Goal: Task Accomplishment & Management: Use online tool/utility

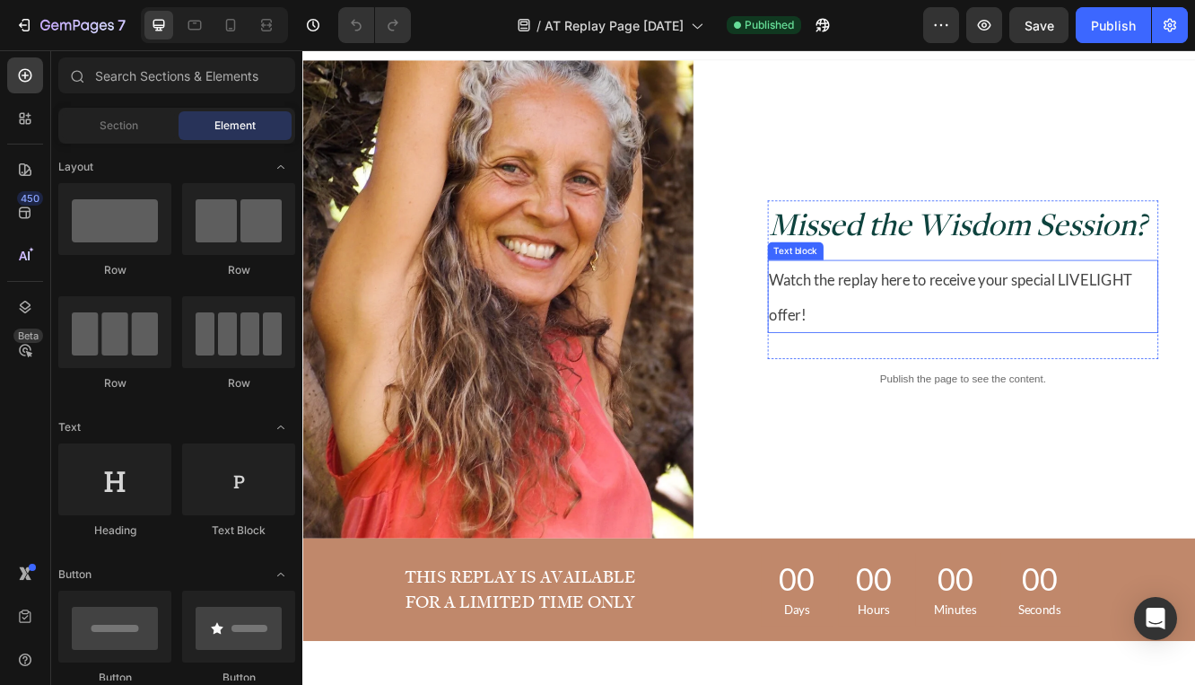
scroll to position [75, 0]
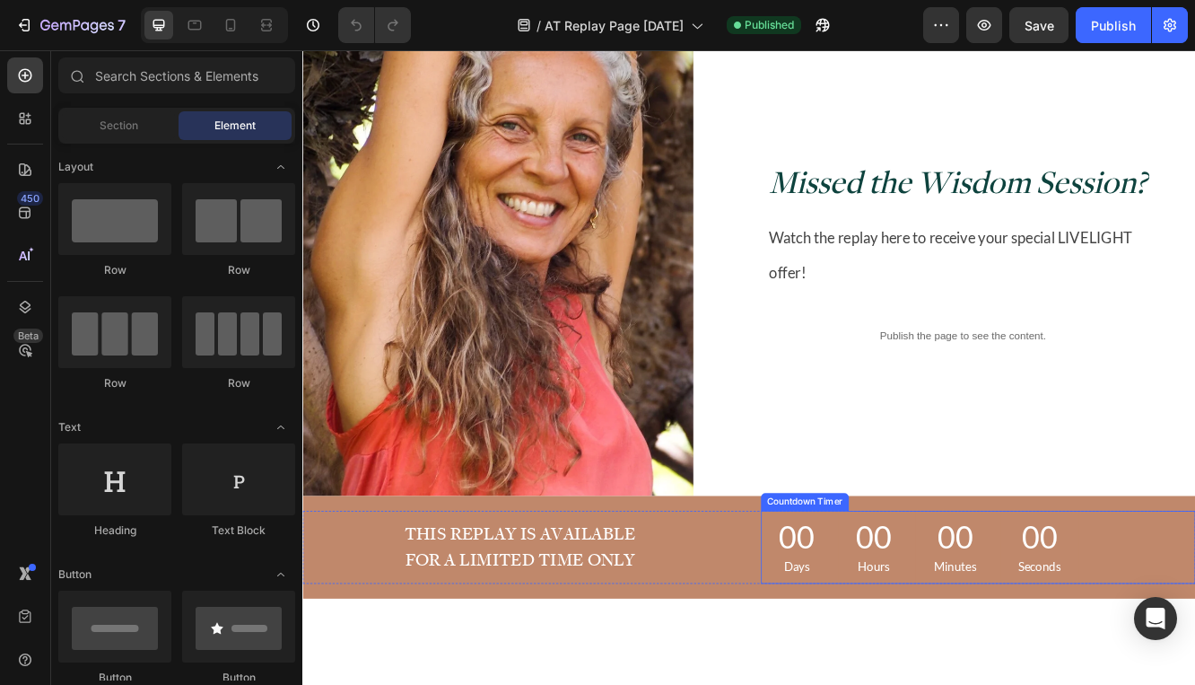
click at [912, 626] on div "00" at bounding box center [898, 637] width 43 height 48
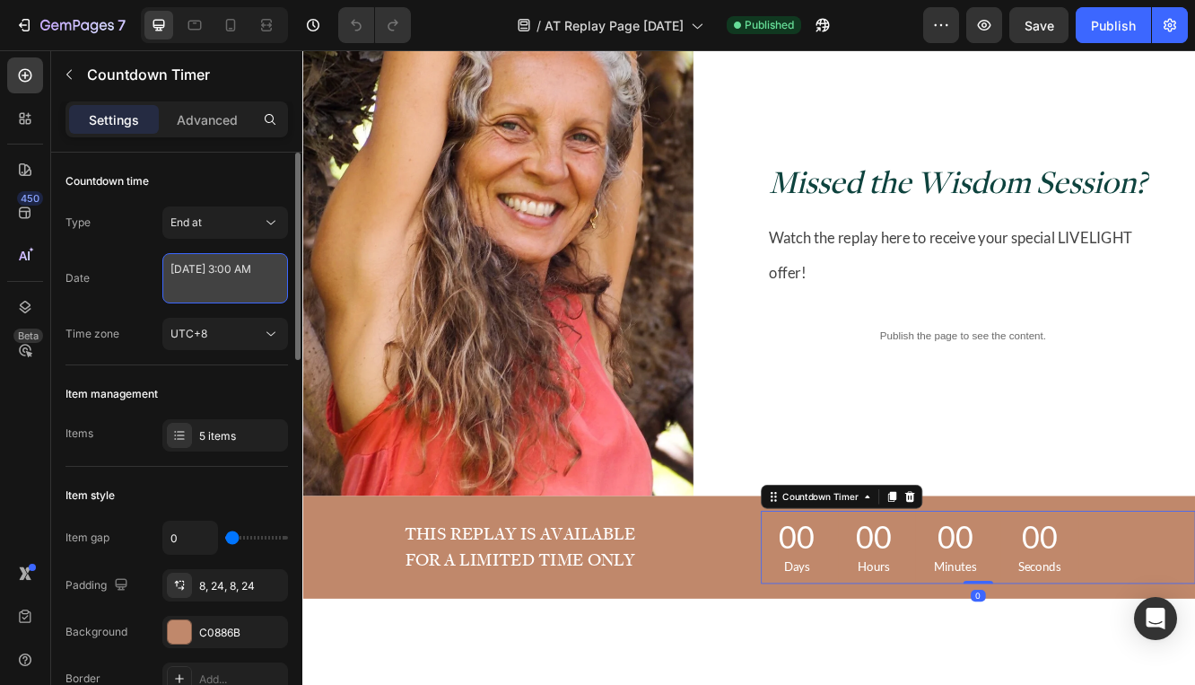
click at [190, 268] on textarea "[DATE] 3:00 AM" at bounding box center [225, 278] width 126 height 50
select select "3"
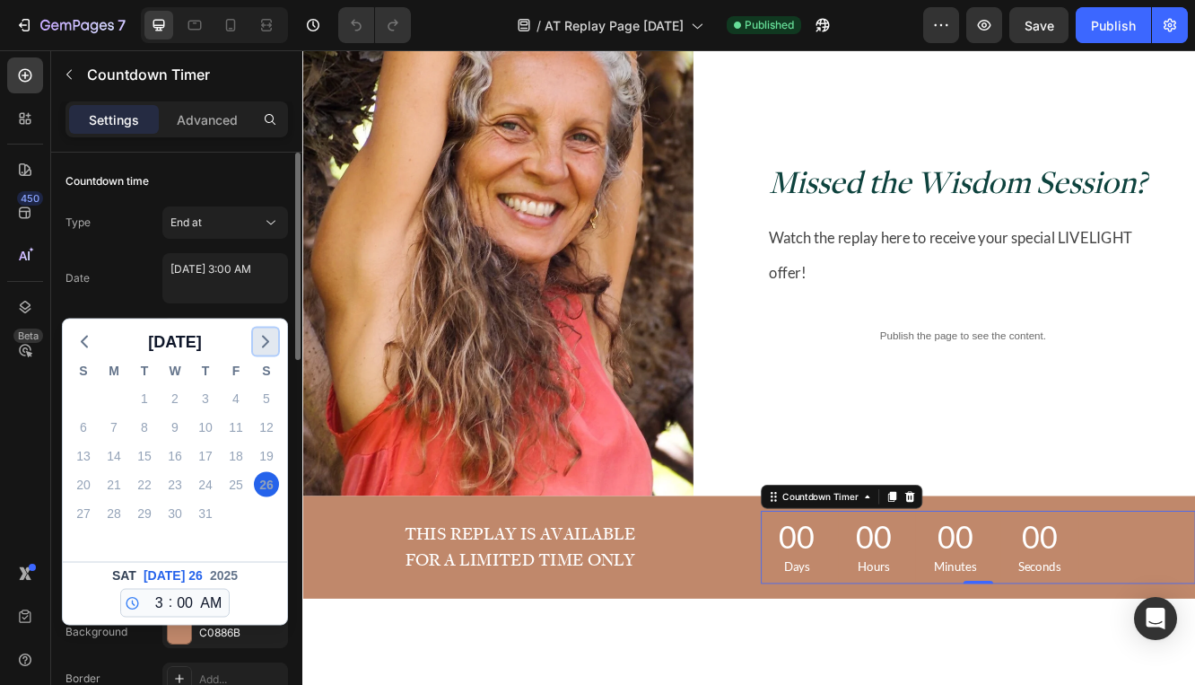
click at [267, 340] on polyline "button" at bounding box center [265, 342] width 5 height 11
click at [267, 341] on polyline "button" at bounding box center [265, 342] width 5 height 11
click at [89, 340] on icon "button" at bounding box center [85, 342] width 22 height 22
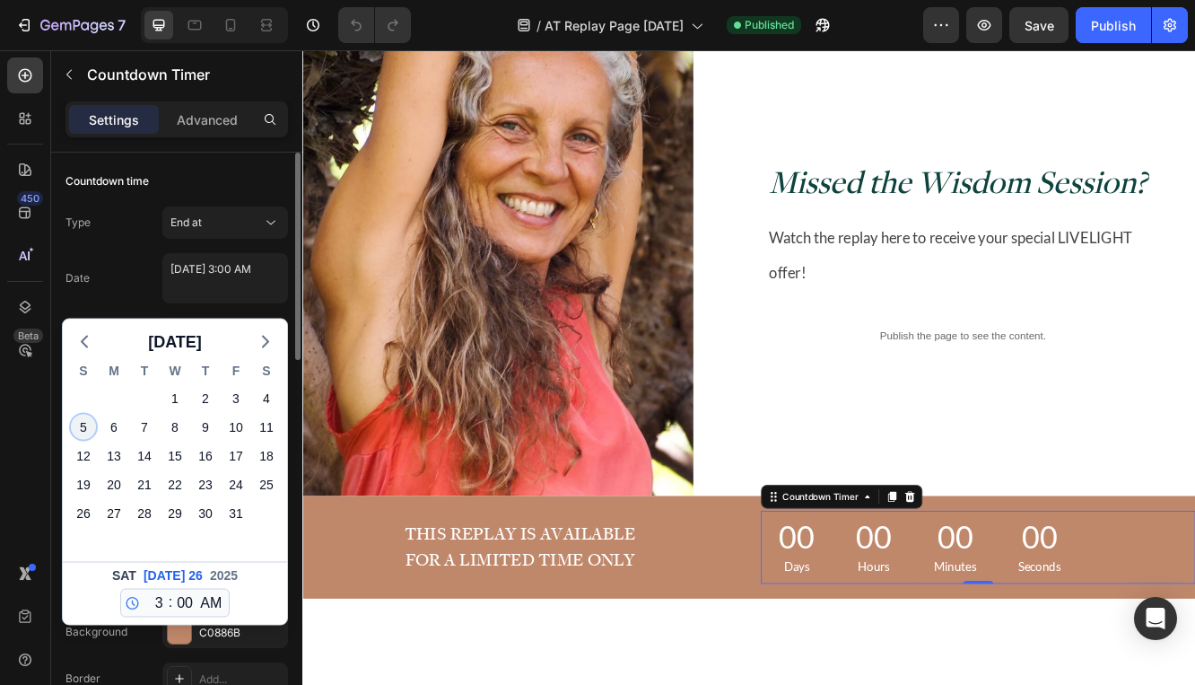
click at [74, 429] on div "5" at bounding box center [83, 427] width 25 height 25
type textarea "October 05 2025 3:00 AM"
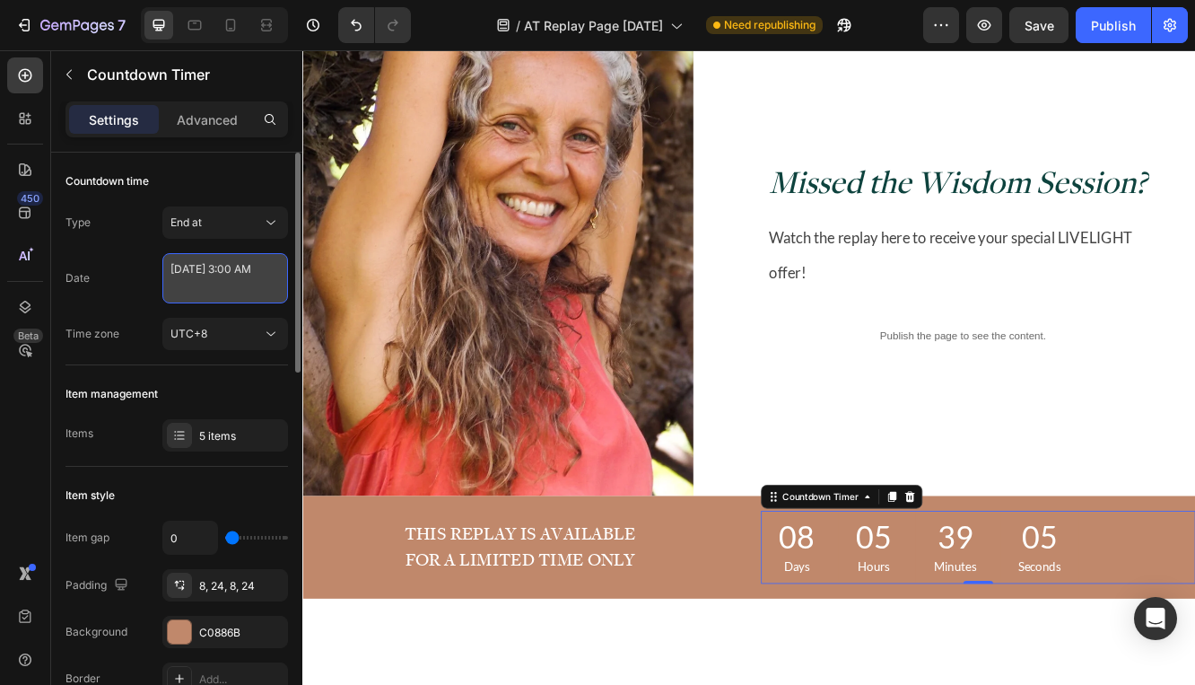
click at [216, 293] on textarea "October 05 2025 3:00 AM" at bounding box center [225, 278] width 126 height 50
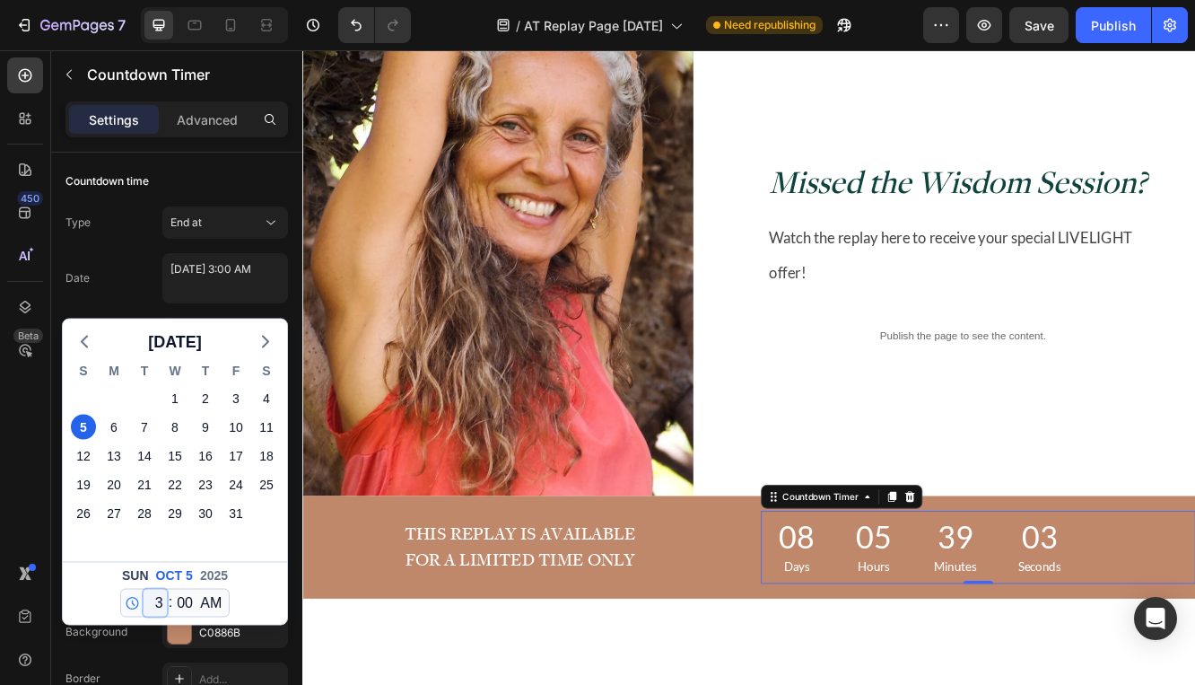
click at [157, 599] on select "12 1 2 3 4 5 6 7 8 9 10 11" at bounding box center [155, 603] width 23 height 27
select select "11"
click at [144, 590] on select "12 1 2 3 4 5 6 7 8 9 10 11" at bounding box center [155, 603] width 23 height 27
type textarea "October 05 2025 11:00 AM"
click at [183, 607] on select "00 01 02 03 04 05 06 07 08 09 10 11 12 13 14 15 16 17 18 19 20 21 22 23 24 25 2…" at bounding box center [184, 603] width 23 height 27
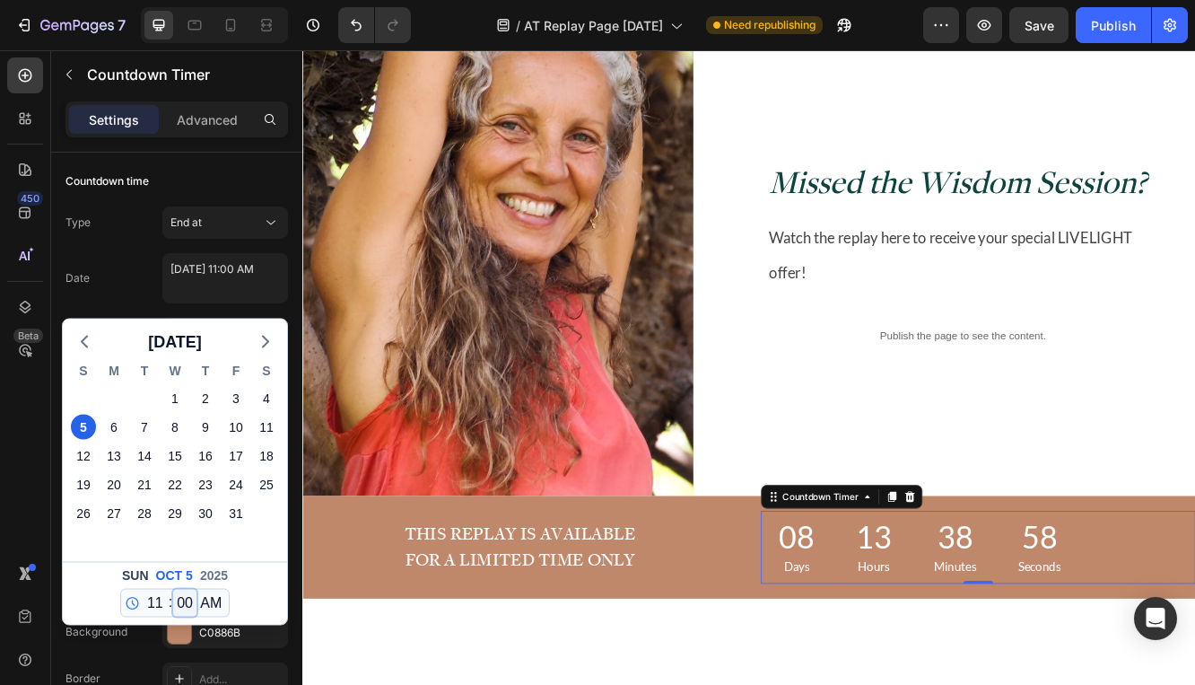
select select "59"
click at [173, 590] on select "00 01 02 03 04 05 06 07 08 09 10 11 12 13 14 15 16 17 18 19 20 21 22 23 24 25 2…" at bounding box center [184, 603] width 23 height 27
type textarea "October 05 2025 11:59 AM"
click at [207, 608] on select "AM PM" at bounding box center [211, 603] width 29 height 27
select select "false"
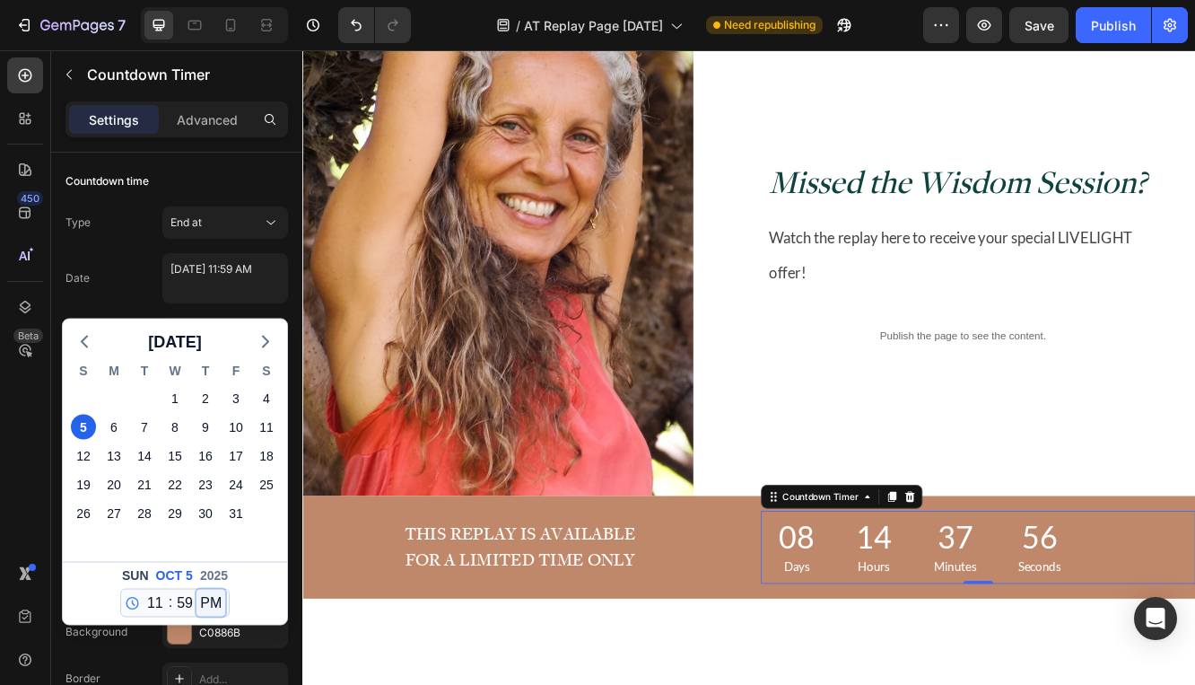
click at [197, 590] on select "AM PM" at bounding box center [211, 603] width 29 height 27
type textarea "October 05 2025 11:59 PM"
select select "23"
click at [260, 584] on div "Sun Oct 5 2025 12 1 2 3 4 5 6 7 8 9 10 11 : 00 01 02 03 04 05 06 07 08 09 10 11…" at bounding box center [175, 593] width 224 height 63
click at [285, 306] on div "October 05 2025 11:59 PM" at bounding box center [225, 281] width 126 height 56
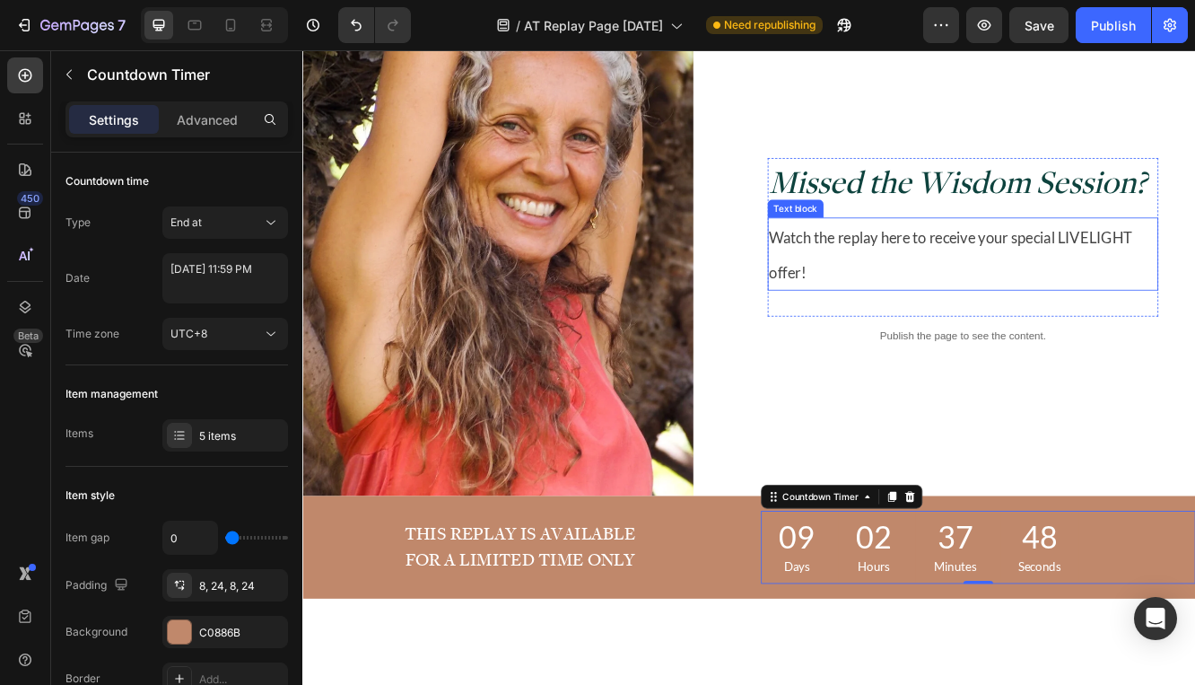
click at [941, 272] on span "Watch the replay here to receive your special LIVELIGHT offer!" at bounding box center [1084, 297] width 438 height 64
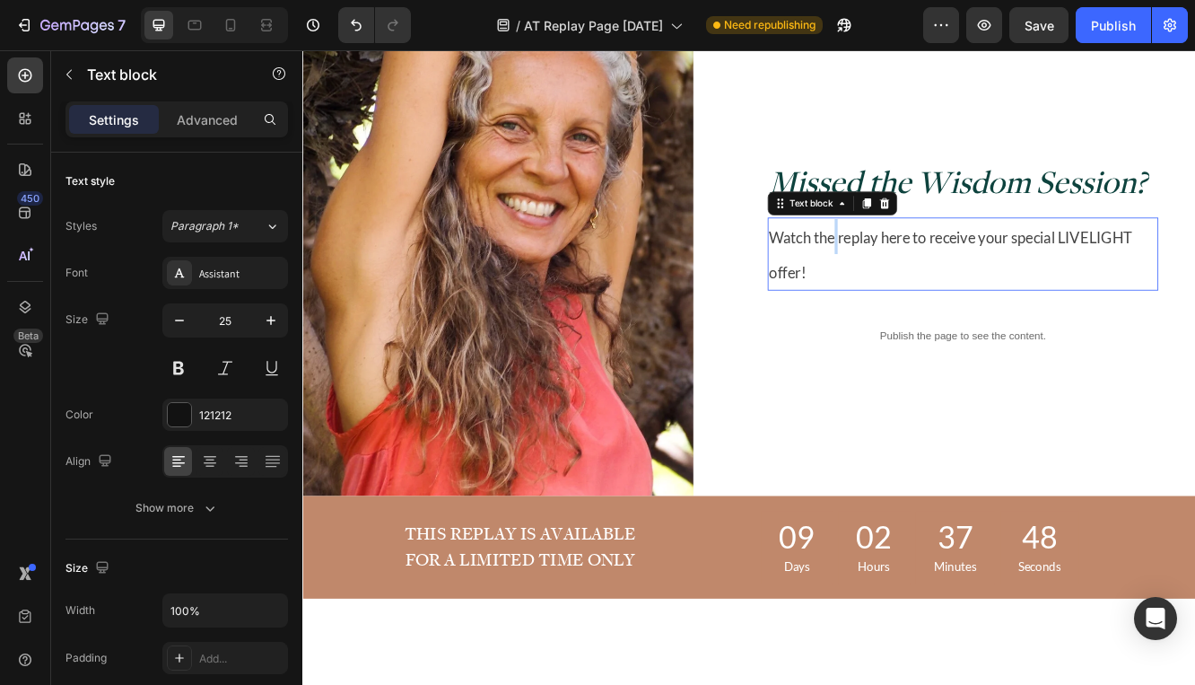
click at [941, 272] on span "Watch the replay here to receive your special LIVELIGHT offer!" at bounding box center [1084, 297] width 438 height 64
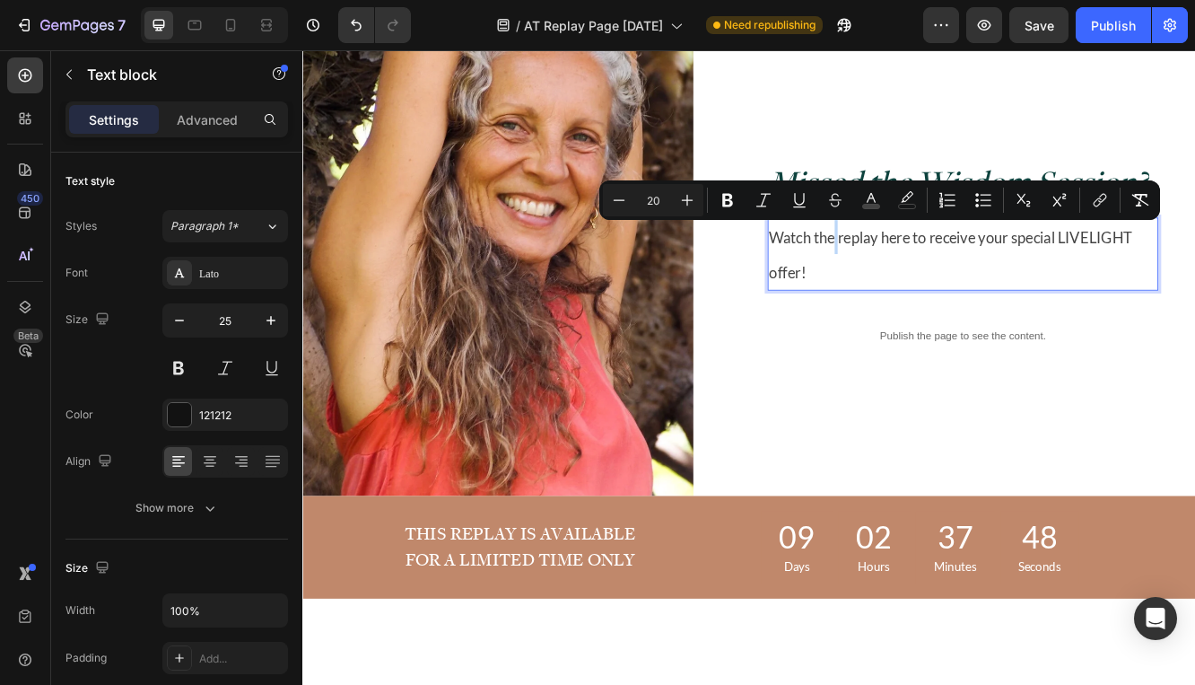
click at [941, 272] on span "Watch the replay here to receive your special LIVELIGHT offer!" at bounding box center [1084, 297] width 438 height 64
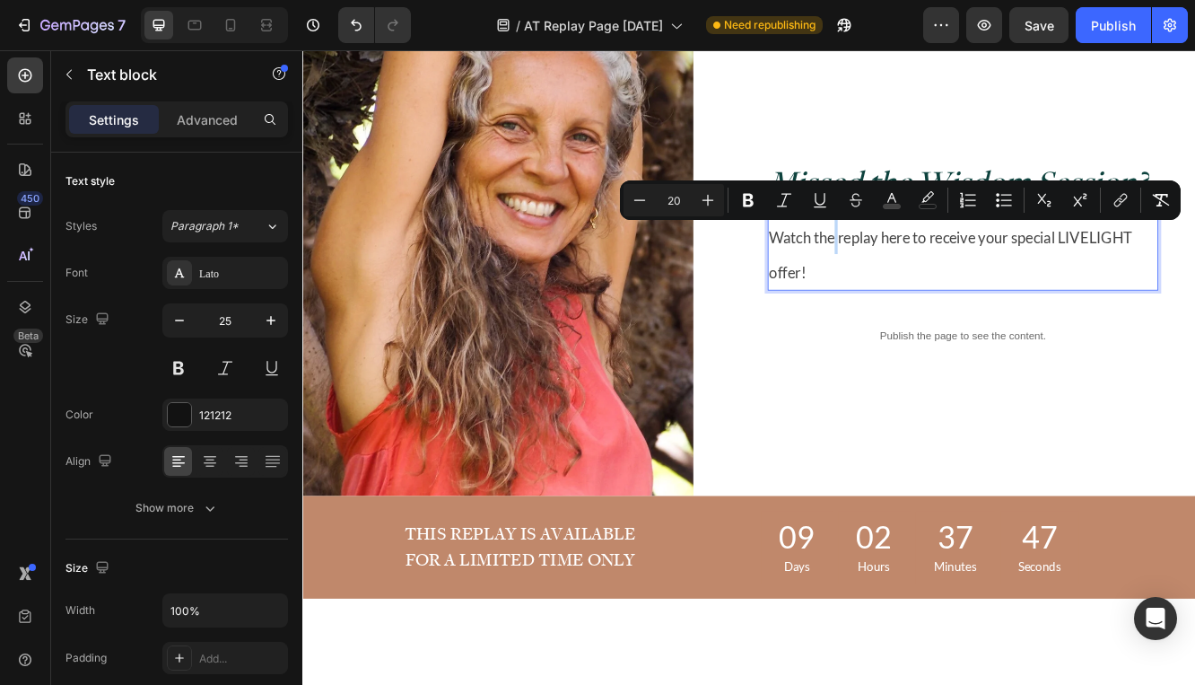
click at [1001, 278] on span "Watch the replay here to receive your special LIVELIGHT offer!" at bounding box center [1084, 297] width 438 height 64
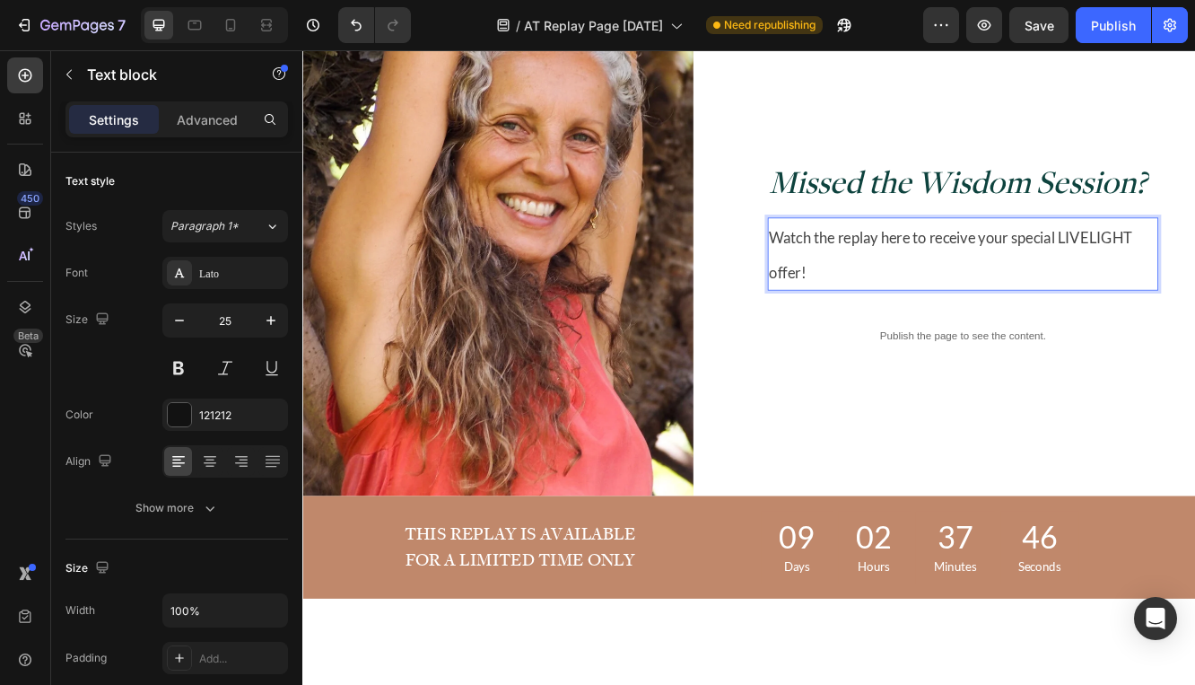
click at [1036, 272] on span "Watch the replay here to receive your special LIVELIGHT offer!" at bounding box center [1084, 297] width 438 height 64
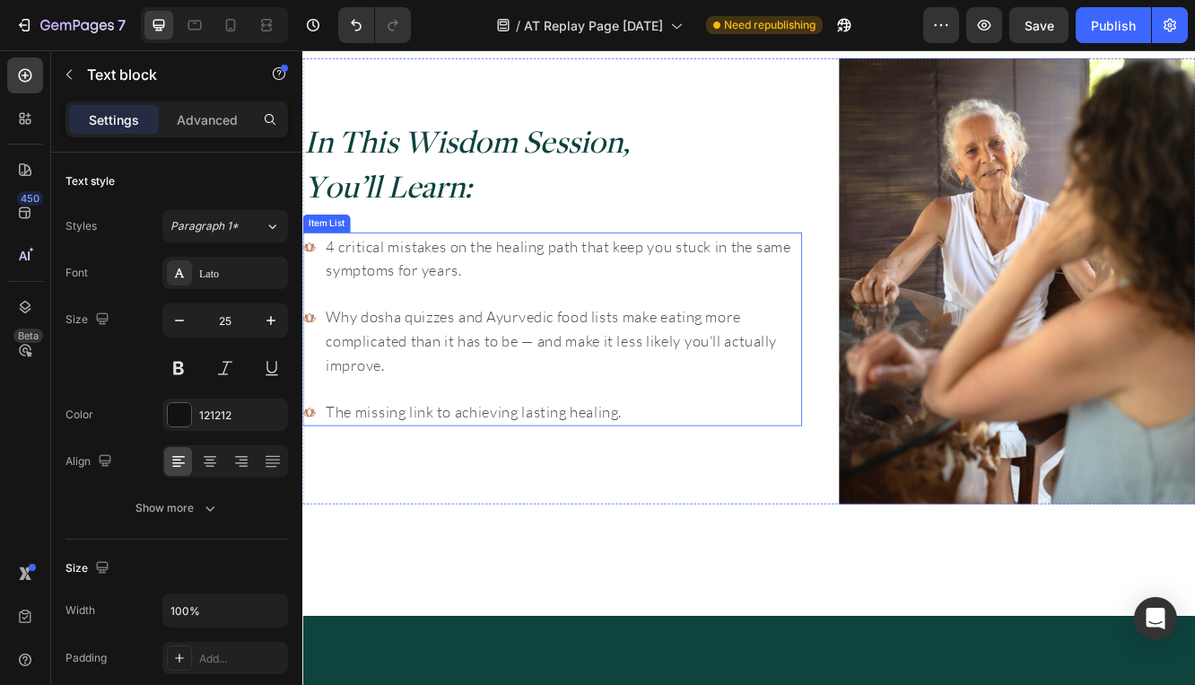
scroll to position [857, 0]
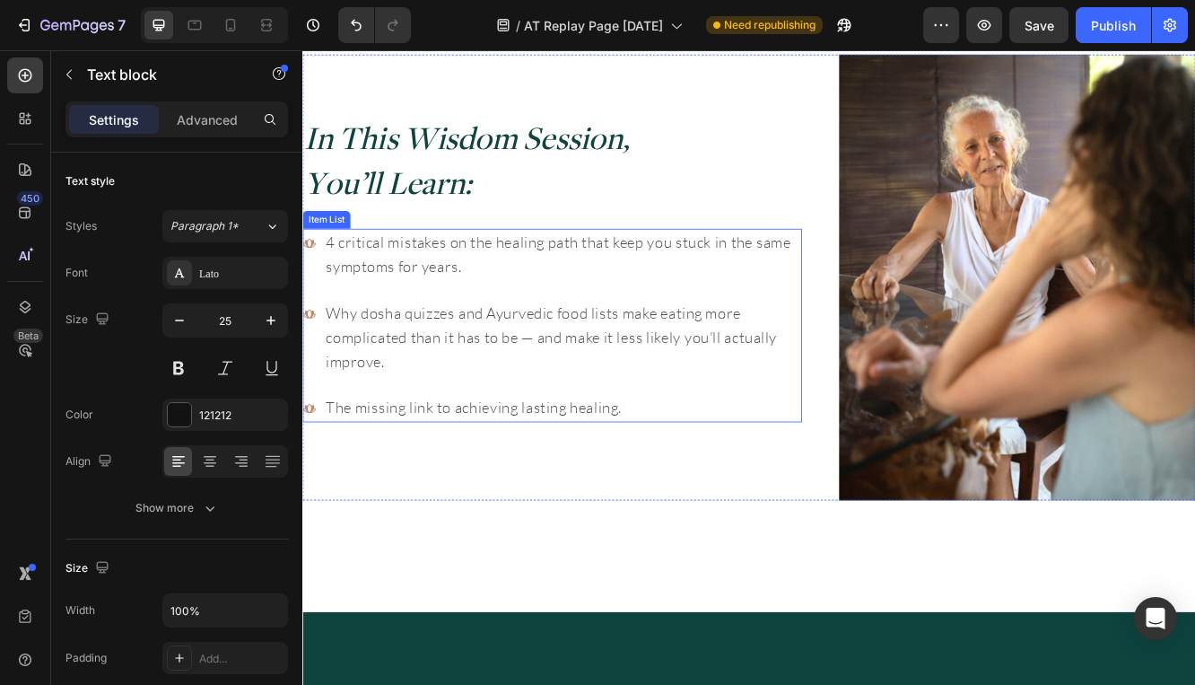
click at [543, 293] on span "4 critical mistakes on the healing path that keep you stuck in the same symptom…" at bounding box center [611, 296] width 562 height 51
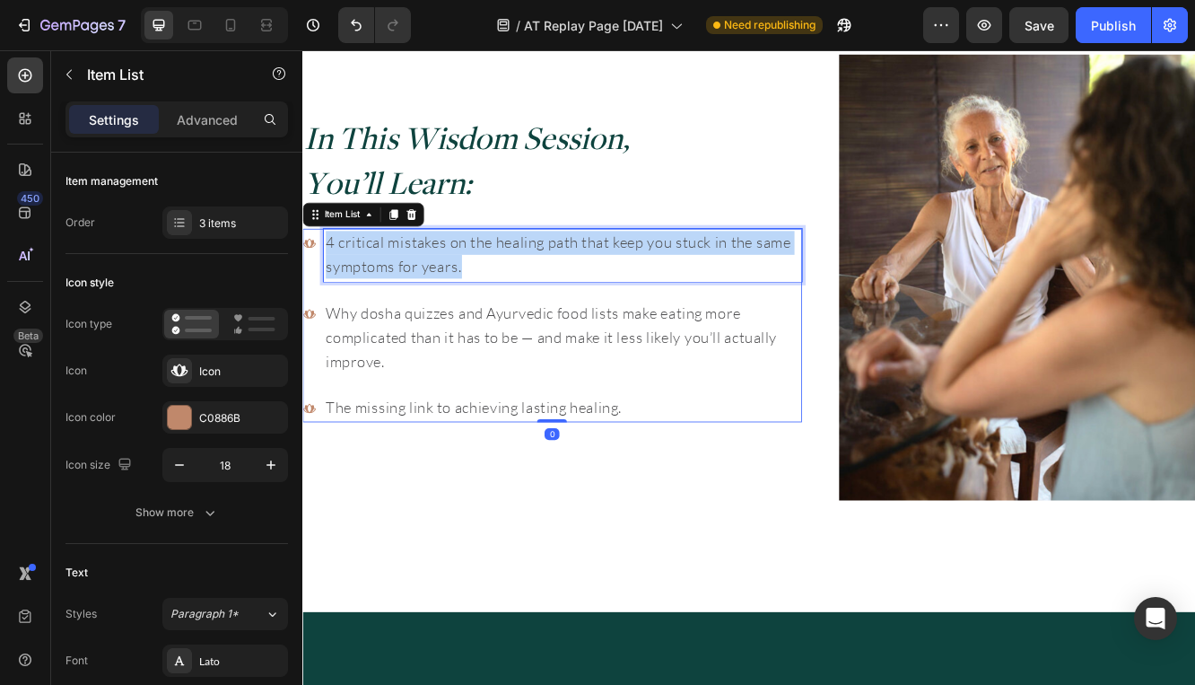
click at [543, 293] on span "4 critical mistakes on the healing path that keep you stuck in the same symptom…" at bounding box center [611, 296] width 562 height 51
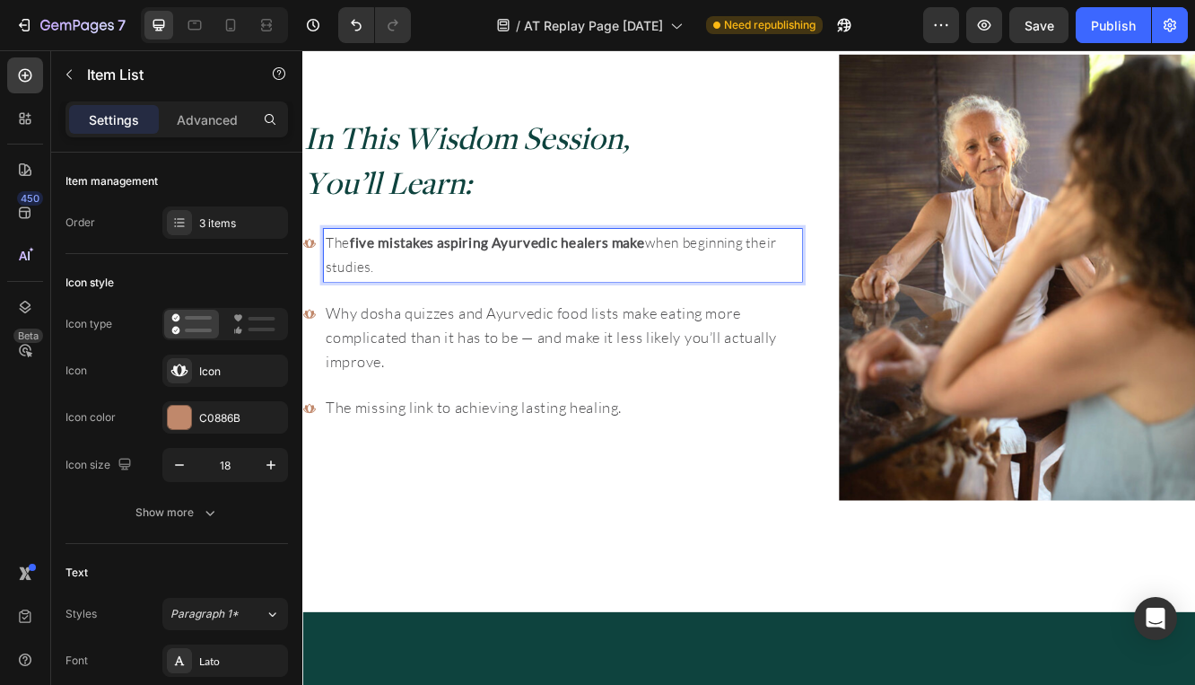
click at [459, 389] on span "Why dosha quizzes and Ayurvedic food lists make eating more complicated than it…" at bounding box center [602, 396] width 545 height 81
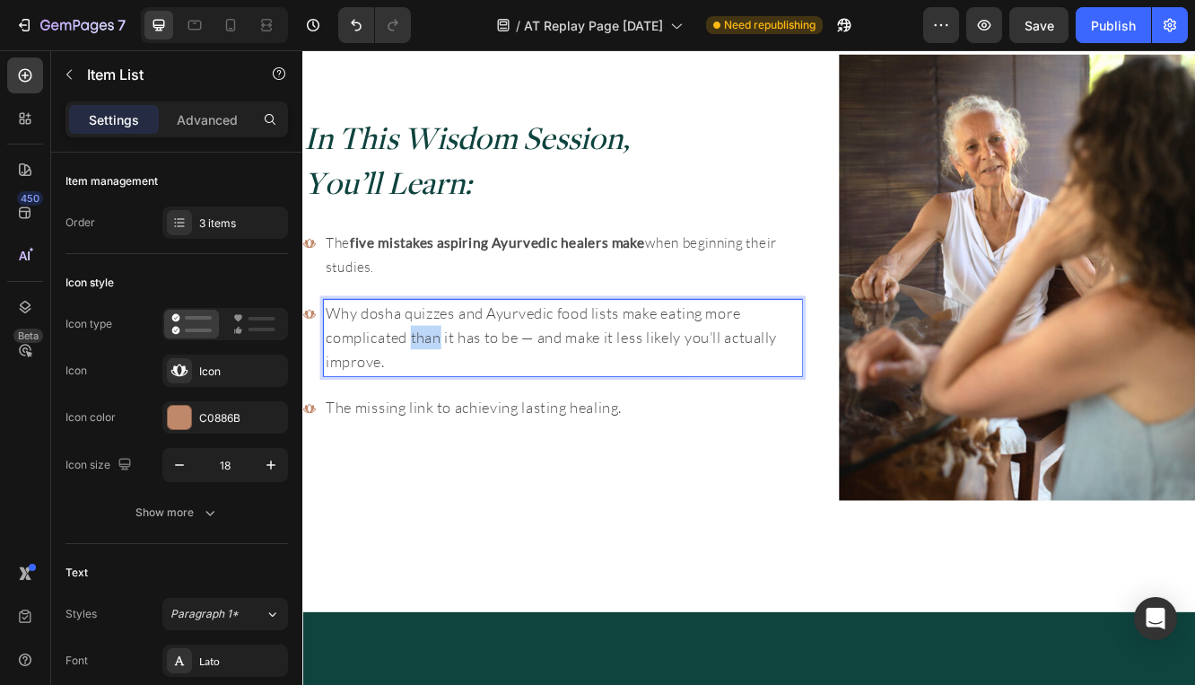
click at [459, 389] on span "Why dosha quizzes and Ayurvedic food lists make eating more complicated than it…" at bounding box center [602, 396] width 545 height 81
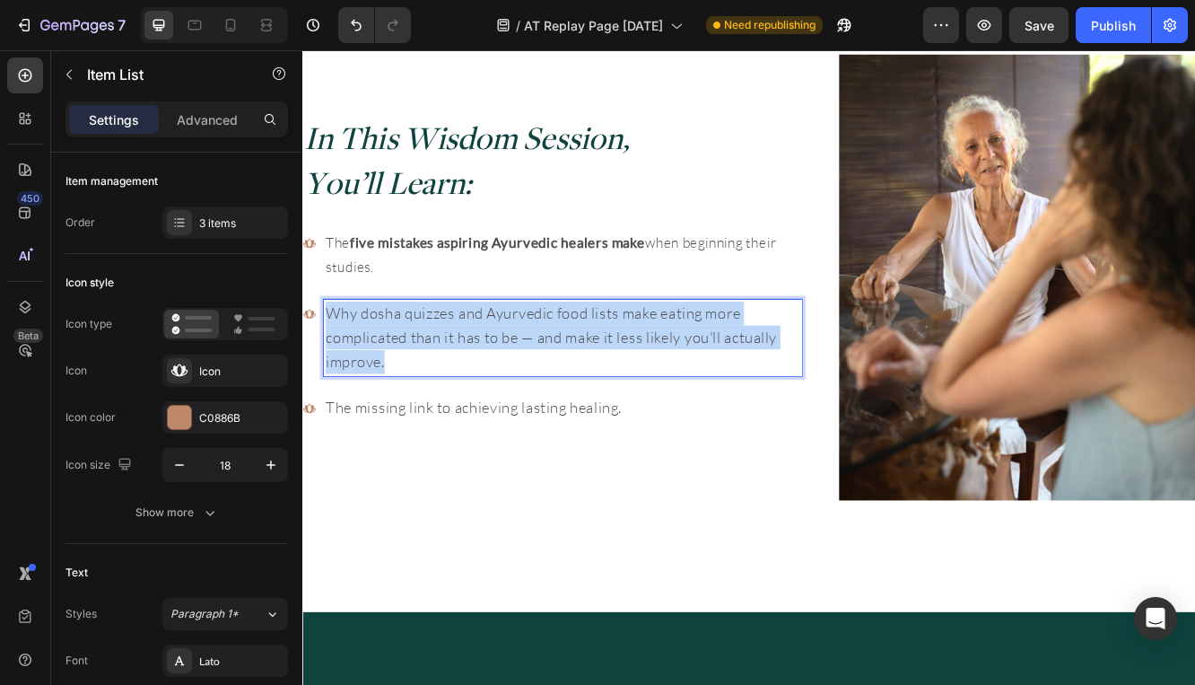
click at [459, 389] on span "Why dosha quizzes and Ayurvedic food lists make eating more complicated than it…" at bounding box center [602, 396] width 545 height 81
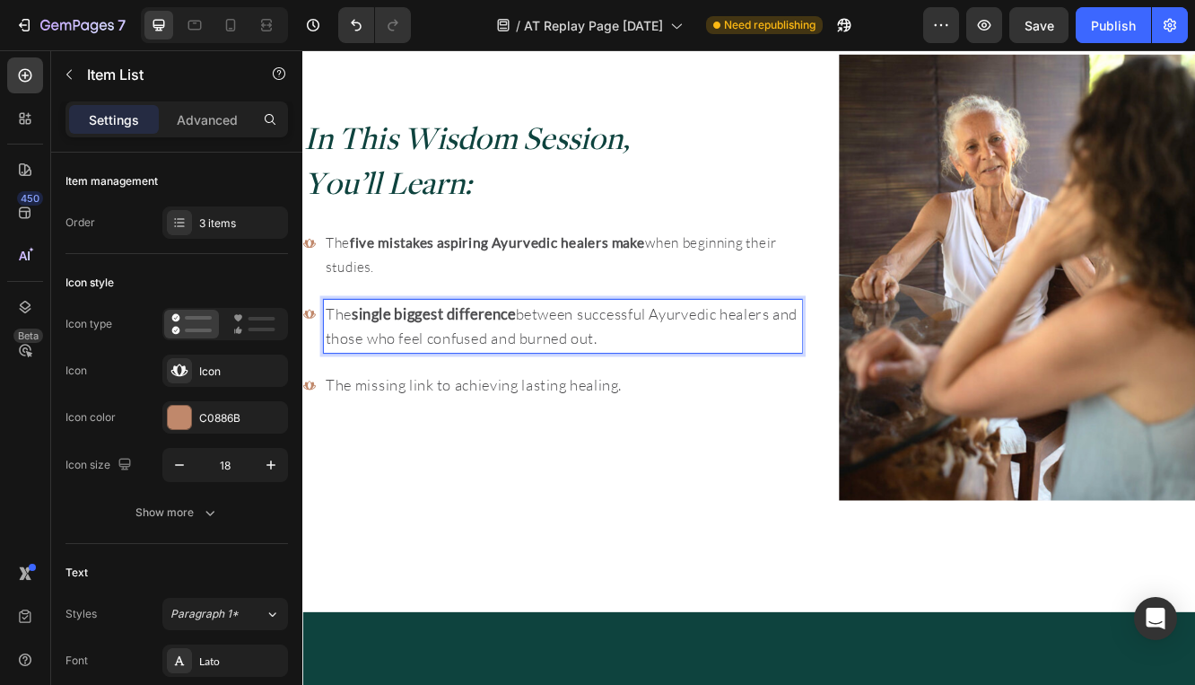
click at [581, 451] on span "The missing link to achieving lasting healing." at bounding box center [508, 453] width 357 height 22
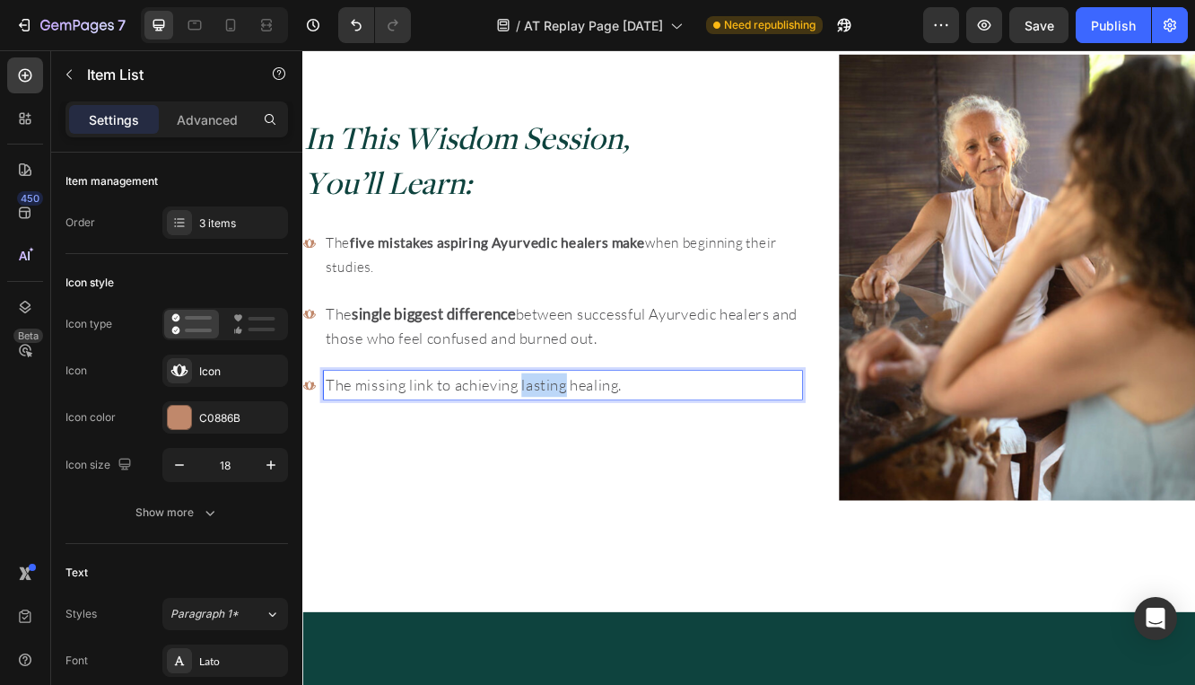
click at [581, 451] on span "The missing link to achieving lasting healing." at bounding box center [508, 453] width 357 height 22
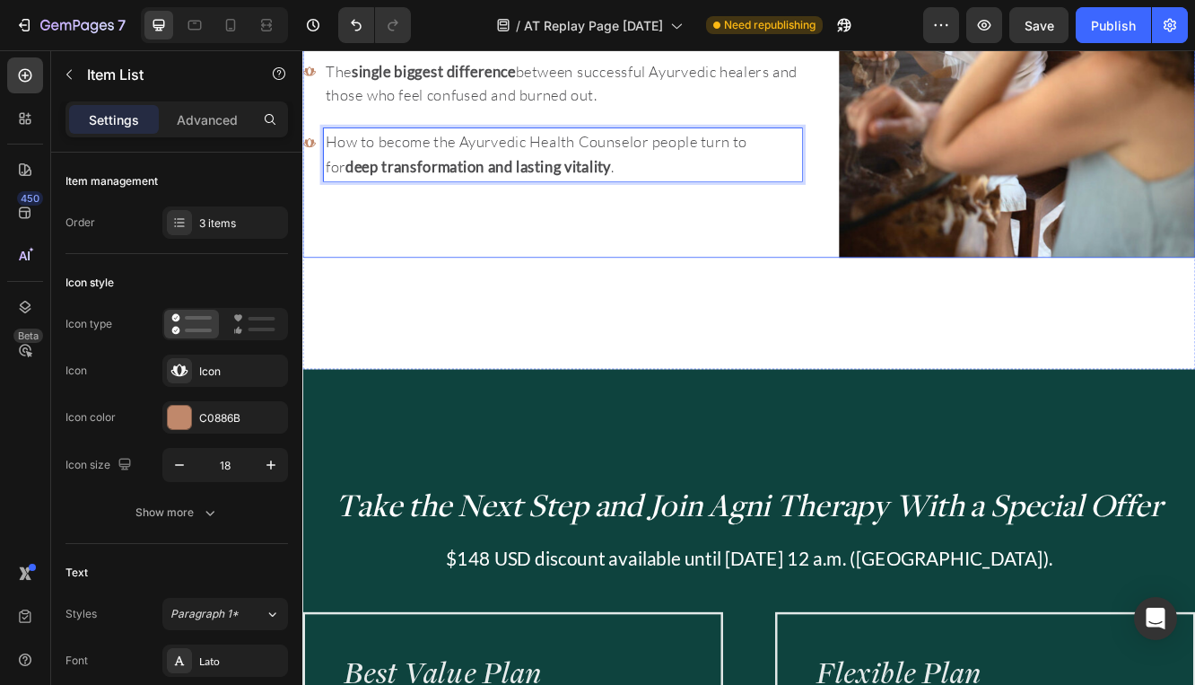
scroll to position [1178, 0]
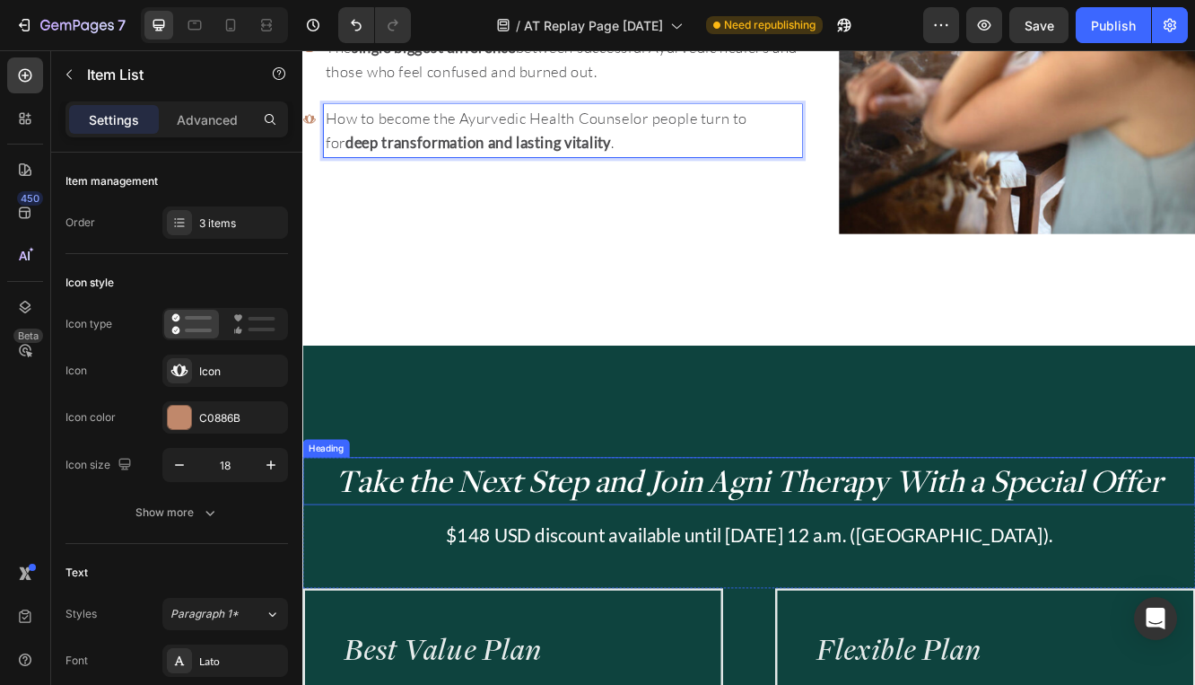
click at [765, 564] on span "Take the Next Step and Join Agni Therapy With a Special Offer" at bounding box center [841, 569] width 998 height 50
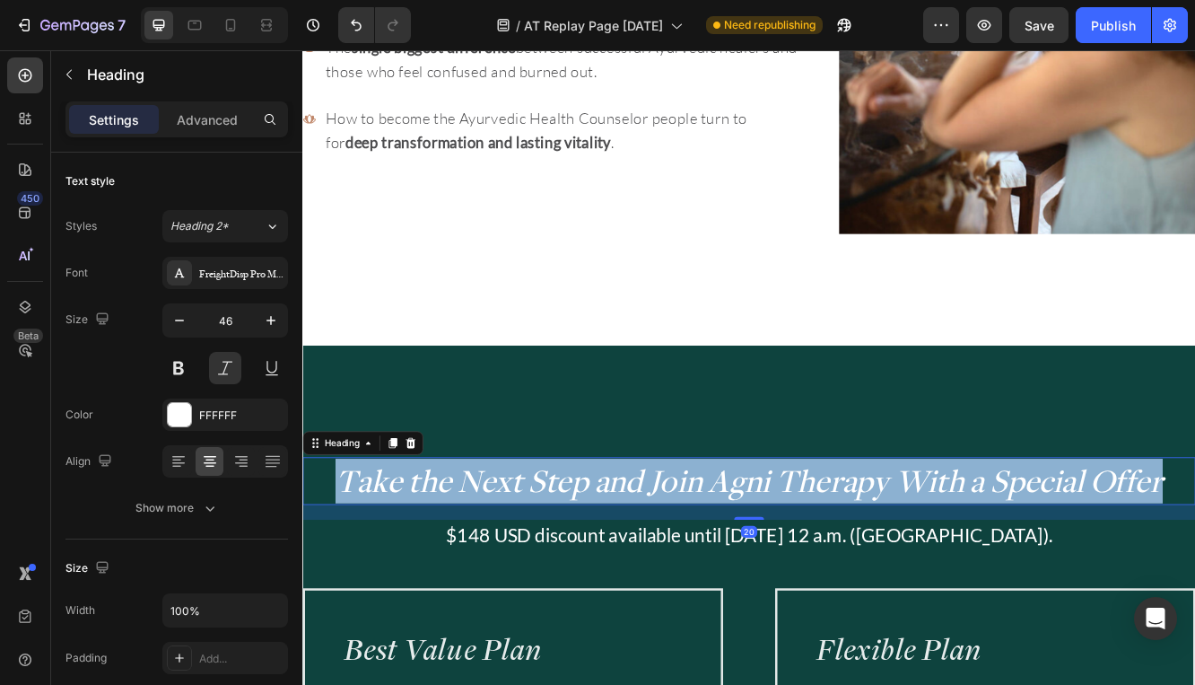
click at [765, 564] on span "Take the Next Step and Join Agni Therapy With a Special Offer" at bounding box center [841, 569] width 998 height 50
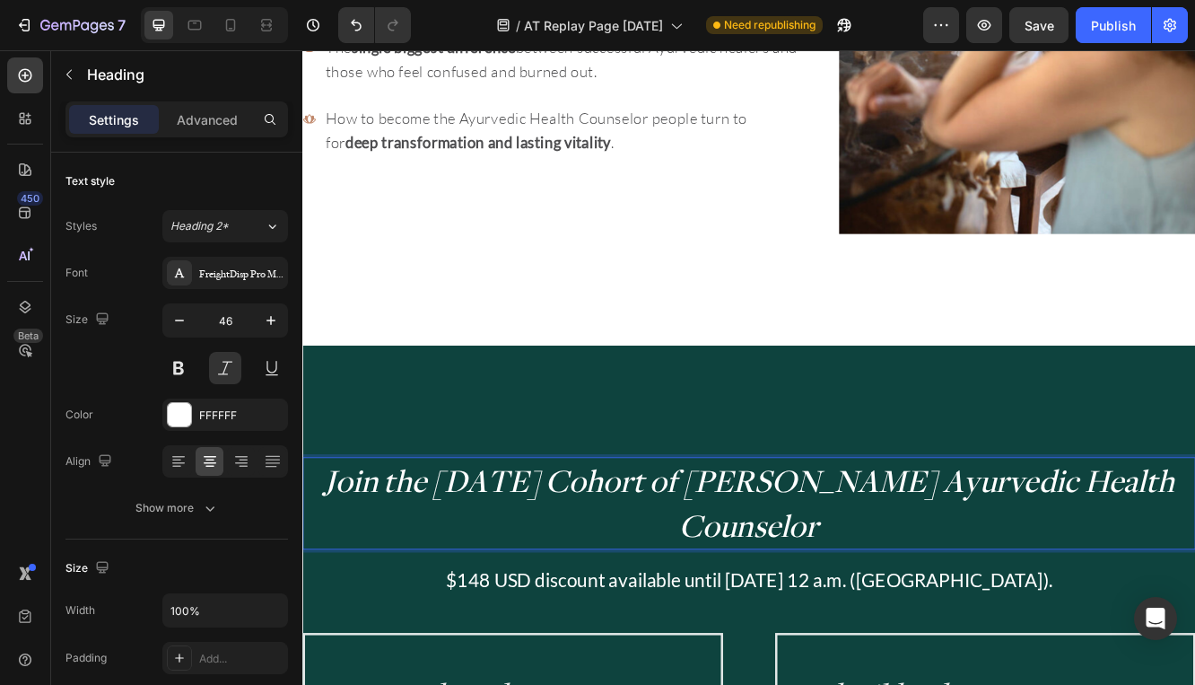
click at [887, 553] on span "Join the October 2025 Cohort of Hale Pule Ayurvedic Health Counselor" at bounding box center [841, 596] width 1026 height 104
click at [377, 573] on span "Join the October 2025 Cohort of Hale Pule Ayurvedic Health Counselor" at bounding box center [841, 596] width 1026 height 104
click at [354, 573] on p "Join the October 2025 Cohort of Hale Pule Ayurvedic Health Counselor" at bounding box center [840, 597] width 1073 height 108
click at [944, 629] on p "Join the October 2025 Cohort of Hale Pule Ayurvedic Health Counselor" at bounding box center [840, 597] width 1073 height 108
click at [490, 579] on span "Join the October 2025 Cohort of Hale Pule Ayurvedic Health Counselor Students" at bounding box center [841, 596] width 1026 height 104
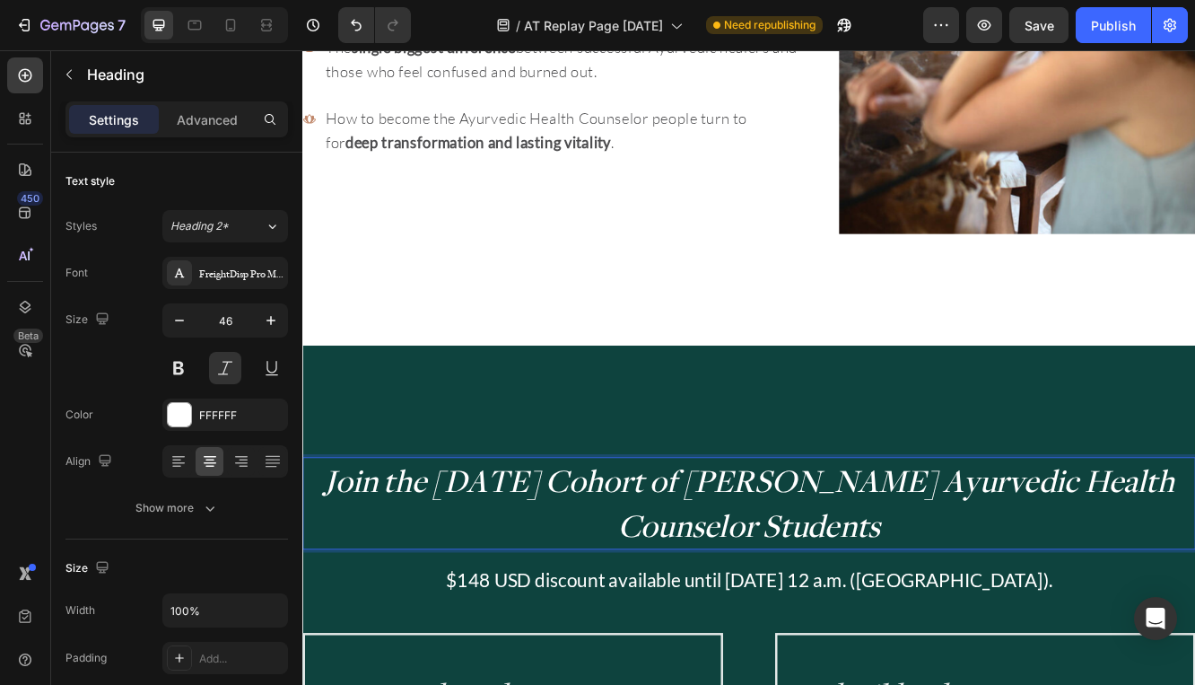
click at [823, 573] on span "Join the October 2025 Cohort of Hale Pule Ayurvedic Health Counselor Students" at bounding box center [841, 596] width 1026 height 104
drag, startPoint x: 493, startPoint y: 570, endPoint x: 346, endPoint y: 570, distance: 147.2
click at [346, 570] on p "Join the October 2025 Cohort of Hale Pule Ayurvedic Health Counselor Students" at bounding box center [840, 597] width 1073 height 108
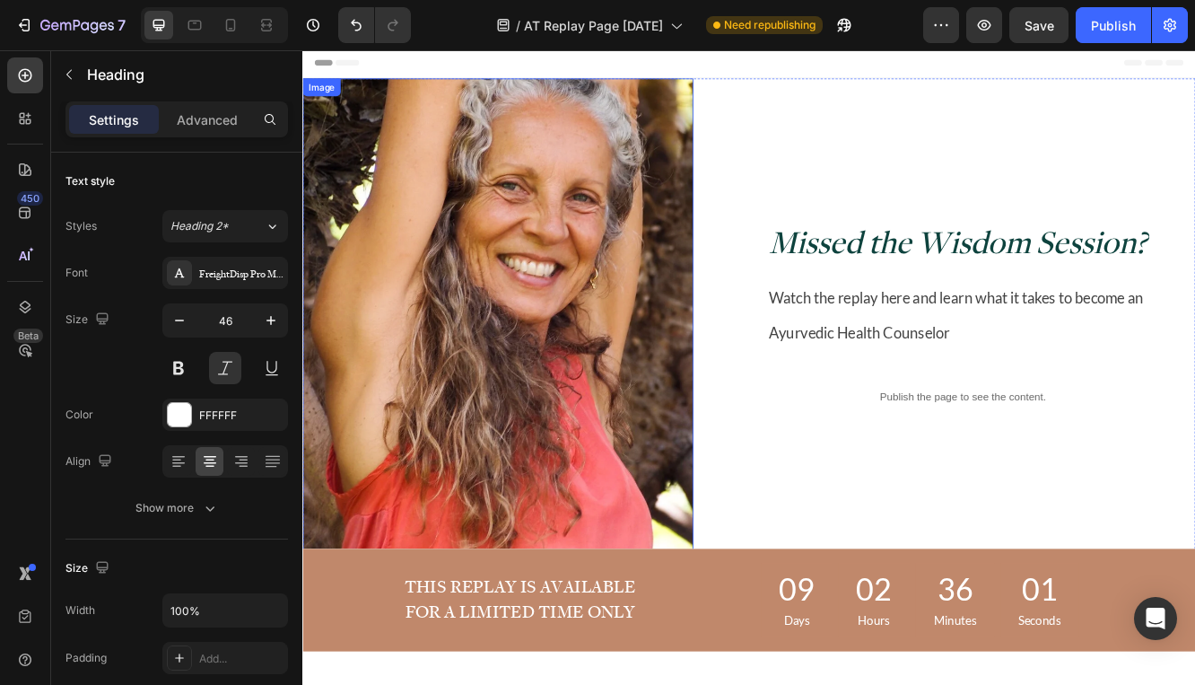
scroll to position [0, 0]
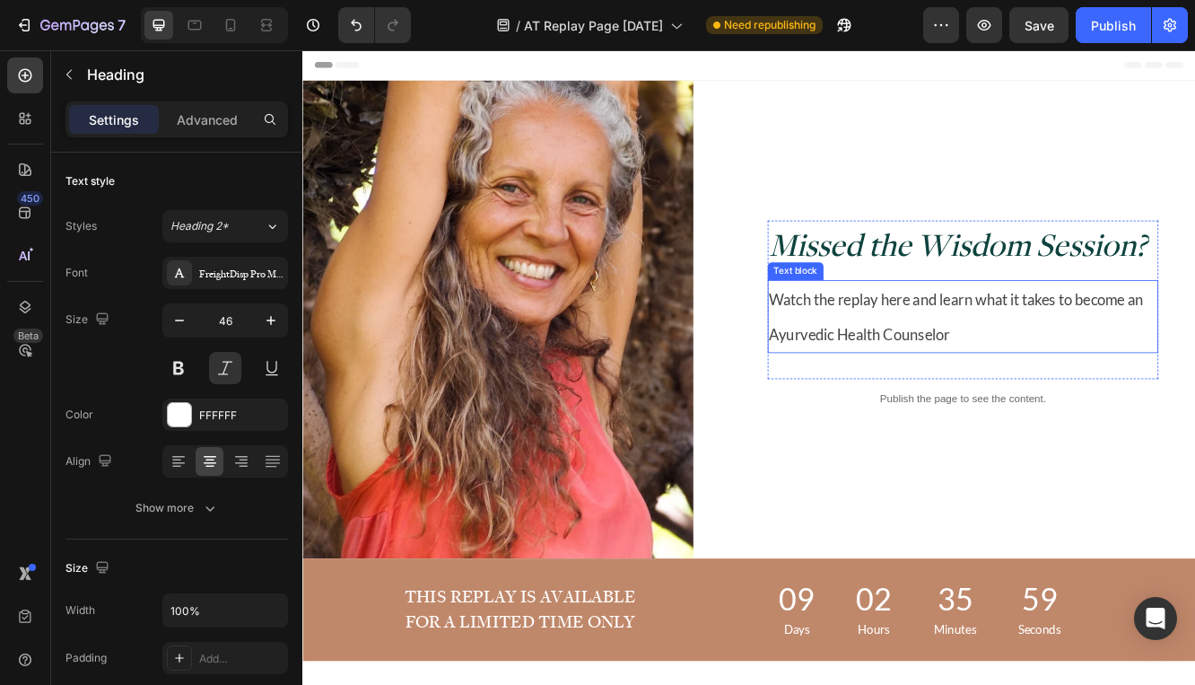
click at [1072, 350] on span "Watch the replay here and learn what it takes to become an Ayurvedic Health Cou…" at bounding box center [1090, 372] width 451 height 64
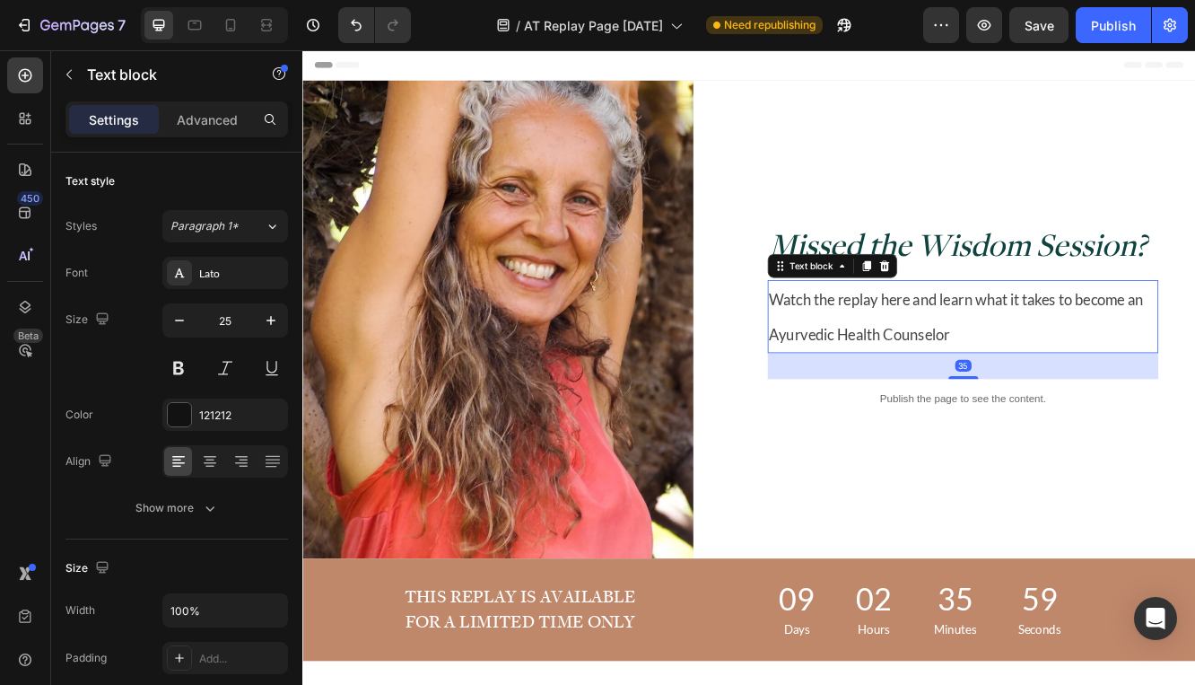
click at [1072, 350] on span "Watch the replay here and learn what it takes to become an Ayurvedic Health Cou…" at bounding box center [1090, 372] width 451 height 64
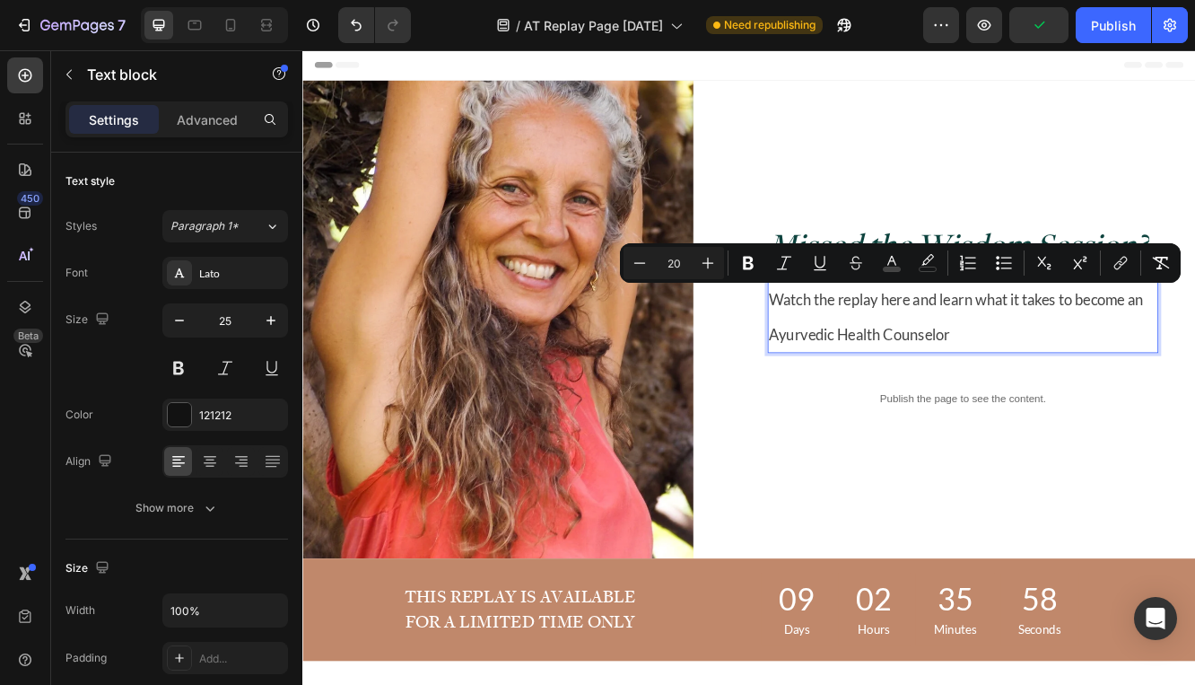
click at [1069, 381] on span "Watch the replay here and learn what it takes to become an Ayurvedic Health Cou…" at bounding box center [1090, 372] width 451 height 64
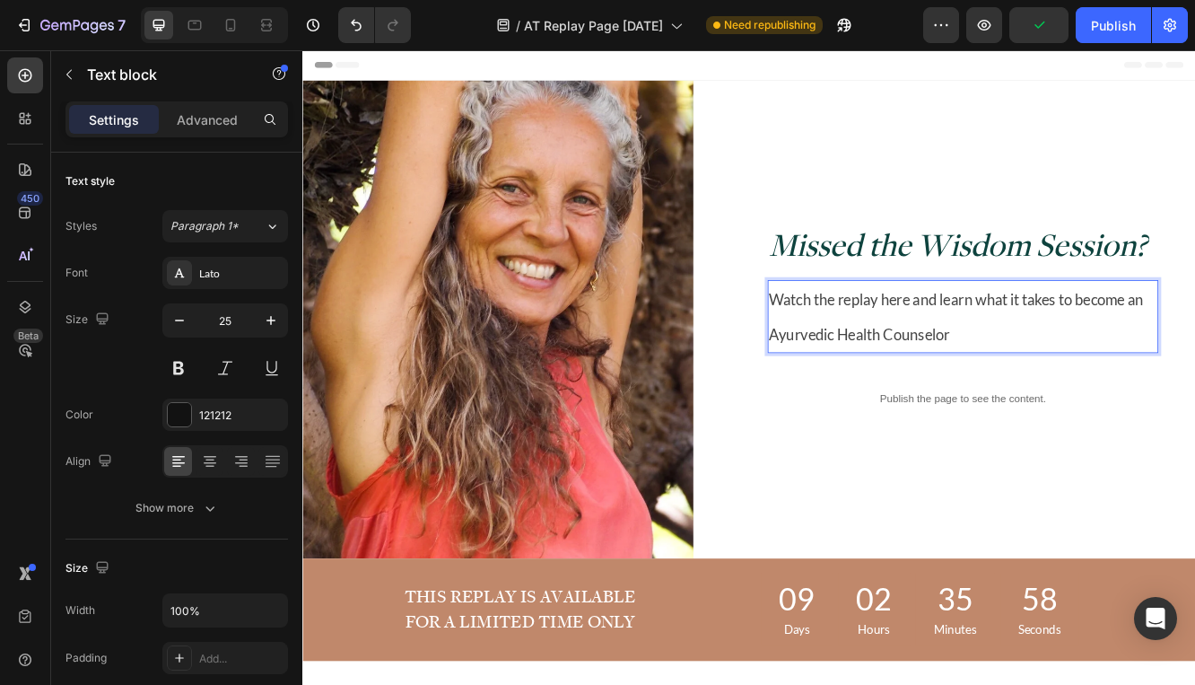
click at [1079, 394] on span "Watch the replay here and learn what it takes to become an Ayurvedic Health Cou…" at bounding box center [1090, 372] width 451 height 64
click at [865, 395] on span "Watch the replay here and learn what it takes to become an Ayurvedic Health Cou…" at bounding box center [1090, 372] width 451 height 64
click at [1195, 388] on p "Watch the replay here and learn what it takes to become a successful and confid…" at bounding box center [1099, 371] width 468 height 84
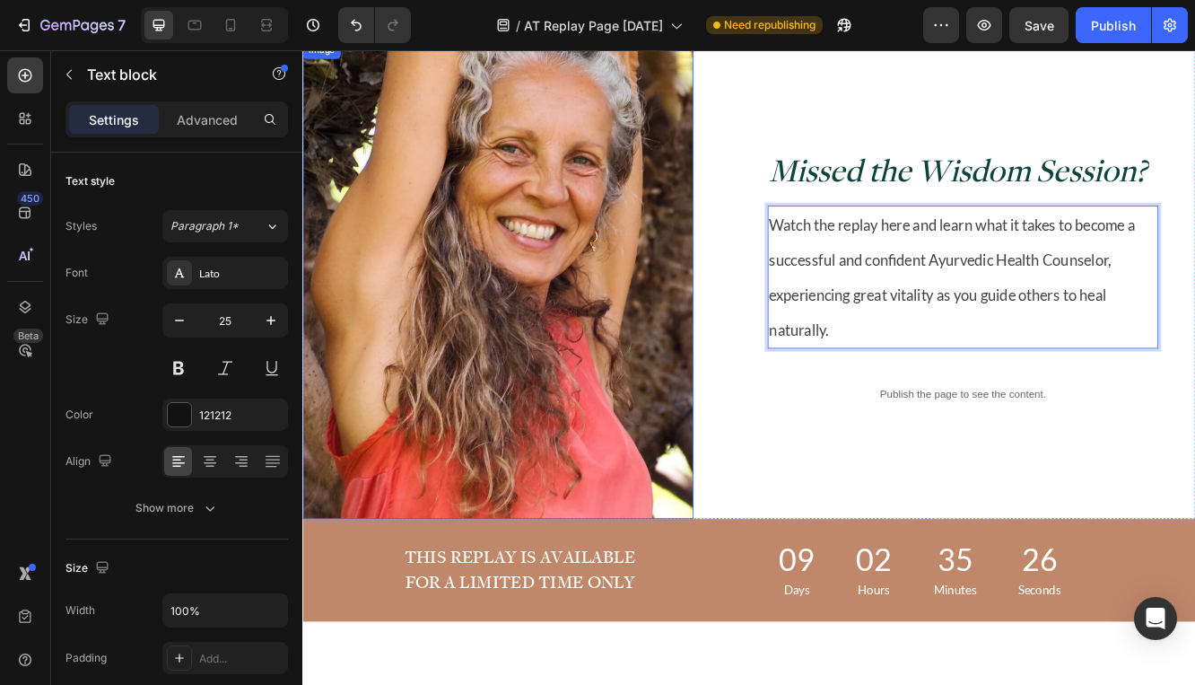
scroll to position [40, 0]
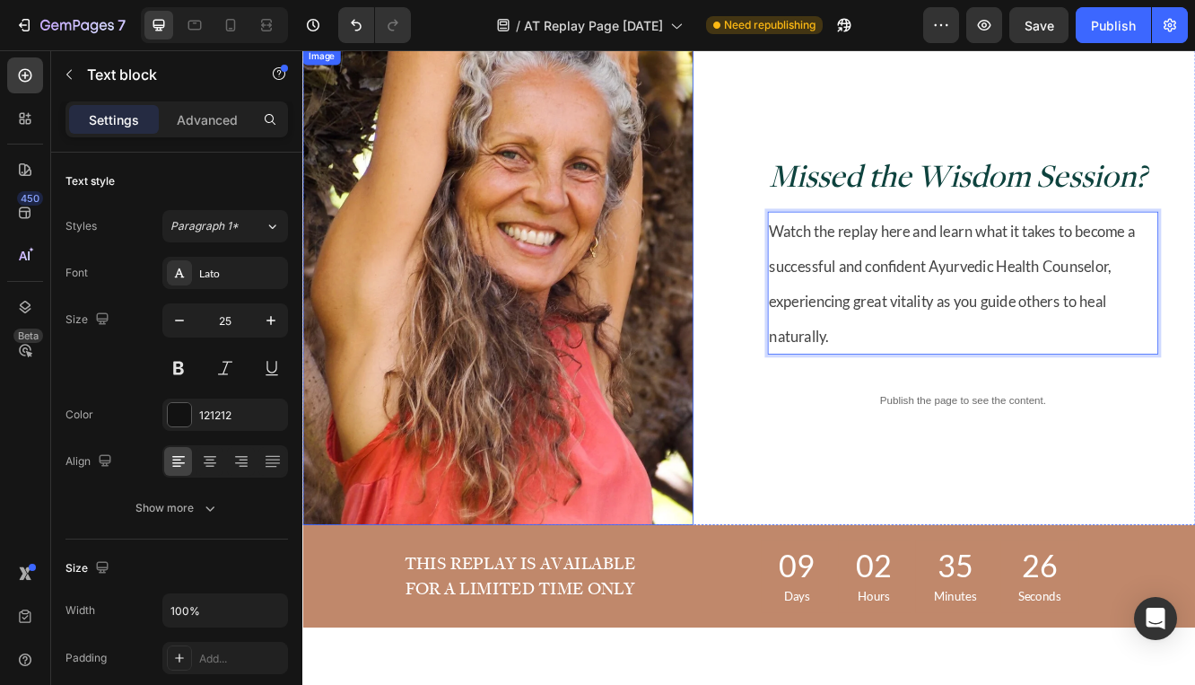
click at [634, 366] on img at bounding box center [537, 335] width 471 height 576
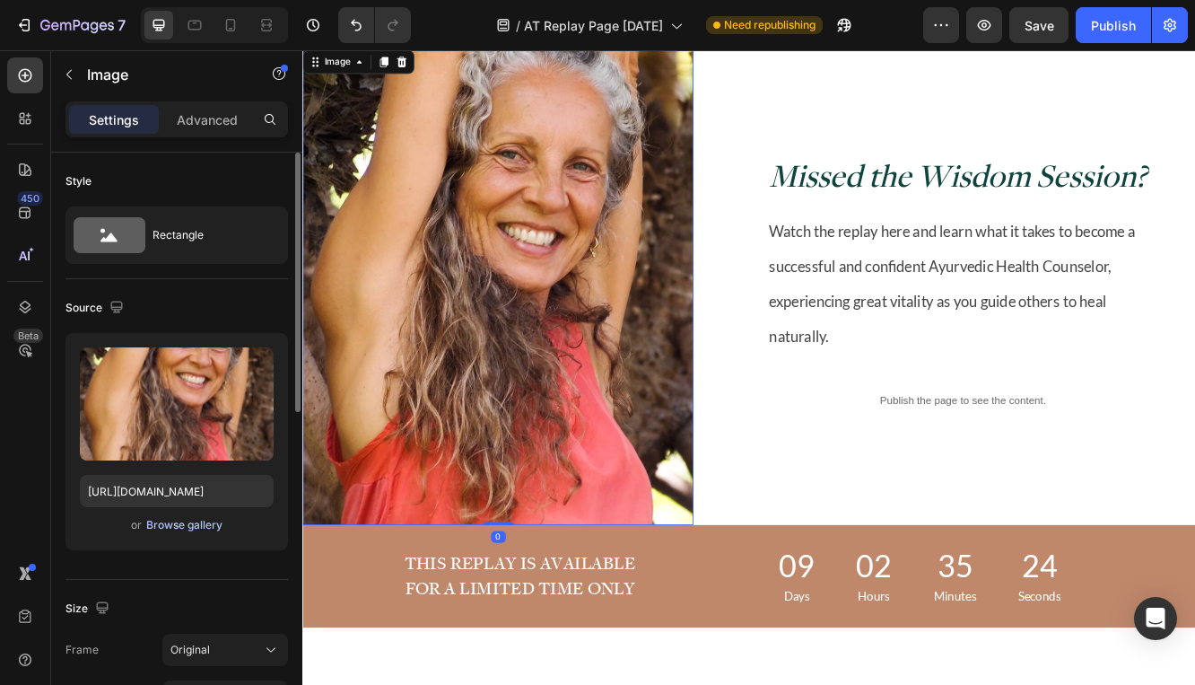
click at [180, 529] on div "Browse gallery" at bounding box center [184, 525] width 76 height 16
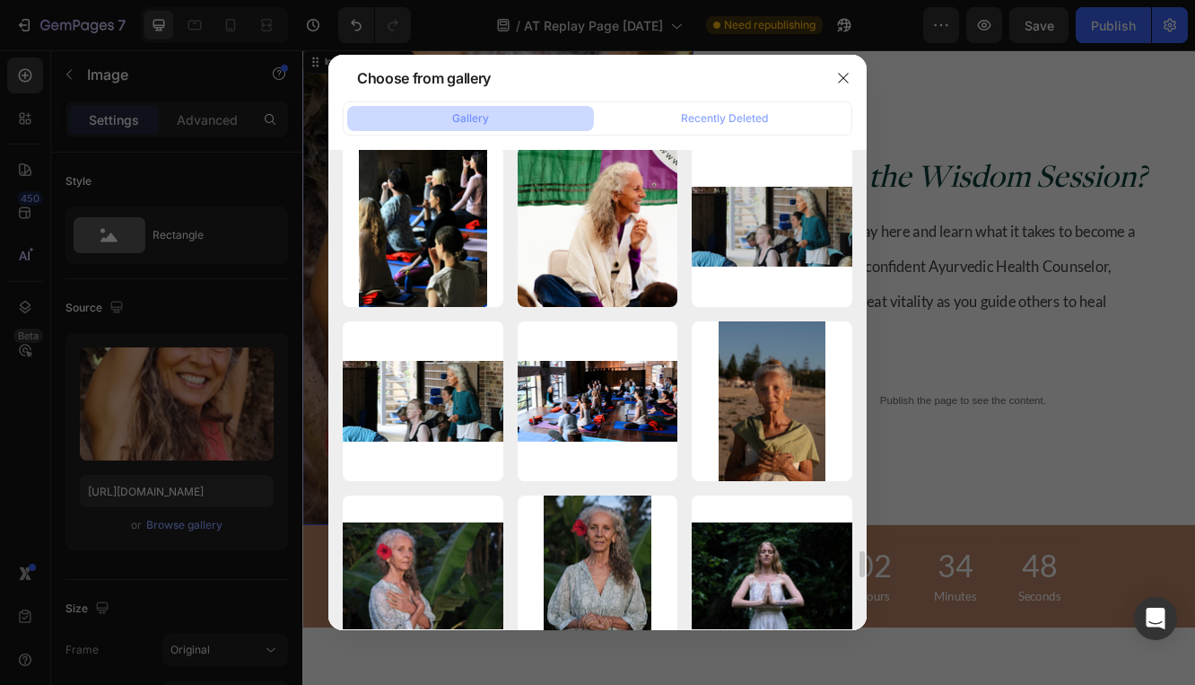
scroll to position [7185, 0]
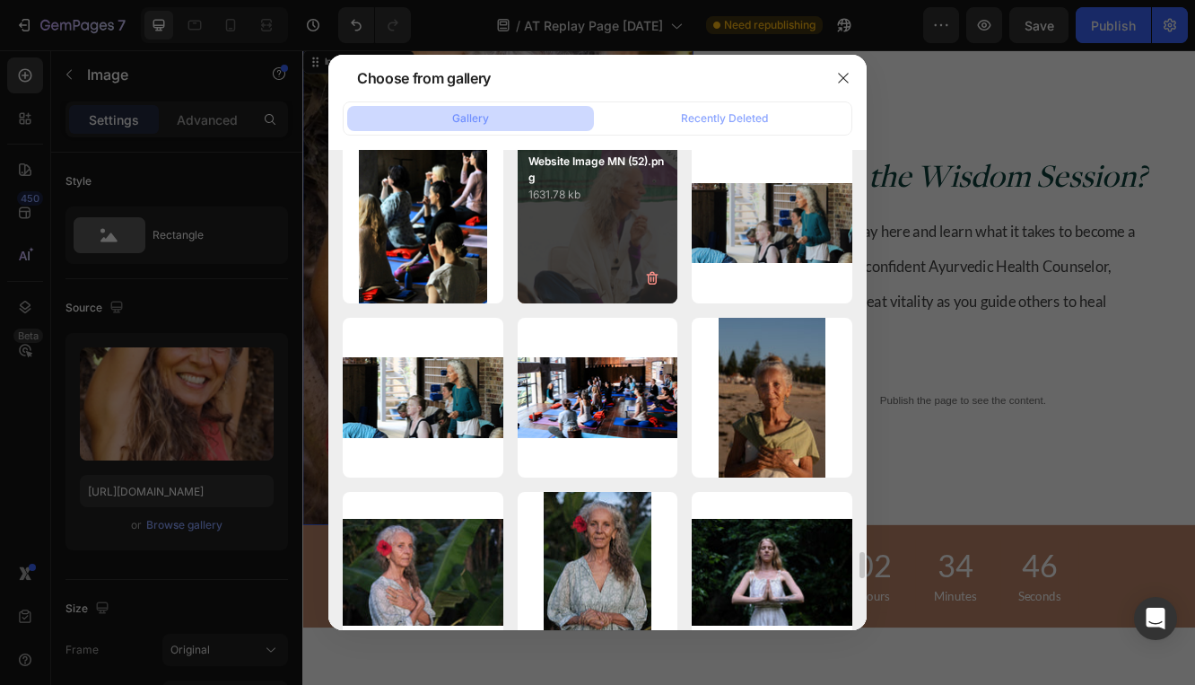
click at [608, 241] on div "Website Image MN (52).png 1631.78 kb" at bounding box center [598, 223] width 161 height 161
type input "https://cdn.shopify.com/s/files/1/0670/5188/0688/files/gempages_501846031424553…"
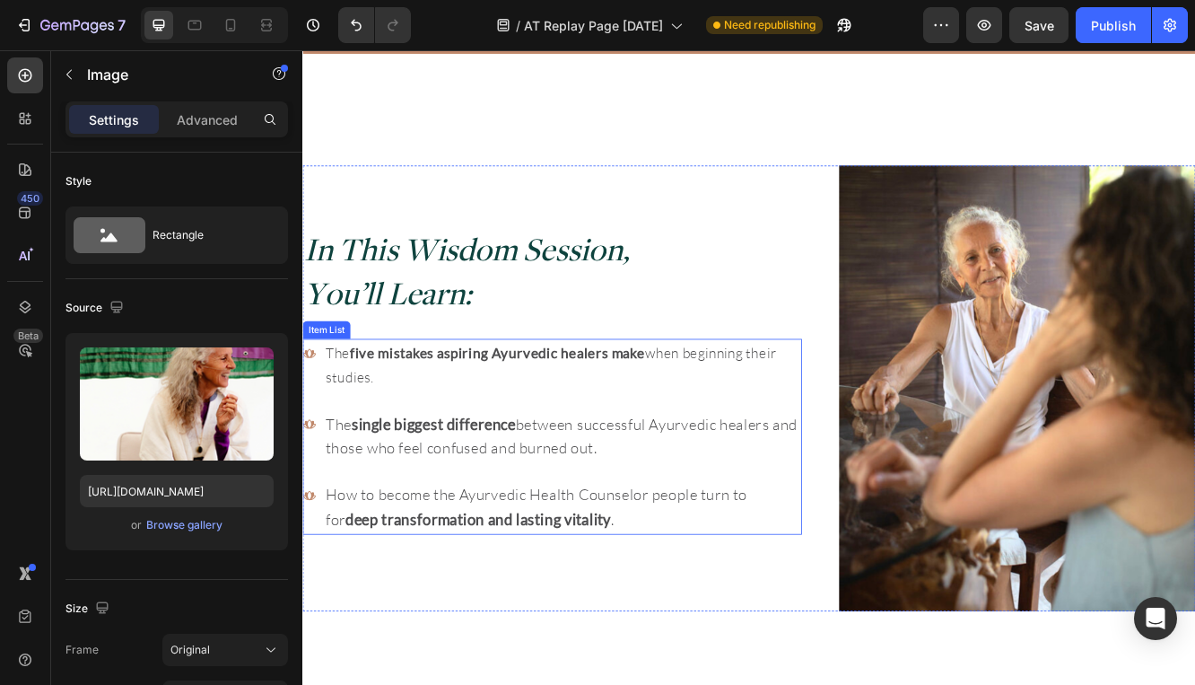
scroll to position [608, 0]
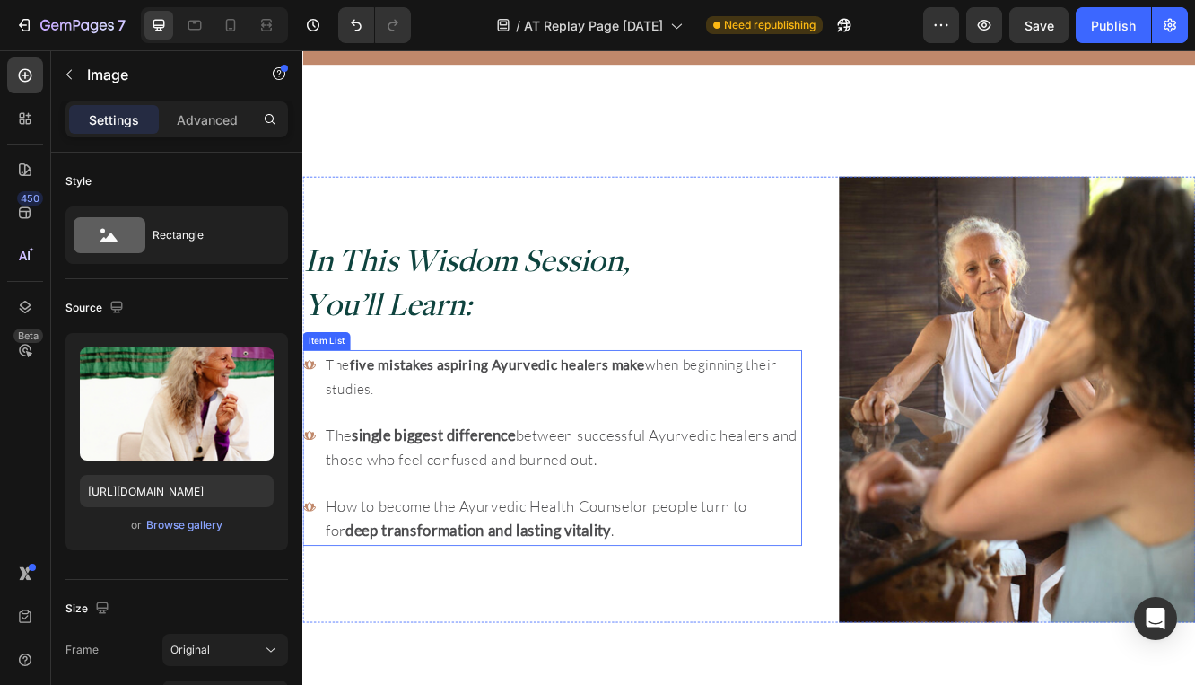
drag, startPoint x: 568, startPoint y: 623, endPoint x: 346, endPoint y: 607, distance: 223.2
click at [565, 622] on strong "deep transformation and lasting vitality" at bounding box center [514, 629] width 320 height 22
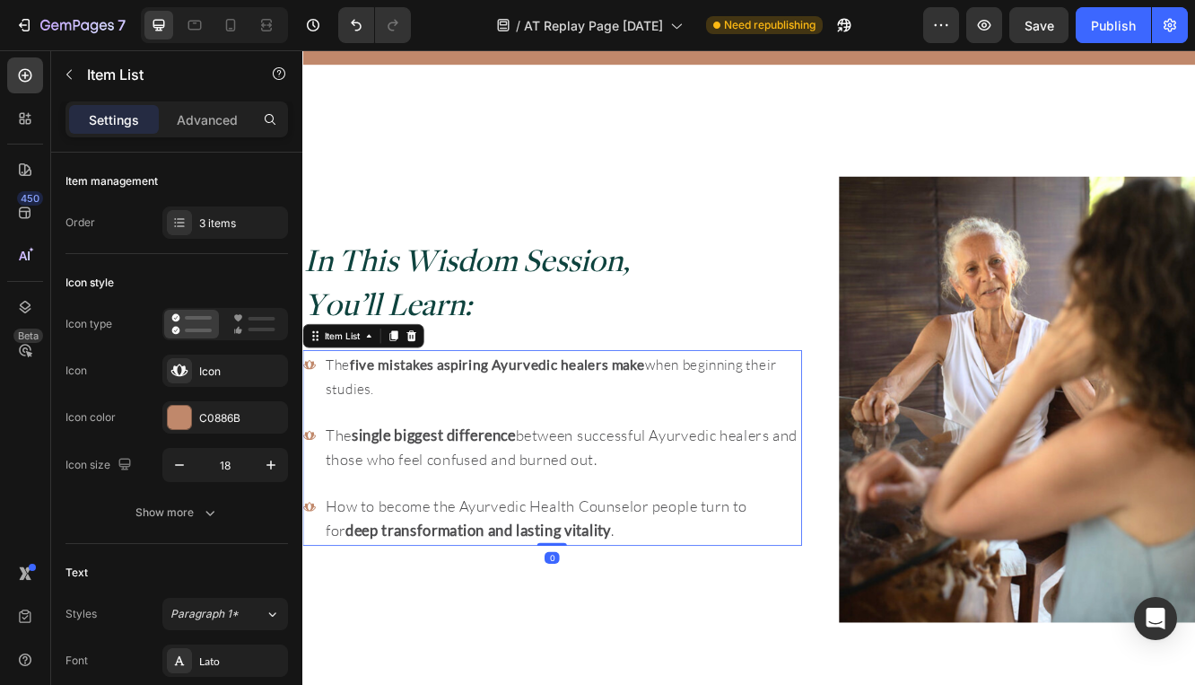
click at [318, 599] on icon at bounding box center [310, 601] width 16 height 16
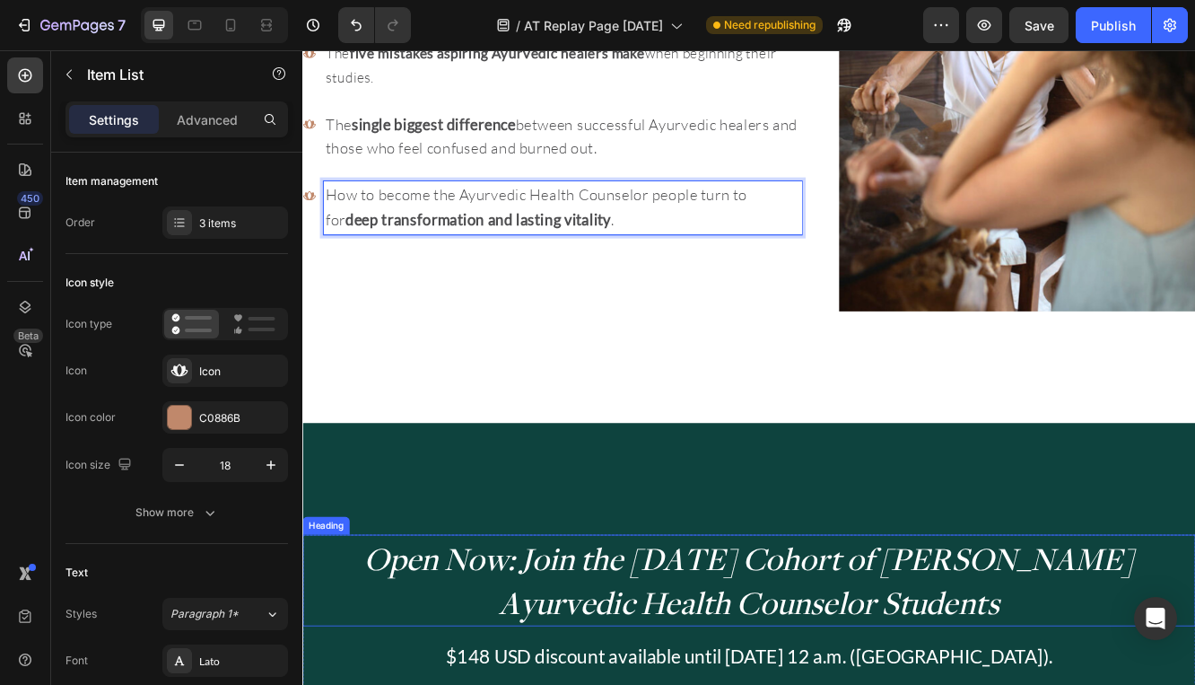
scroll to position [988, 0]
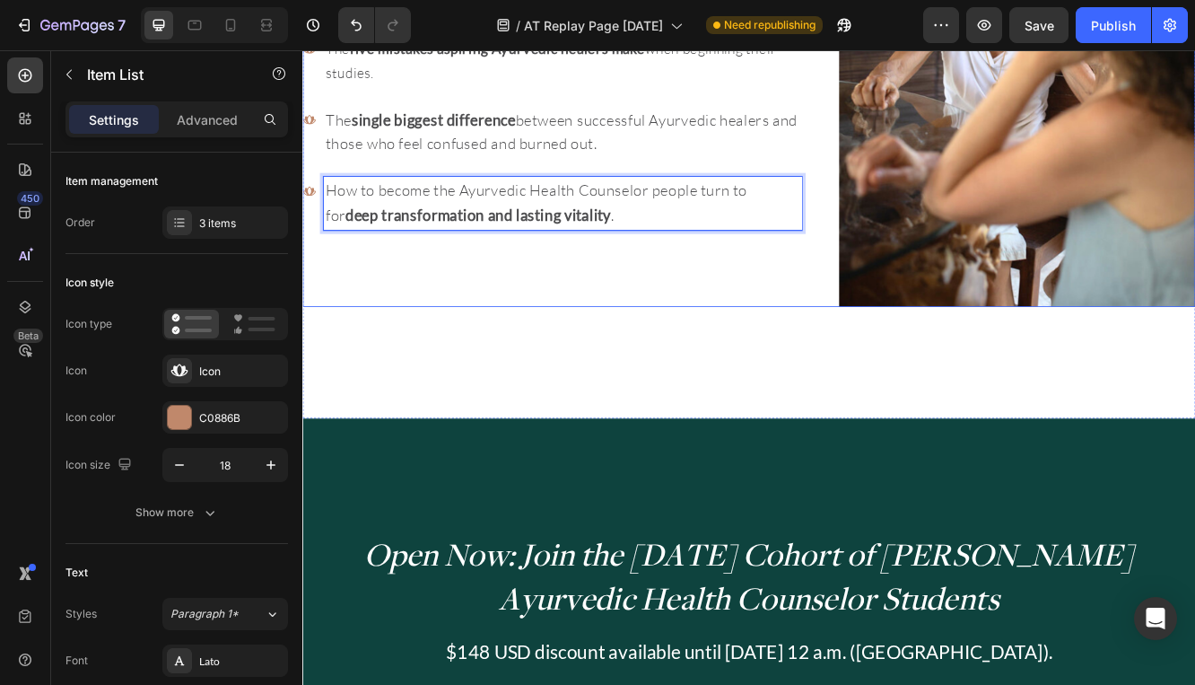
click at [659, 300] on div "In This Wisdom Session, You’ll Learn: Heading The five mistakes aspiring Ayurve…" at bounding box center [603, 91] width 602 height 538
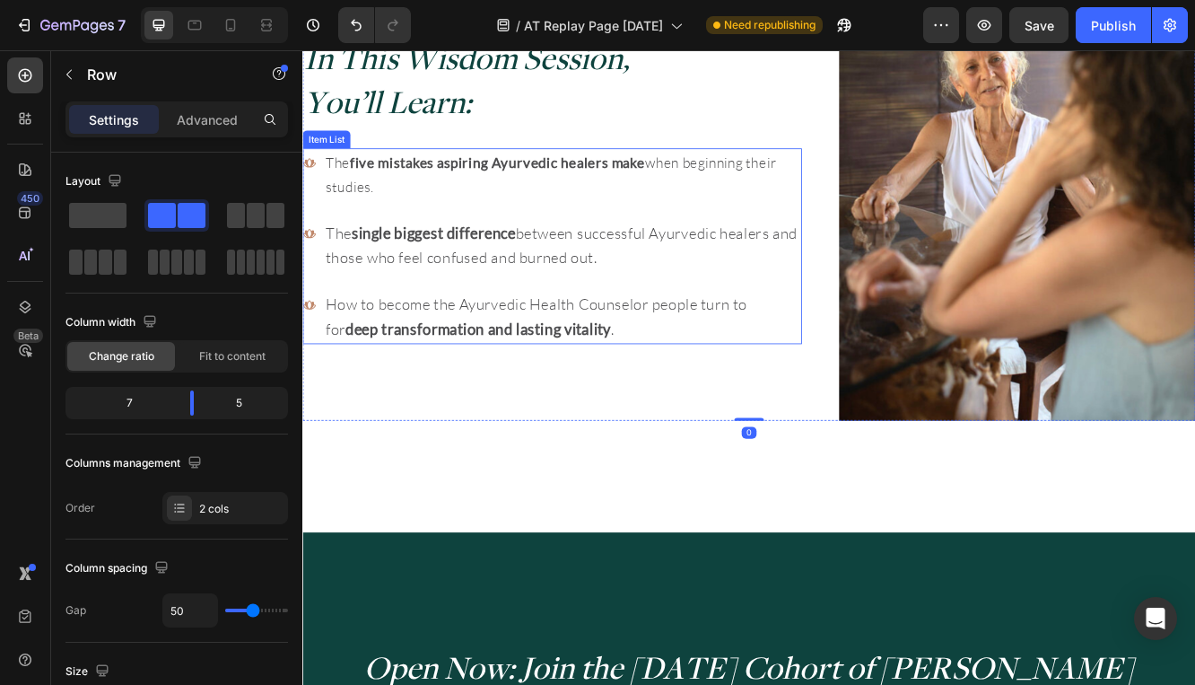
scroll to position [747, 0]
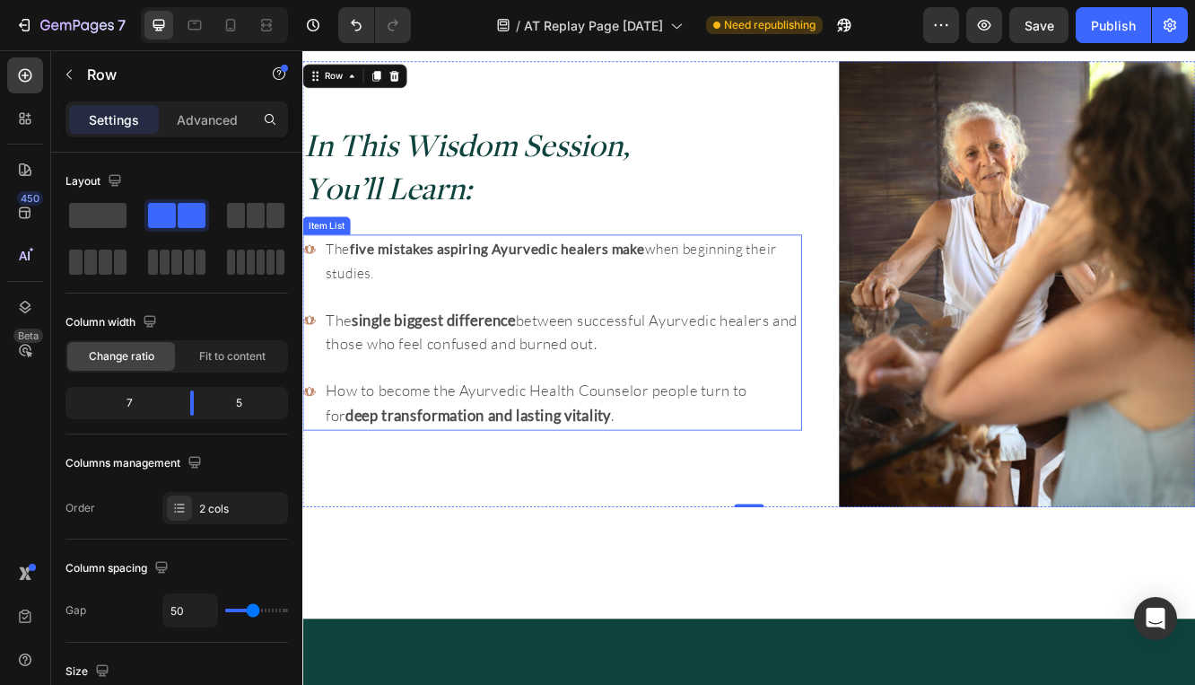
click at [589, 291] on strong "five mistakes aspiring Ayurvedic healers make" at bounding box center [538, 290] width 356 height 20
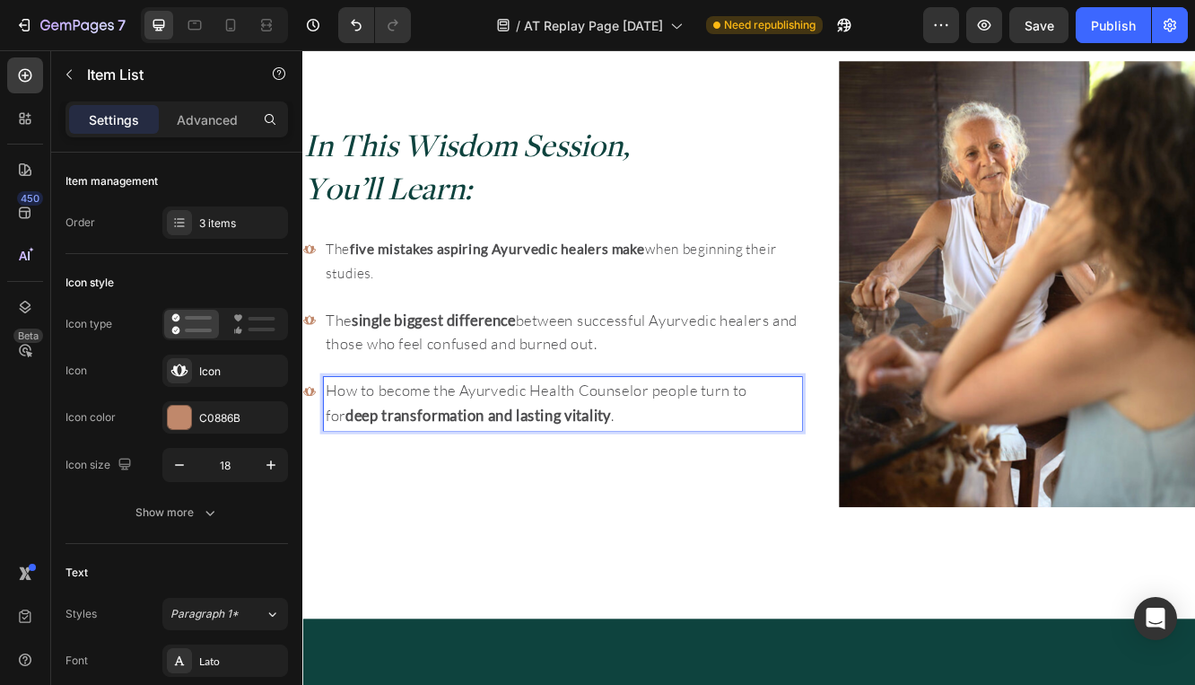
click at [307, 465] on icon at bounding box center [310, 462] width 16 height 16
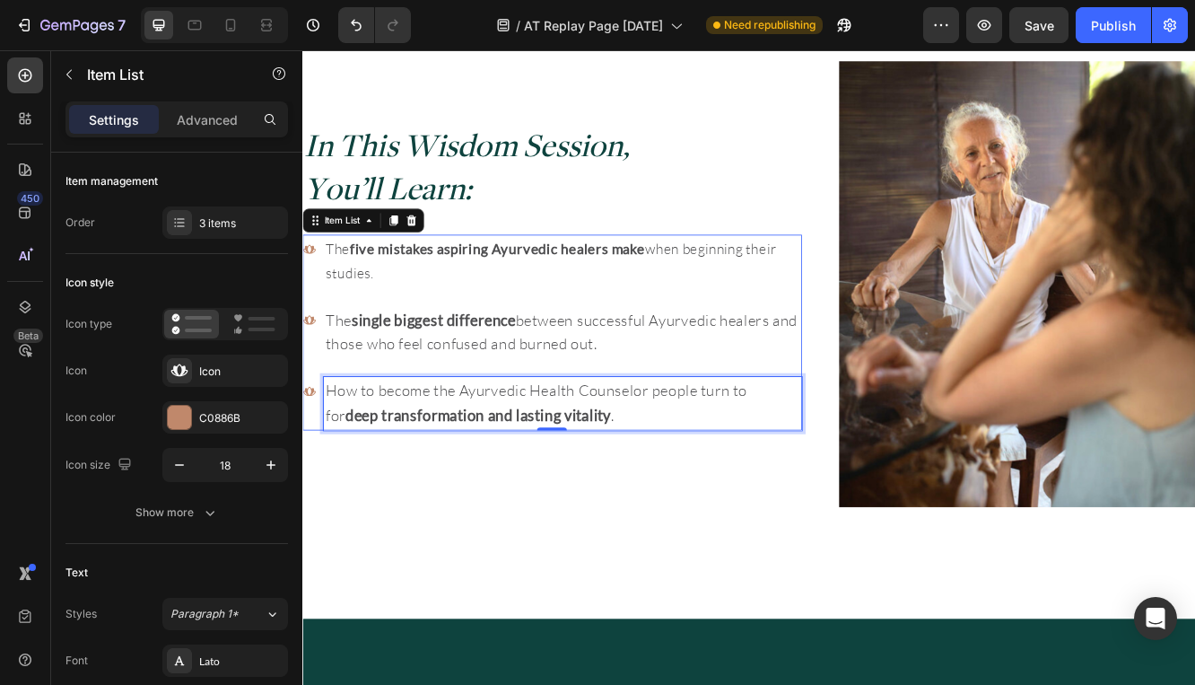
click at [356, 466] on span "How to become the Ayurvedic Health Counselor people turn to for deep transforma…" at bounding box center [584, 476] width 509 height 52
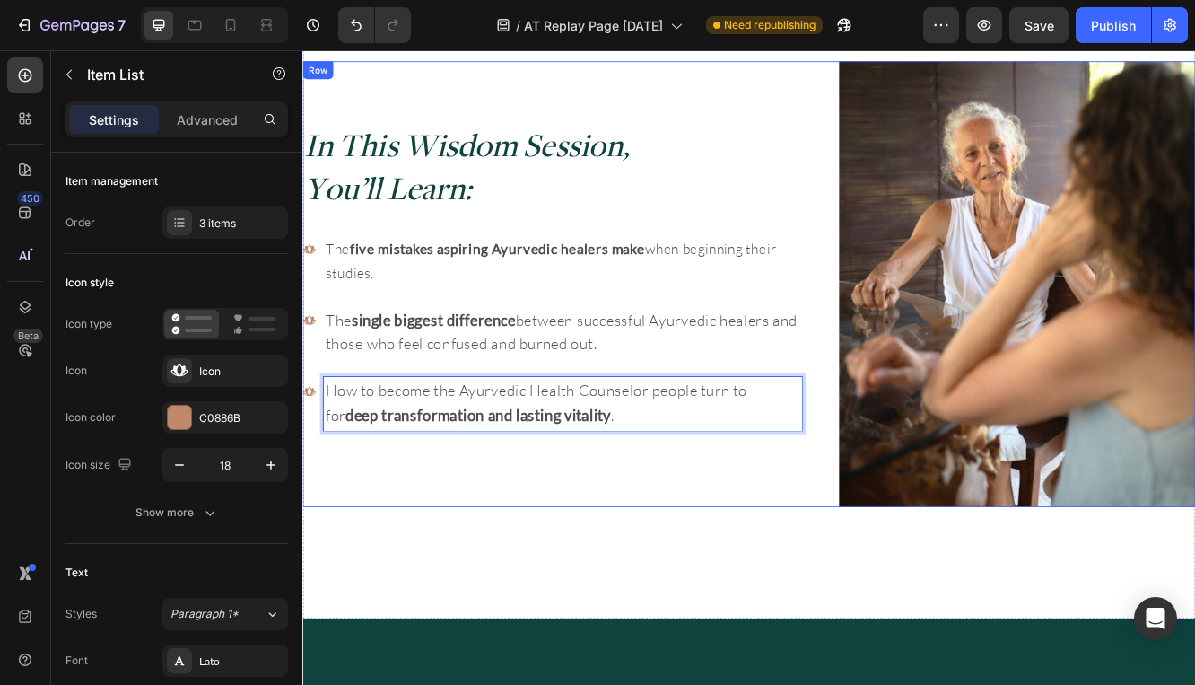
click at [851, 570] on div "In This Wisdom Session, You’ll Learn: Heading The five mistakes aspiring Ayurve…" at bounding box center [603, 333] width 602 height 538
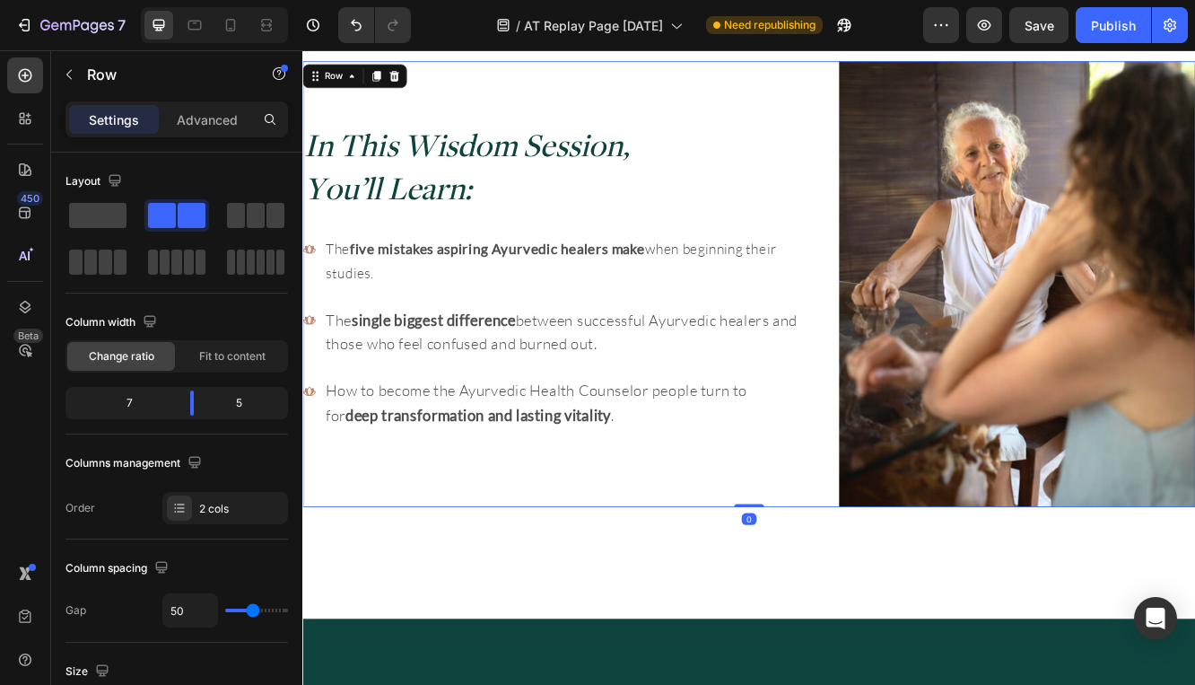
click at [457, 538] on div "In This Wisdom Session, You’ll Learn: Heading The five mistakes aspiring Ayurve…" at bounding box center [603, 333] width 602 height 538
click at [419, 456] on span "How to become the Ayurvedic Health Counselor people turn to for deep transforma…" at bounding box center [584, 476] width 509 height 52
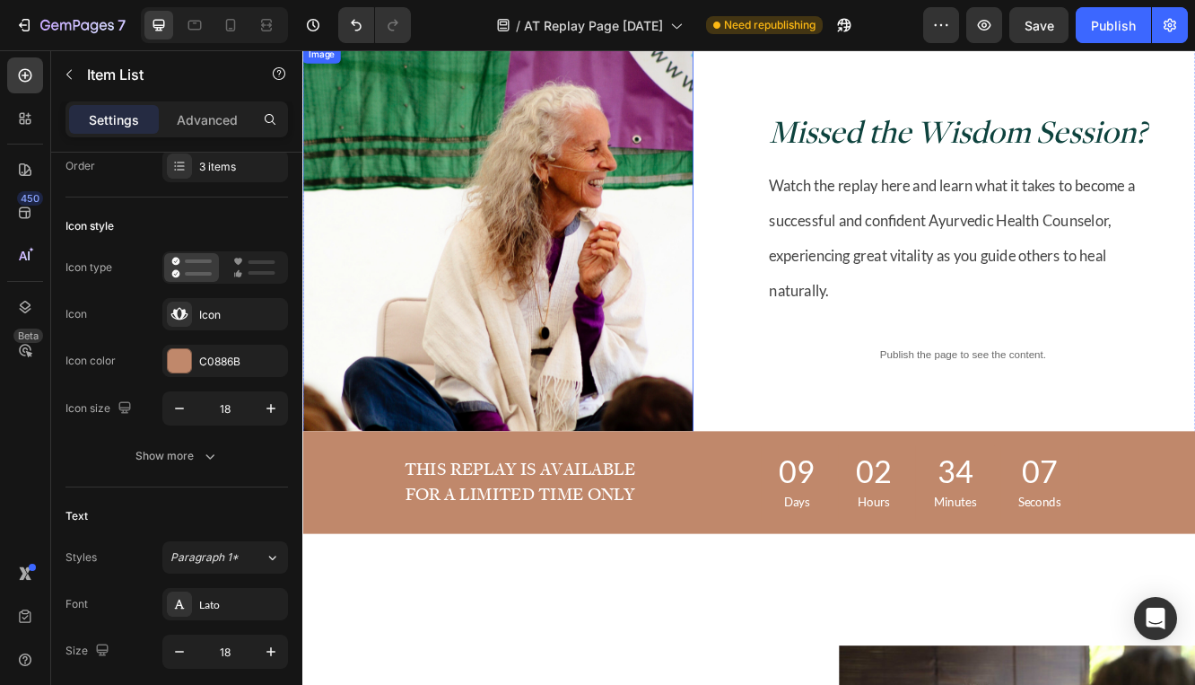
scroll to position [0, 0]
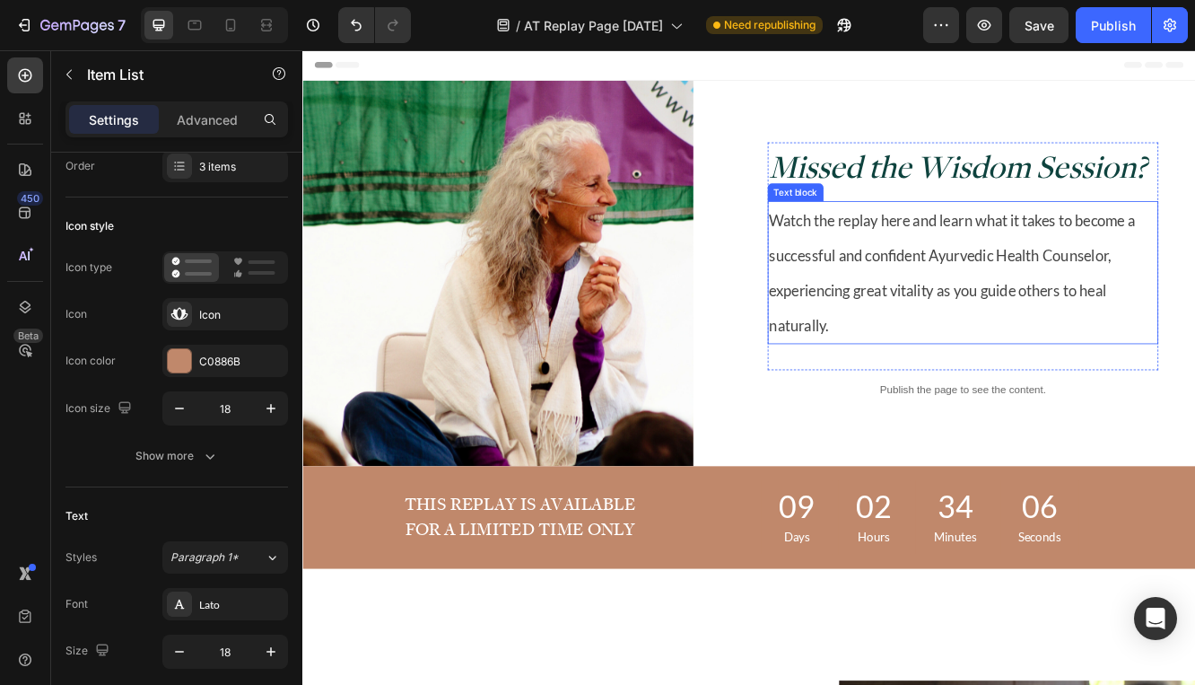
click at [880, 309] on p "Watch the replay here and learn what it takes to become a successful and confid…" at bounding box center [1099, 318] width 468 height 169
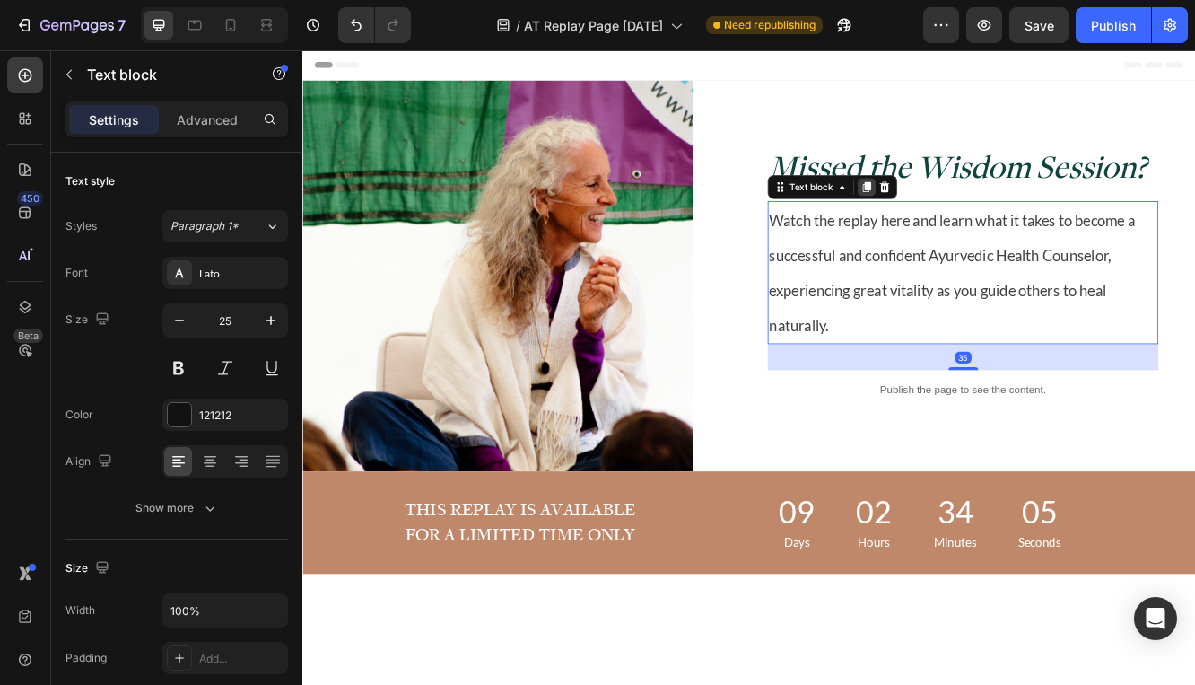
click at [978, 210] on icon at bounding box center [983, 216] width 10 height 13
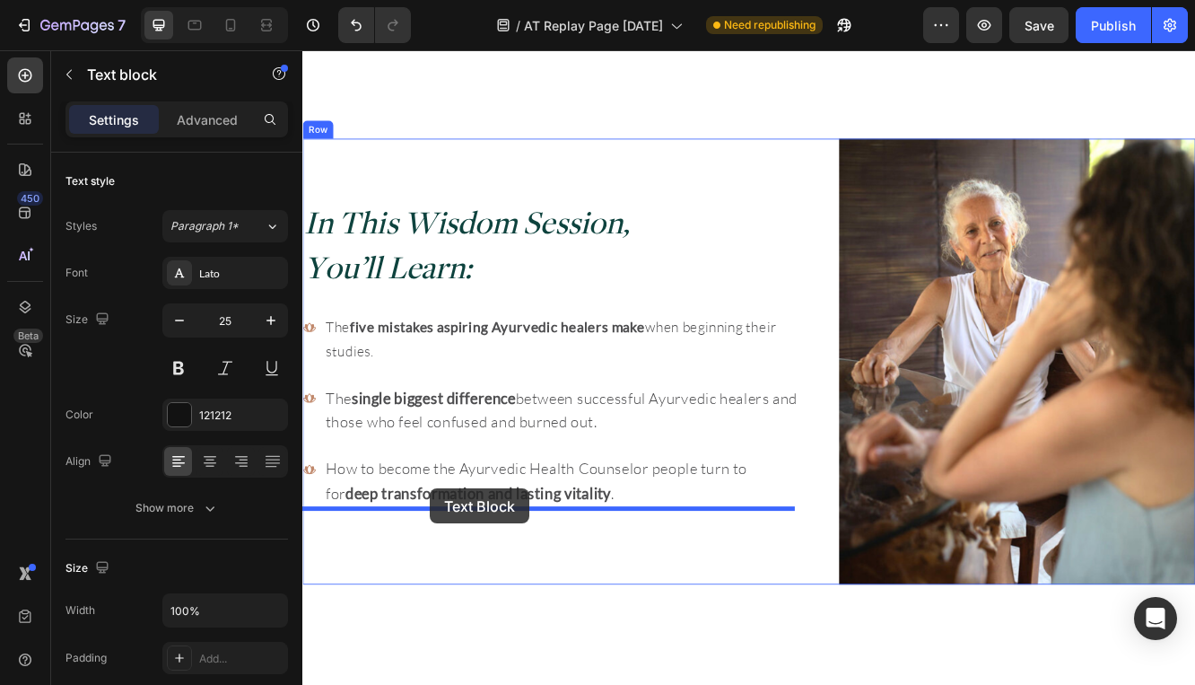
scroll to position [737, 0]
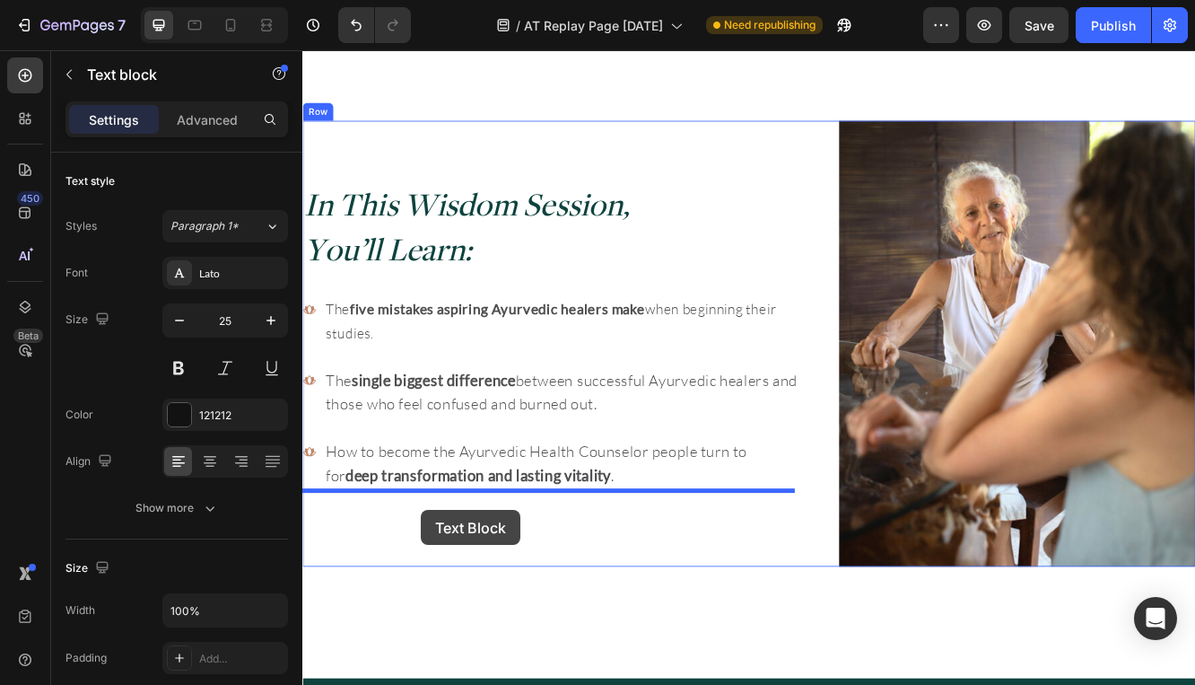
drag, startPoint x: 872, startPoint y: 348, endPoint x: 445, endPoint y: 605, distance: 498.4
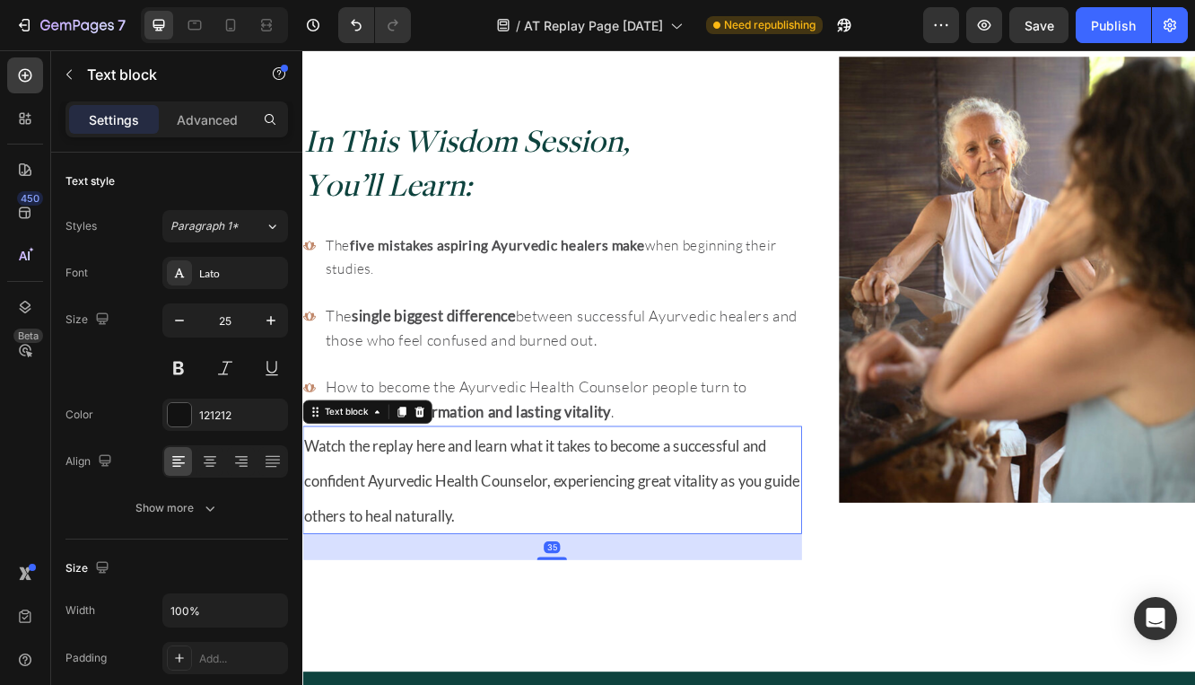
scroll to position [862, 0]
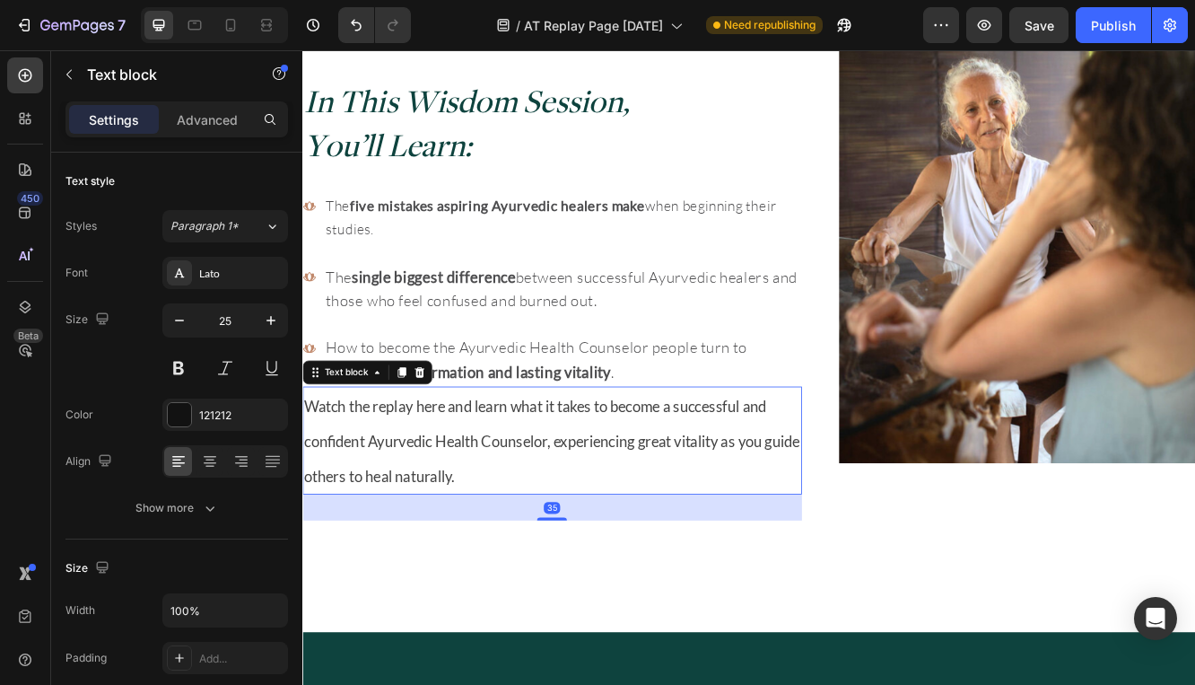
click at [442, 504] on p "Watch the replay here and learn what it takes to become a successful and confid…" at bounding box center [603, 521] width 599 height 127
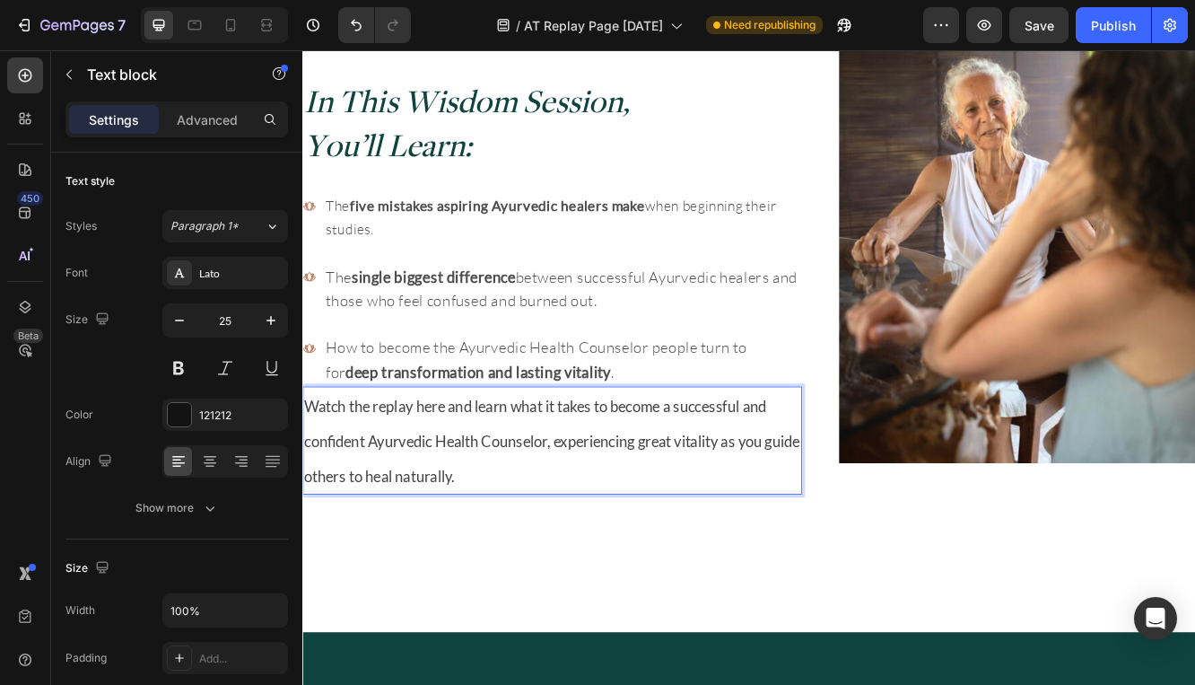
drag, startPoint x: 311, startPoint y: 526, endPoint x: 310, endPoint y: 510, distance: 16.3
click at [311, 525] on span "Watch the replay here and learn what it takes to become a successful and confid…" at bounding box center [603, 521] width 598 height 106
click at [309, 482] on span "Watch the replay here and learn what it takes to become a successful and confid…" at bounding box center [603, 521] width 598 height 106
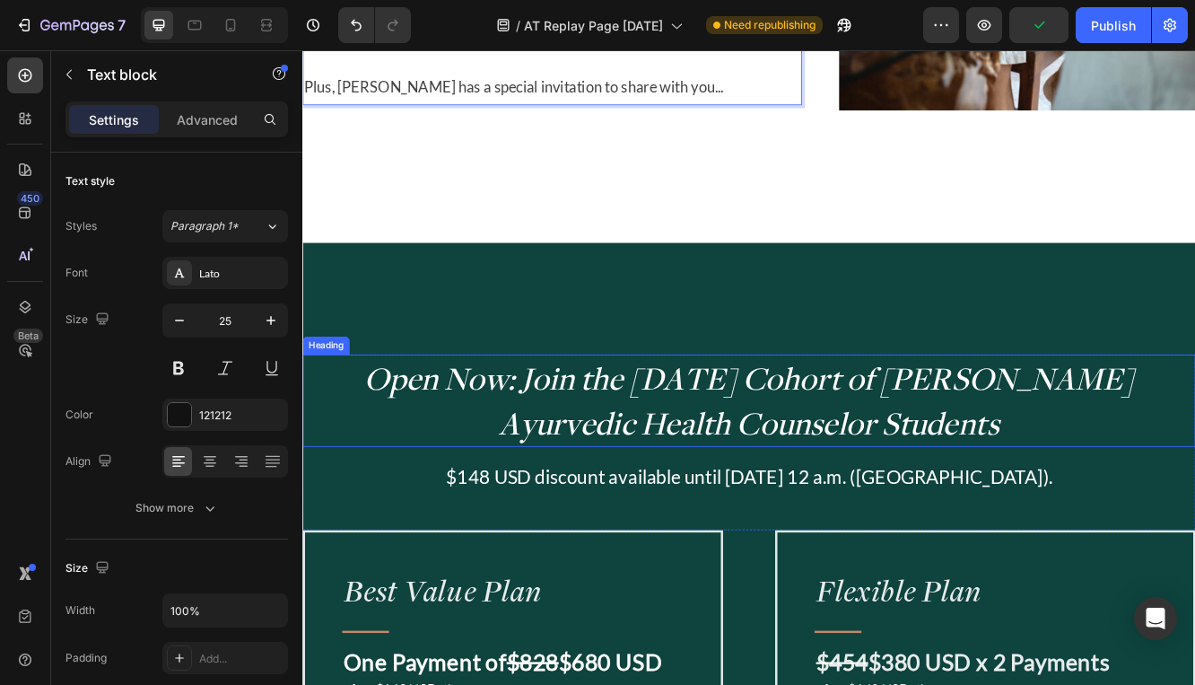
scroll to position [1289, 0]
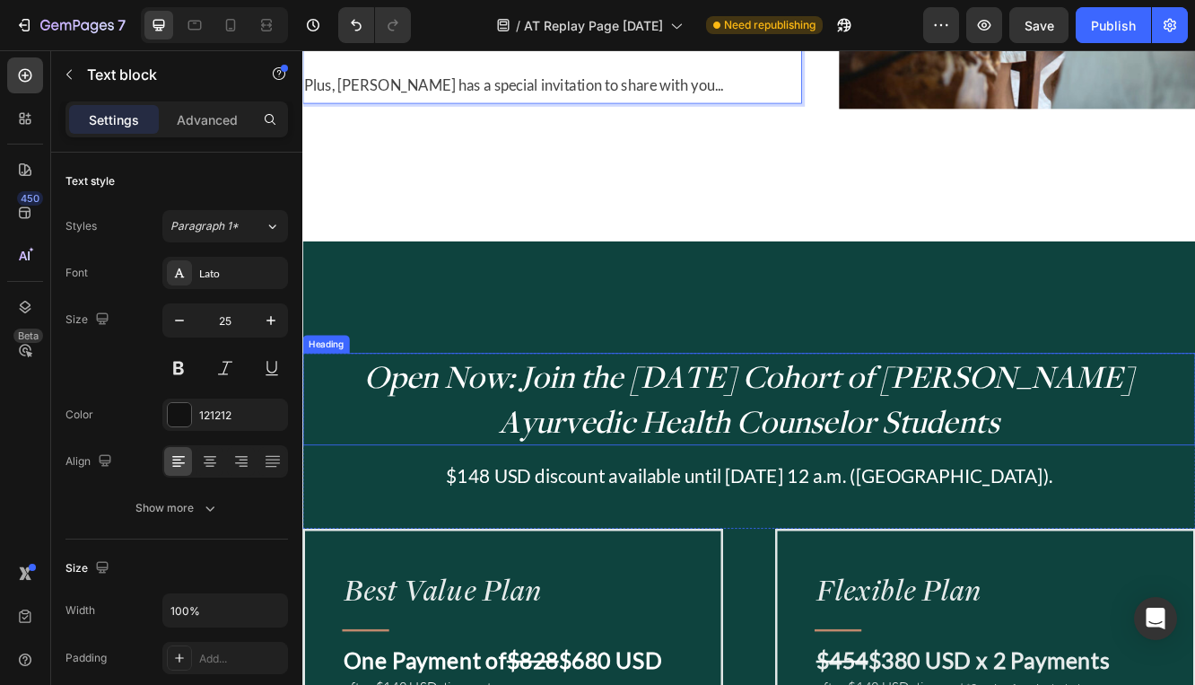
click at [1007, 458] on span "Open Now: Join the October 2025 Cohort of Hale Pule Ayurvedic Health Counselor …" at bounding box center [841, 470] width 928 height 104
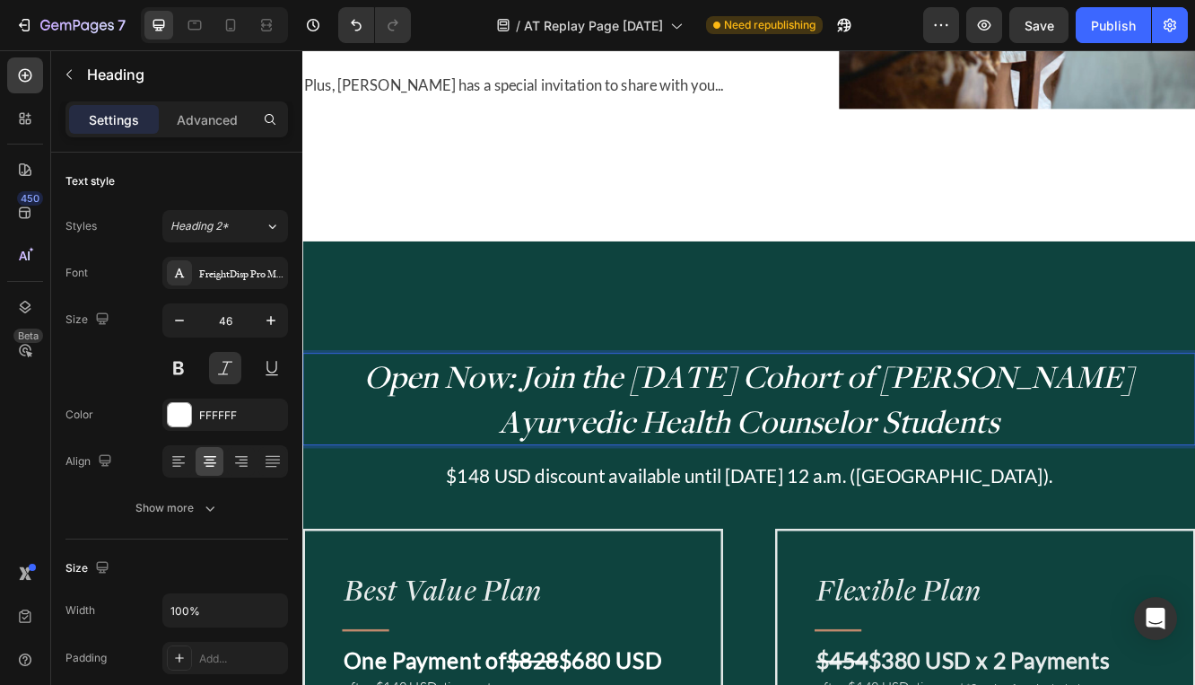
click at [1037, 447] on span "Open Now: Join the October 2025 Cohort of Hale Pule Ayurvedic Health Counselor …" at bounding box center [841, 470] width 928 height 104
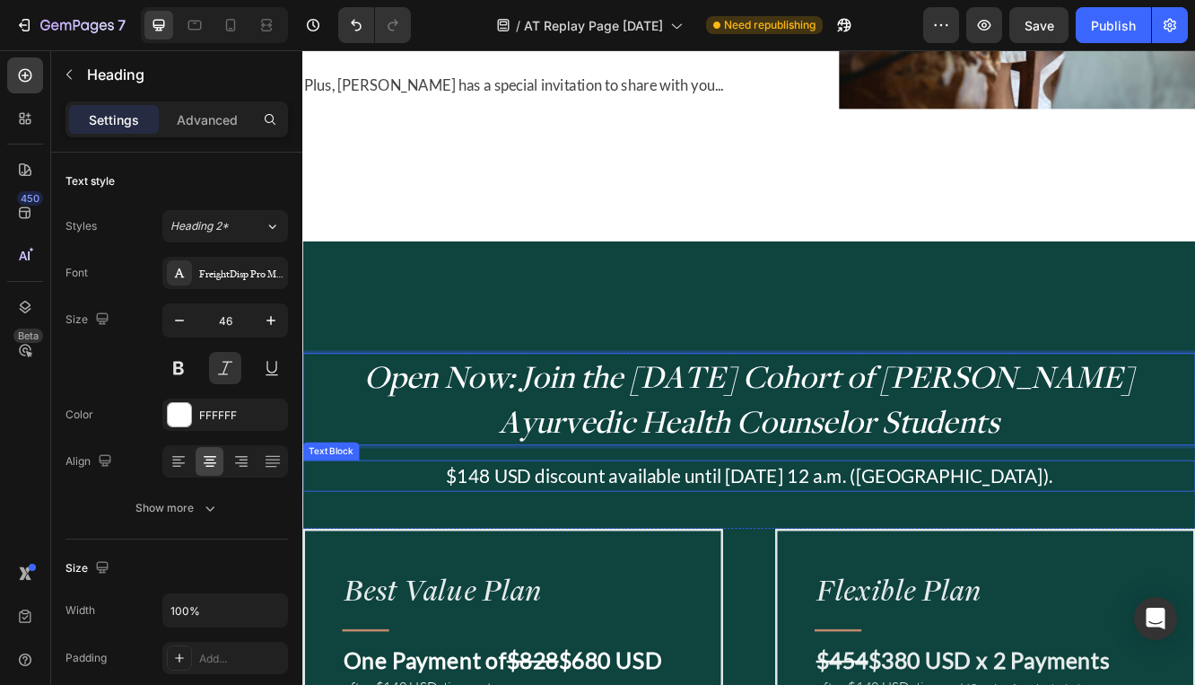
click at [826, 568] on span "$148 USD discount available until [DATE] 12 a.m. ([GEOGRAPHIC_DATA])." at bounding box center [841, 562] width 732 height 27
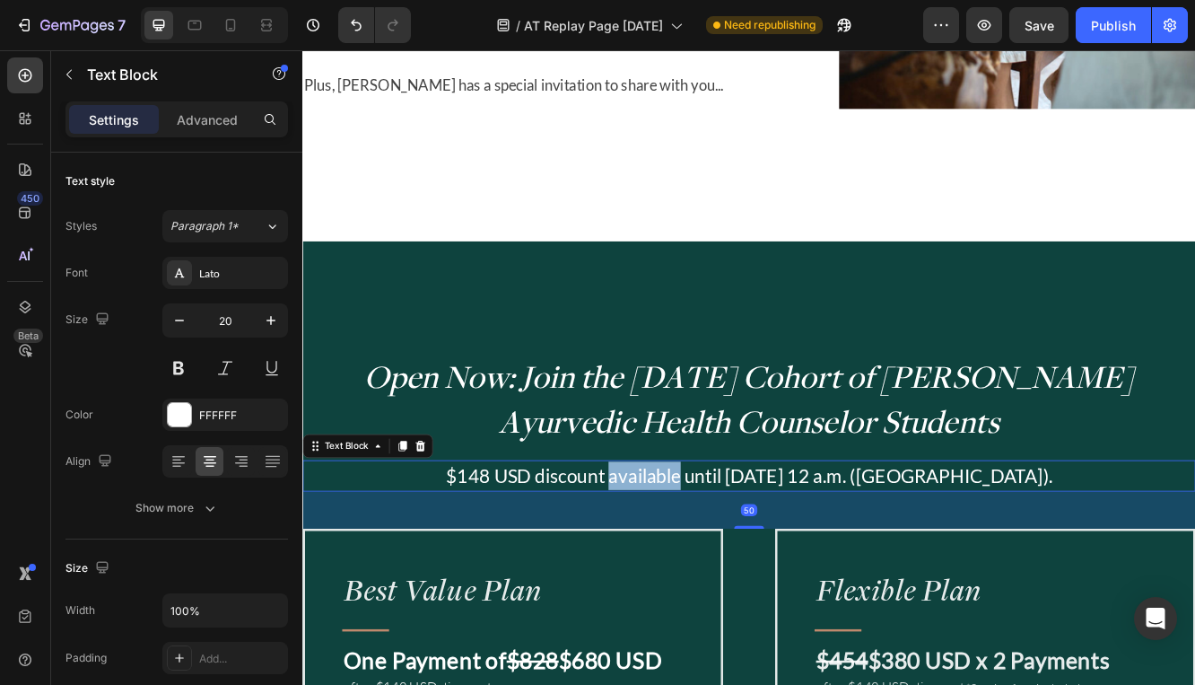
click at [826, 568] on span "$148 USD discount available until [DATE] 12 a.m. ([GEOGRAPHIC_DATA])." at bounding box center [841, 562] width 732 height 27
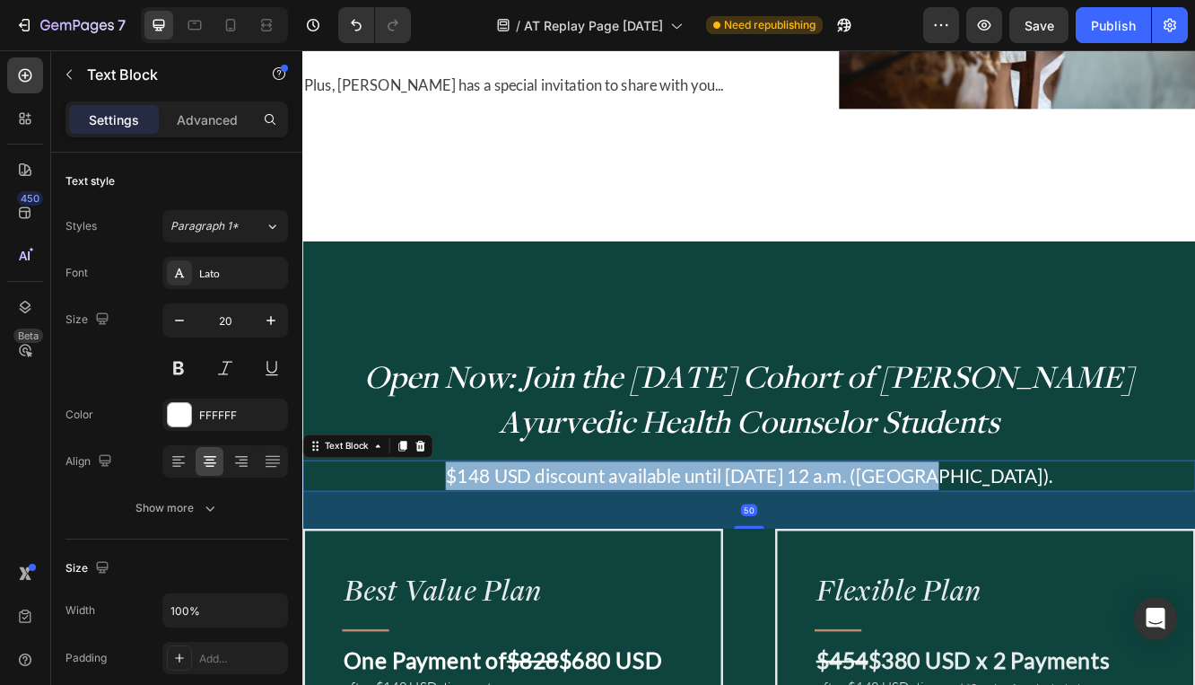
click at [826, 568] on span "$148 USD discount available until [DATE] 12 a.m. ([GEOGRAPHIC_DATA])." at bounding box center [841, 562] width 732 height 27
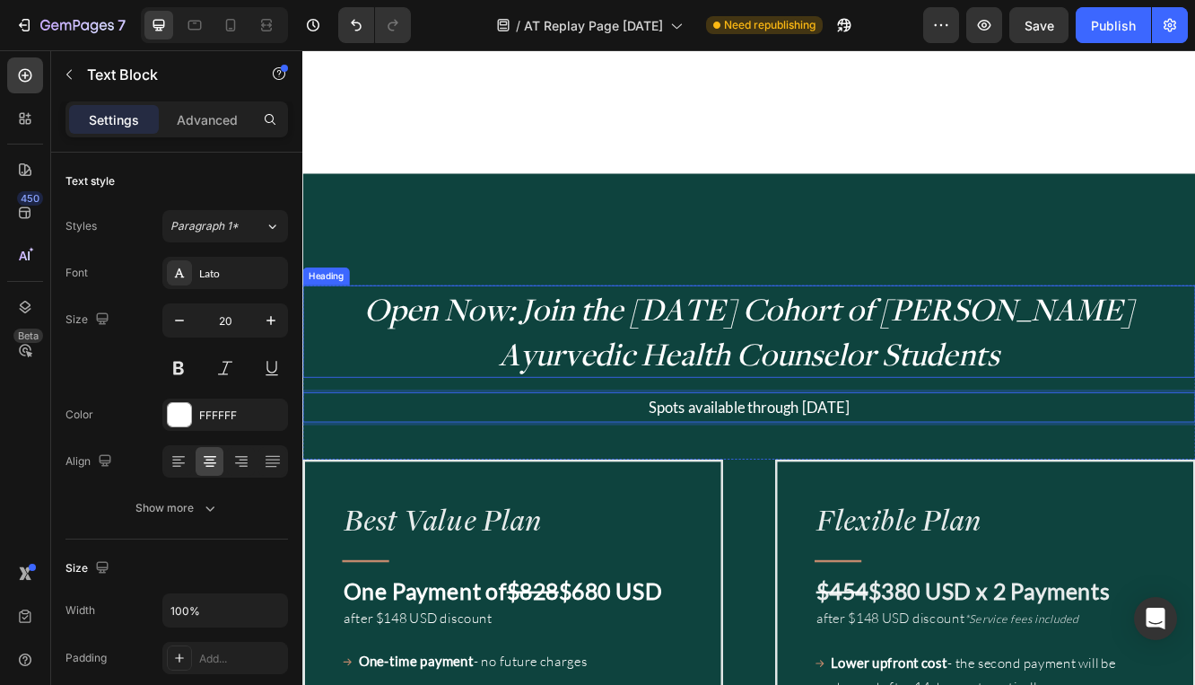
scroll to position [1411, 0]
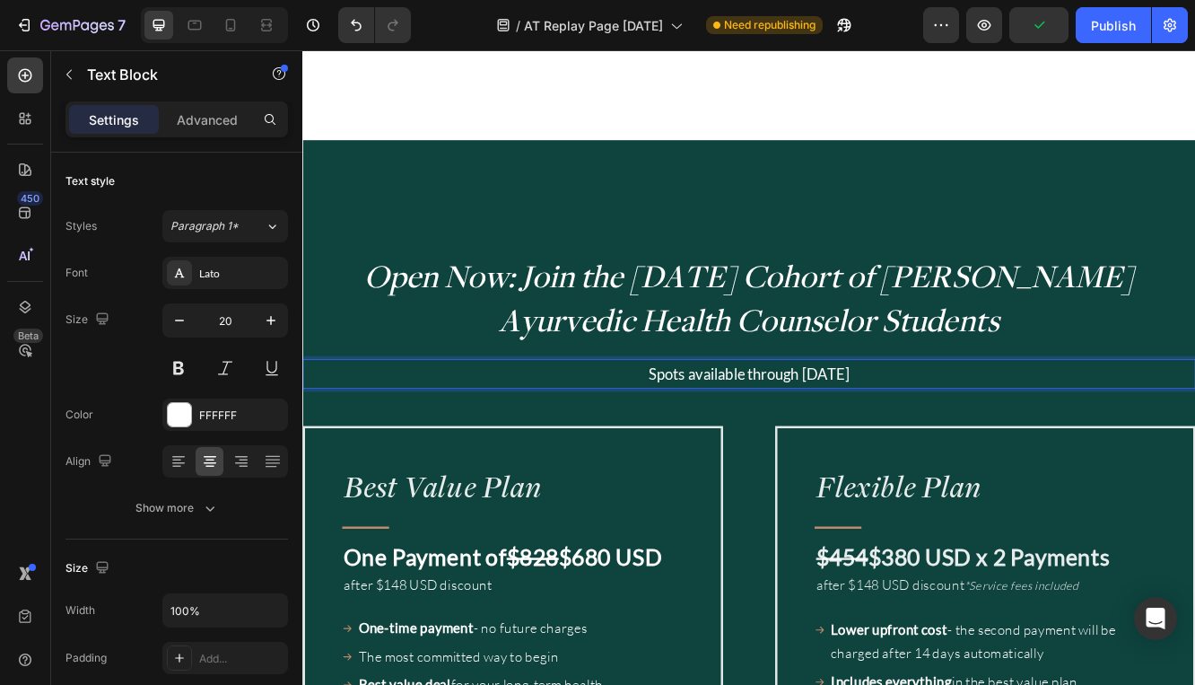
click at [816, 438] on p "Spots available through October 15" at bounding box center [840, 440] width 1073 height 32
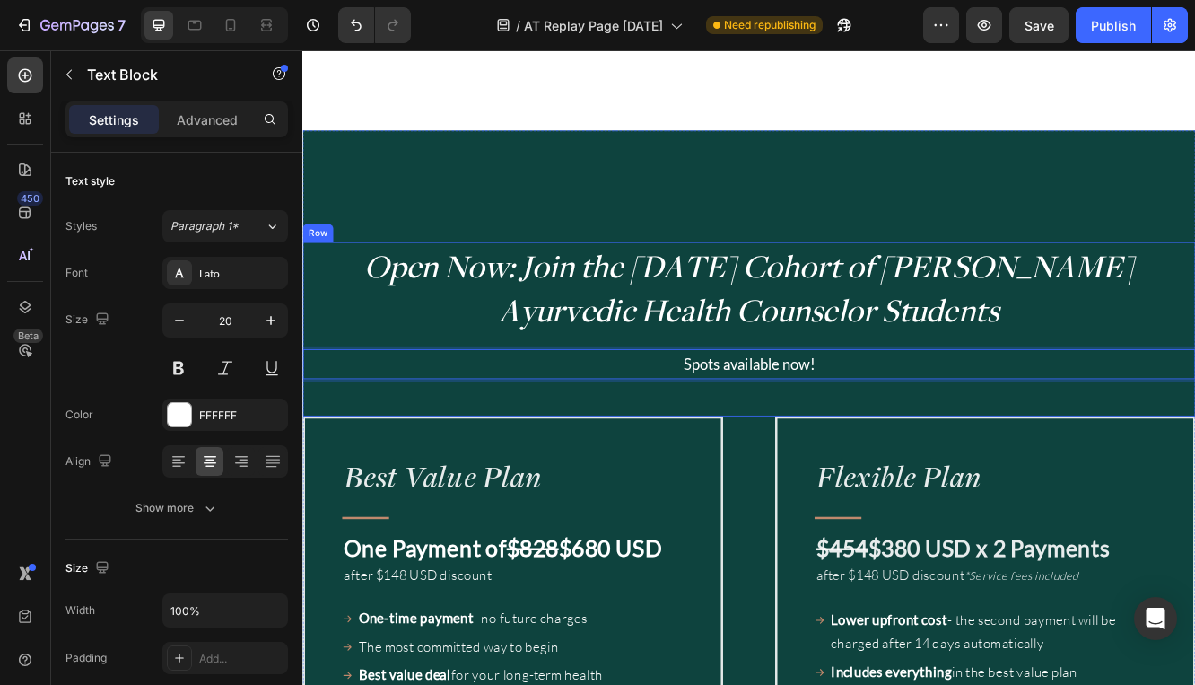
scroll to position [1408, 0]
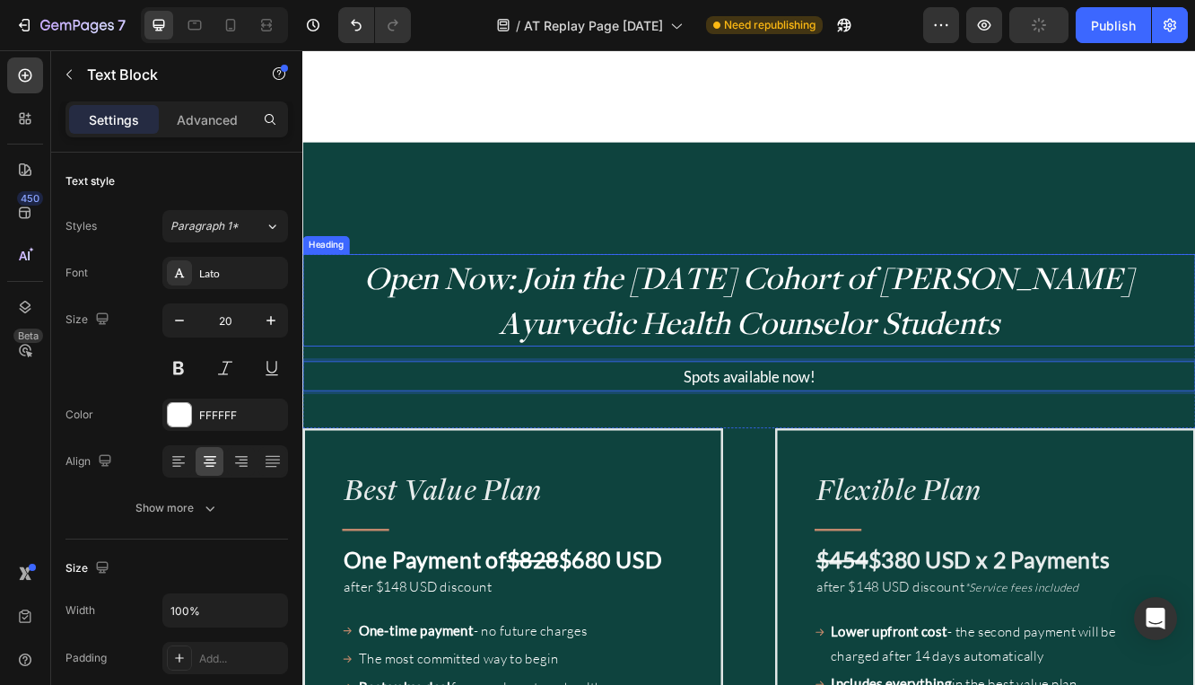
click at [498, 317] on span "Open Now: Join the October 2025 Cohort of Hale Pule Ayurvedic Health Counselor …" at bounding box center [841, 351] width 928 height 104
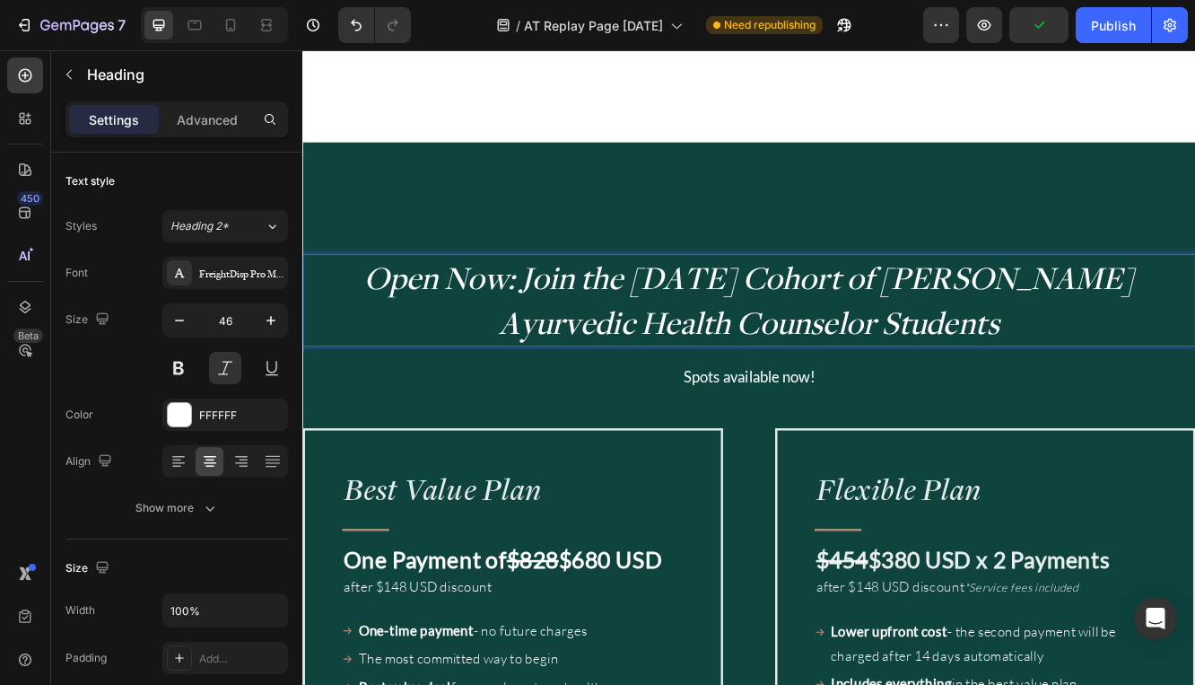
click at [504, 333] on span "Open Now: Join the October 2025 Cohort of Hale Pule Ayurvedic Health Counselor …" at bounding box center [841, 351] width 928 height 104
click at [516, 329] on span "Open Now: Join the October 2025 Cohort of Hale Pule Ayurvedic Health Counselor …" at bounding box center [841, 351] width 928 height 104
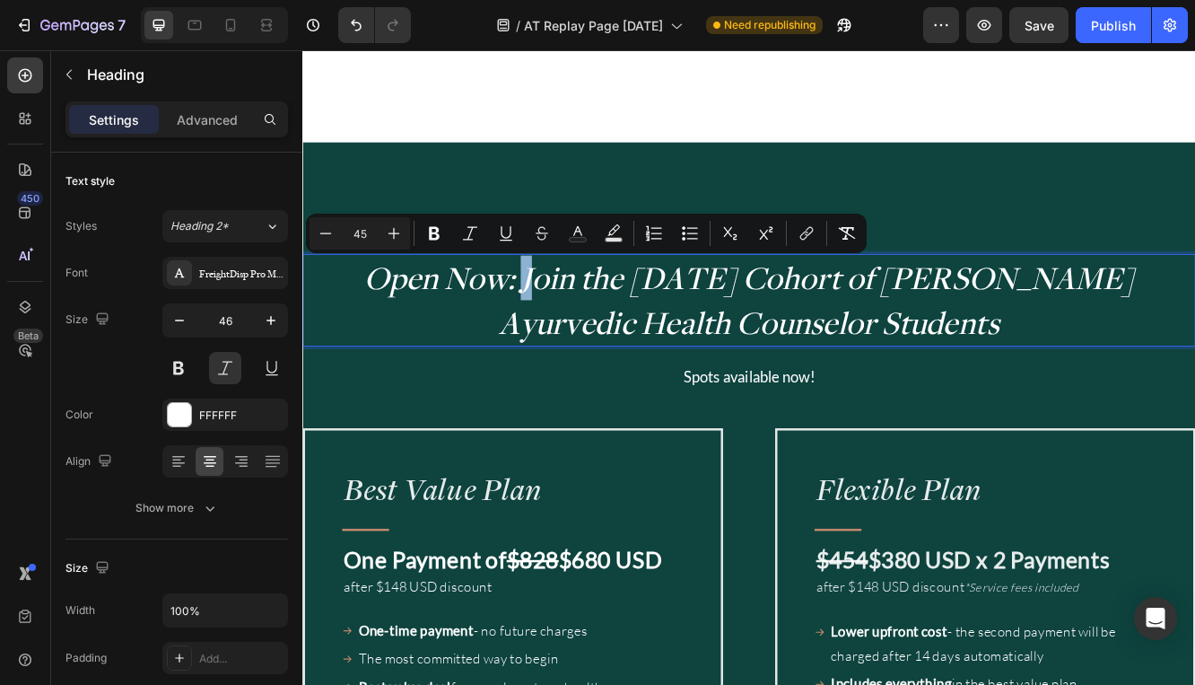
click at [515, 331] on span "Open Now: Join the October 2025 Cohort of Hale Pule Ayurvedic Health Counselor …" at bounding box center [841, 351] width 928 height 104
drag, startPoint x: 515, startPoint y: 331, endPoint x: 330, endPoint y: 334, distance: 184.9
click at [377, 334] on span "Open Now: Join the October 2025 Cohort of Hale Pule Ayurvedic Health Counselor …" at bounding box center [841, 351] width 928 height 104
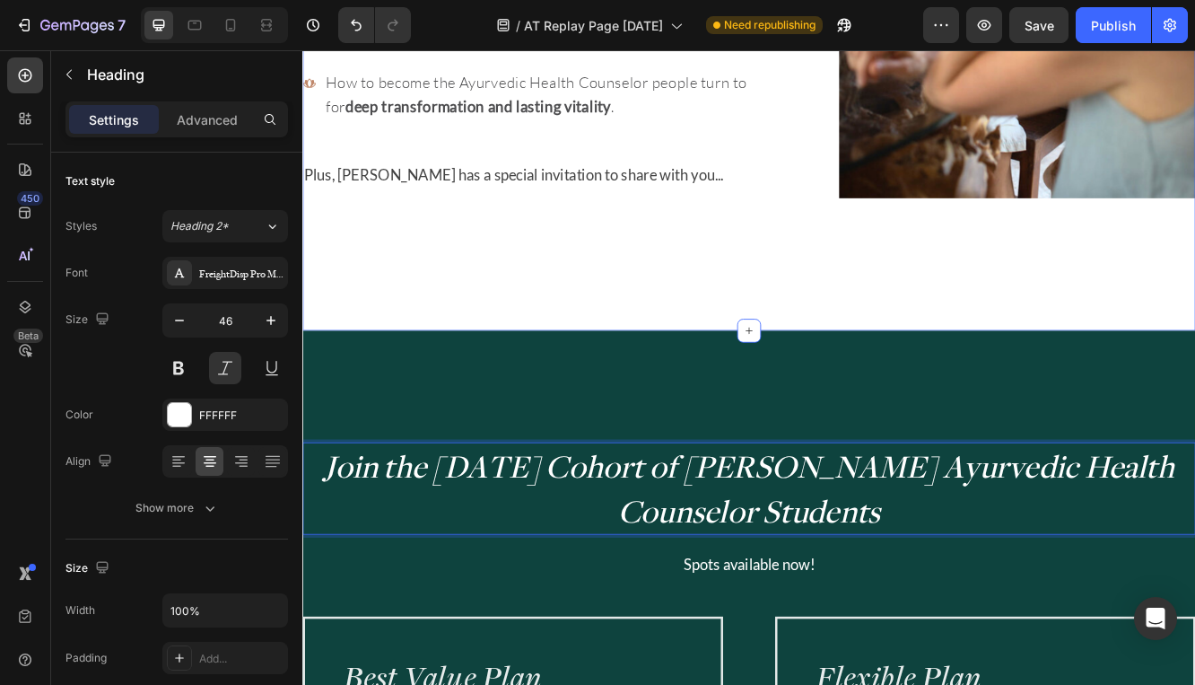
scroll to position [1184, 0]
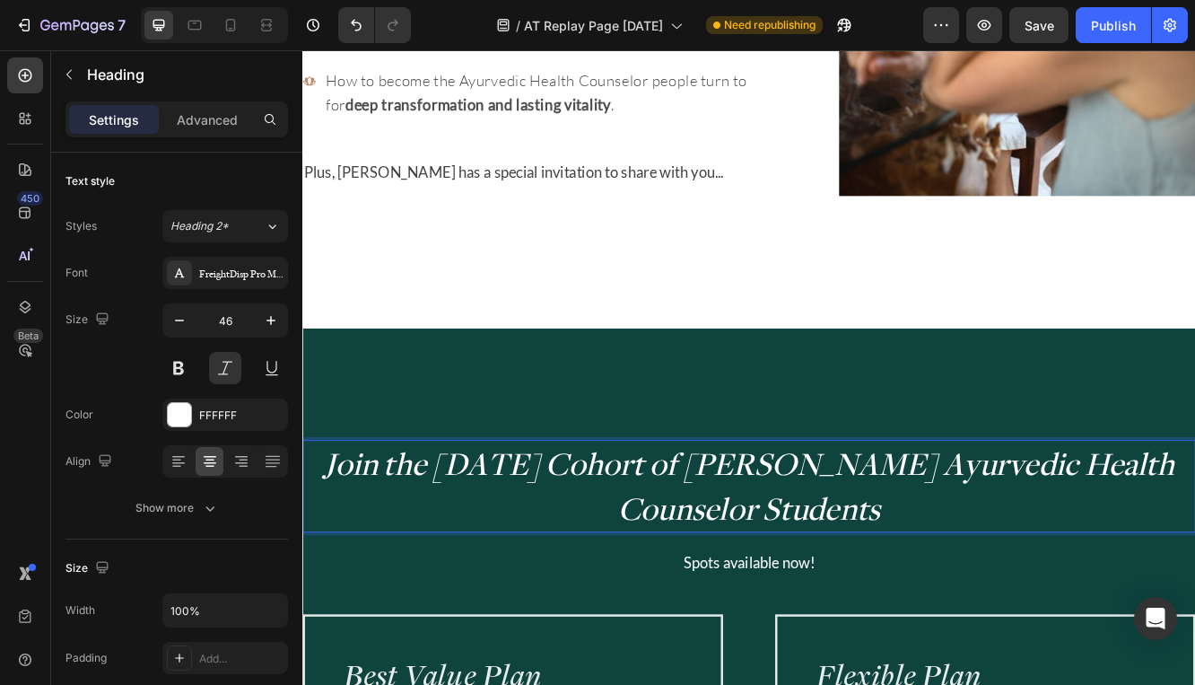
click at [880, 554] on span "Join the October 2025 Cohort of Hale Pule Ayurvedic Health Counselor Students" at bounding box center [841, 575] width 1026 height 104
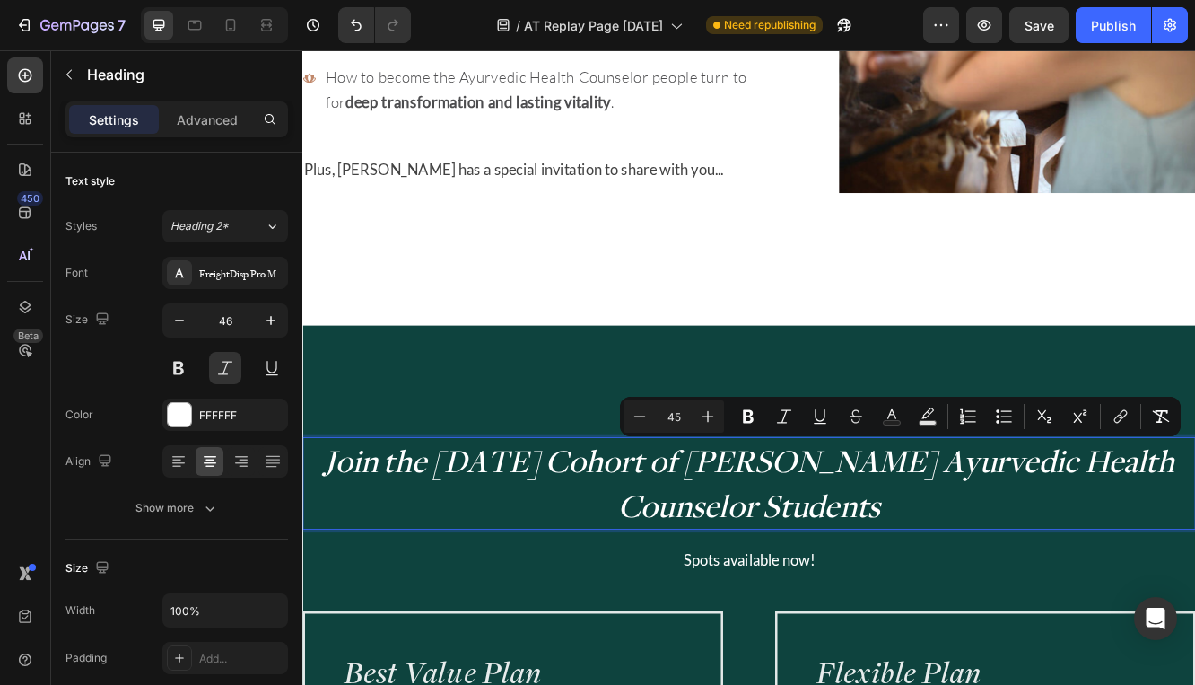
drag, startPoint x: 1006, startPoint y: 608, endPoint x: 835, endPoint y: 552, distance: 180.2
click at [835, 552] on p "Join the October 2025 Cohort of Hale Pule Ayurvedic Health Counselor Students" at bounding box center [840, 573] width 1073 height 108
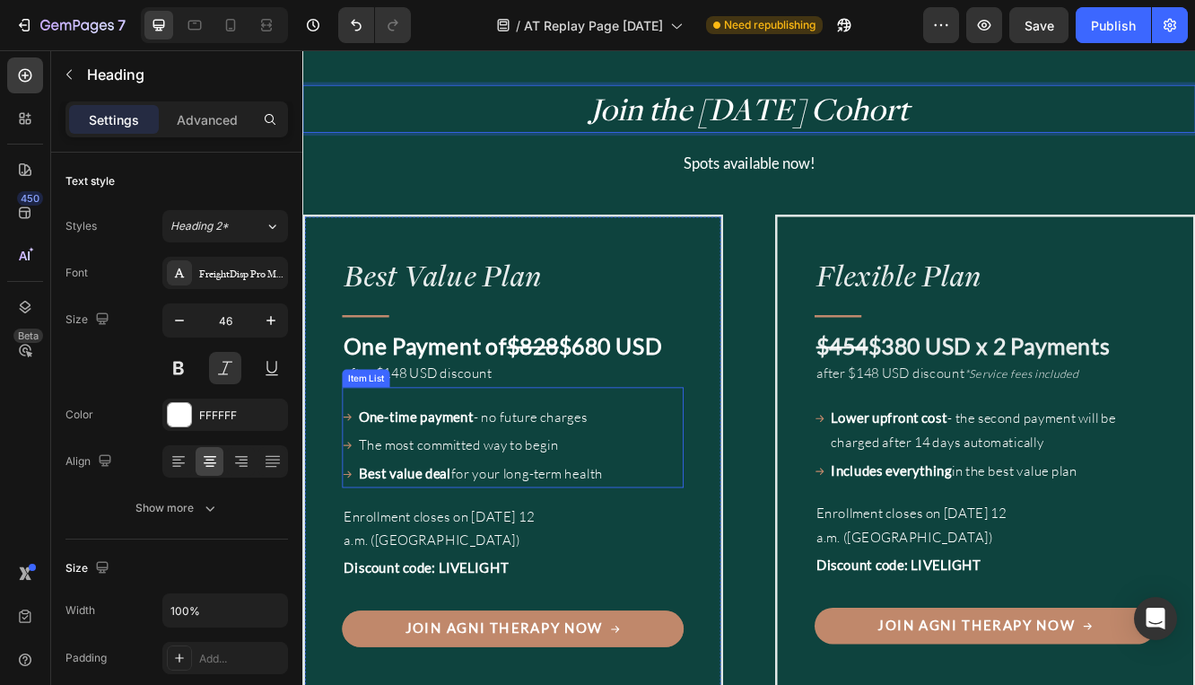
scroll to position [1612, 0]
click at [845, 314] on div "Best Value Plan Heading Title Line One Payment of $828 $680 USD after $148 USD …" at bounding box center [840, 538] width 1077 height 578
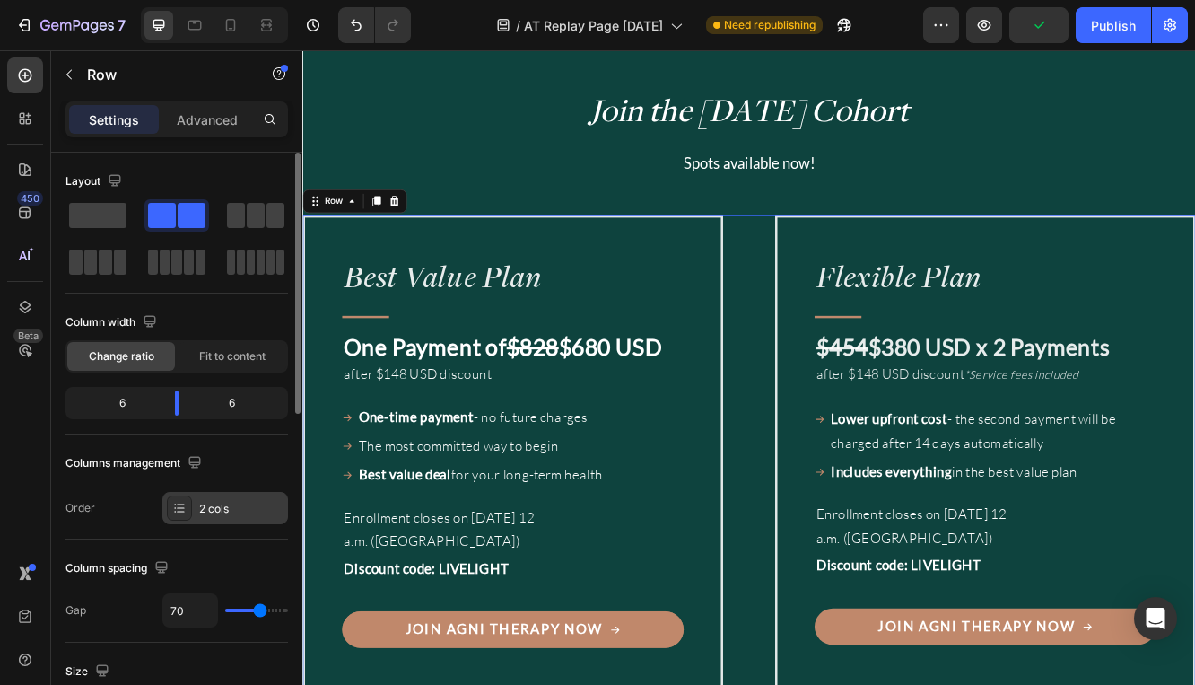
click at [178, 512] on icon at bounding box center [179, 508] width 14 height 14
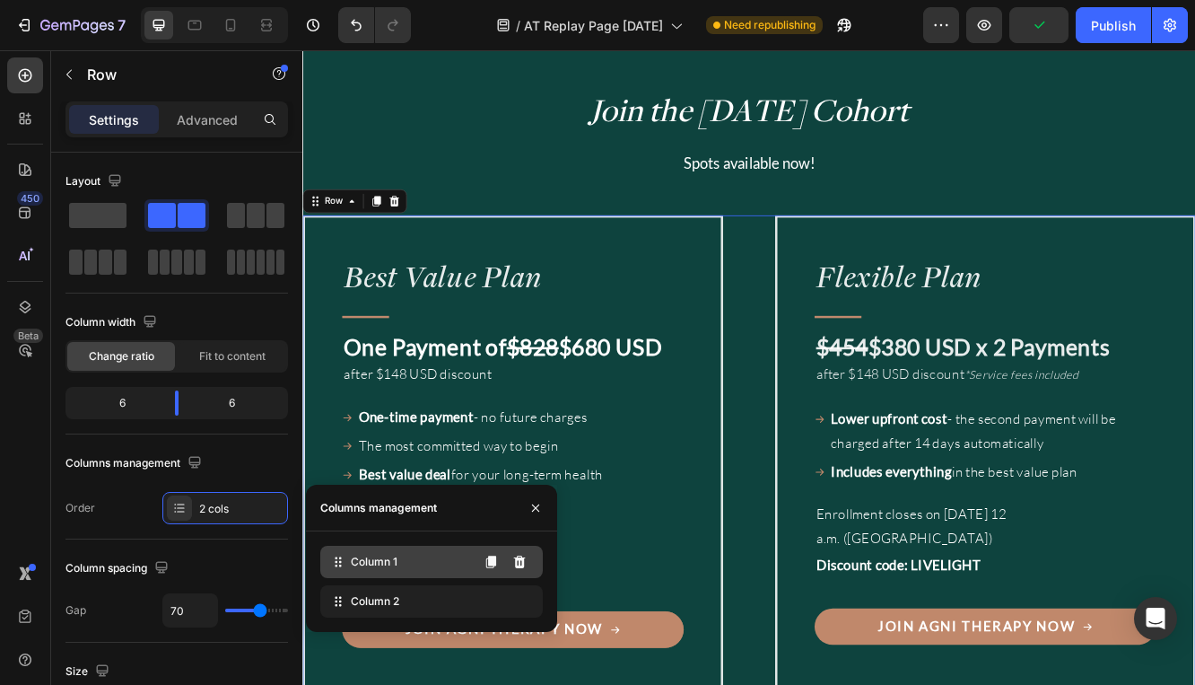
click at [353, 562] on span "Column 1" at bounding box center [374, 562] width 47 height 16
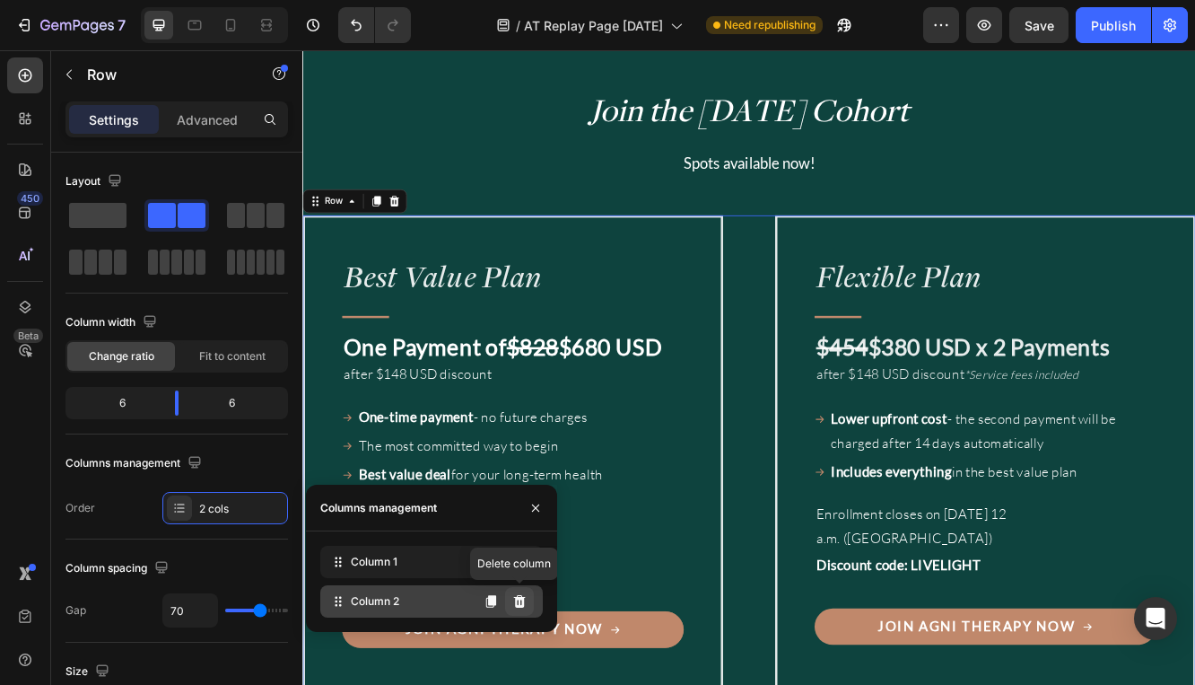
click at [519, 594] on icon at bounding box center [519, 601] width 14 height 14
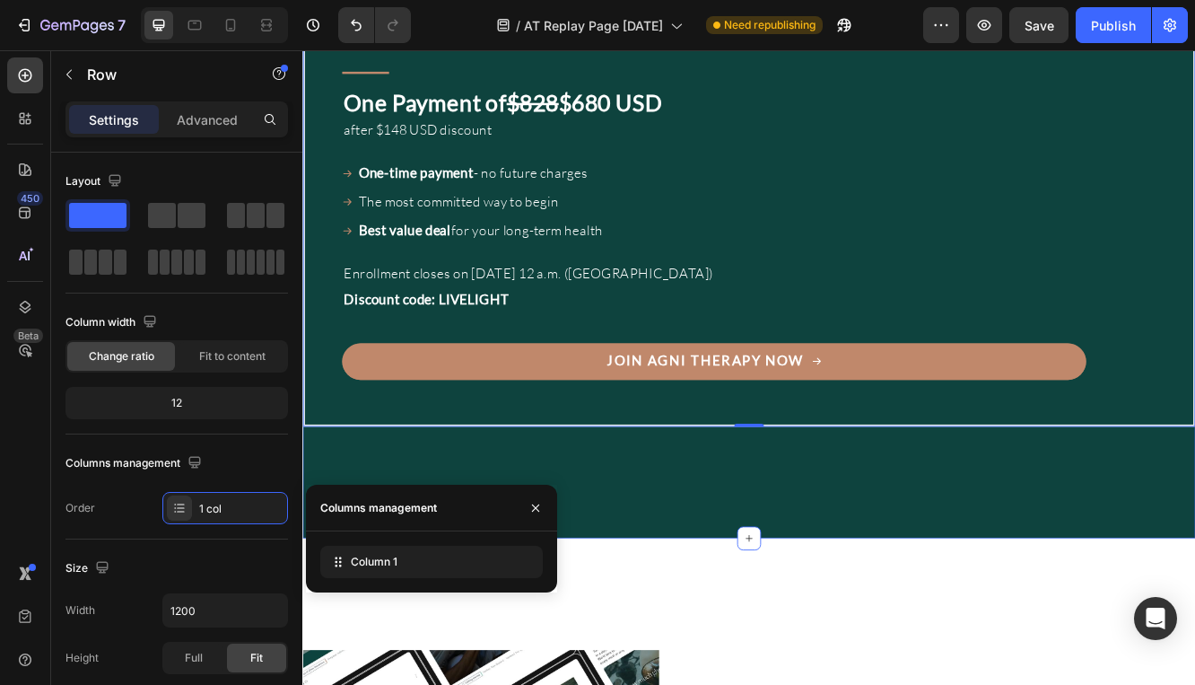
scroll to position [1908, 0]
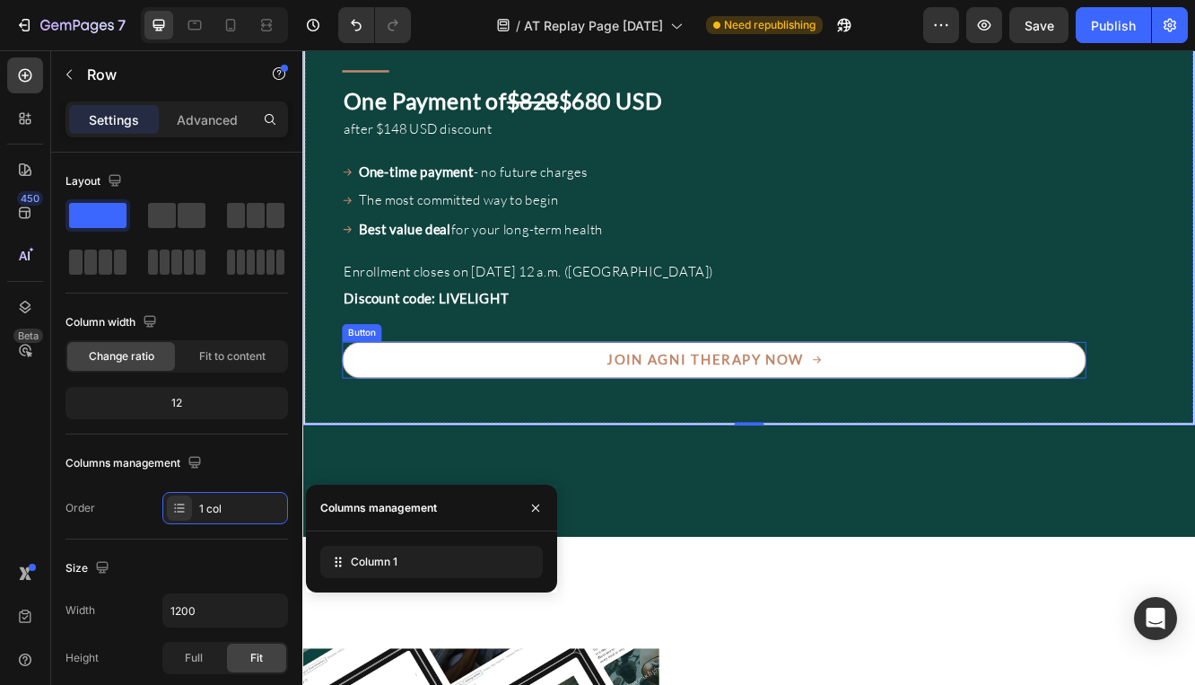
click at [620, 416] on link "Join Agni Therapy Now" at bounding box center [798, 424] width 897 height 44
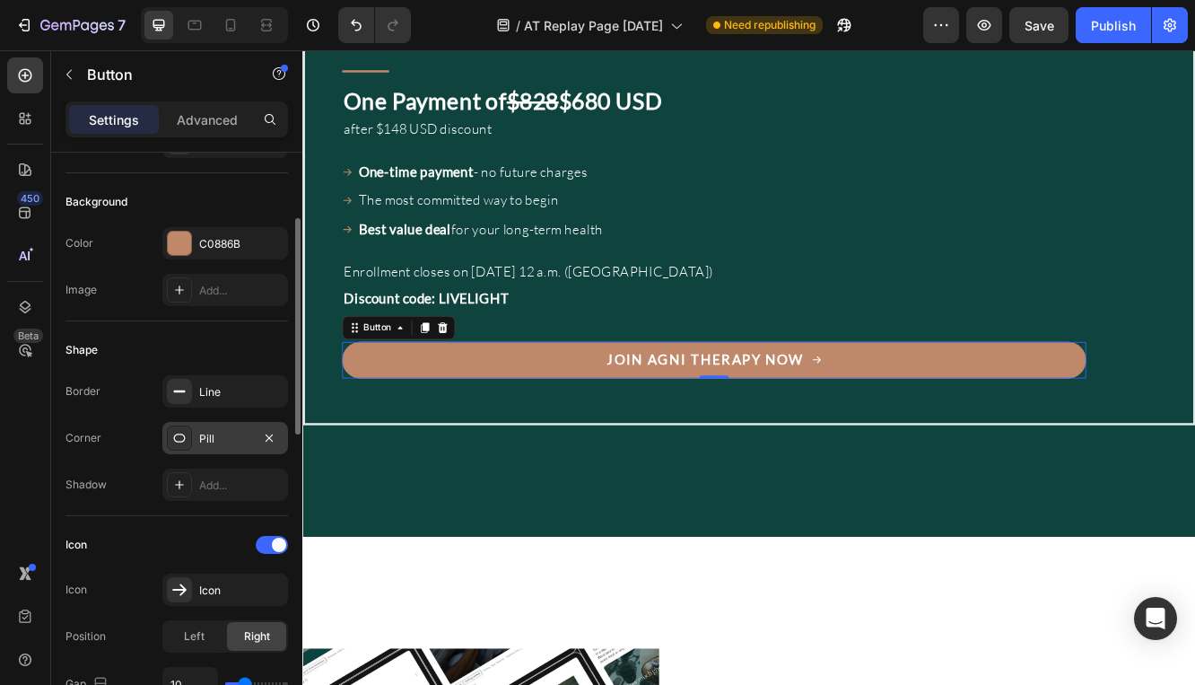
scroll to position [322, 0]
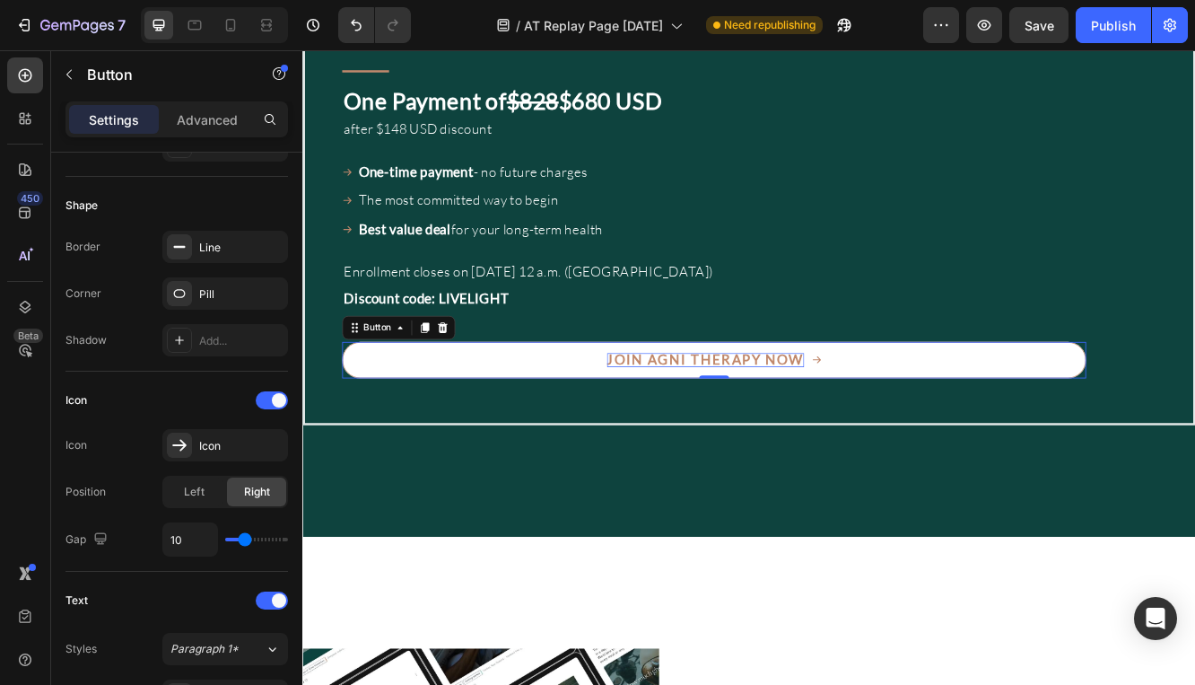
click at [714, 419] on span "Join Agni Therapy Now" at bounding box center [789, 423] width 238 height 20
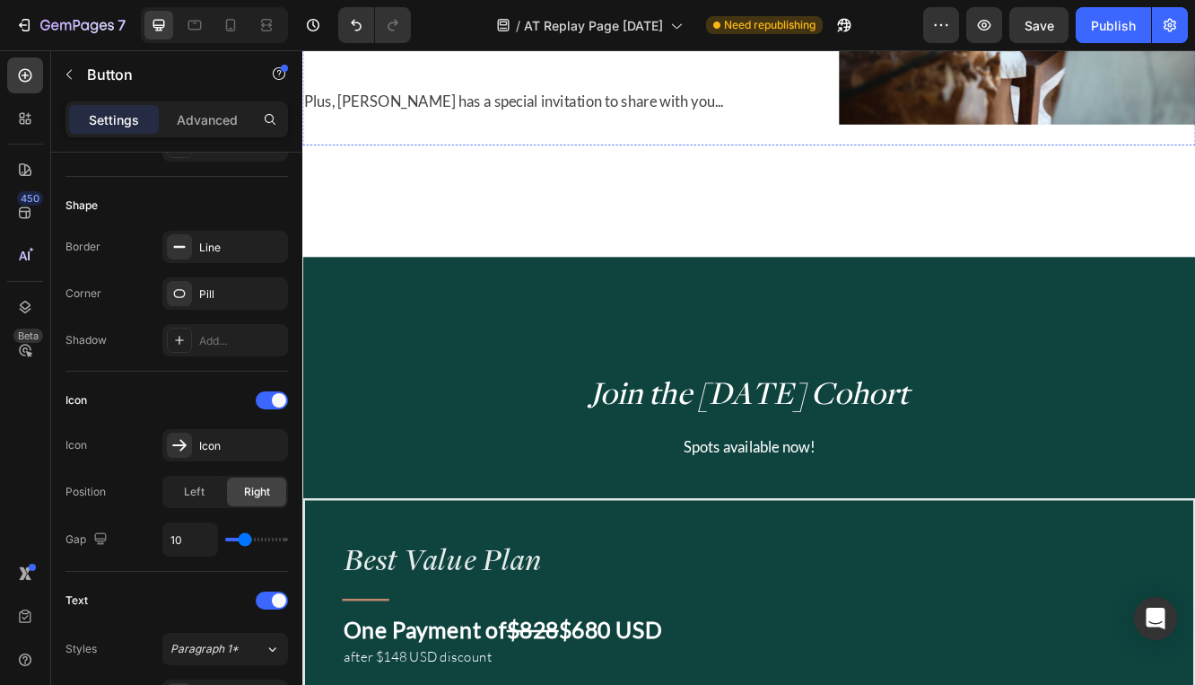
scroll to position [1273, 0]
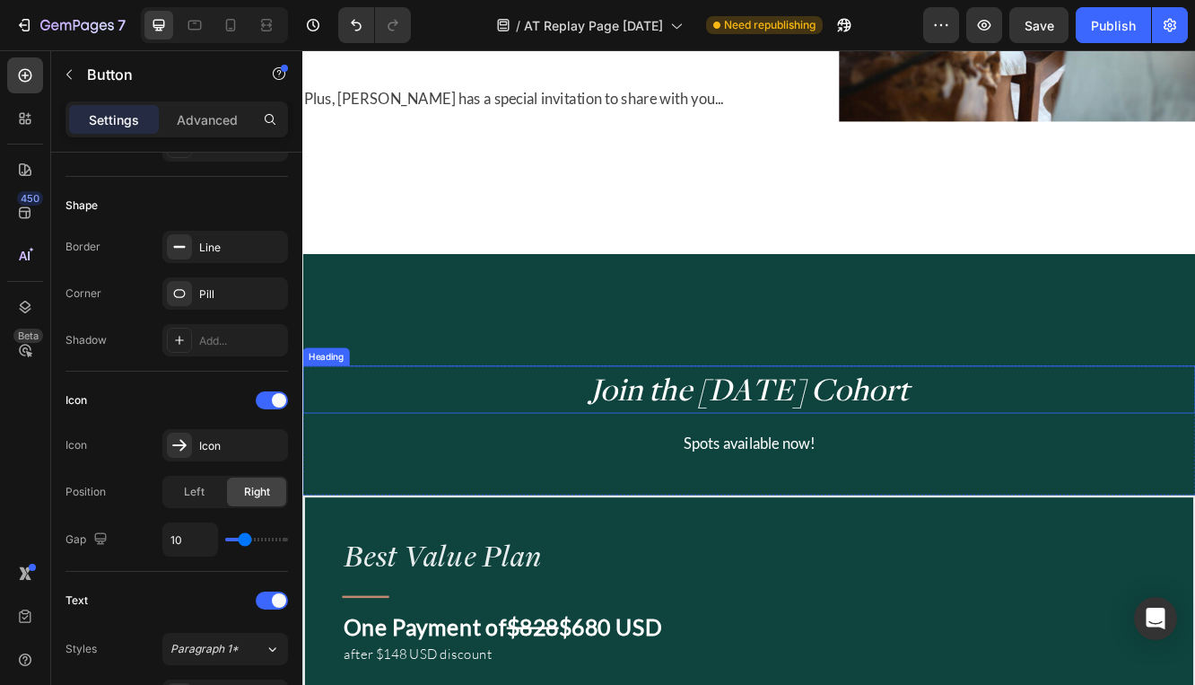
click at [748, 476] on span "Join the October 2025 Cohort" at bounding box center [841, 458] width 386 height 50
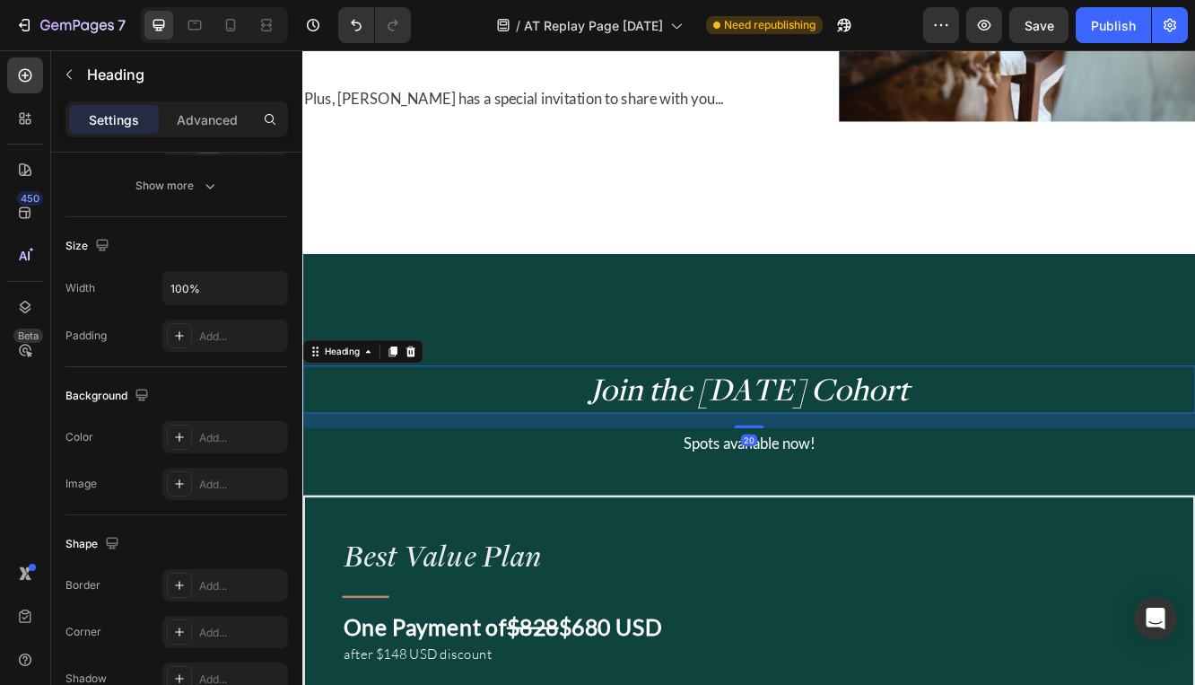
scroll to position [0, 0]
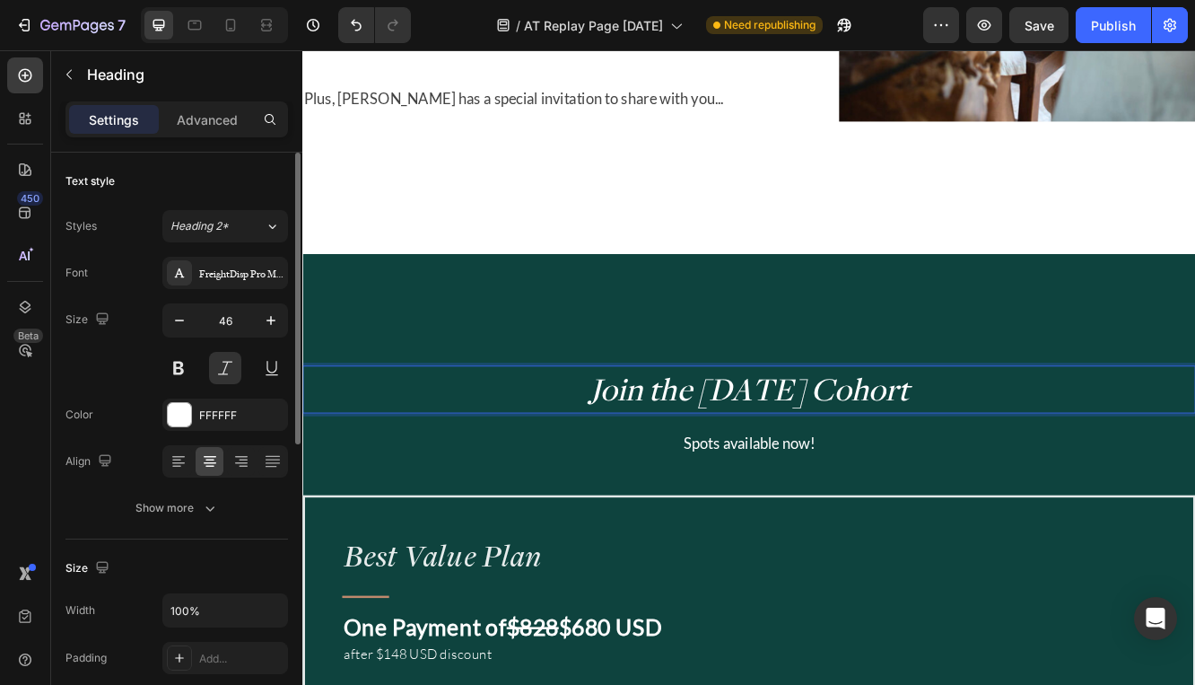
click at [731, 466] on span "Join the October 2025 Cohort" at bounding box center [841, 458] width 386 height 50
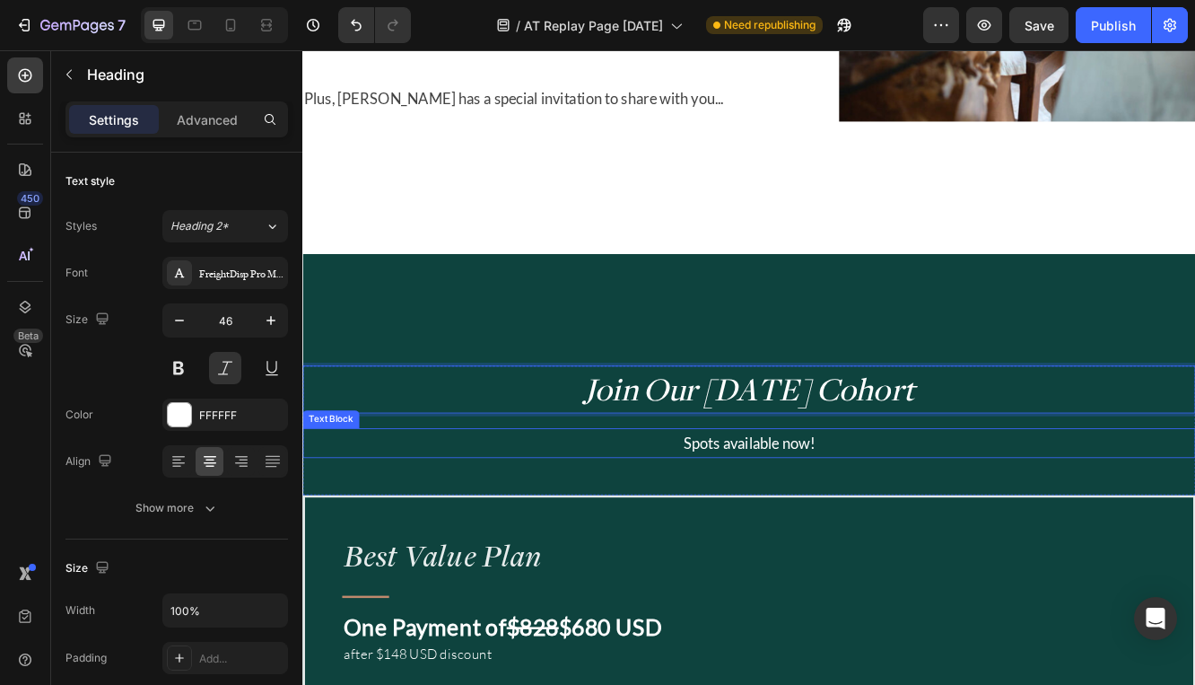
click at [858, 525] on p "Spots available now!" at bounding box center [840, 524] width 1073 height 32
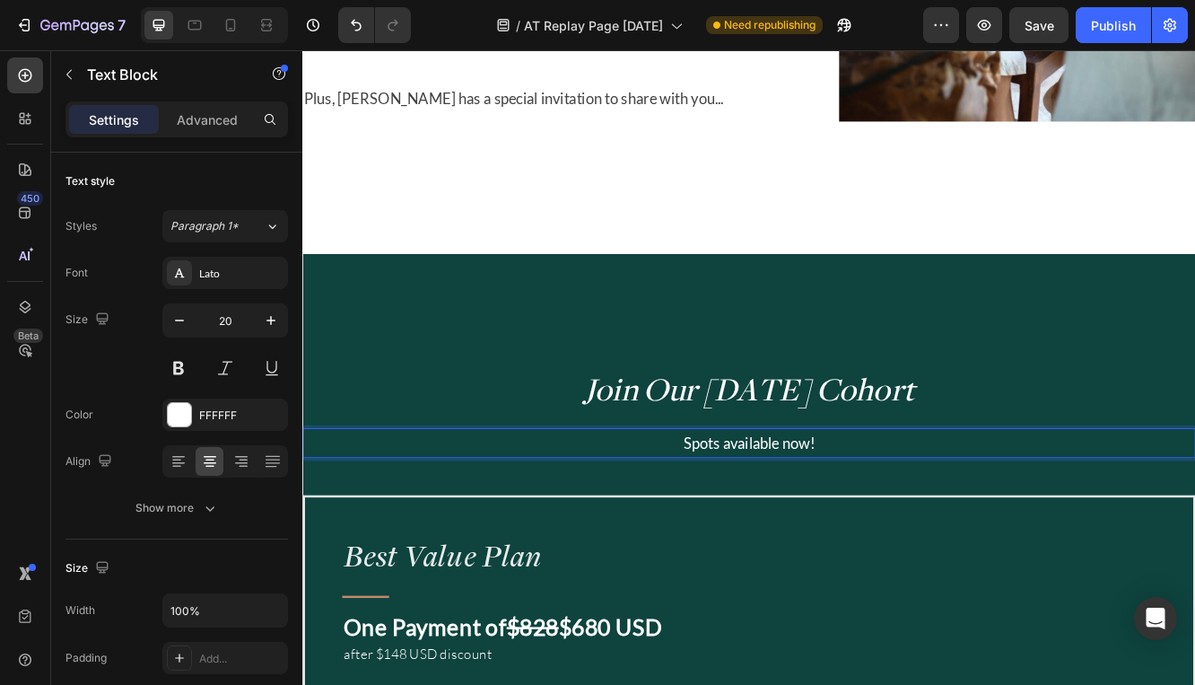
click at [833, 527] on p "Spots available now!" at bounding box center [840, 524] width 1073 height 32
click at [802, 528] on p "Spots available now!" at bounding box center [840, 524] width 1073 height 32
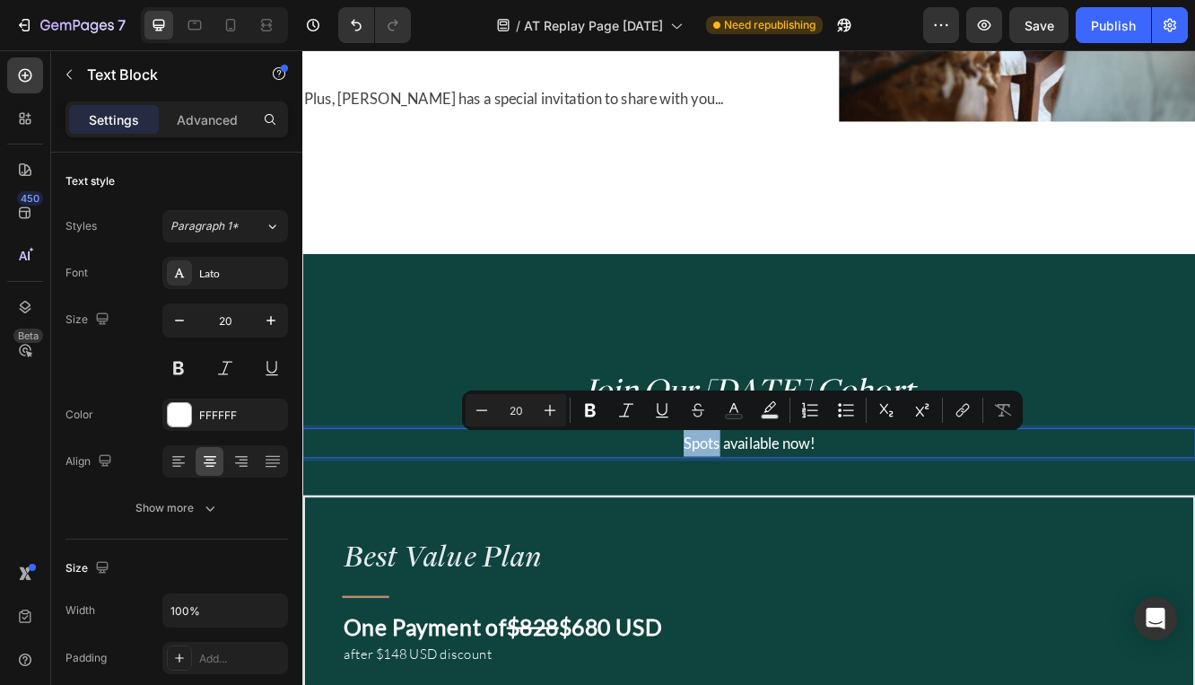
drag, startPoint x: 798, startPoint y: 530, endPoint x: 748, endPoint y: 530, distance: 49.4
click at [748, 530] on p "Spots available now!" at bounding box center [840, 524] width 1073 height 32
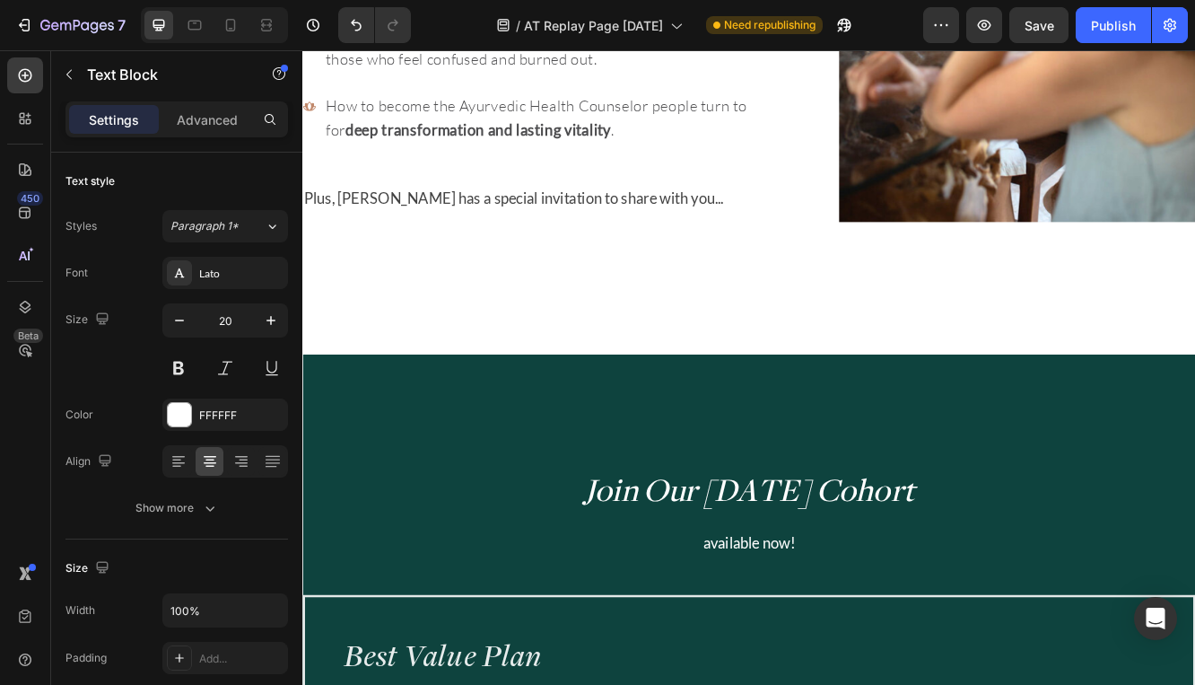
scroll to position [1239, 0]
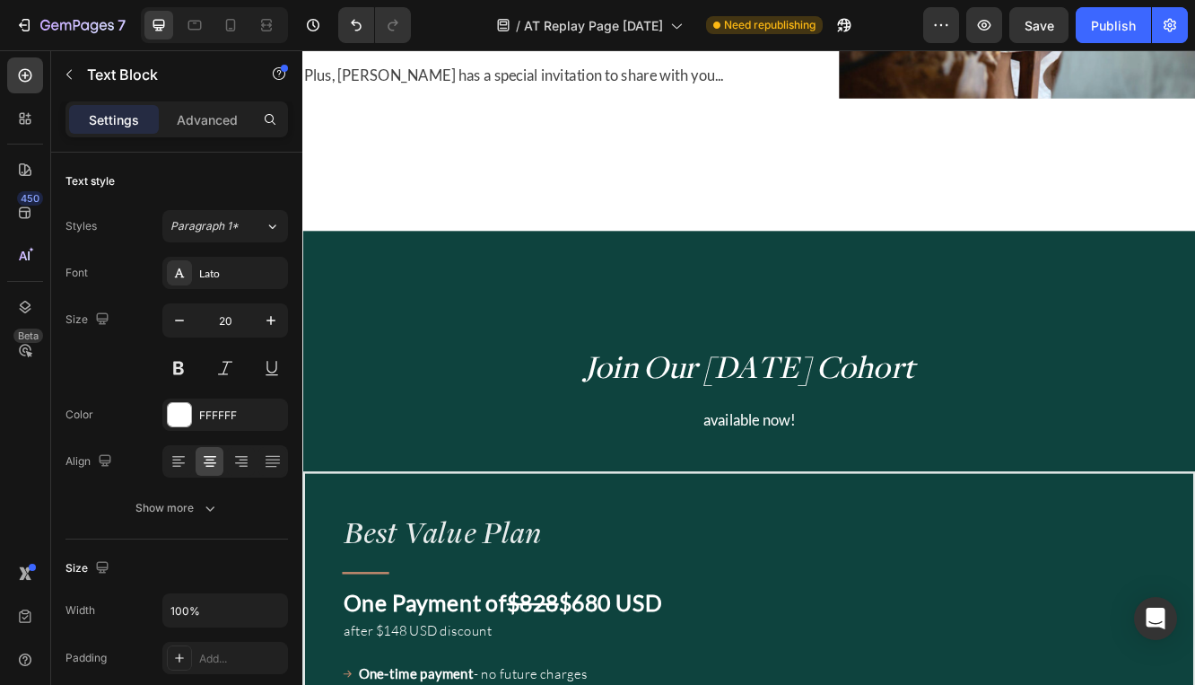
click at [857, 503] on p "available now!" at bounding box center [840, 495] width 1073 height 32
click at [796, 503] on p "available now!" at bounding box center [840, 495] width 1073 height 32
click at [779, 501] on p "available now!" at bounding box center [840, 495] width 1073 height 32
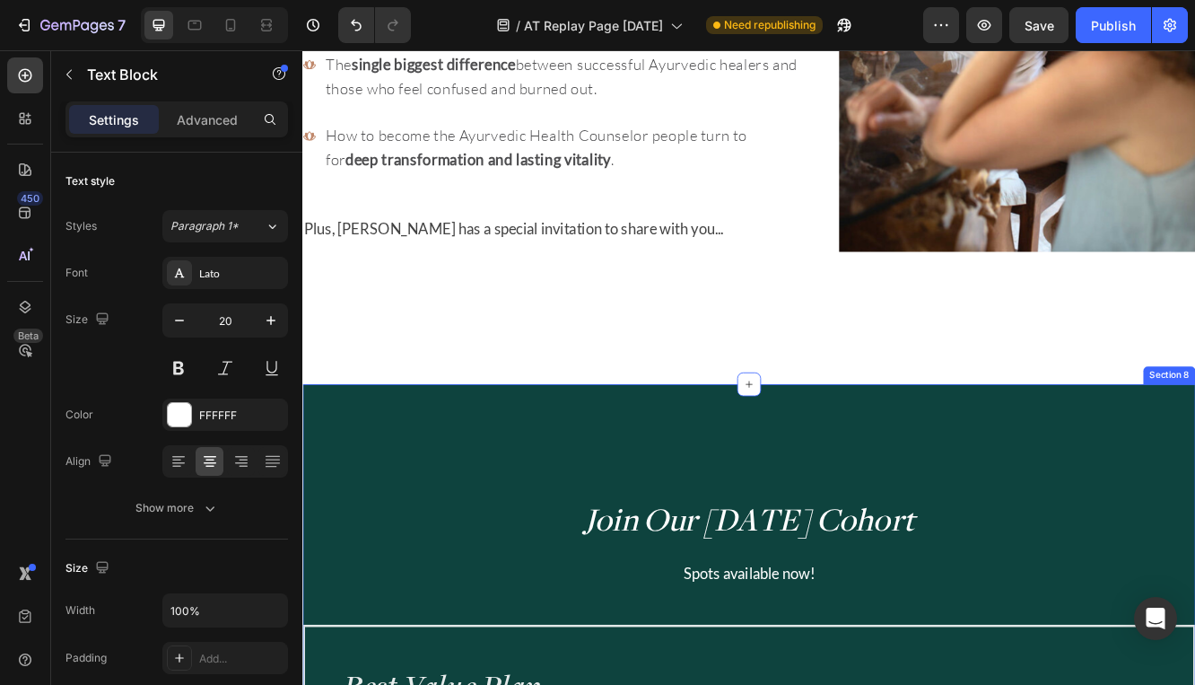
scroll to position [1055, 0]
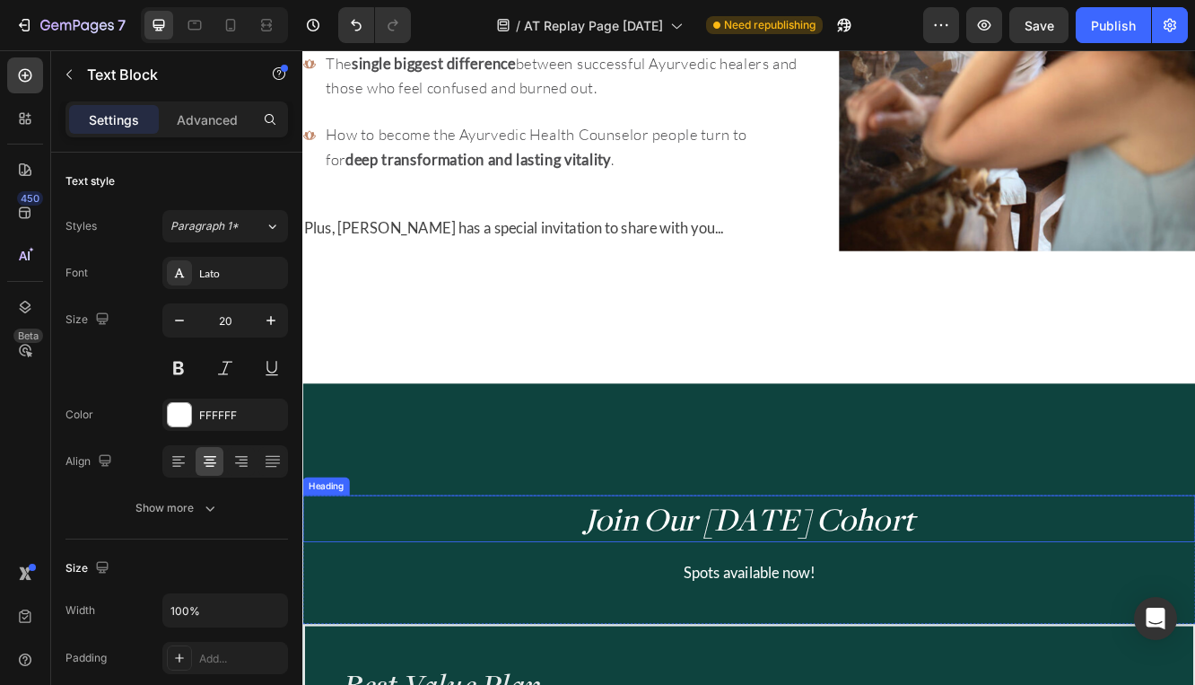
click at [728, 615] on span "Join Our October 2025 Cohort" at bounding box center [841, 615] width 398 height 50
click at [730, 623] on span "Join Our October 2025 Cohort" at bounding box center [841, 615] width 398 height 50
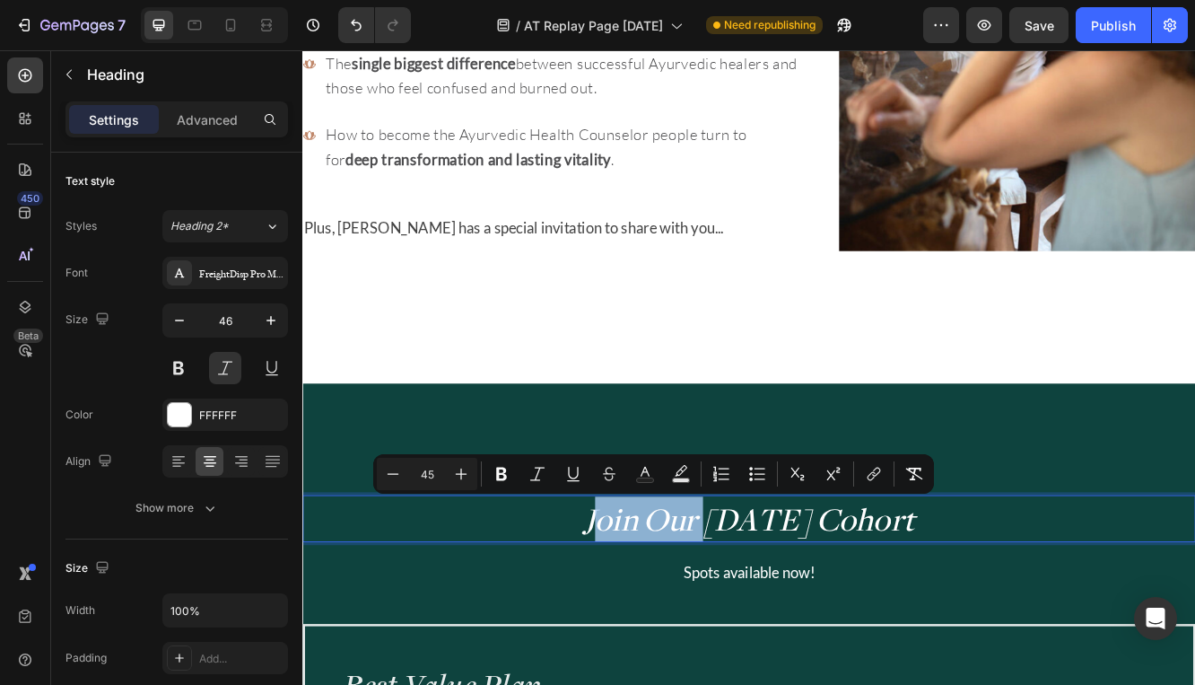
drag, startPoint x: 733, startPoint y: 620, endPoint x: 597, endPoint y: 616, distance: 136.5
click at [642, 616] on span "Join Our October 2025 Cohort" at bounding box center [841, 615] width 398 height 50
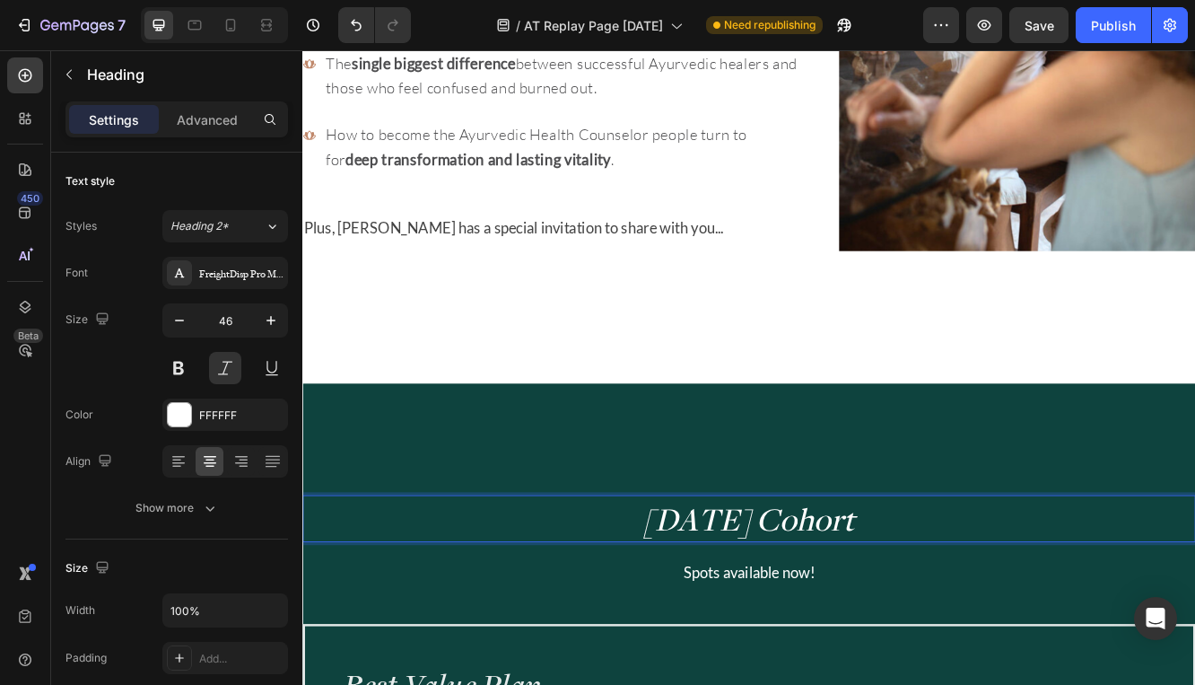
click at [1041, 611] on p "October 2025 Cohort" at bounding box center [840, 616] width 1073 height 54
click at [1012, 626] on p "October 2025 Cohort" at bounding box center [840, 616] width 1073 height 54
click at [875, 684] on p "Spots available now!" at bounding box center [840, 679] width 1073 height 32
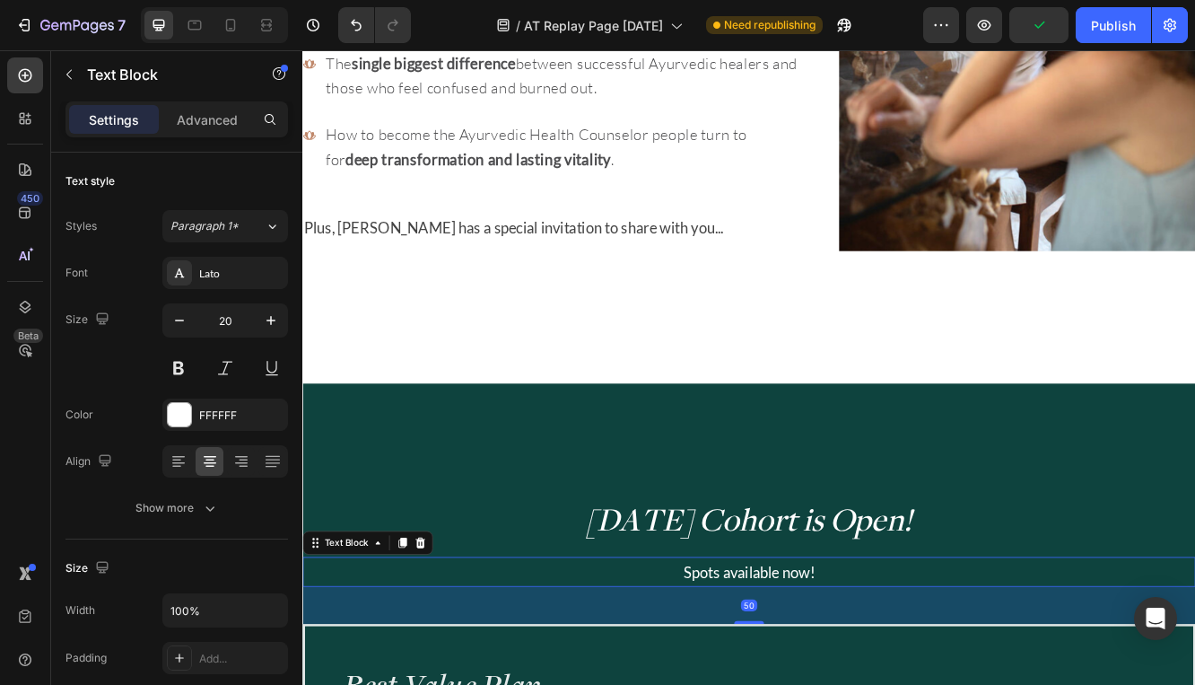
click at [875, 684] on p "Spots available now!" at bounding box center [840, 679] width 1073 height 32
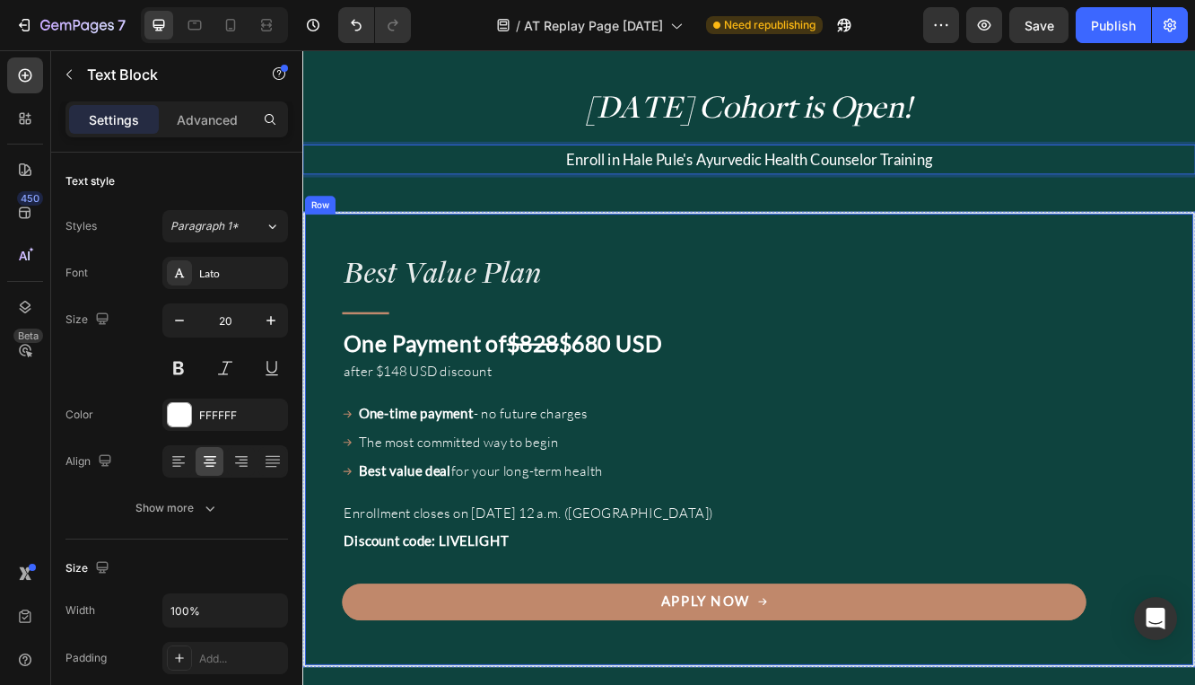
scroll to position [1601, 0]
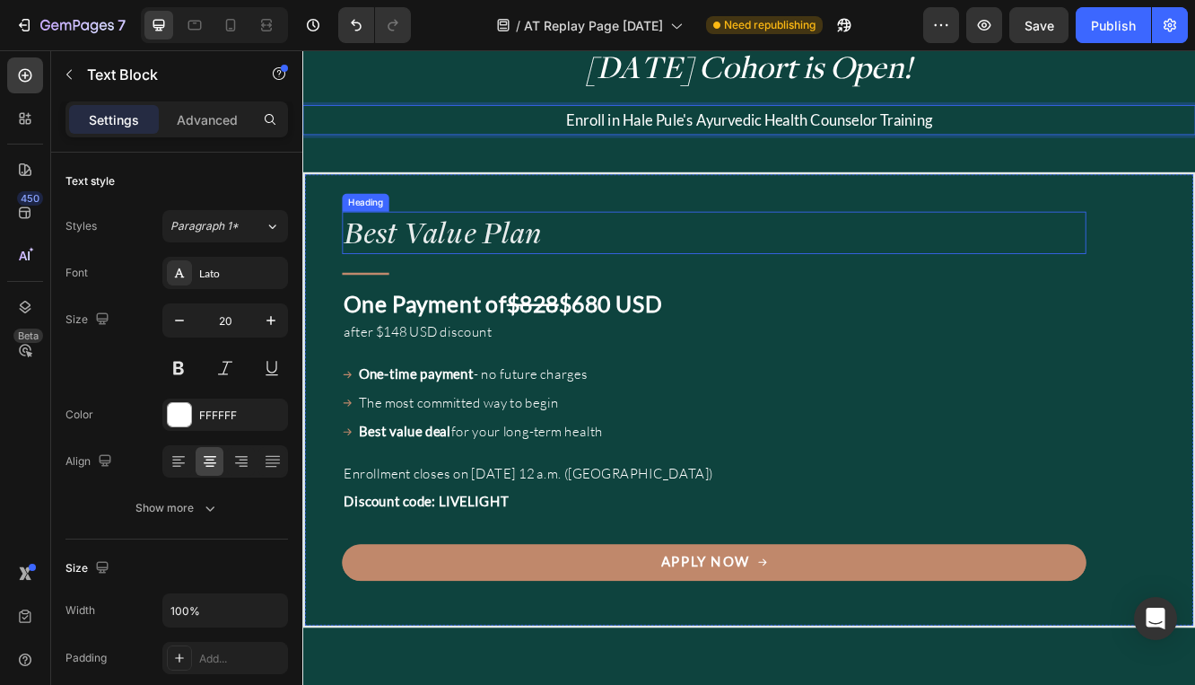
click at [521, 277] on h3 "Best Value Plan" at bounding box center [798, 270] width 897 height 51
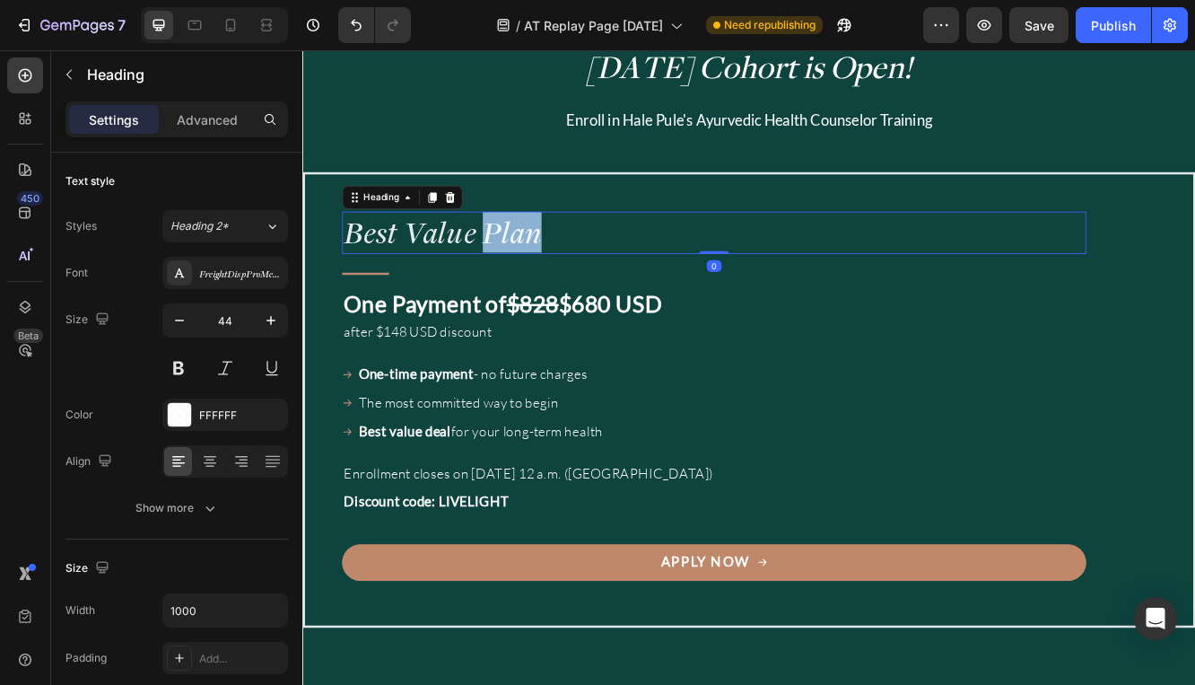
click at [521, 277] on h3 "Best Value Plan" at bounding box center [798, 270] width 897 height 51
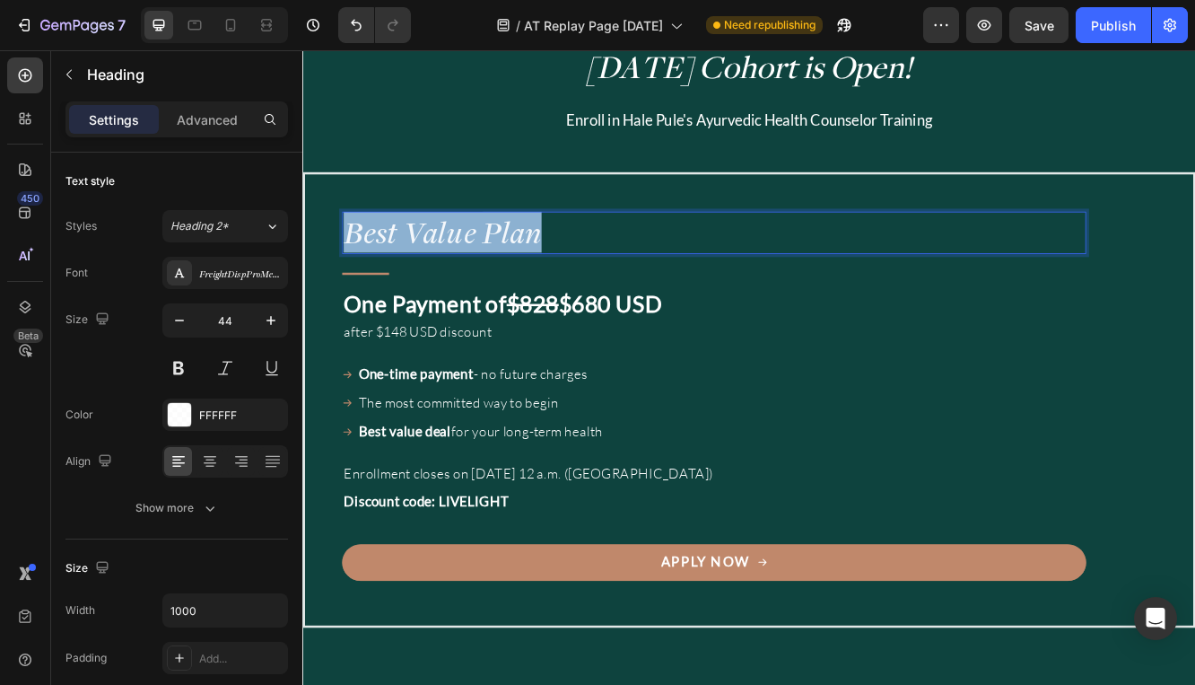
click at [521, 277] on p "Best Value Plan" at bounding box center [799, 271] width 894 height 48
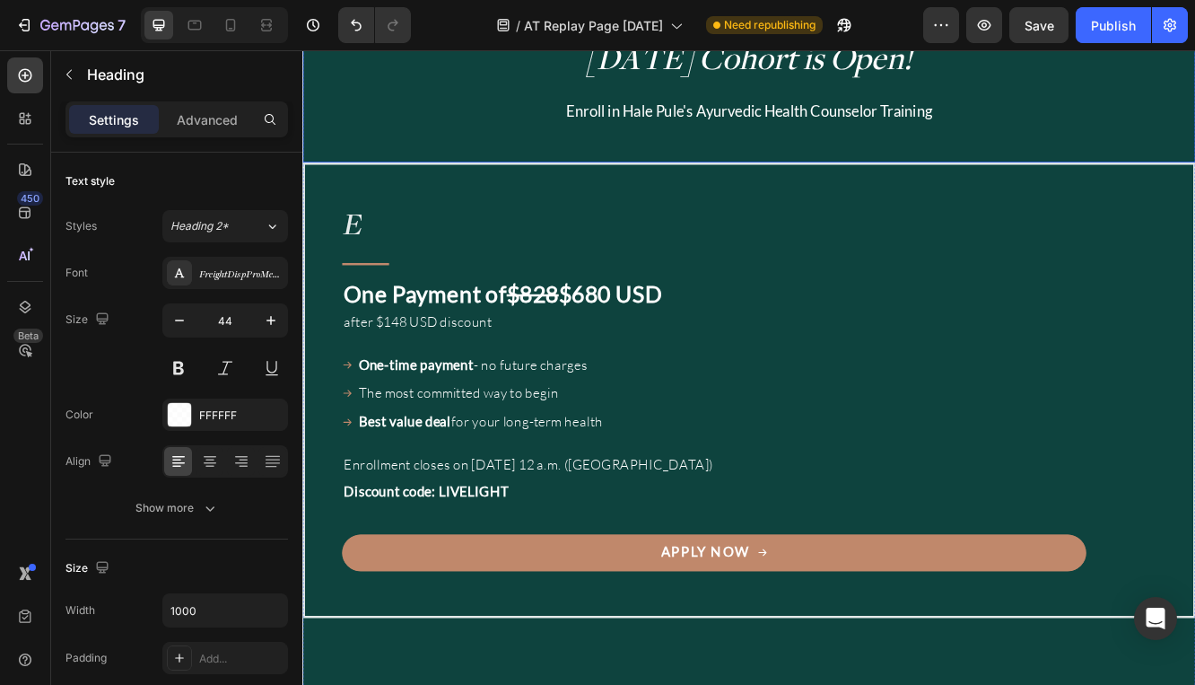
scroll to position [1613, 0]
click at [364, 265] on h3 "E" at bounding box center [798, 258] width 897 height 51
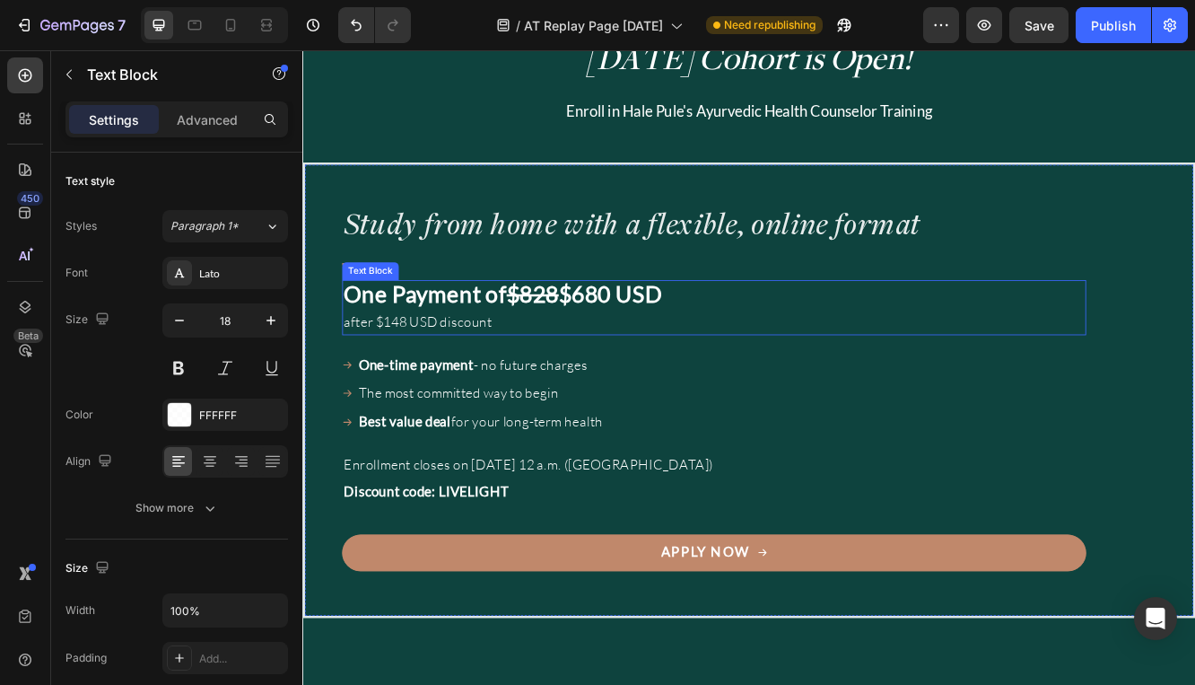
click at [456, 359] on strong "One Payment of" at bounding box center [450, 344] width 197 height 32
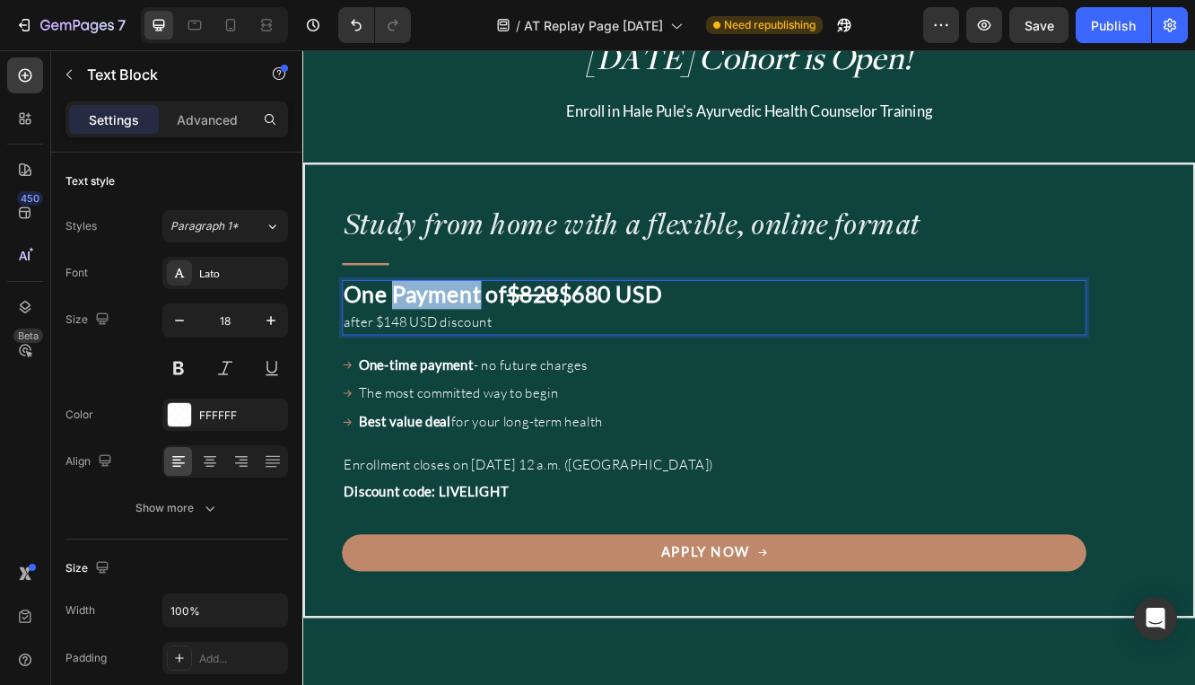
click at [456, 359] on strong "One Payment of" at bounding box center [450, 344] width 197 height 32
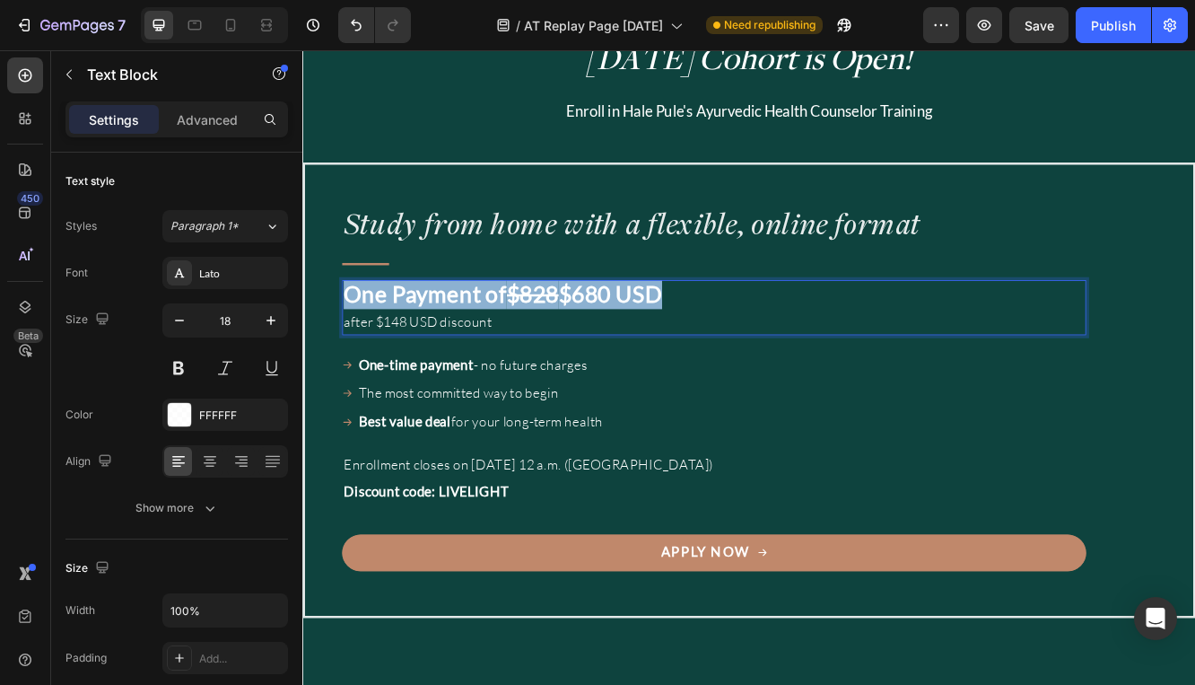
click at [456, 359] on strong "One Payment of" at bounding box center [450, 344] width 197 height 32
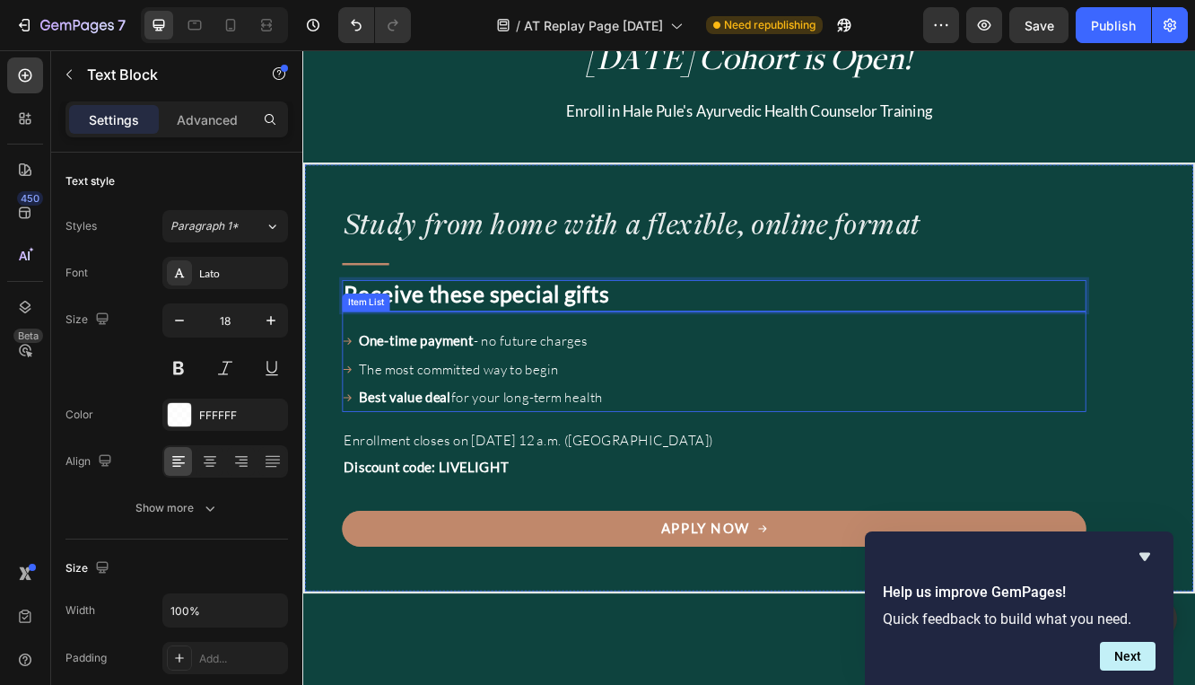
click at [462, 407] on strong "One-time payment" at bounding box center [439, 400] width 139 height 20
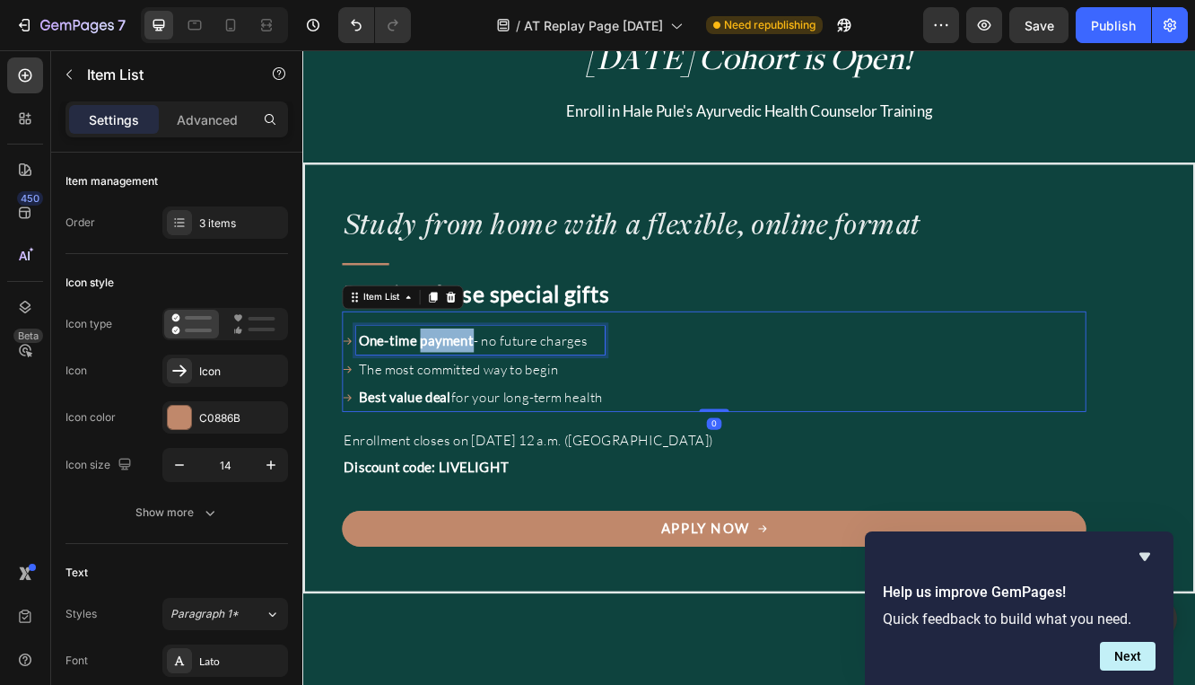
click at [462, 407] on strong "One-time payment" at bounding box center [439, 400] width 139 height 20
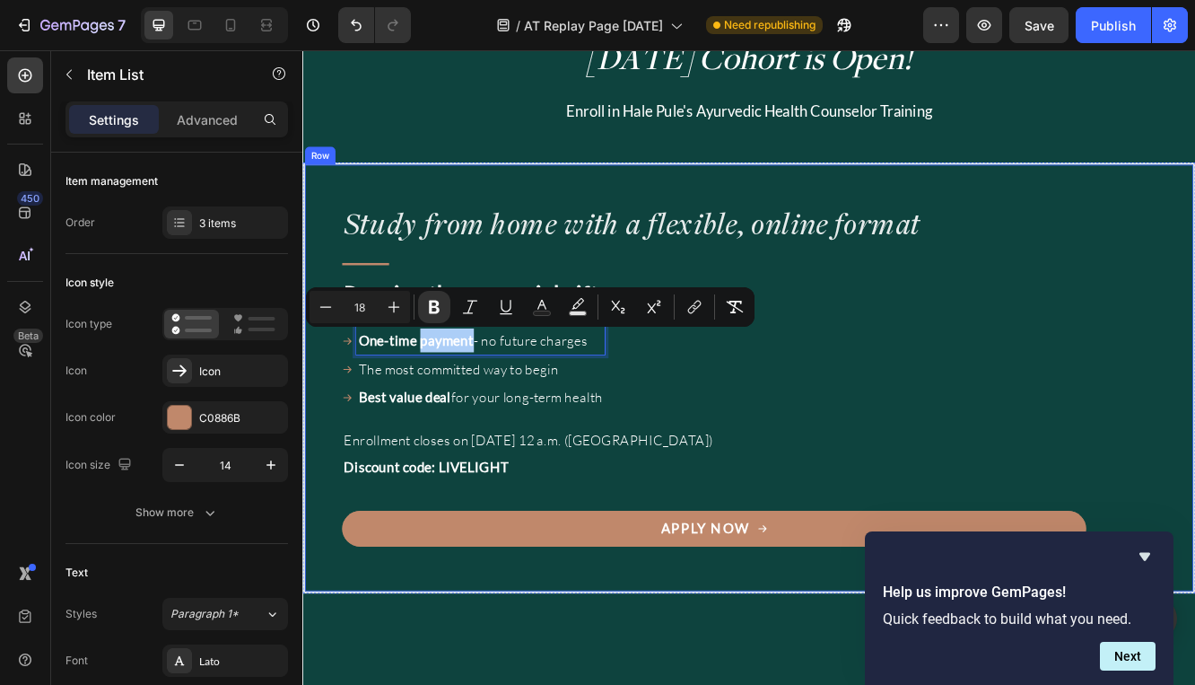
click at [529, 320] on div "Study from home with a flexible, online format Heading Title Line Receive these…" at bounding box center [798, 441] width 897 height 416
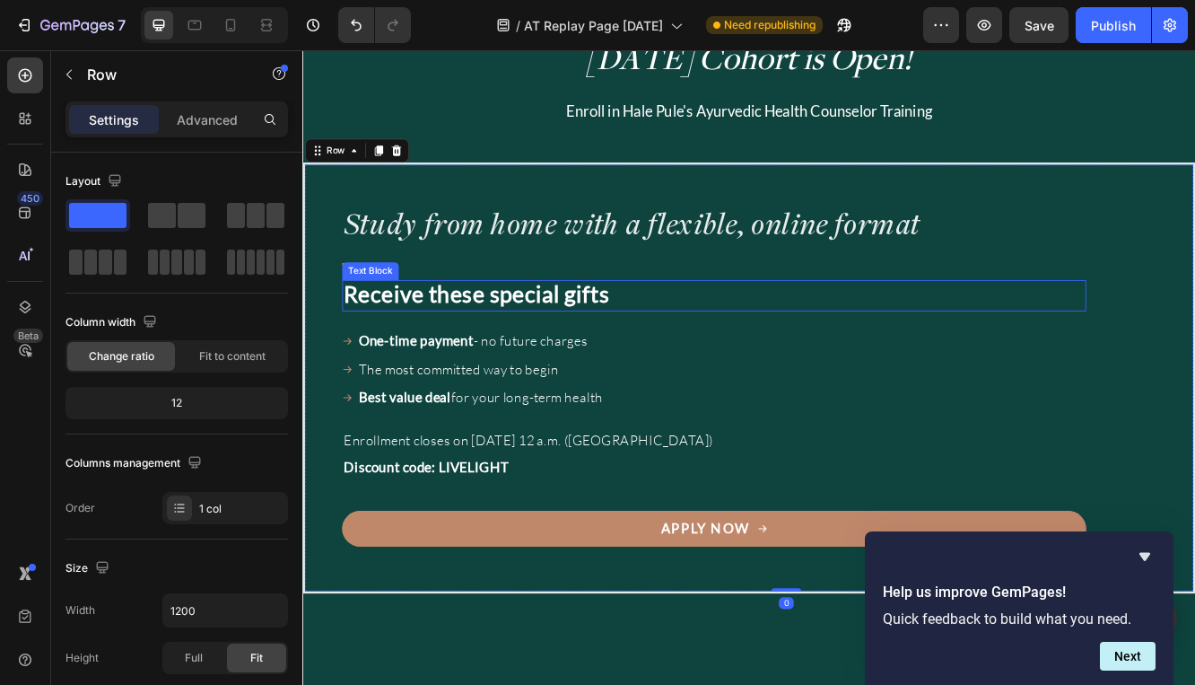
click at [598, 357] on strong "Receive these special gifts" at bounding box center [512, 344] width 320 height 32
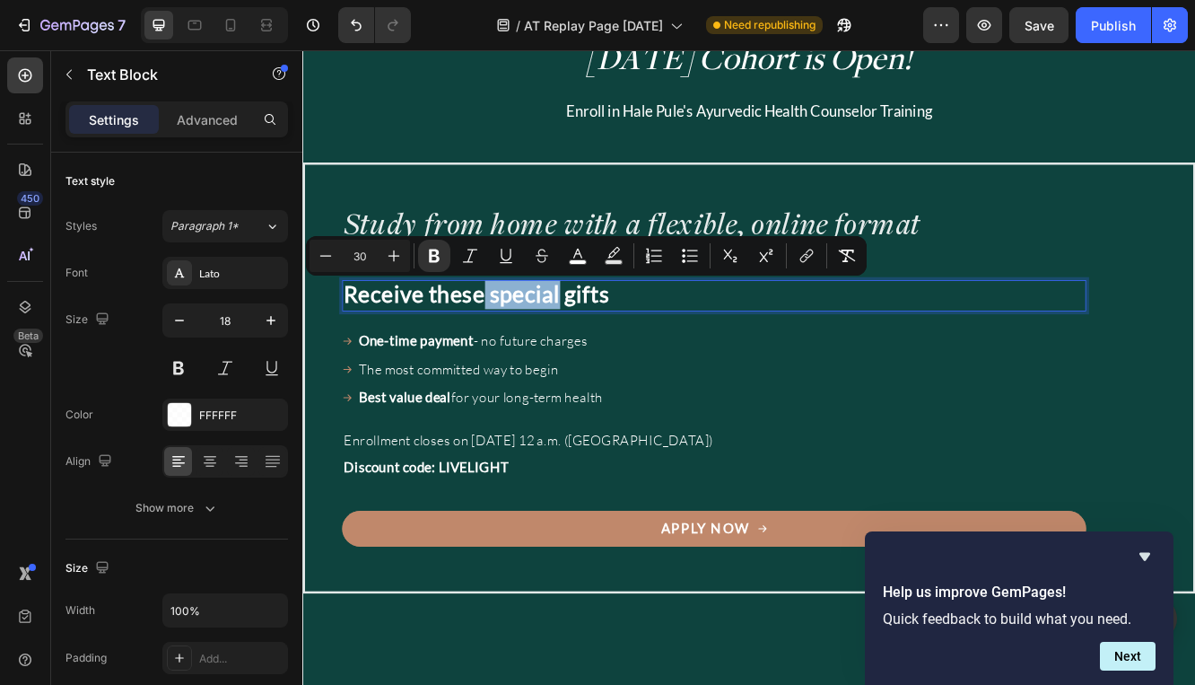
drag, startPoint x: 608, startPoint y: 350, endPoint x: 519, endPoint y: 354, distance: 89.9
click at [519, 354] on strong "Receive these special gifts" at bounding box center [512, 344] width 320 height 32
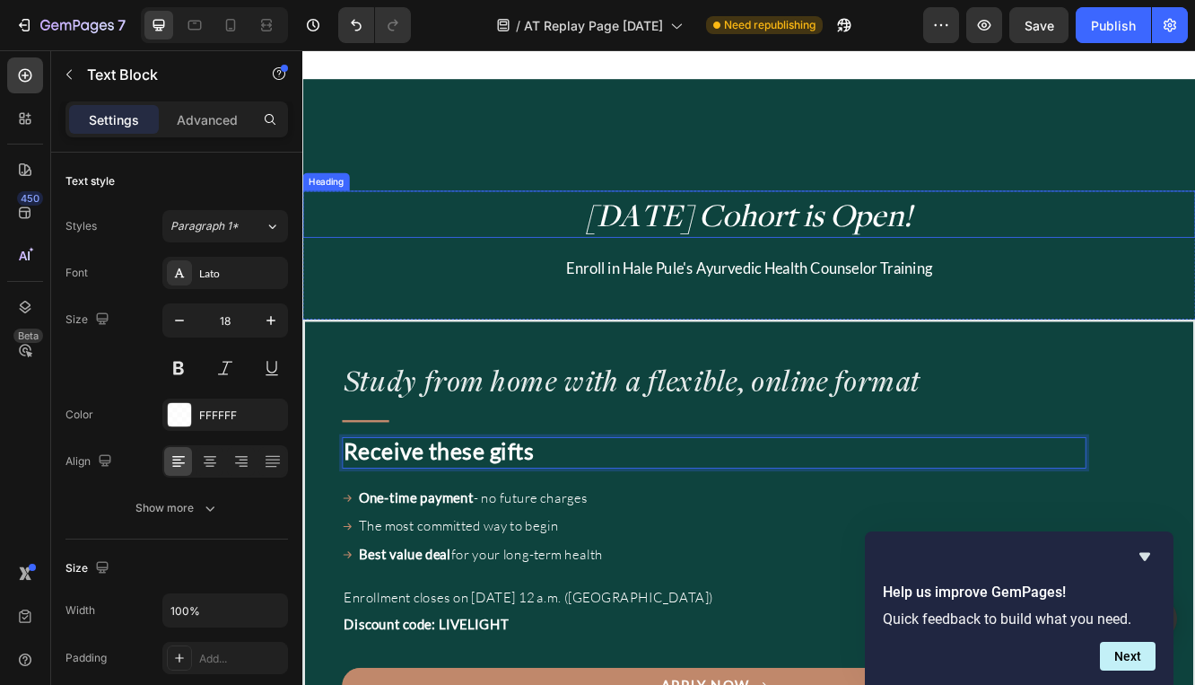
scroll to position [1460, 0]
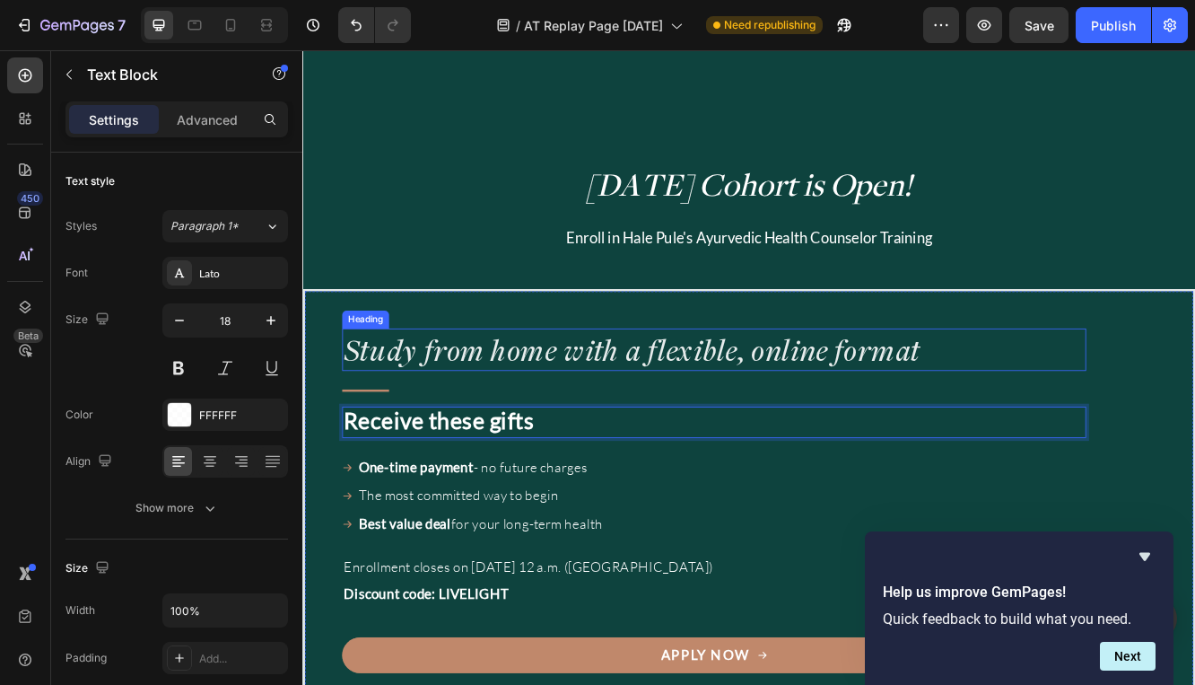
click at [363, 424] on p "Study from home with a flexible, online format" at bounding box center [799, 412] width 894 height 48
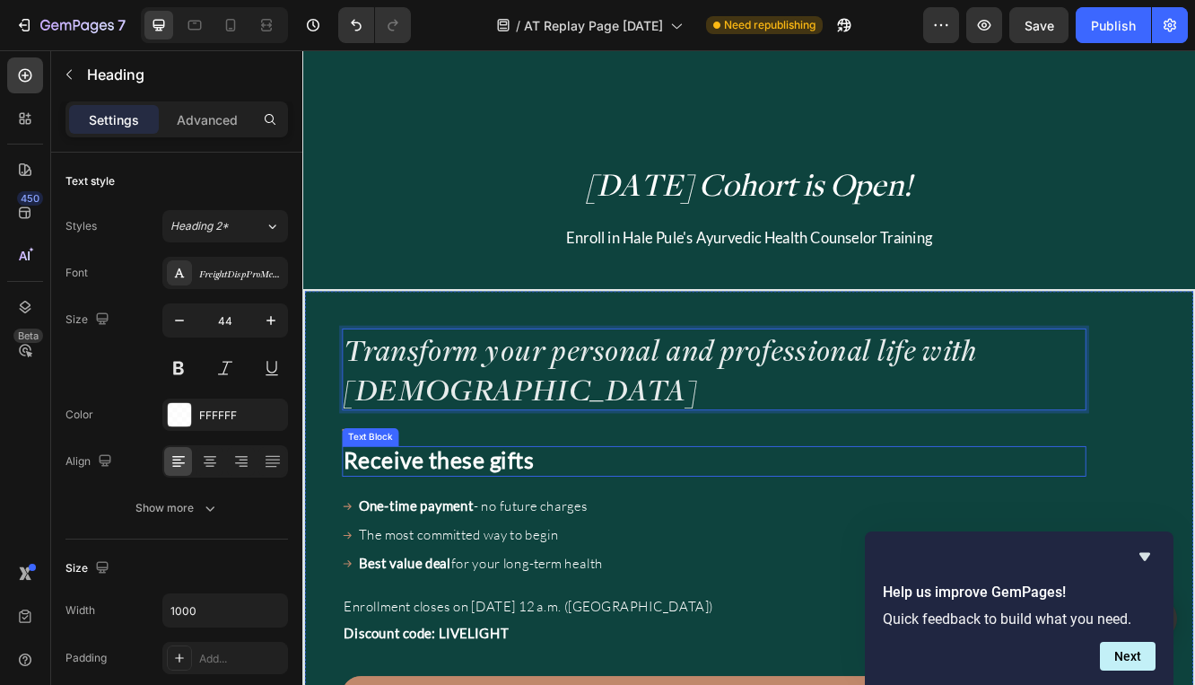
click at [462, 550] on strong "Receive these gifts" at bounding box center [467, 544] width 230 height 32
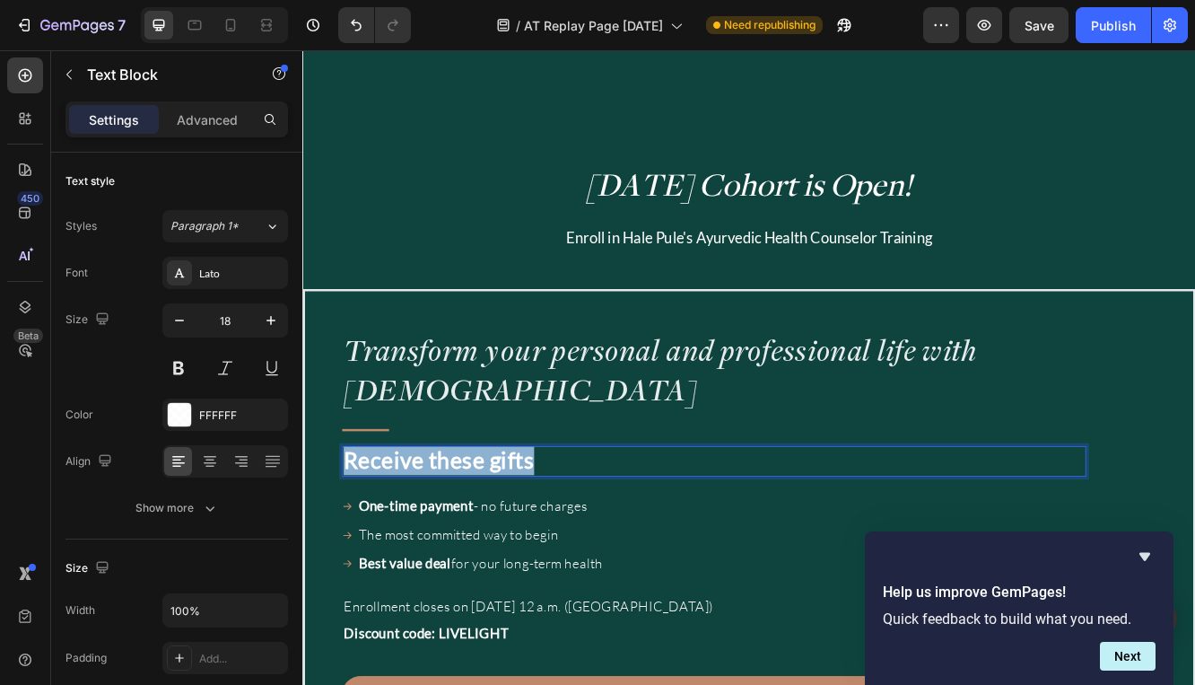
click at [462, 550] on strong "Receive these gifts" at bounding box center [467, 544] width 230 height 32
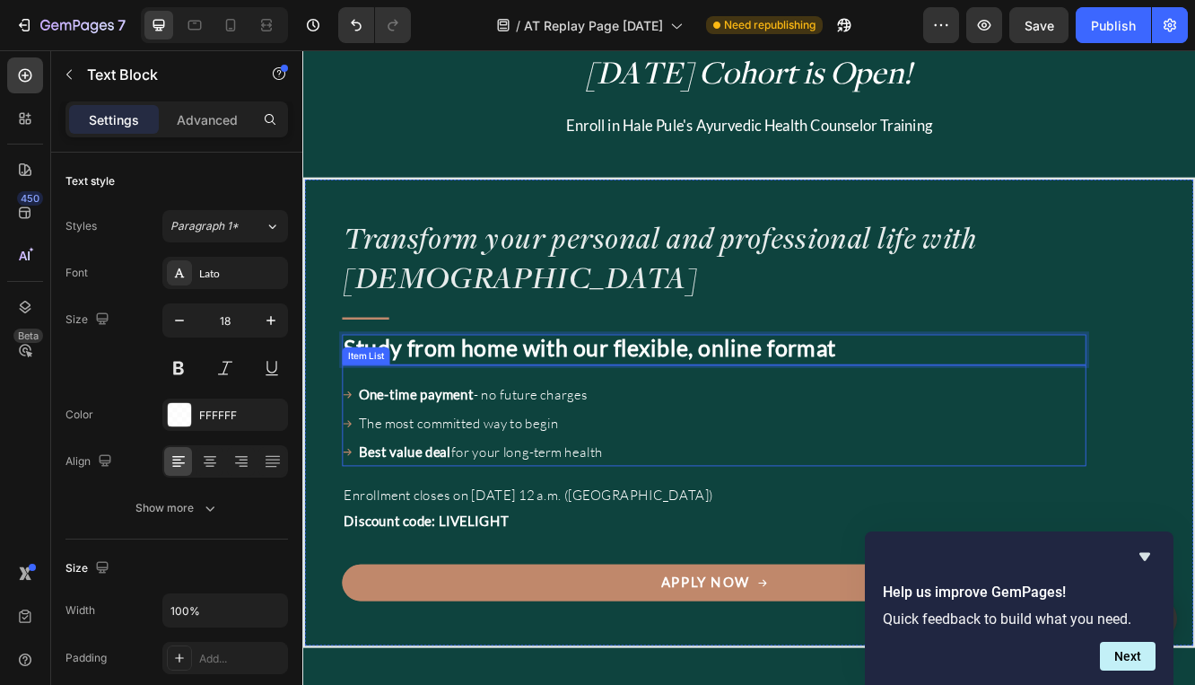
scroll to position [1596, 0]
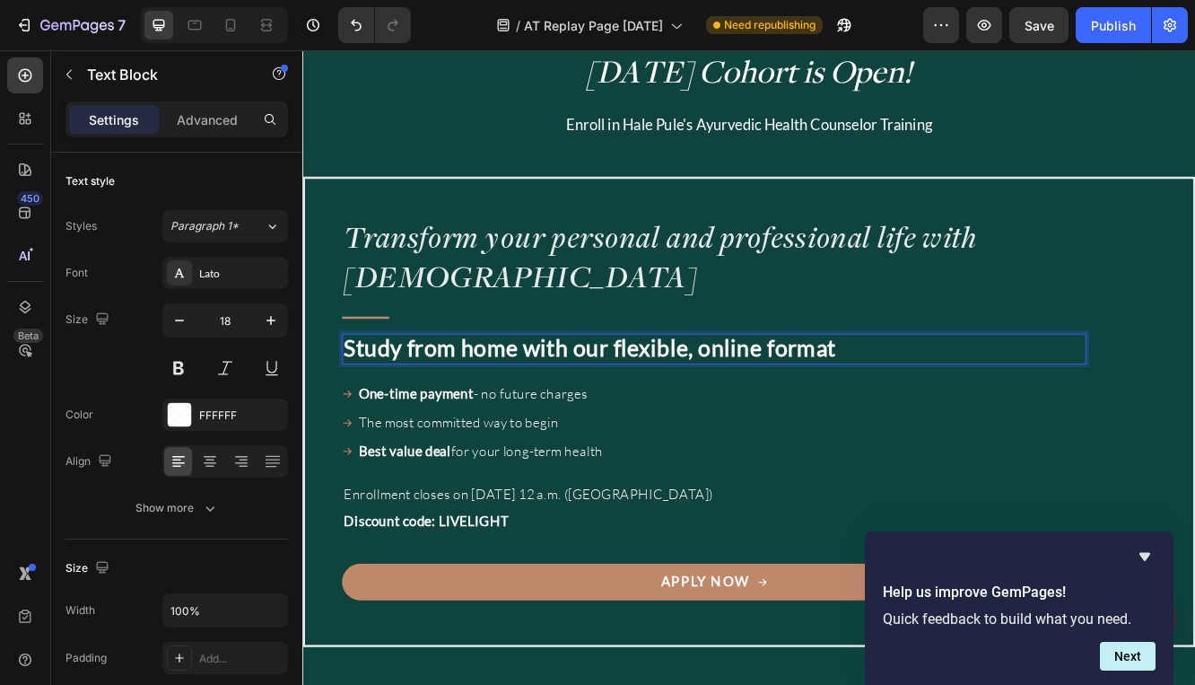
click at [562, 410] on strong "Study from home with our flexible, online format" at bounding box center [649, 408] width 594 height 32
click at [965, 413] on p "Study from home with our flexible, online format" at bounding box center [799, 410] width 894 height 33
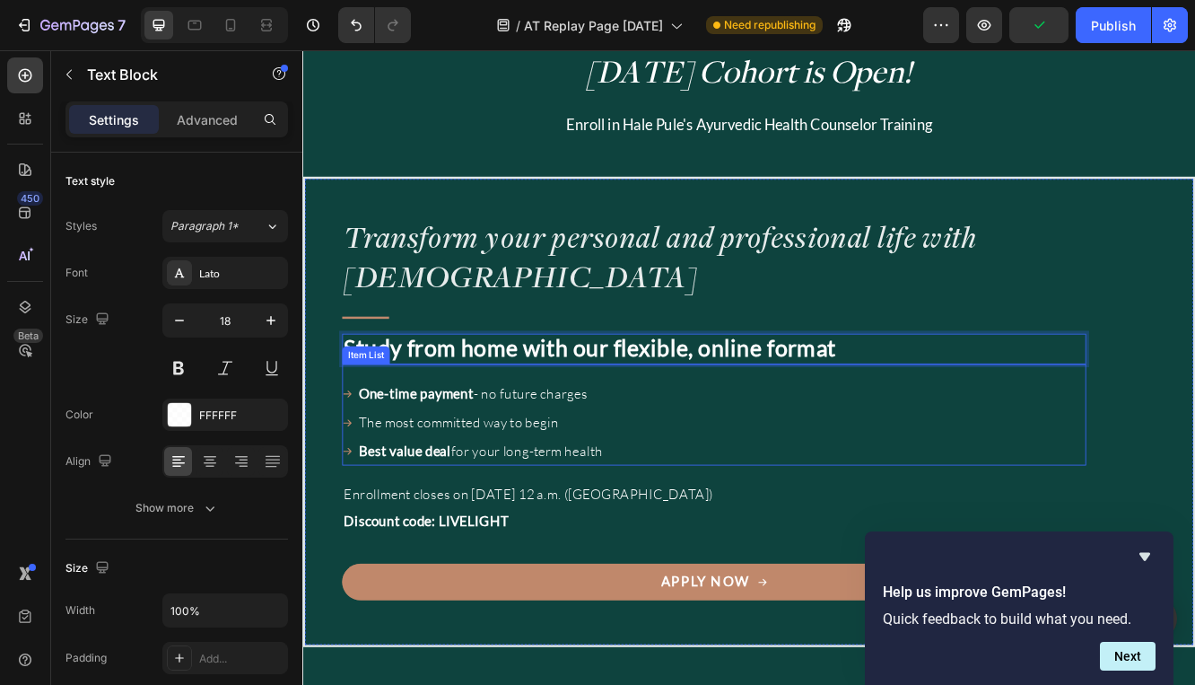
click at [451, 461] on strong "One-time payment" at bounding box center [439, 464] width 139 height 20
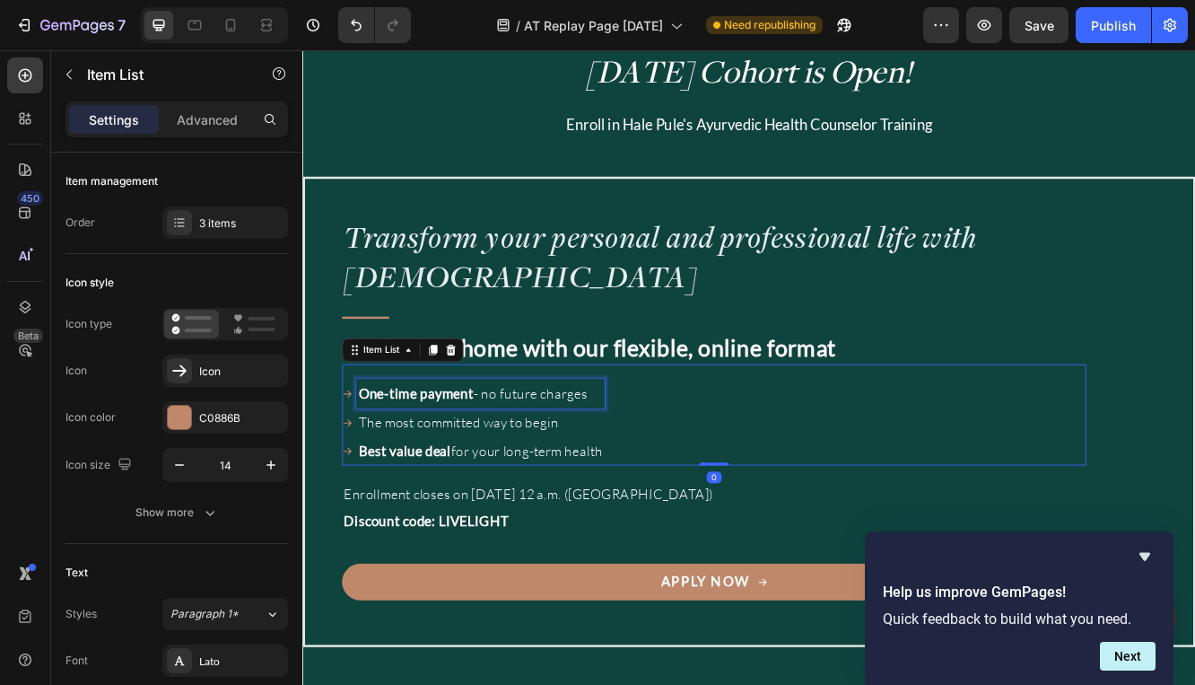
click at [451, 461] on strong "One-time payment" at bounding box center [439, 464] width 139 height 20
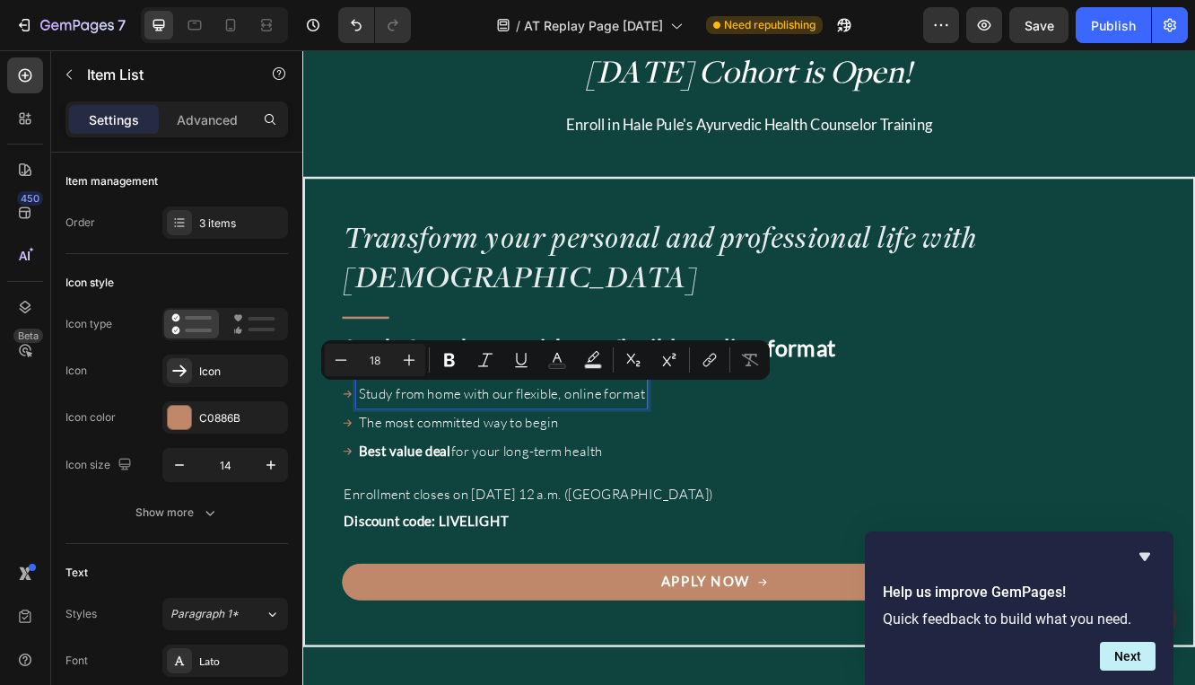
click at [409, 495] on p "The most committed way to begin" at bounding box center [543, 499] width 346 height 29
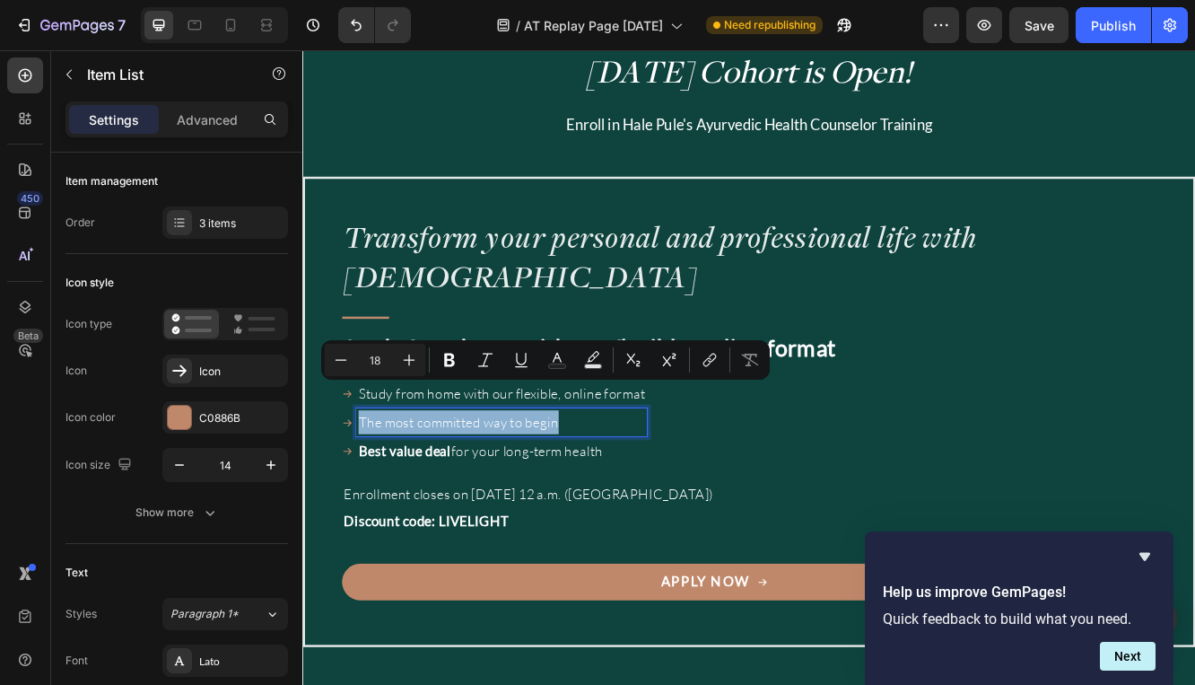
click at [409, 495] on p "The most committed way to begin" at bounding box center [543, 499] width 346 height 29
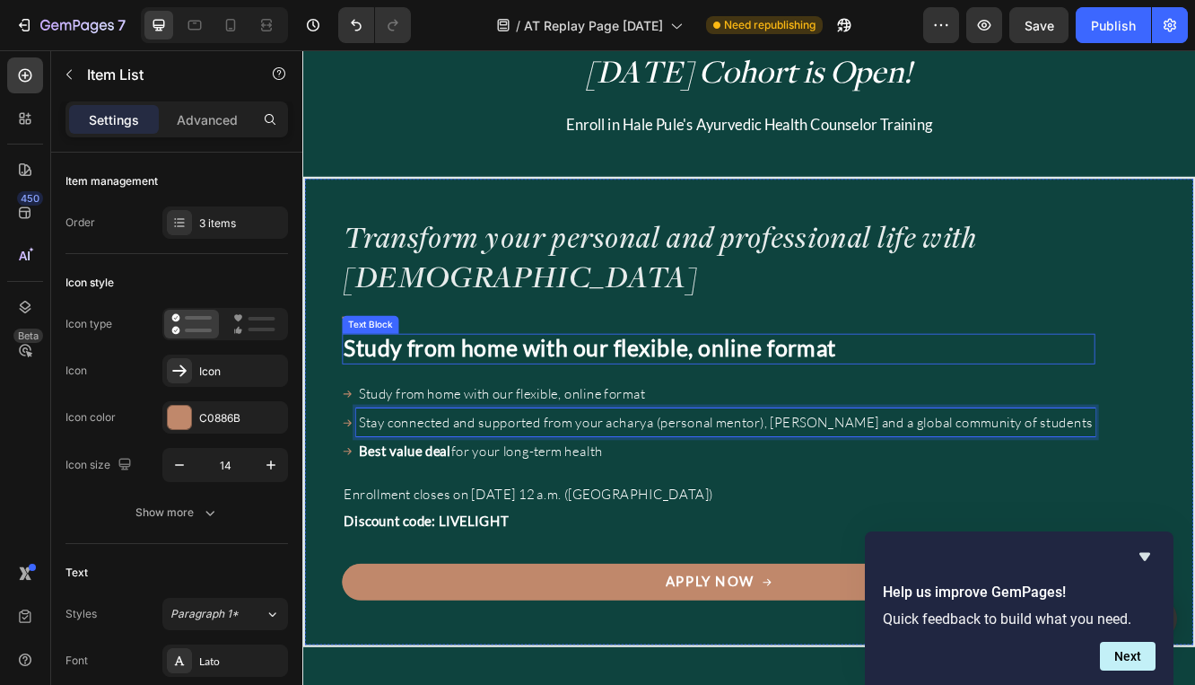
click at [497, 424] on p "Study from home with our flexible, online format" at bounding box center [804, 410] width 905 height 33
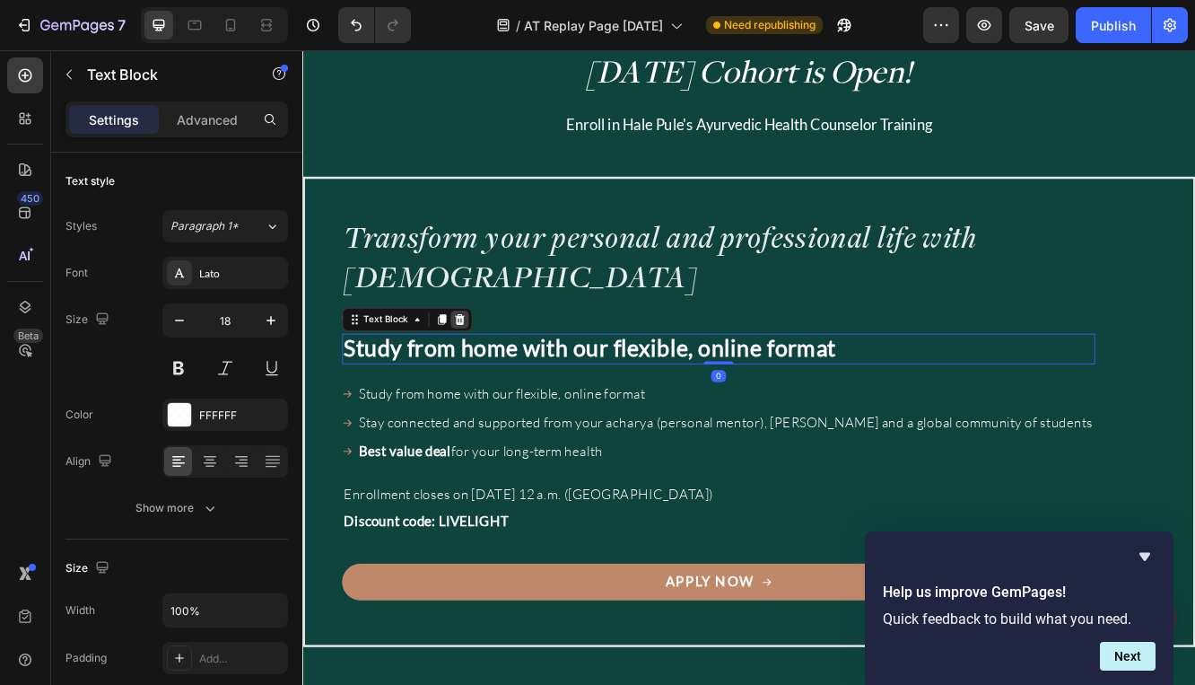
click at [494, 375] on icon at bounding box center [492, 375] width 14 height 14
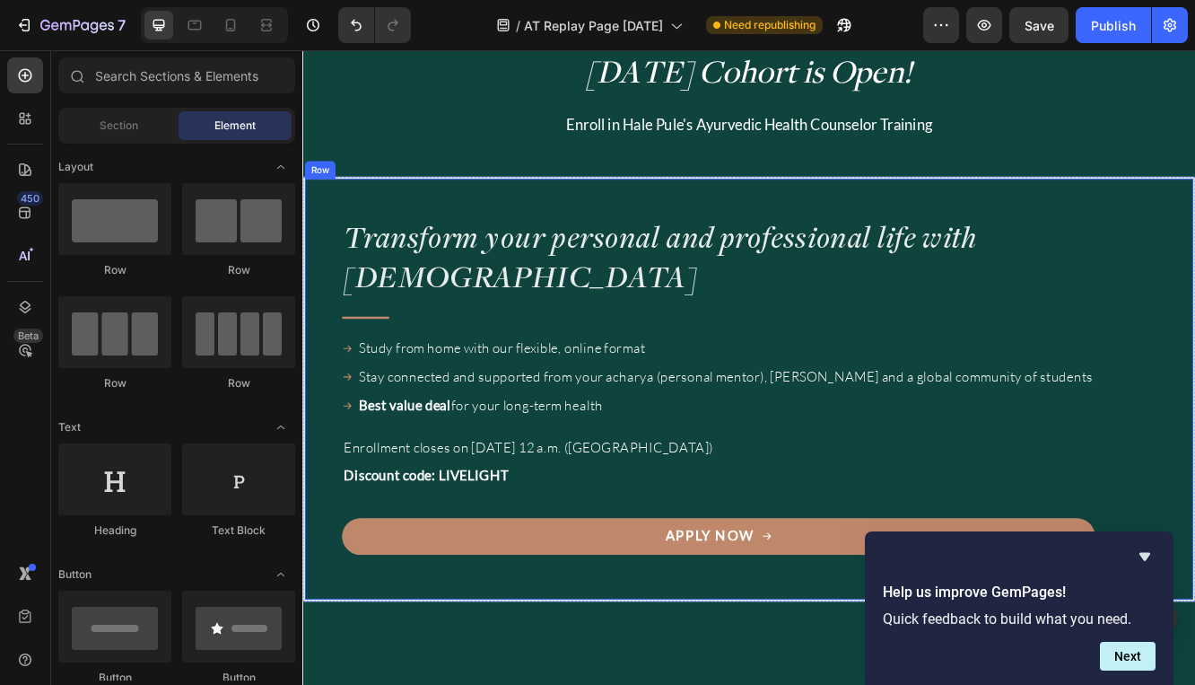
click at [559, 351] on div "Transform your personal and professional life with Ayurveda Heading Title Line …" at bounding box center [804, 453] width 908 height 407
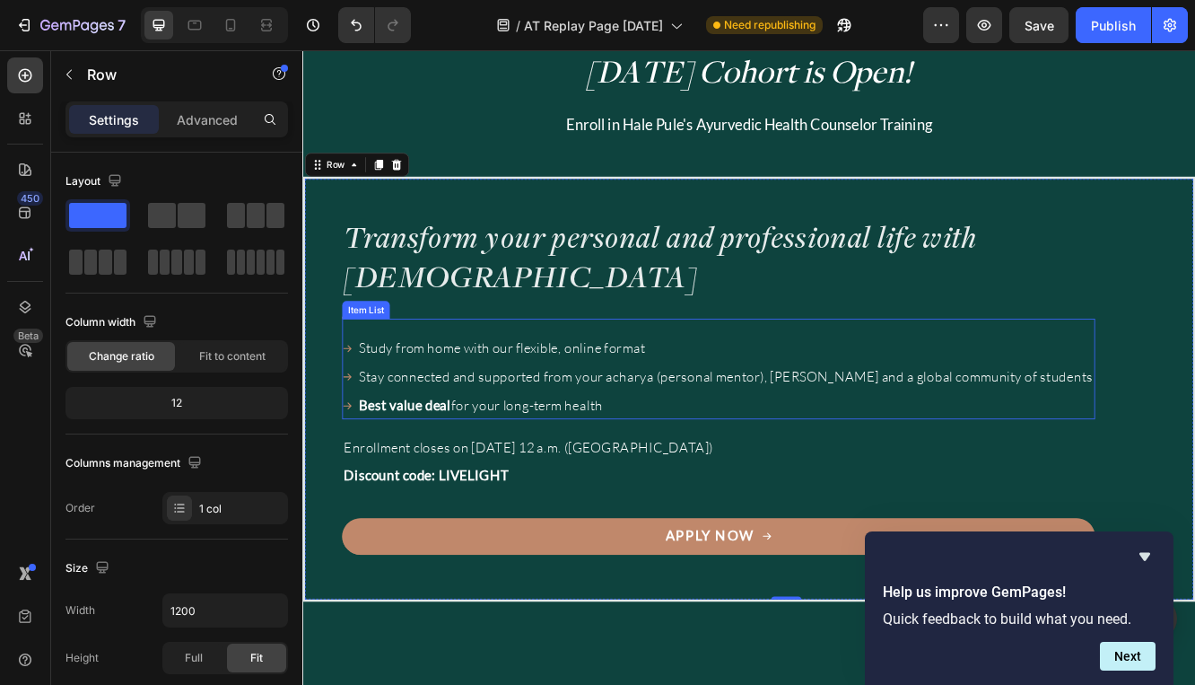
click at [411, 411] on p "Study from home with our flexible, online format" at bounding box center [813, 409] width 886 height 29
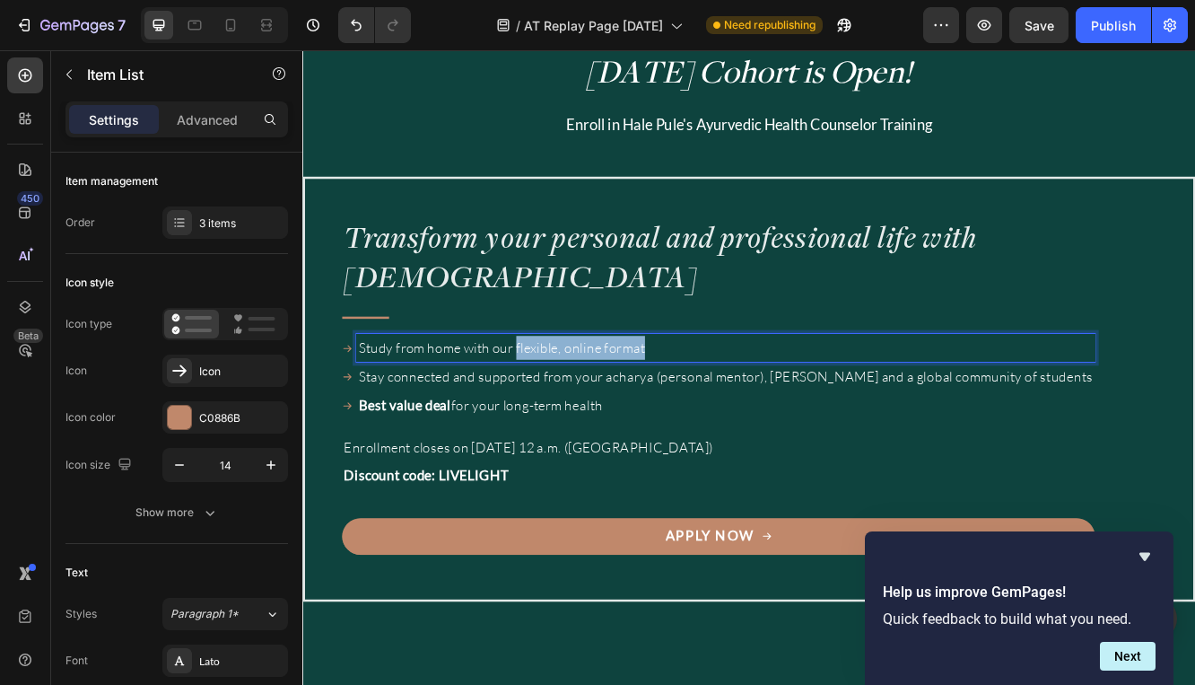
drag, startPoint x: 563, startPoint y: 412, endPoint x: 739, endPoint y: 416, distance: 175.9
click at [741, 415] on p "Study from home with our flexible, online format" at bounding box center [813, 409] width 886 height 29
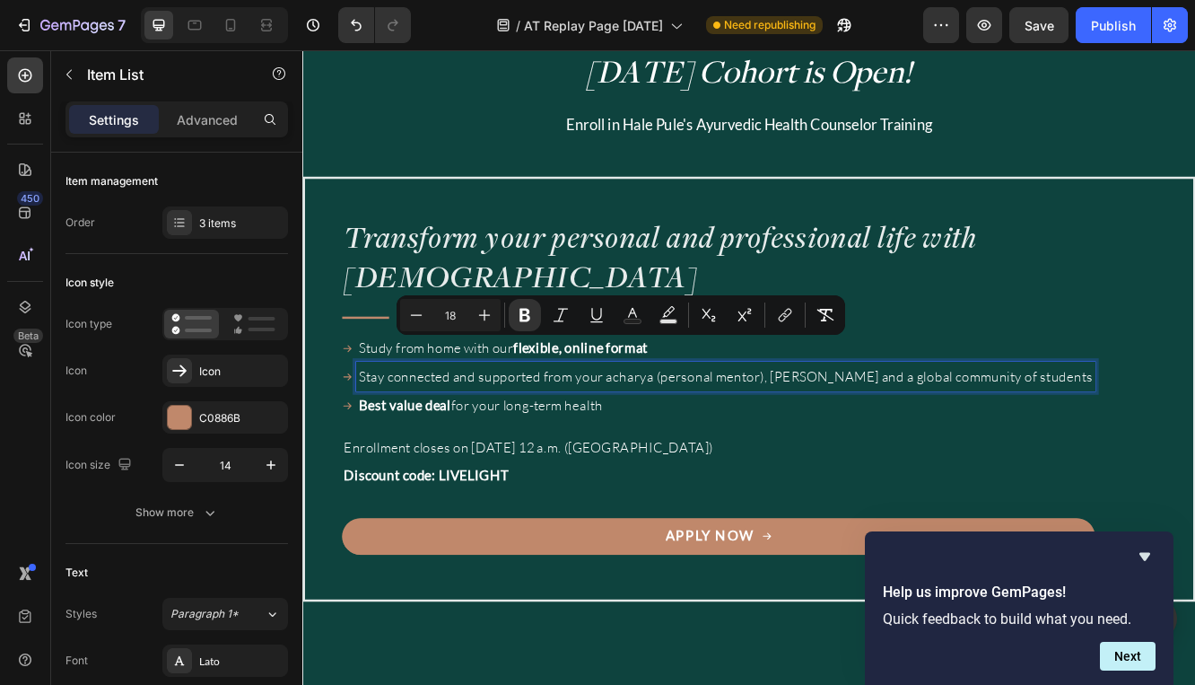
click at [577, 449] on p "Stay connected and supported from your acharya (personal mentor), Myra and a gl…" at bounding box center [813, 443] width 886 height 29
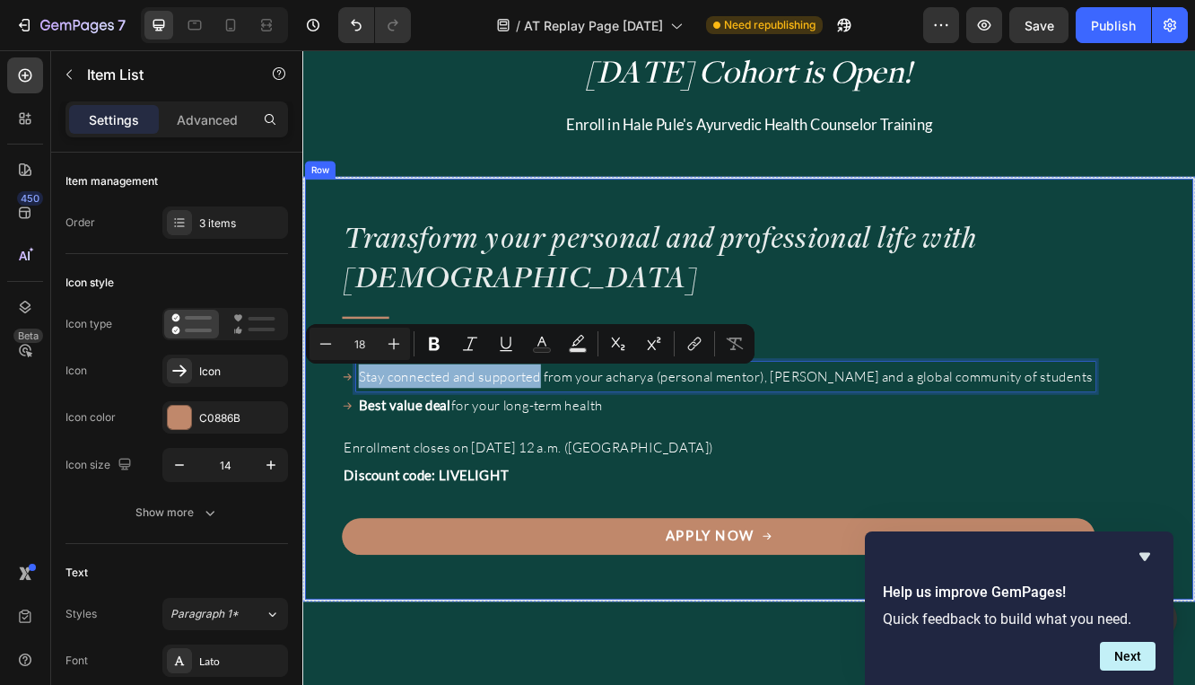
drag, startPoint x: 591, startPoint y: 446, endPoint x: 346, endPoint y: 451, distance: 245.1
click at [346, 451] on div "Transform your personal and professional life with Ayurveda Heading Title Line …" at bounding box center [840, 459] width 1077 height 512
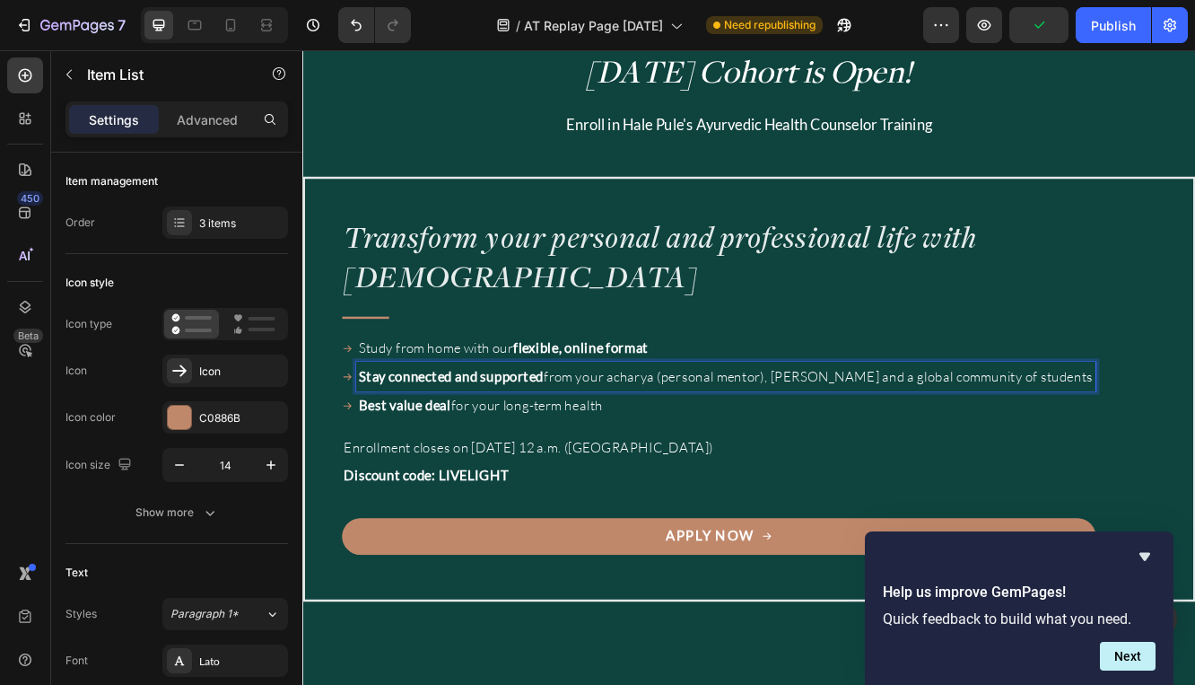
click at [637, 446] on p "Stay connected and supported from your acharya (personal mentor), Myra and a gl…" at bounding box center [813, 443] width 887 height 29
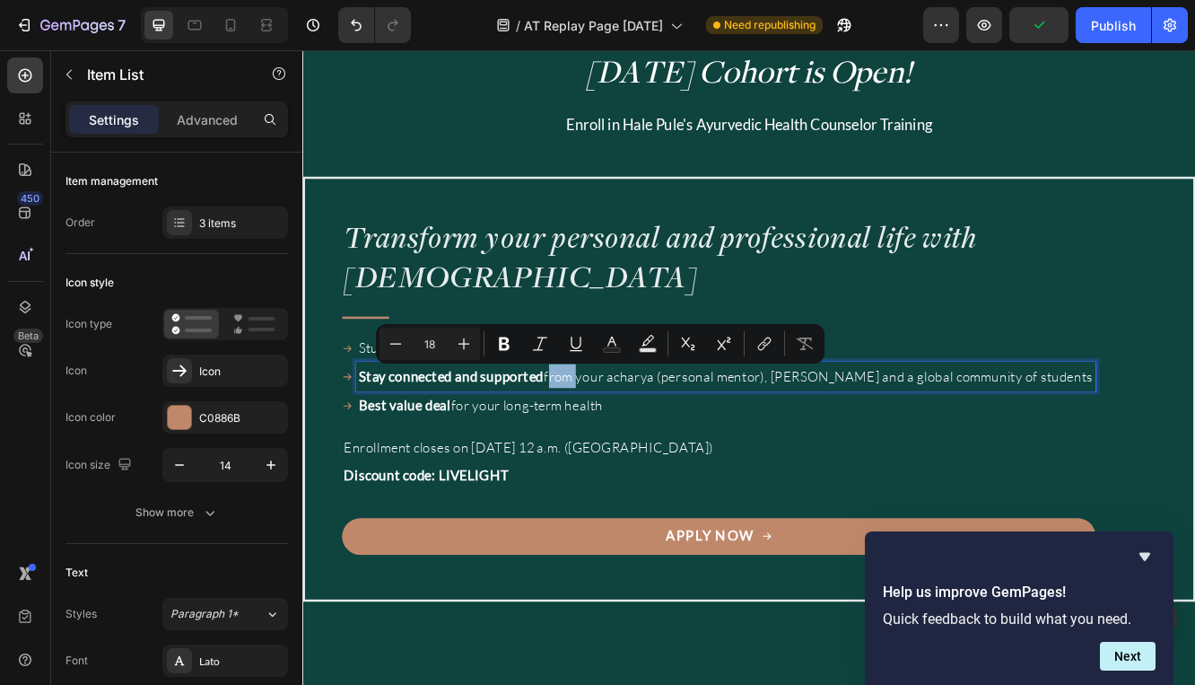
drag, startPoint x: 632, startPoint y: 448, endPoint x: 600, endPoint y: 448, distance: 31.4
click at [600, 448] on p "Stay connected and supported from your acharya (personal mentor), Myra and a gl…" at bounding box center [813, 443] width 887 height 29
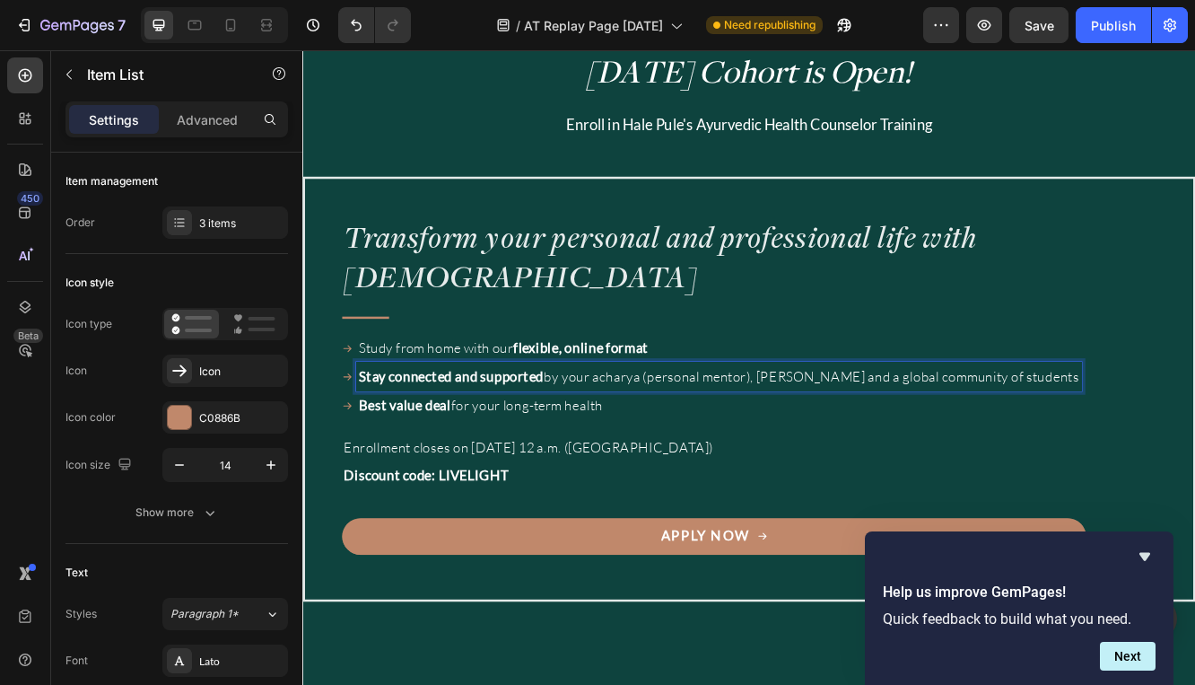
click at [486, 447] on strong "Stay connected and supported" at bounding box center [481, 443] width 223 height 20
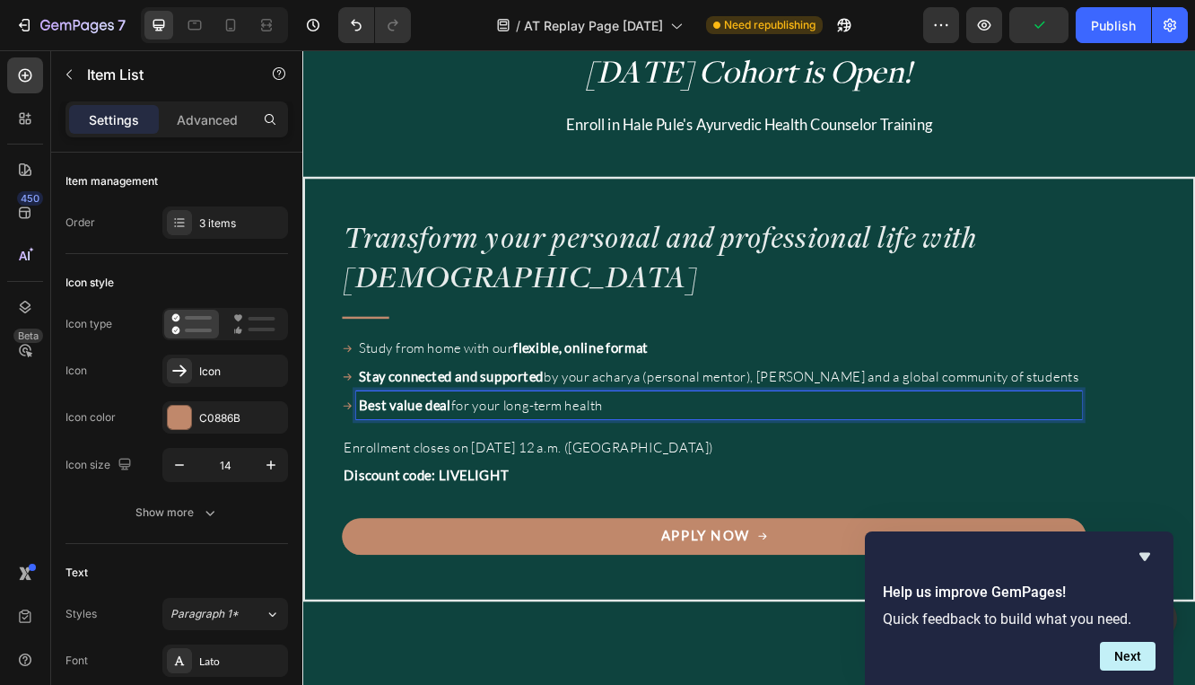
click at [524, 482] on p "Best value deal for your long-term health" at bounding box center [805, 478] width 870 height 29
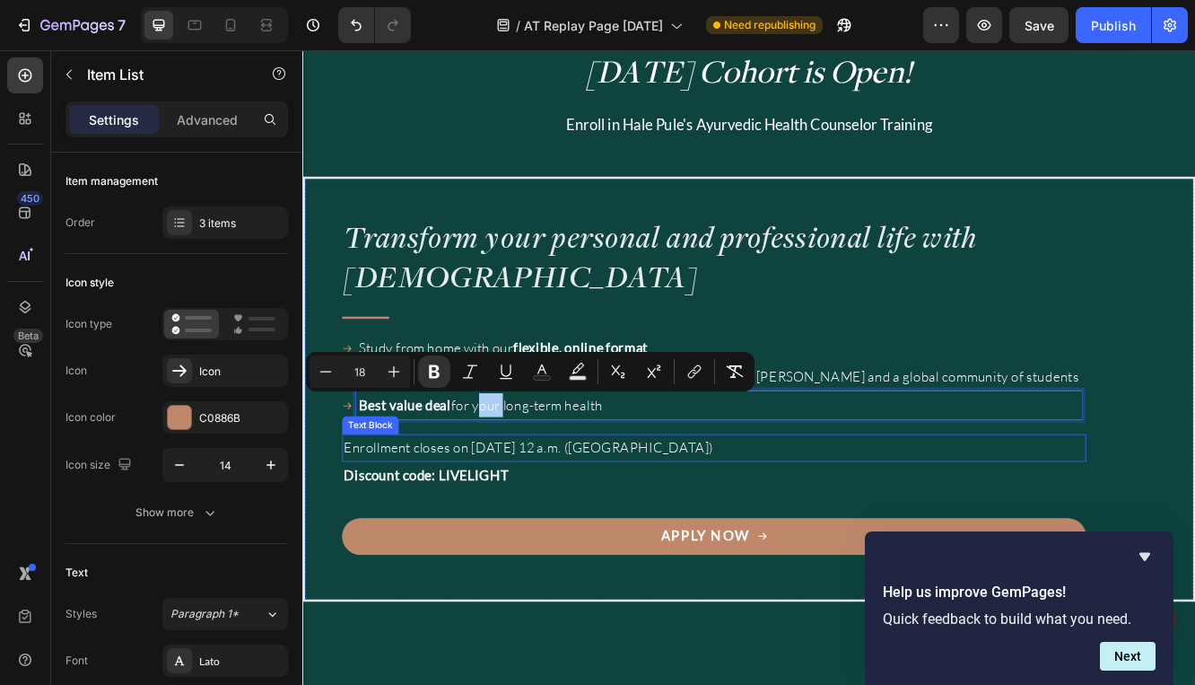
click at [601, 527] on p "Enrollment closes on [DATE] 12 a.m. ([GEOGRAPHIC_DATA])" at bounding box center [709, 529] width 714 height 29
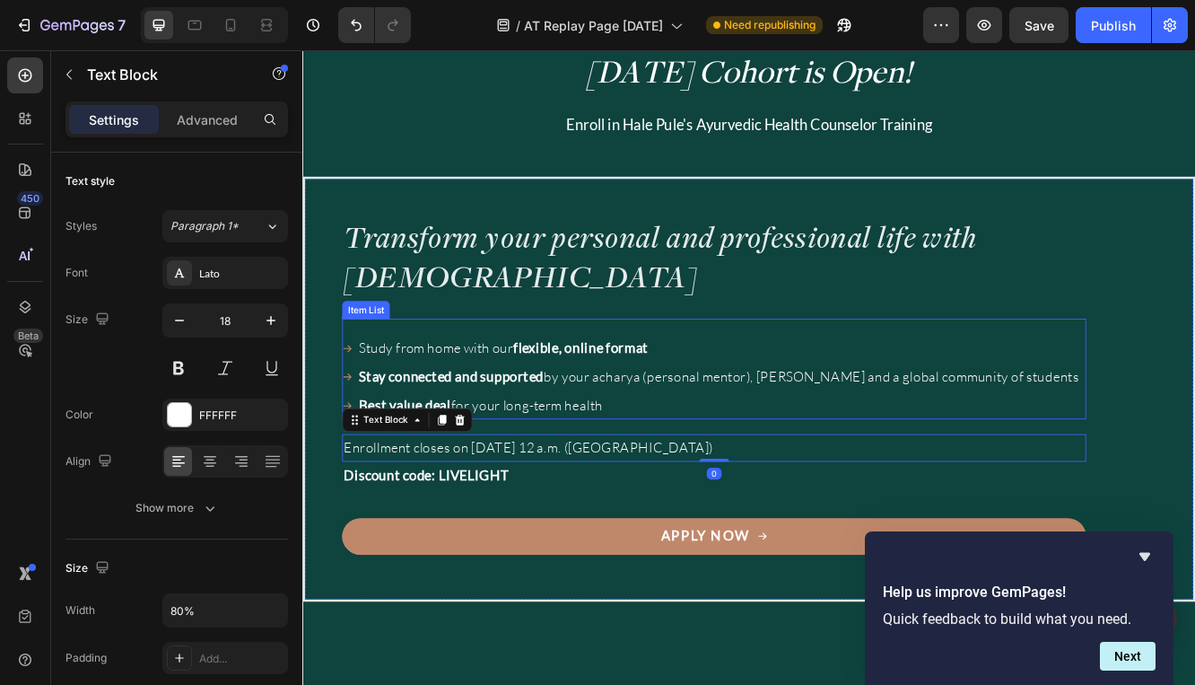
click at [600, 480] on p "Best value deal for your long-term health" at bounding box center [805, 478] width 870 height 29
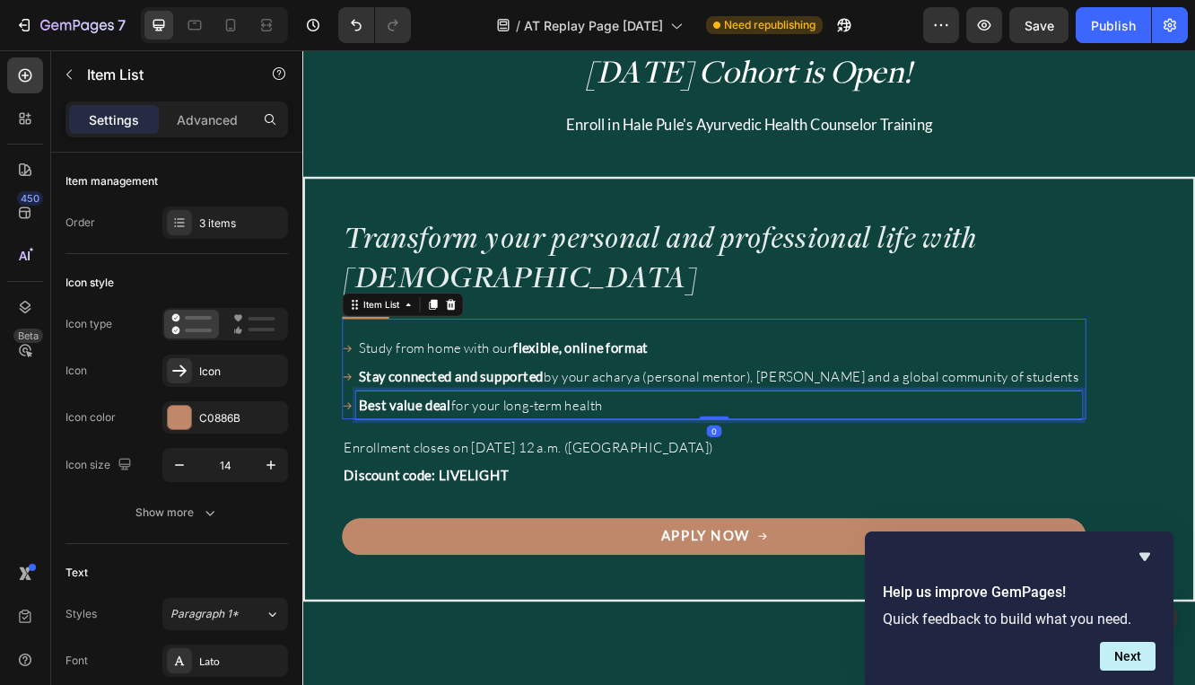
click at [600, 480] on p "Best value deal for your long-term health" at bounding box center [805, 478] width 870 height 29
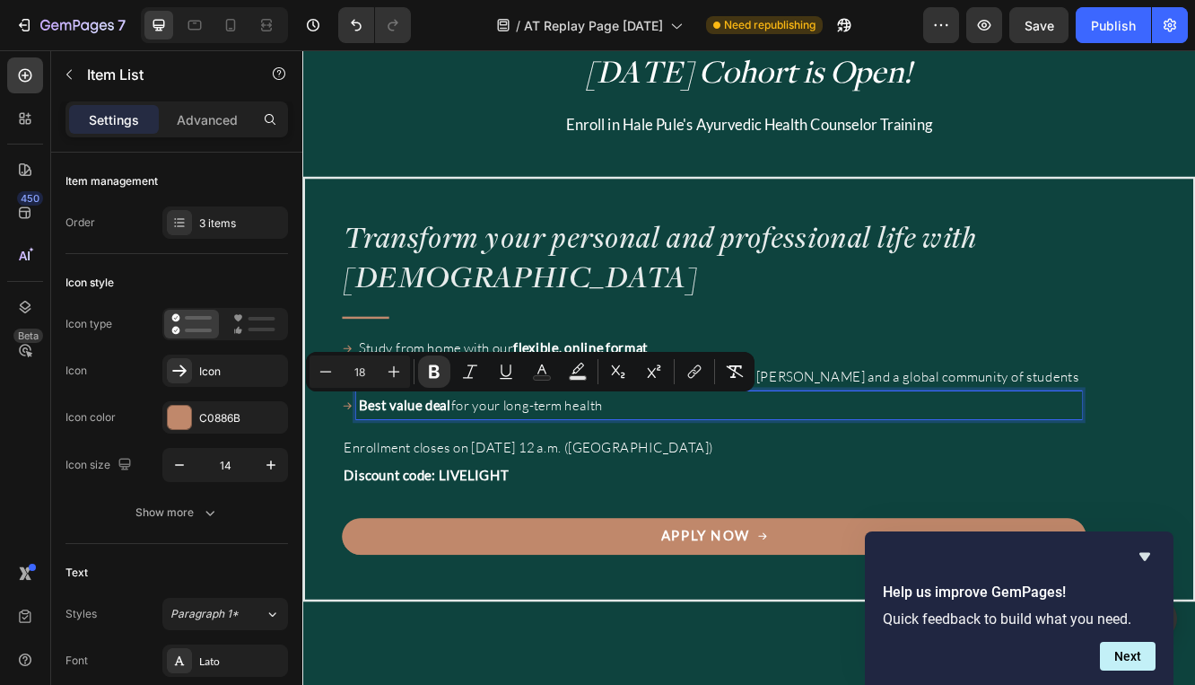
click at [577, 375] on div "Study from home with our flexible, online format Stay connected and supported b…" at bounding box center [798, 434] width 897 height 121
click at [536, 474] on p "Best value deal for your long-term health" at bounding box center [805, 478] width 870 height 29
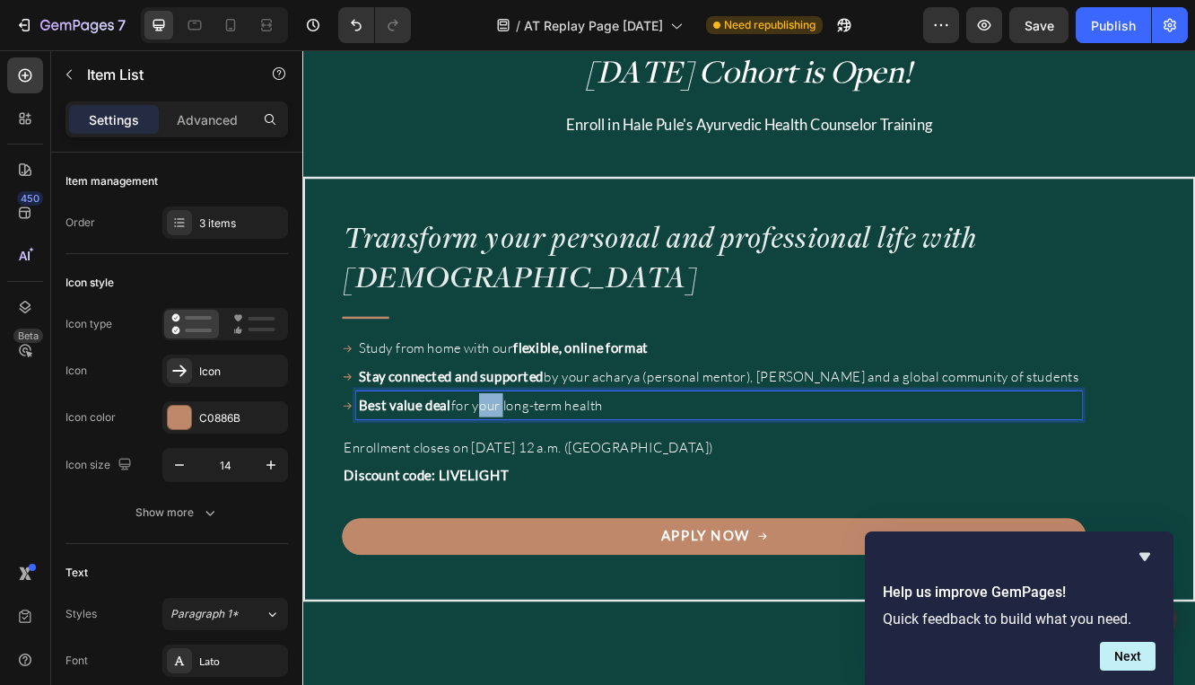
click at [536, 474] on p "Best value deal for your long-term health" at bounding box center [805, 478] width 870 height 29
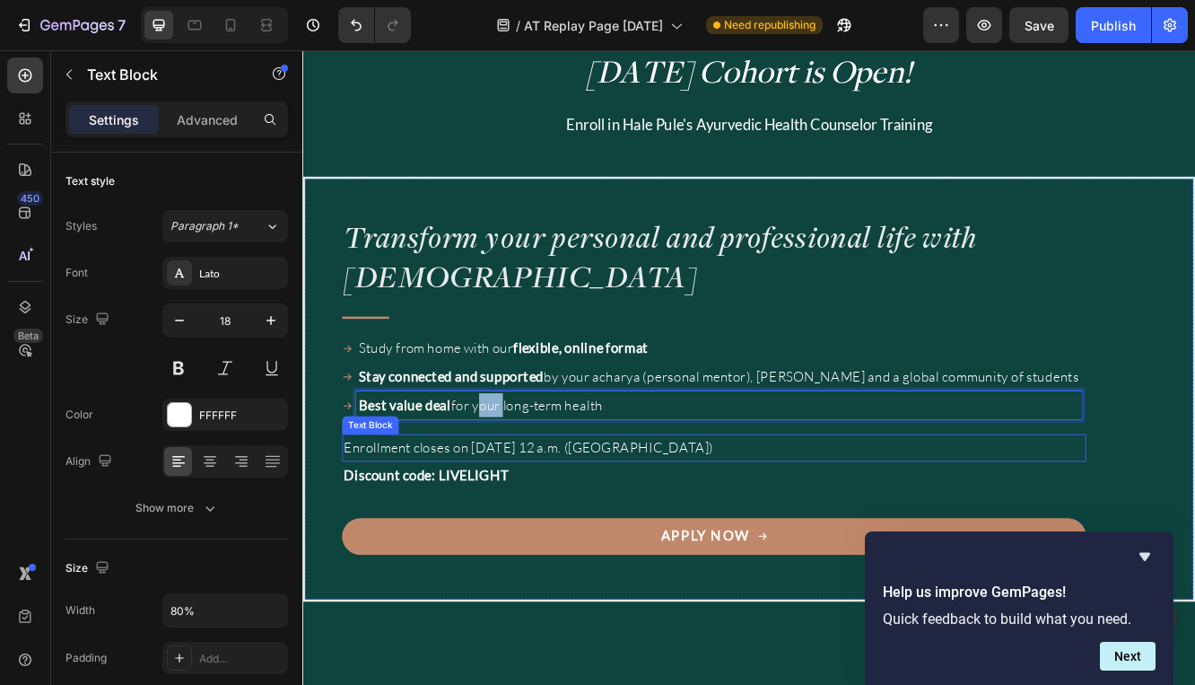
click at [617, 532] on p "Enrollment closes on [DATE] 12 a.m. ([GEOGRAPHIC_DATA])" at bounding box center [709, 529] width 714 height 29
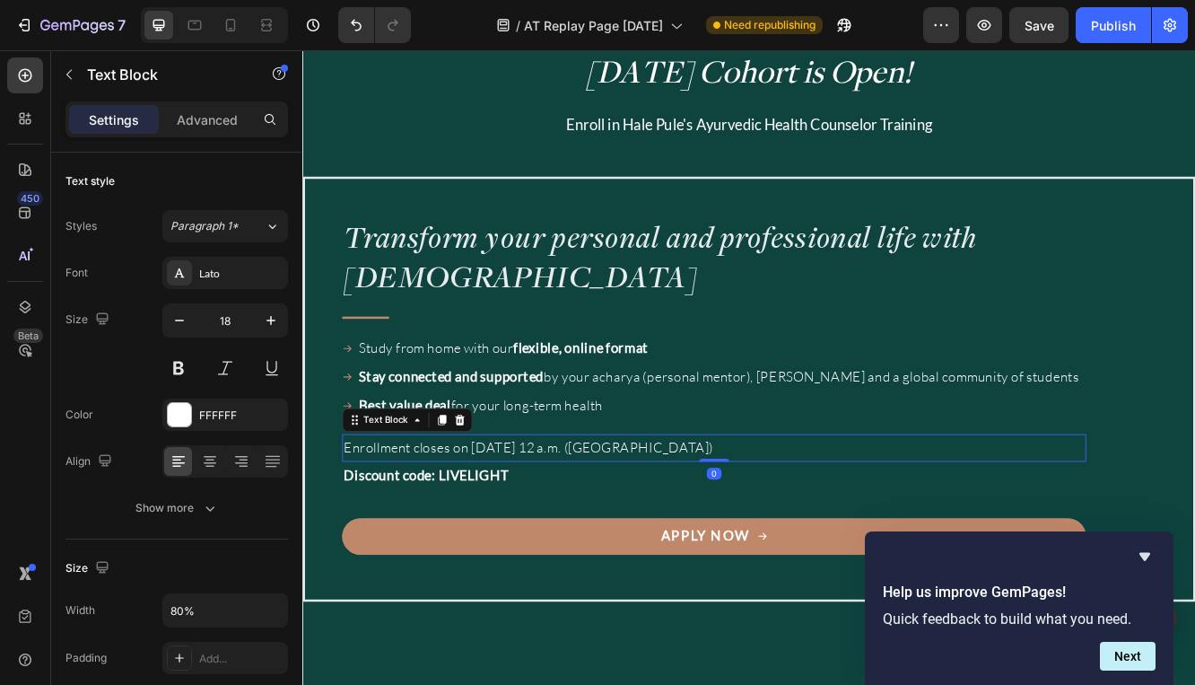
click at [617, 532] on p "Enrollment closes on [DATE] 12 a.m. ([GEOGRAPHIC_DATA])" at bounding box center [709, 529] width 714 height 29
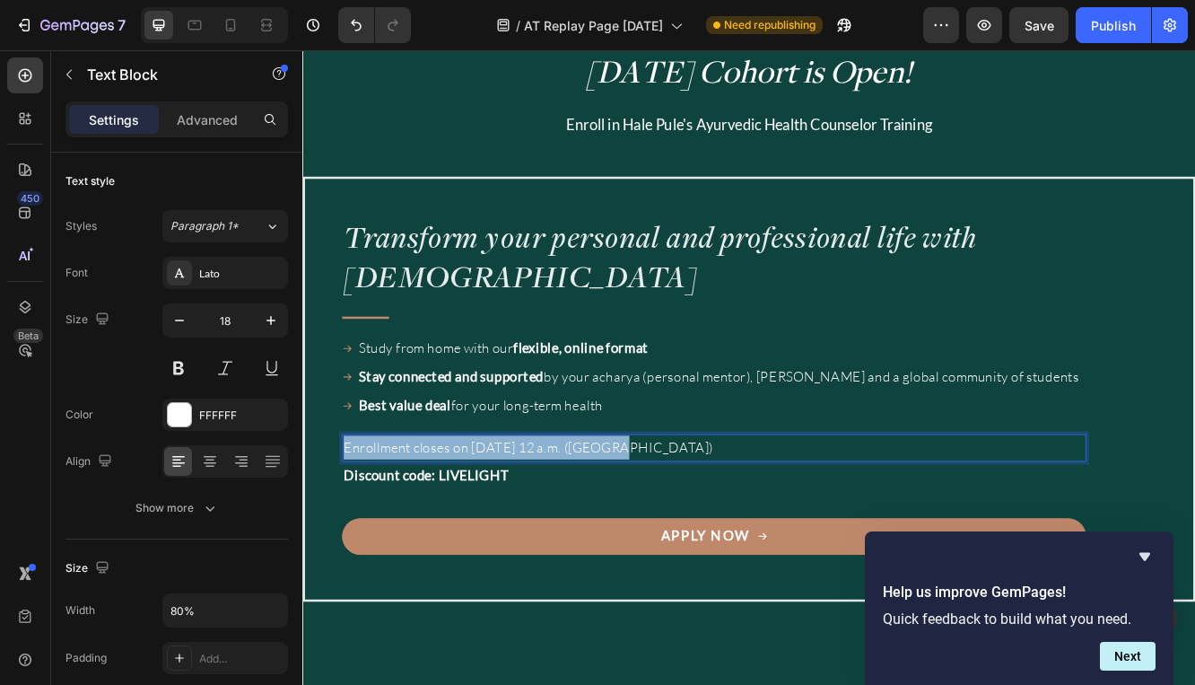
click at [617, 532] on p "Enrollment closes on [DATE] 12 a.m. ([GEOGRAPHIC_DATA])" at bounding box center [709, 529] width 714 height 29
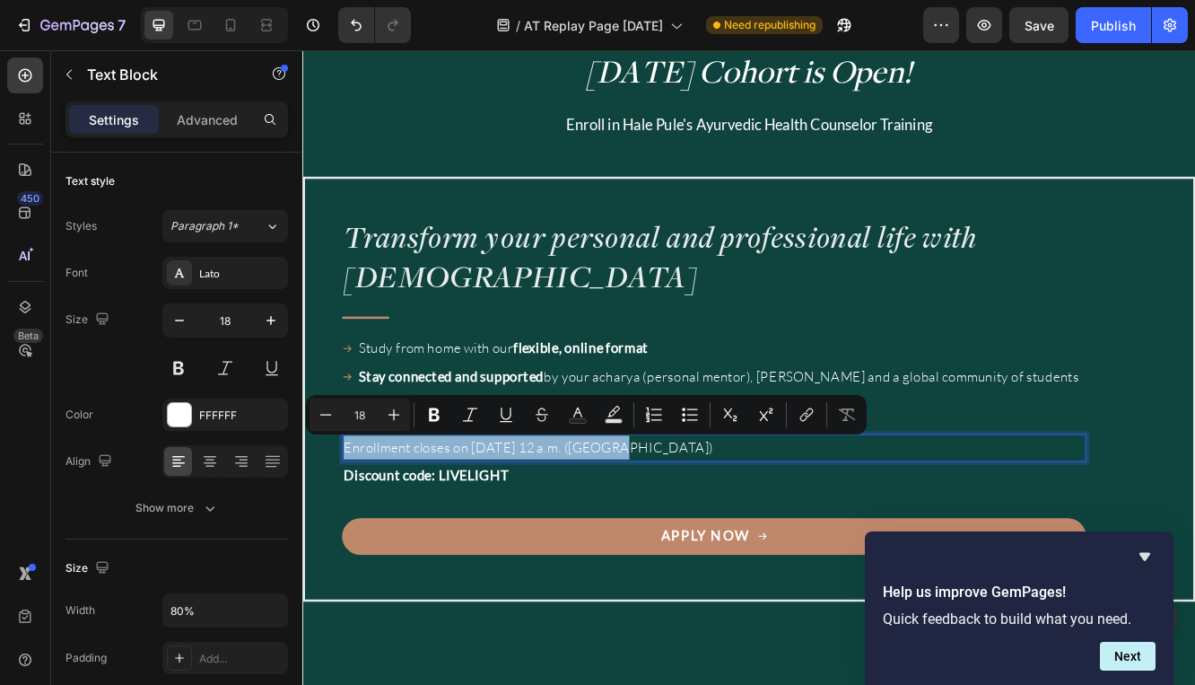
click at [617, 532] on p "Enrollment closes on [DATE] 12 a.m. ([GEOGRAPHIC_DATA])" at bounding box center [709, 529] width 714 height 29
drag, startPoint x: 680, startPoint y: 530, endPoint x: 508, endPoint y: 533, distance: 172.3
click at [508, 533] on p "Enrollment closes on [DATE] 12 a.m. ([GEOGRAPHIC_DATA])" at bounding box center [709, 529] width 714 height 29
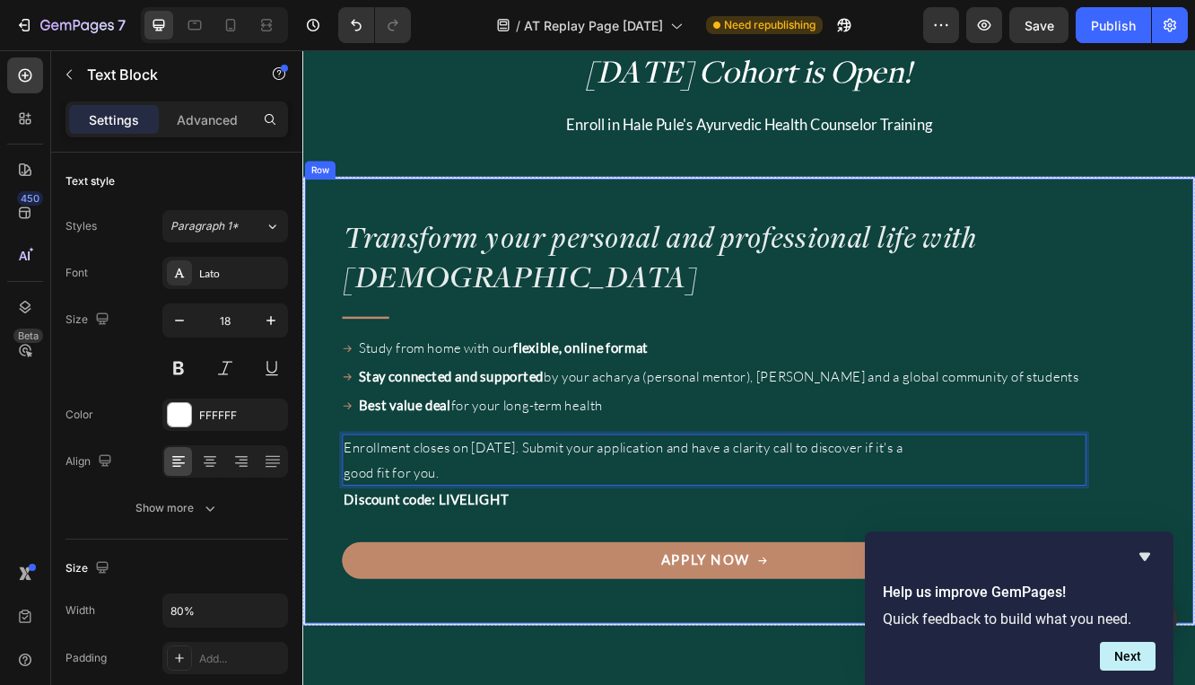
click at [410, 595] on strong "Discount code: LIVELIGHT" at bounding box center [451, 592] width 199 height 20
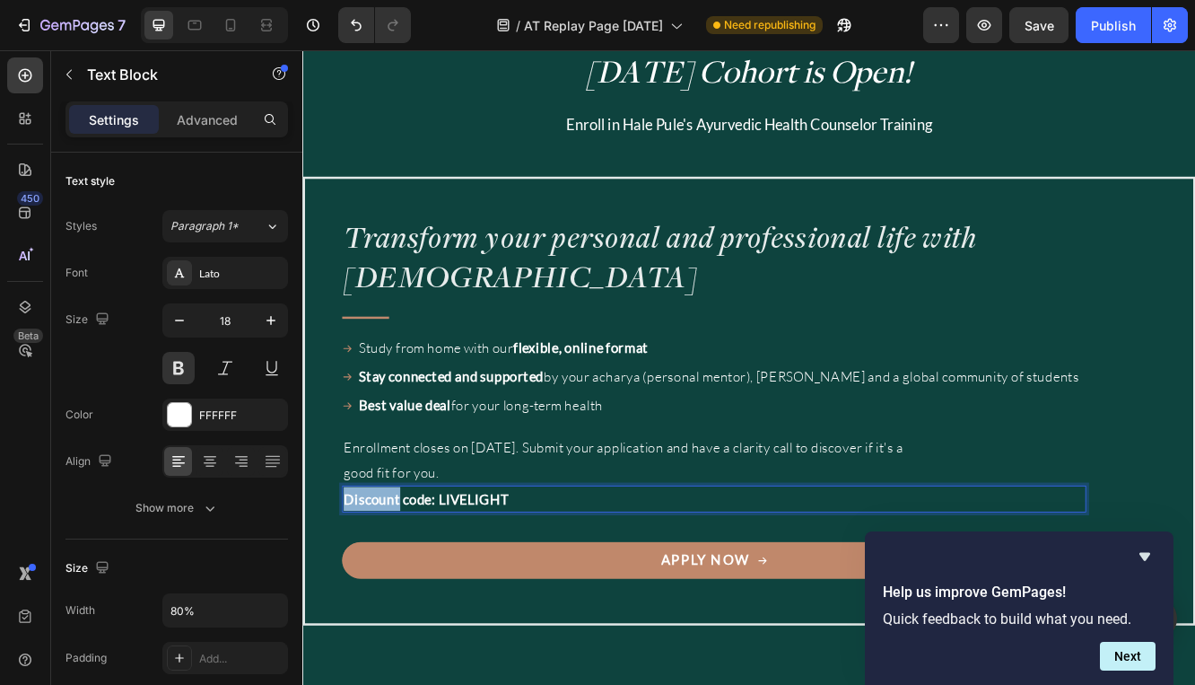
click at [410, 595] on strong "Discount code: LIVELIGHT" at bounding box center [451, 592] width 199 height 20
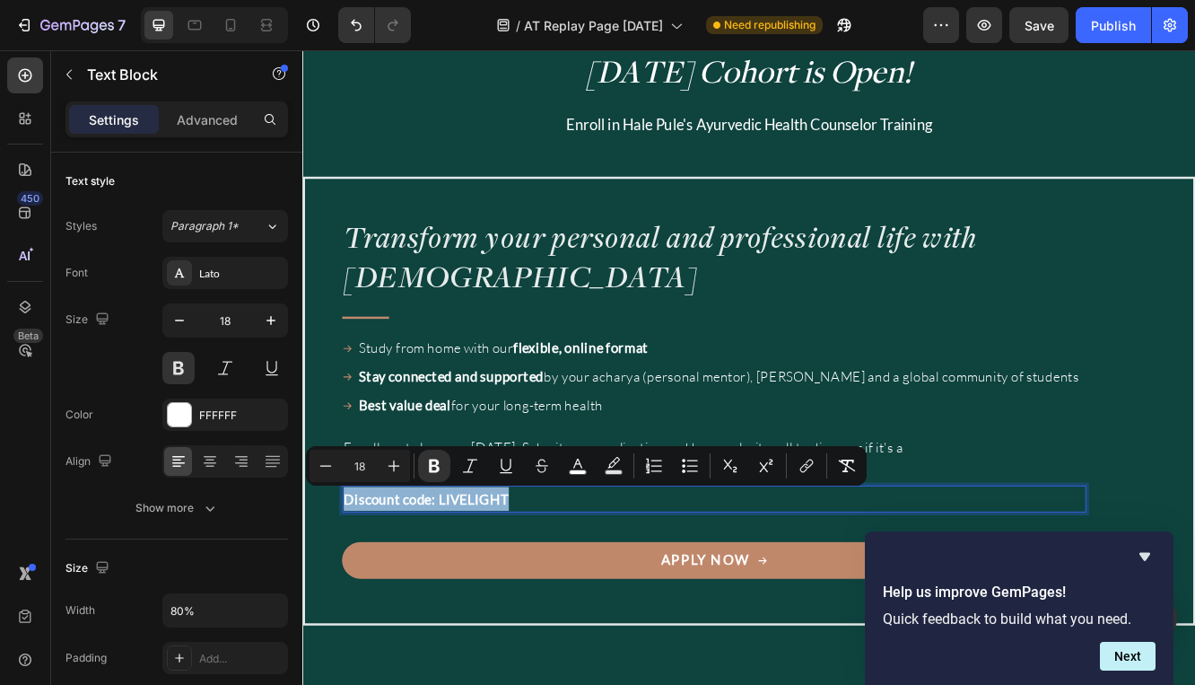
click at [840, 590] on p "Discount code: LIVELIGHT" at bounding box center [709, 591] width 714 height 29
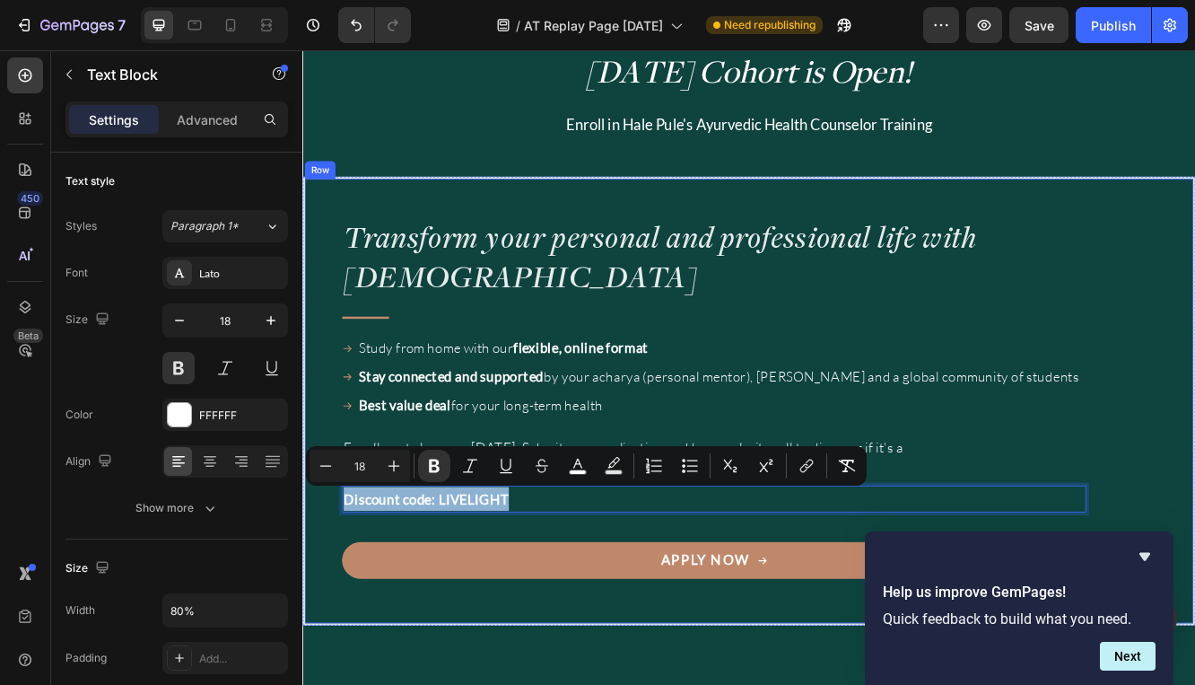
click at [787, 617] on div "apply now Button" at bounding box center [798, 648] width 897 height 80
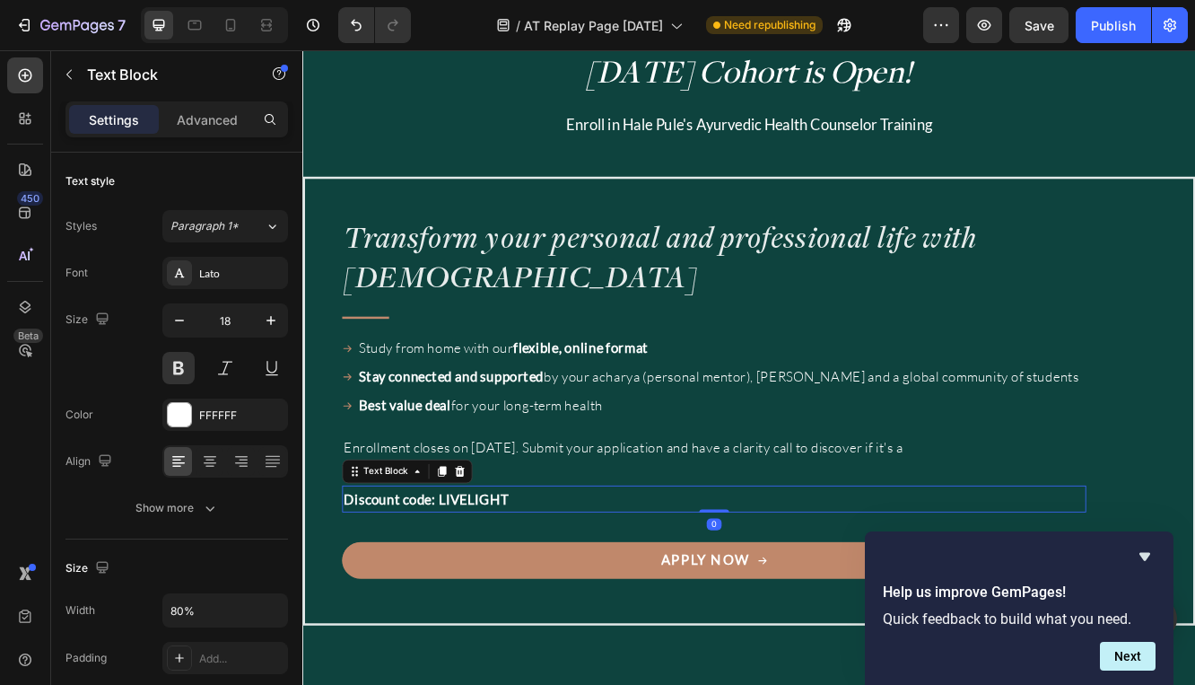
click at [786, 588] on p "Discount code: LIVELIGHT" at bounding box center [709, 591] width 714 height 29
click at [493, 555] on icon at bounding box center [492, 558] width 12 height 13
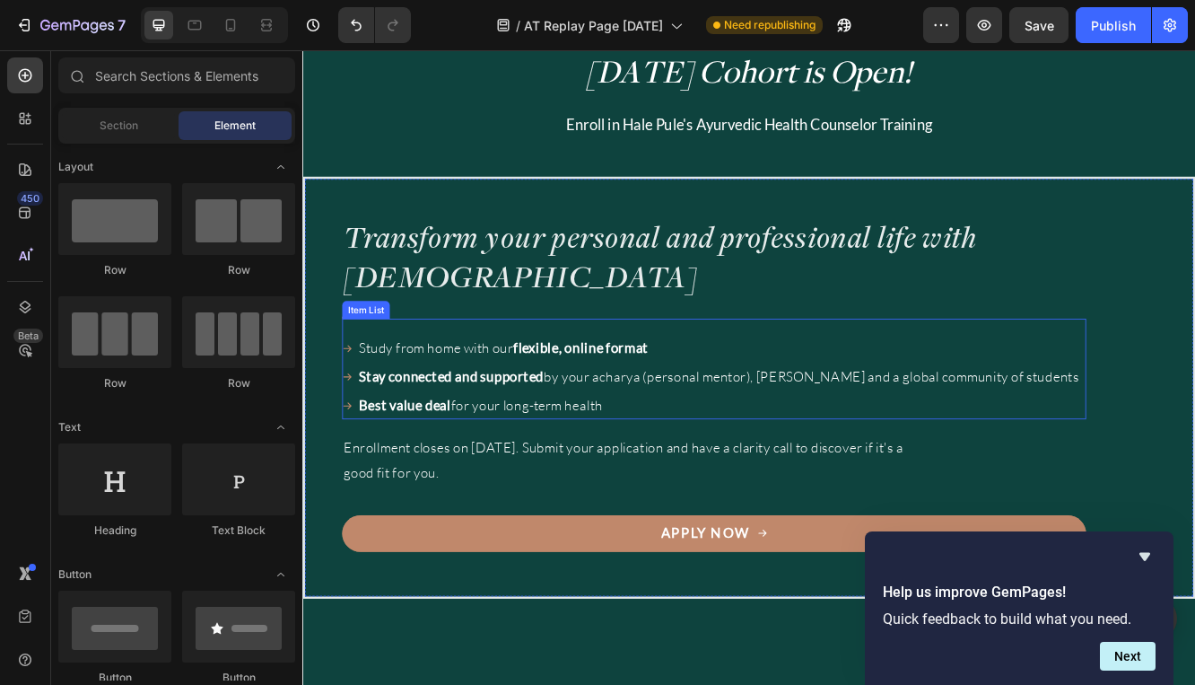
click at [655, 482] on p "Best value deal for your long-term health" at bounding box center [805, 478] width 870 height 29
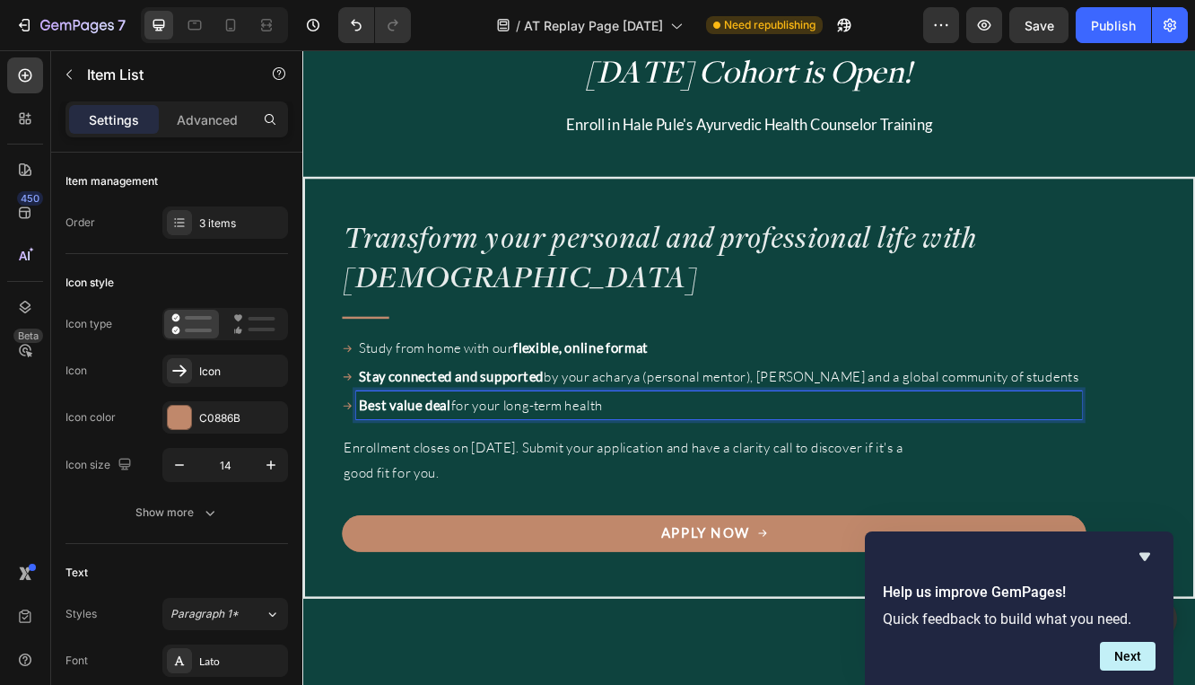
drag, startPoint x: 676, startPoint y: 484, endPoint x: 367, endPoint y: 486, distance: 308.7
click at [367, 486] on div "Best value deal for your long-term health" at bounding box center [804, 478] width 875 height 34
click at [758, 477] on strong "Receive a gift mentoring session from your acharya, signed book from Myra," at bounding box center [713, 478] width 687 height 20
click at [957, 483] on p "Receive a gift mentoring session from your acharya, a signed book from Myra," at bounding box center [805, 478] width 870 height 29
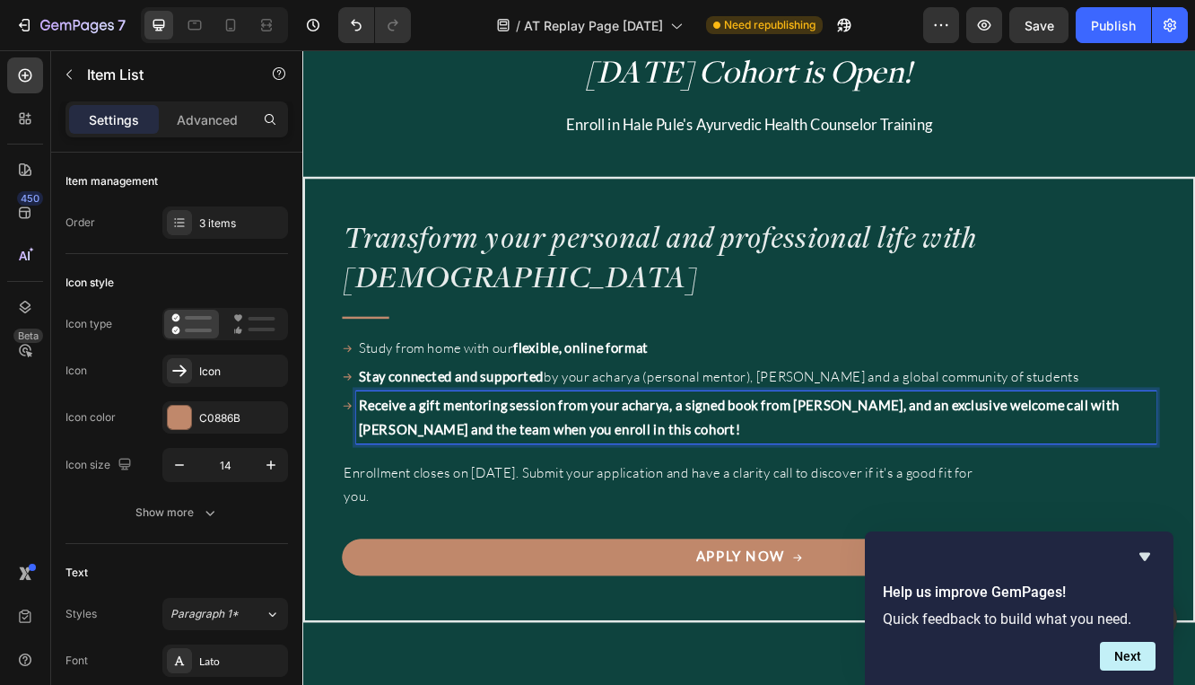
click at [483, 477] on strong "Receive a gift mentoring session from your acharya, a signed book from Myra, an…" at bounding box center [829, 492] width 918 height 48
drag, startPoint x: 440, startPoint y: 482, endPoint x: 365, endPoint y: 483, distance: 74.5
click at [365, 483] on div "Receive a gift mentoring session from your acharya, a signed book from Myra, an…" at bounding box center [841, 493] width 982 height 64
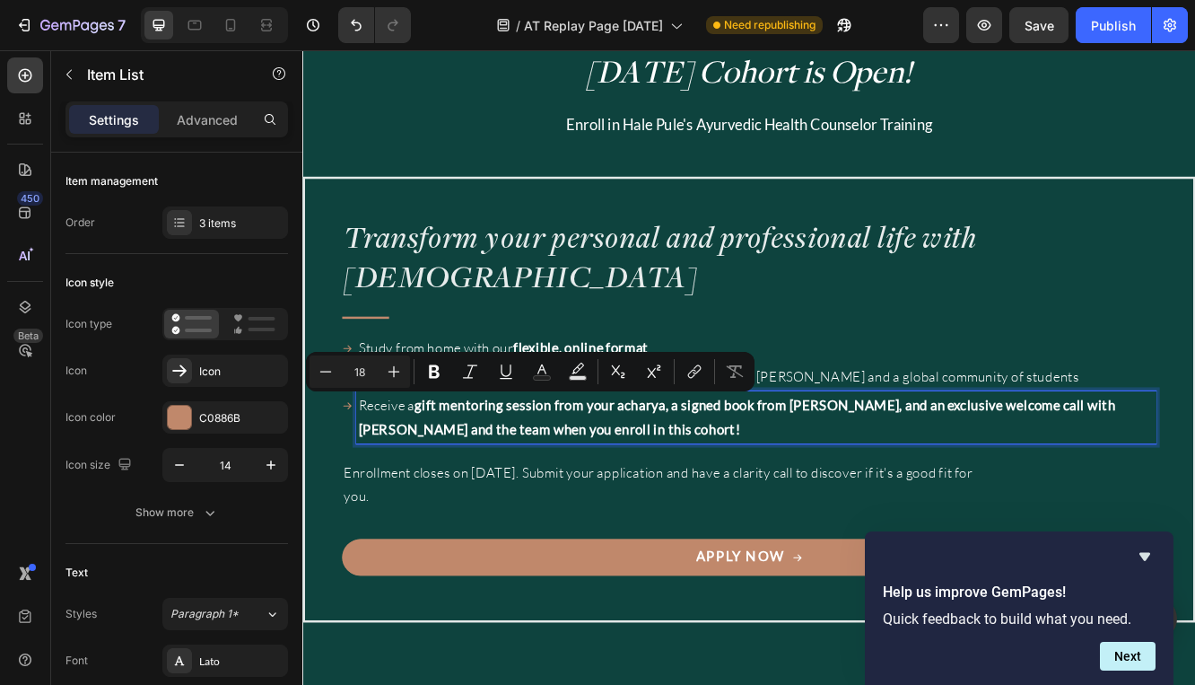
drag, startPoint x: 457, startPoint y: 487, endPoint x: 500, endPoint y: 479, distance: 43.8
click at [457, 487] on strong "gift mentoring session from your acharya, a signed book from Myra, and an exclu…" at bounding box center [827, 492] width 914 height 48
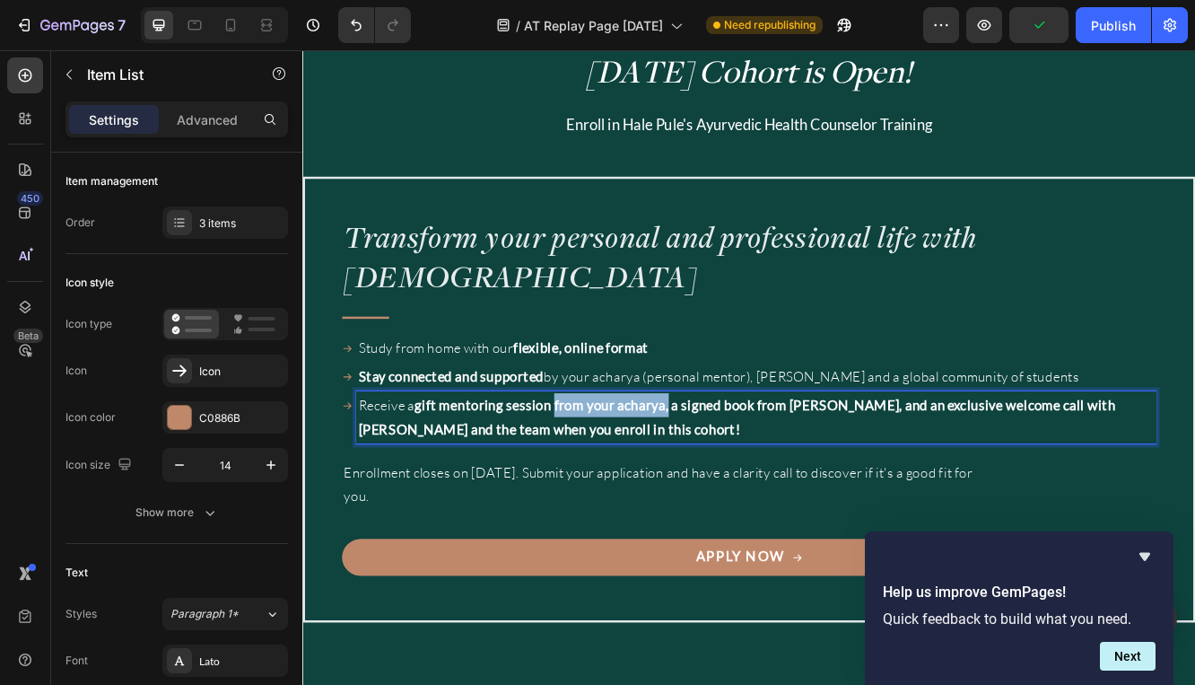
drag, startPoint x: 607, startPoint y: 482, endPoint x: 748, endPoint y: 485, distance: 140.9
click at [748, 485] on strong "gift mentoring session from your acharya, a signed book from Myra, and an exclu…" at bounding box center [827, 492] width 914 height 48
click at [827, 479] on strong ", a signed book from Myra, and an exclusive welcome call with Myra and the team…" at bounding box center [824, 492] width 909 height 48
click at [861, 483] on strong ", a signed book from Myra, and an exclusive welcome call with Myra and the team…" at bounding box center [824, 492] width 909 height 48
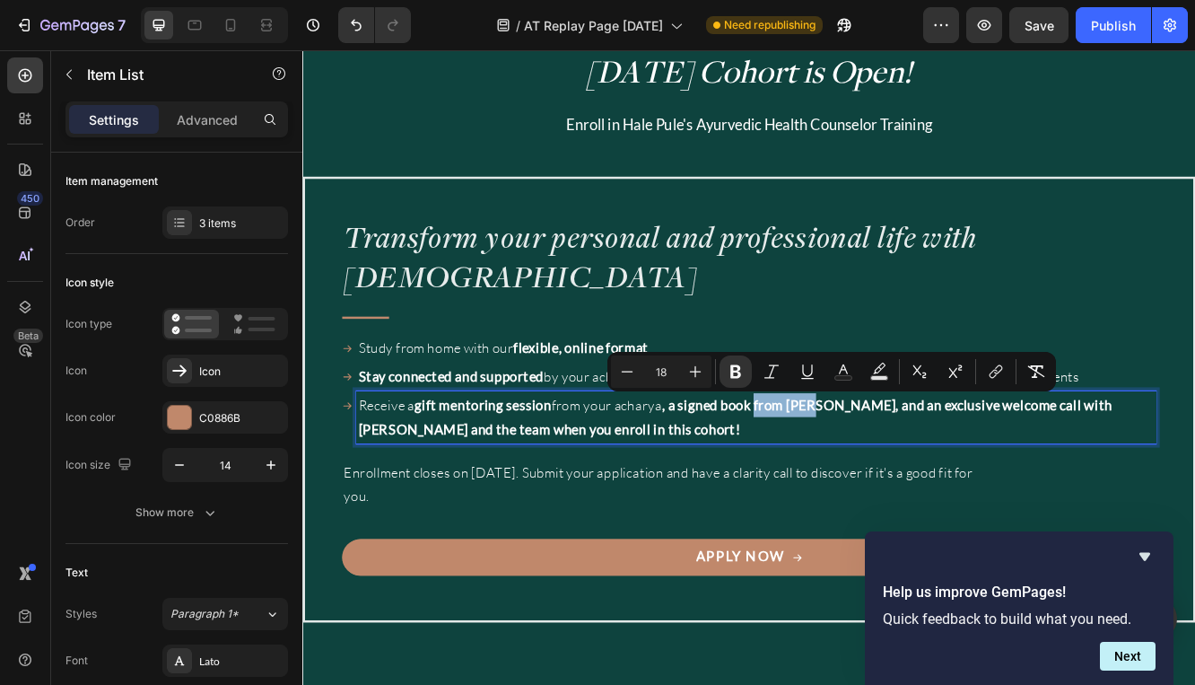
drag, startPoint x: 855, startPoint y: 484, endPoint x: 935, endPoint y: 491, distance: 80.2
click at [935, 491] on p "Receive a gift mentoring session from your acharya , a signed book from Myra, a…" at bounding box center [849, 493] width 959 height 58
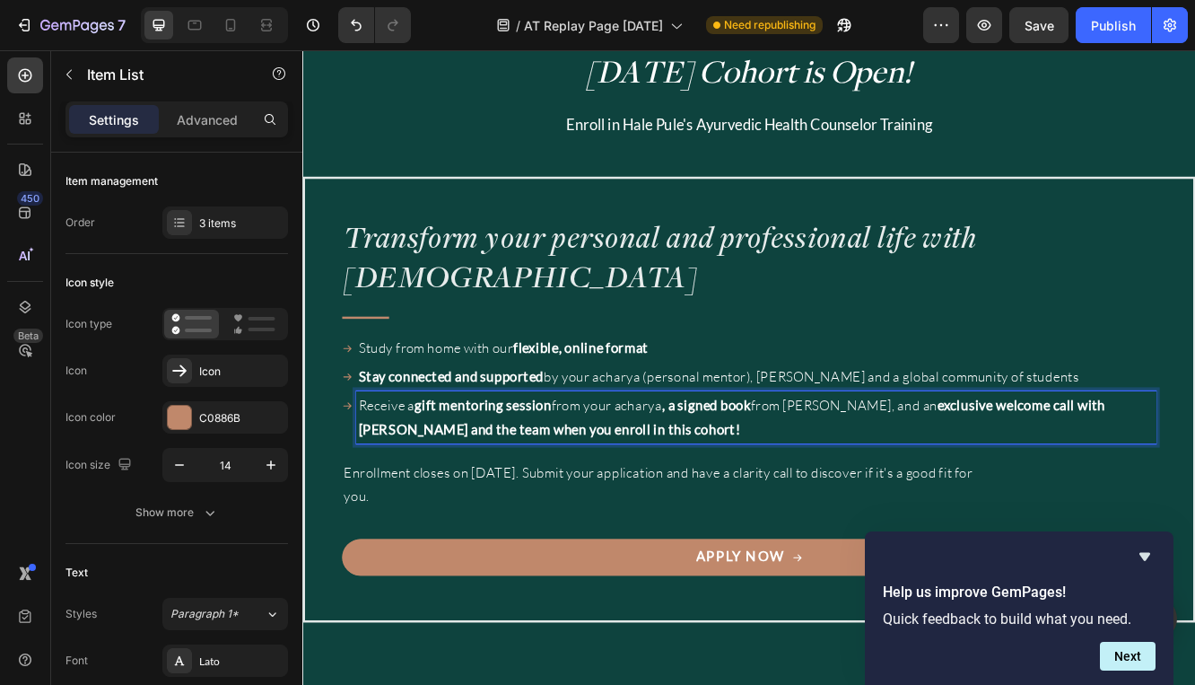
click at [1167, 482] on strong "exclusive welcome call with Myra and the team when you enroll in this cohort!" at bounding box center [820, 492] width 901 height 48
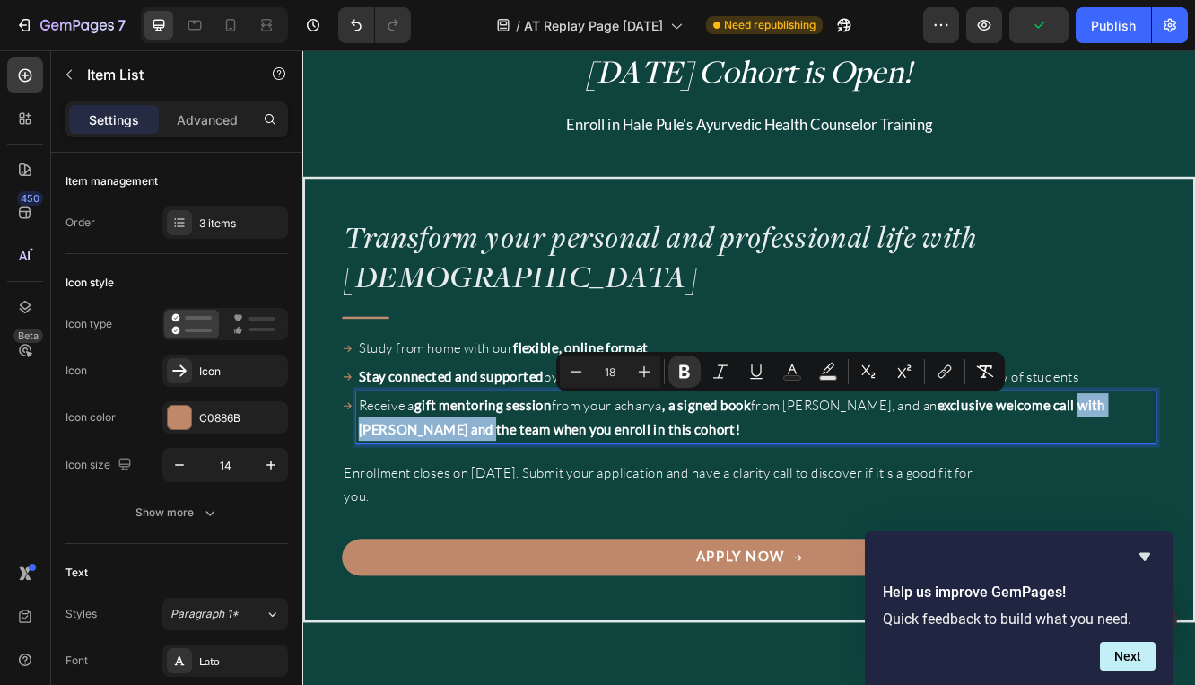
drag, startPoint x: 1164, startPoint y: 481, endPoint x: 412, endPoint y: 512, distance: 752.7
click at [411, 512] on strong "exclusive welcome call with Myra and the team when you enroll in this cohort!" at bounding box center [820, 492] width 901 height 48
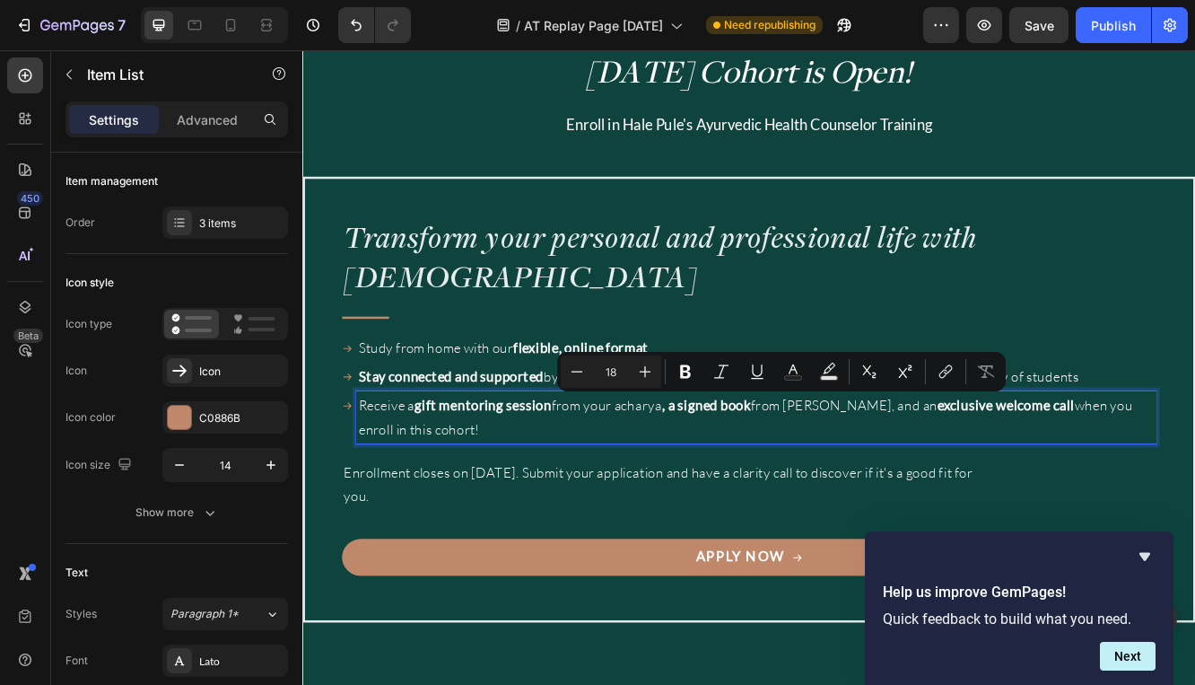
click at [538, 479] on strong "gift mentoring session" at bounding box center [520, 478] width 165 height 20
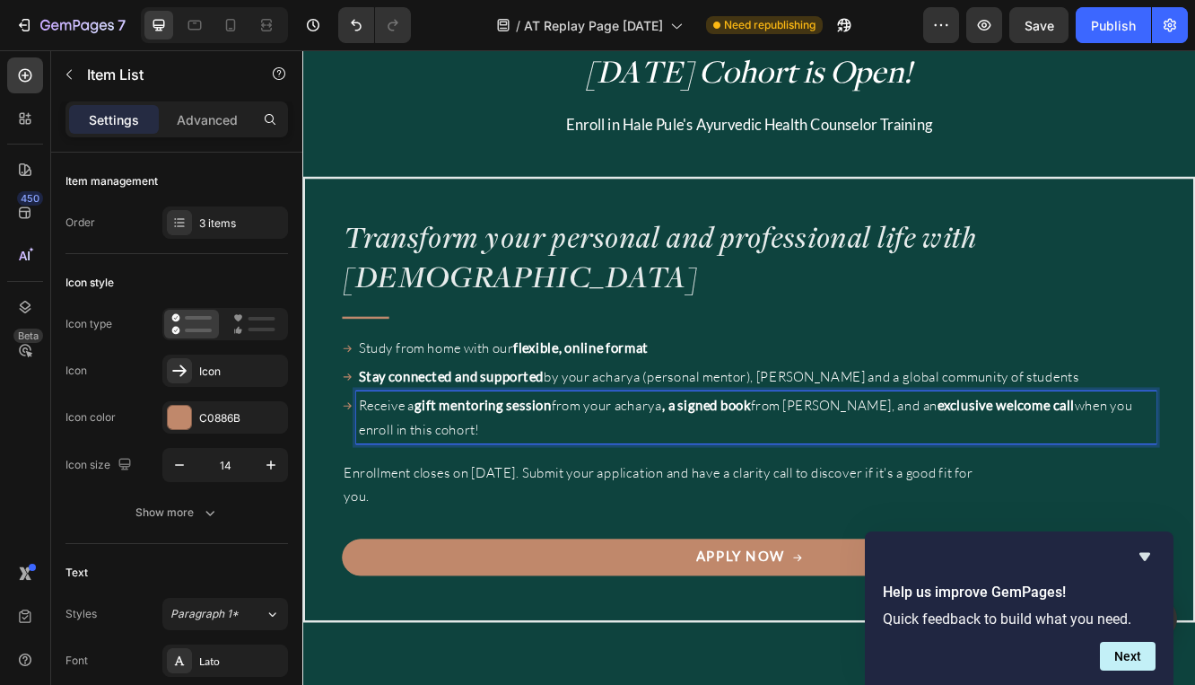
click at [745, 485] on strong ", a signed book" at bounding box center [790, 478] width 108 height 20
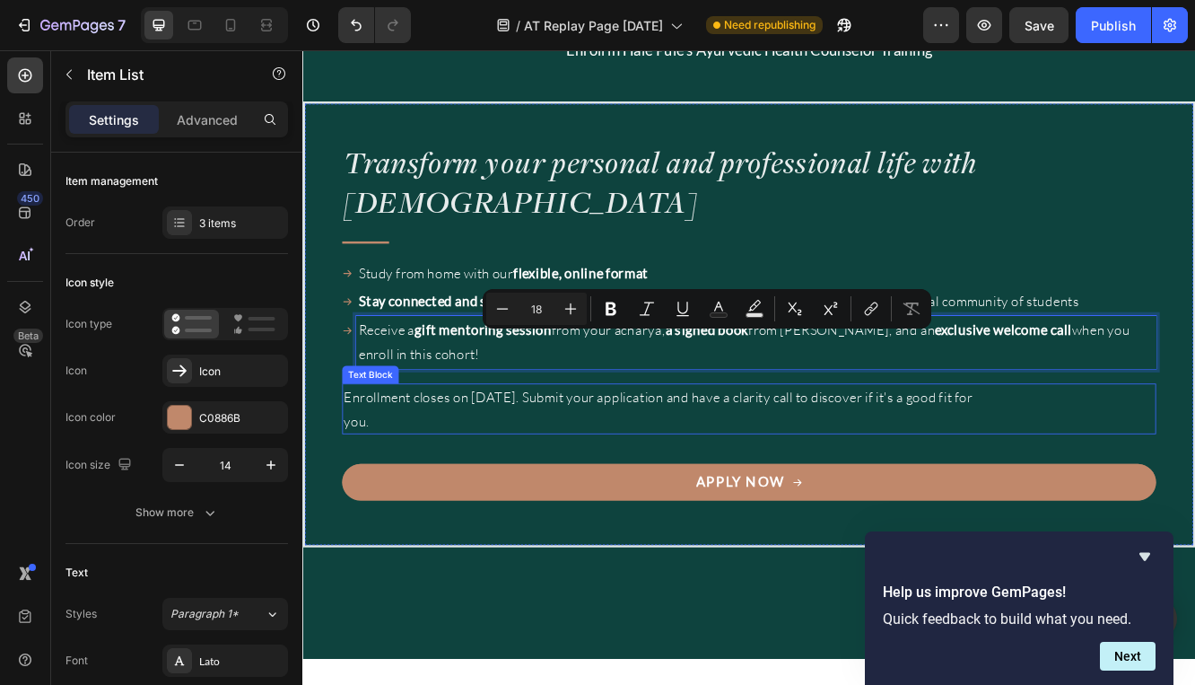
scroll to position [1738, 0]
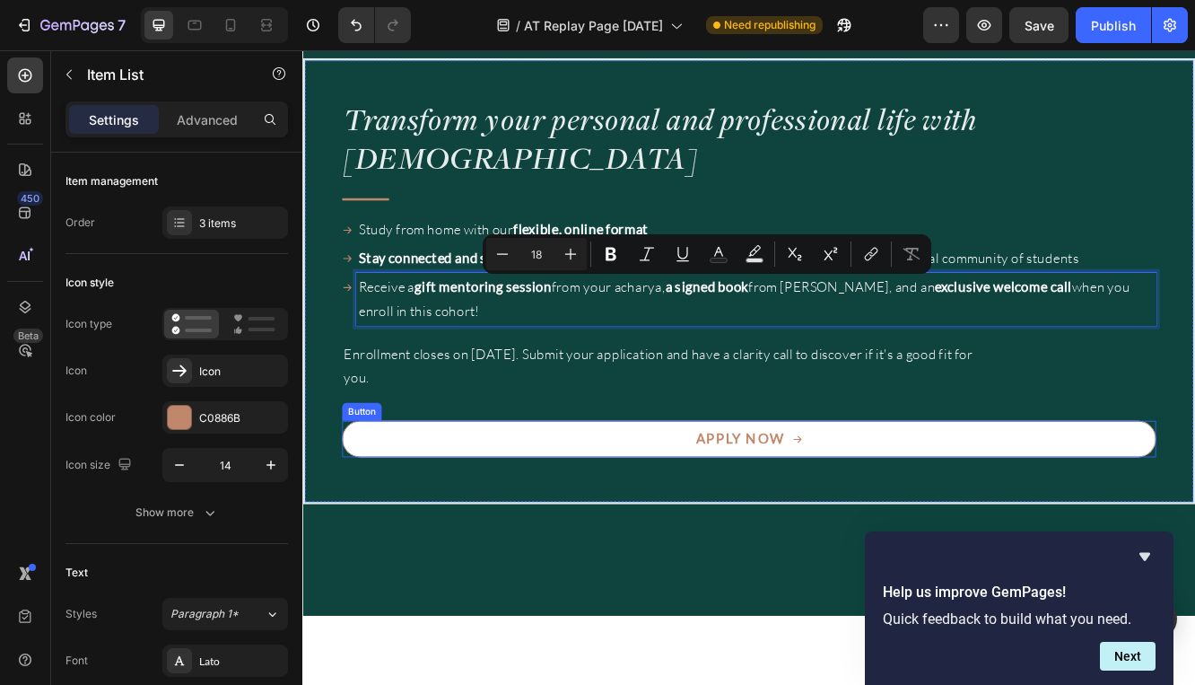
click at [696, 521] on link "apply now" at bounding box center [841, 519] width 982 height 44
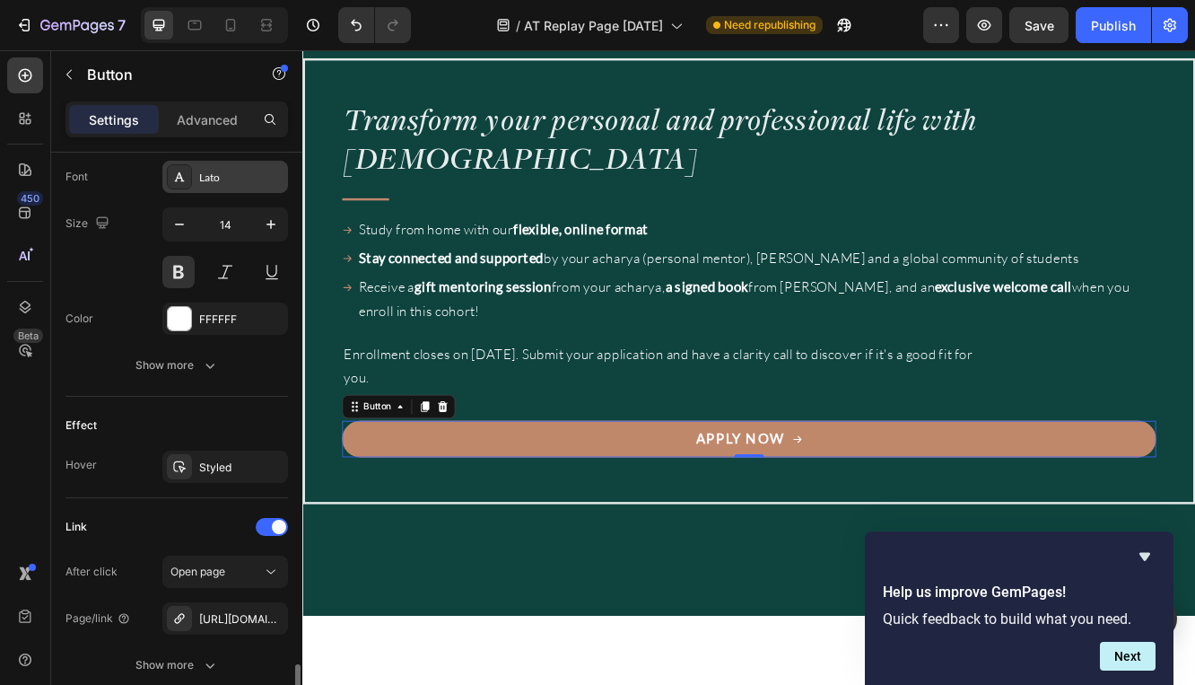
scroll to position [985, 0]
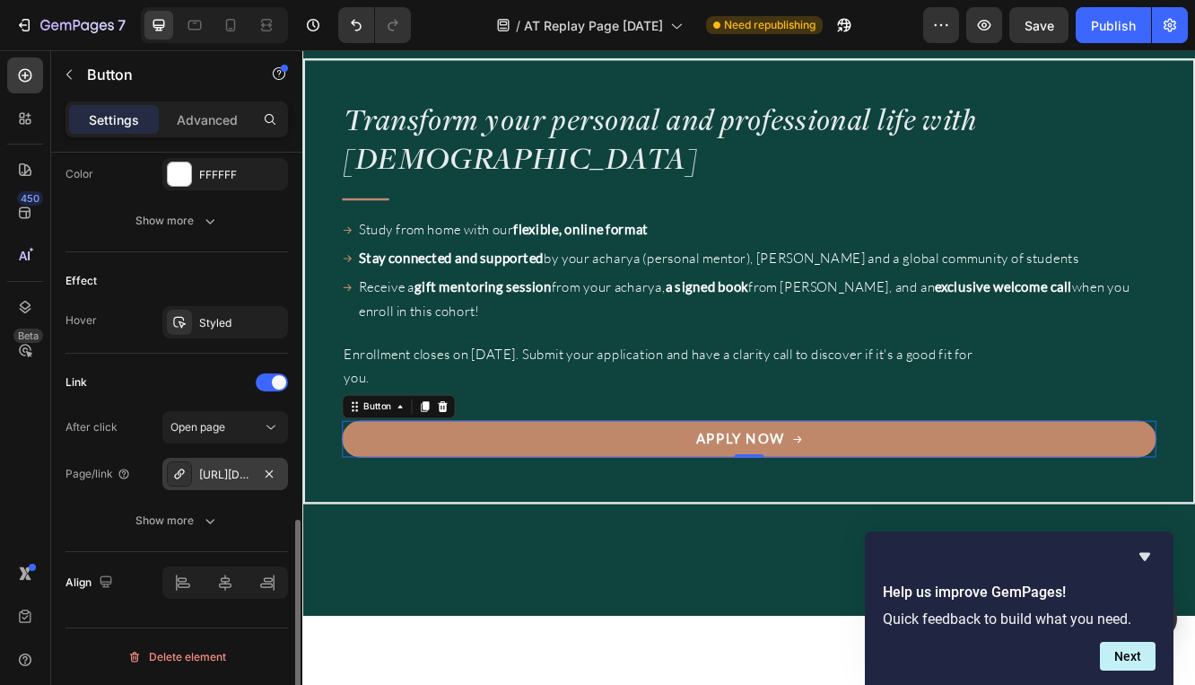
click at [229, 468] on div "https://halepule.com/cart/45969979801840:1?checkout" at bounding box center [225, 475] width 52 height 16
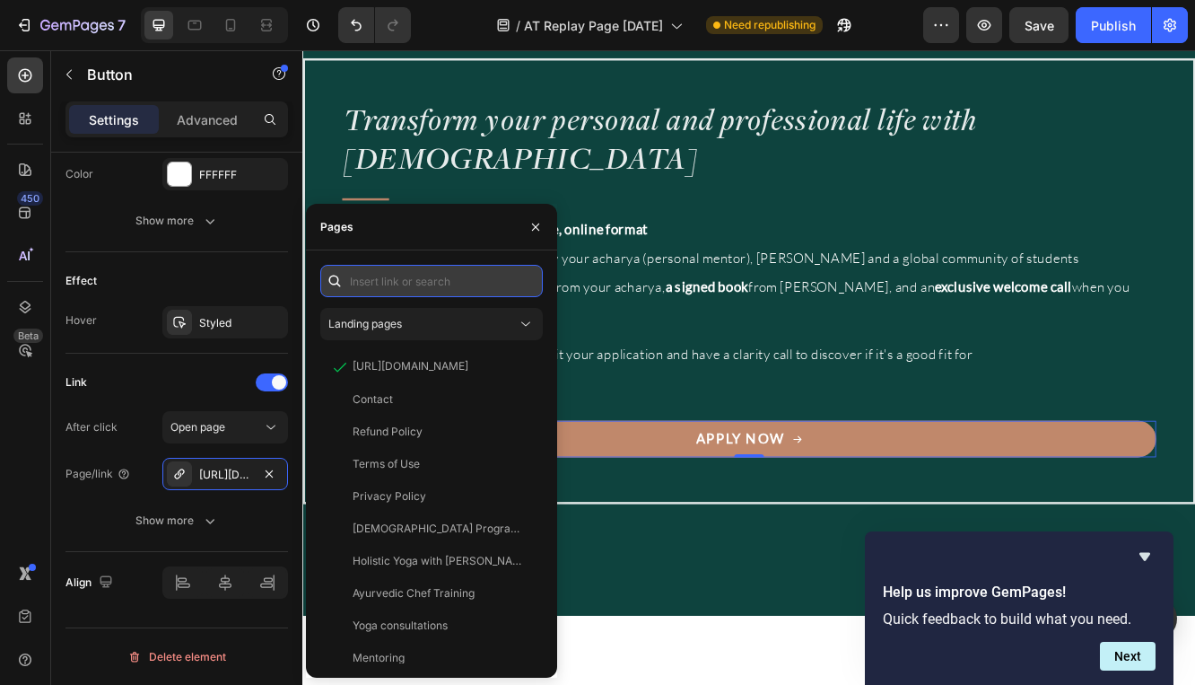
click at [426, 286] on input "text" at bounding box center [431, 281] width 223 height 32
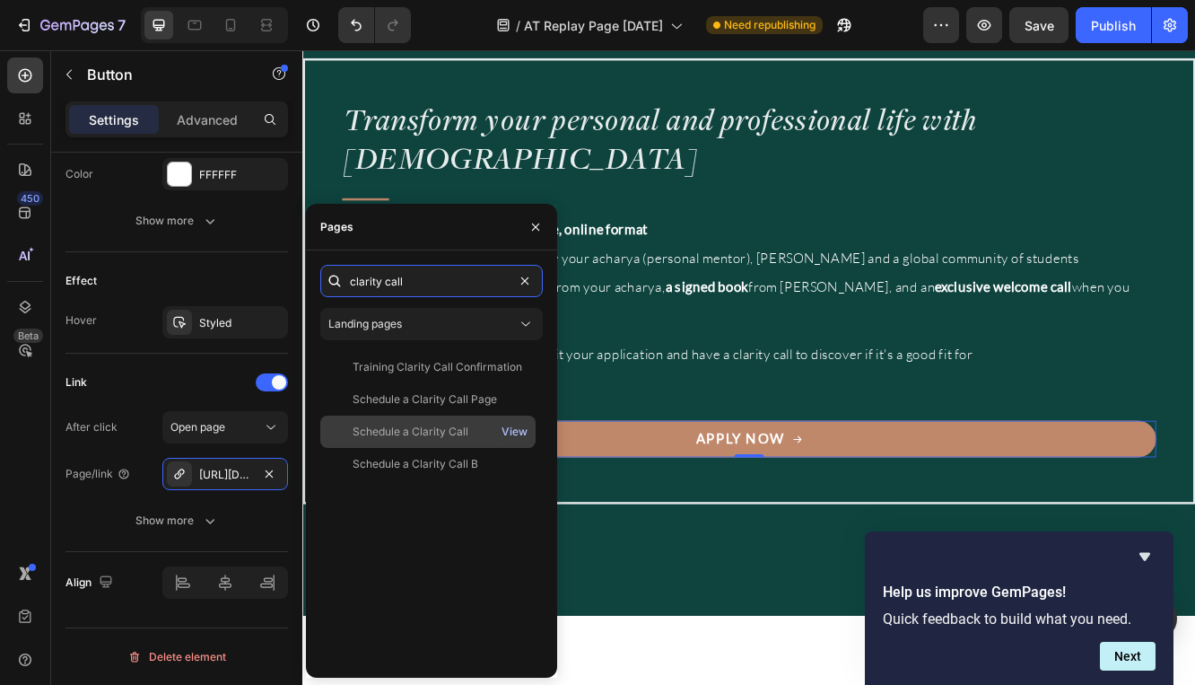
type input "clarity call"
click at [511, 427] on div "View" at bounding box center [515, 432] width 26 height 16
click at [426, 428] on div "Schedule a Clarity Call" at bounding box center [411, 432] width 116 height 16
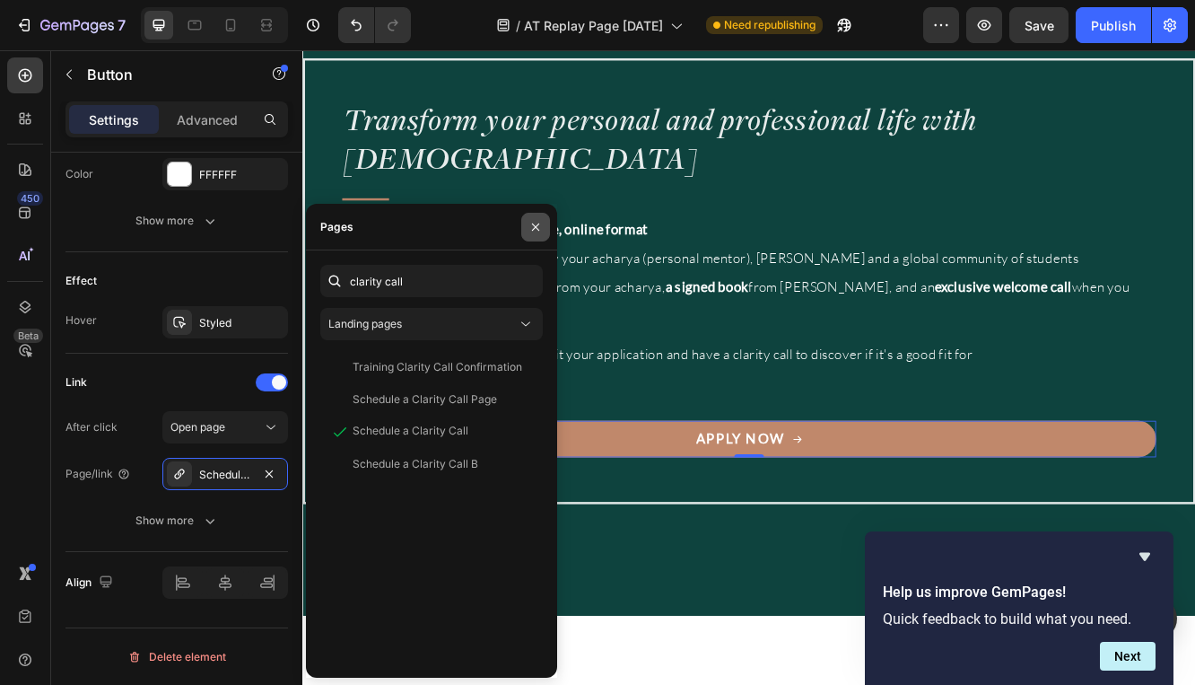
click at [529, 224] on icon "button" at bounding box center [536, 227] width 14 height 14
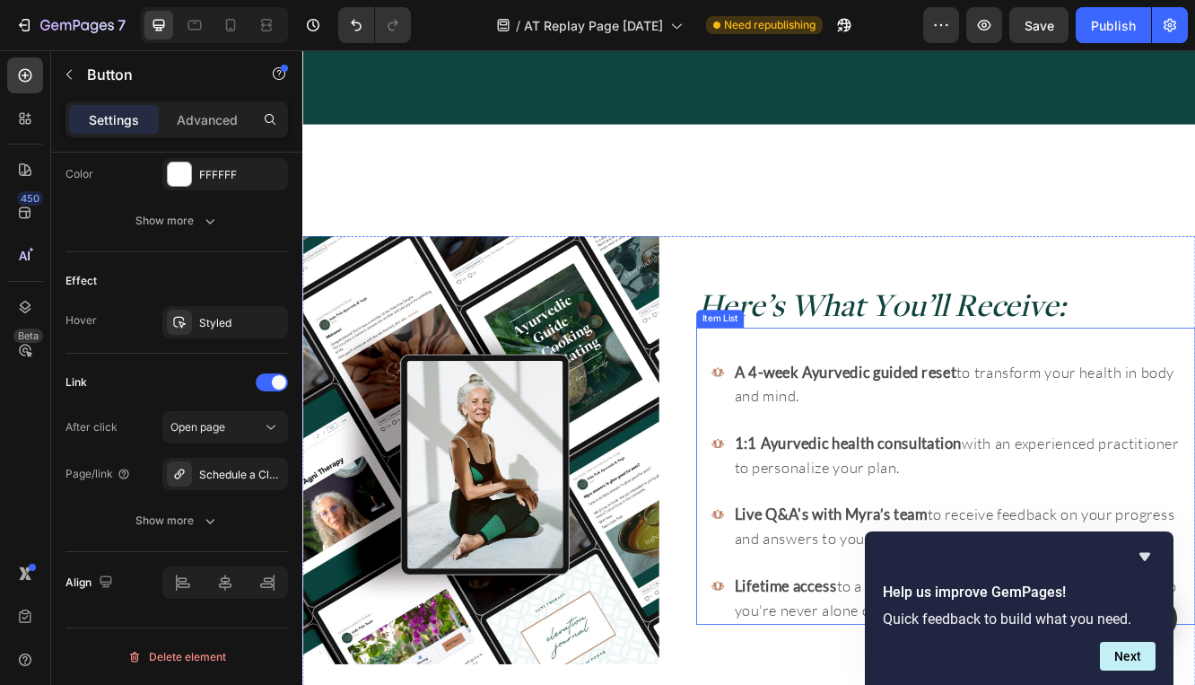
scroll to position [2335, 0]
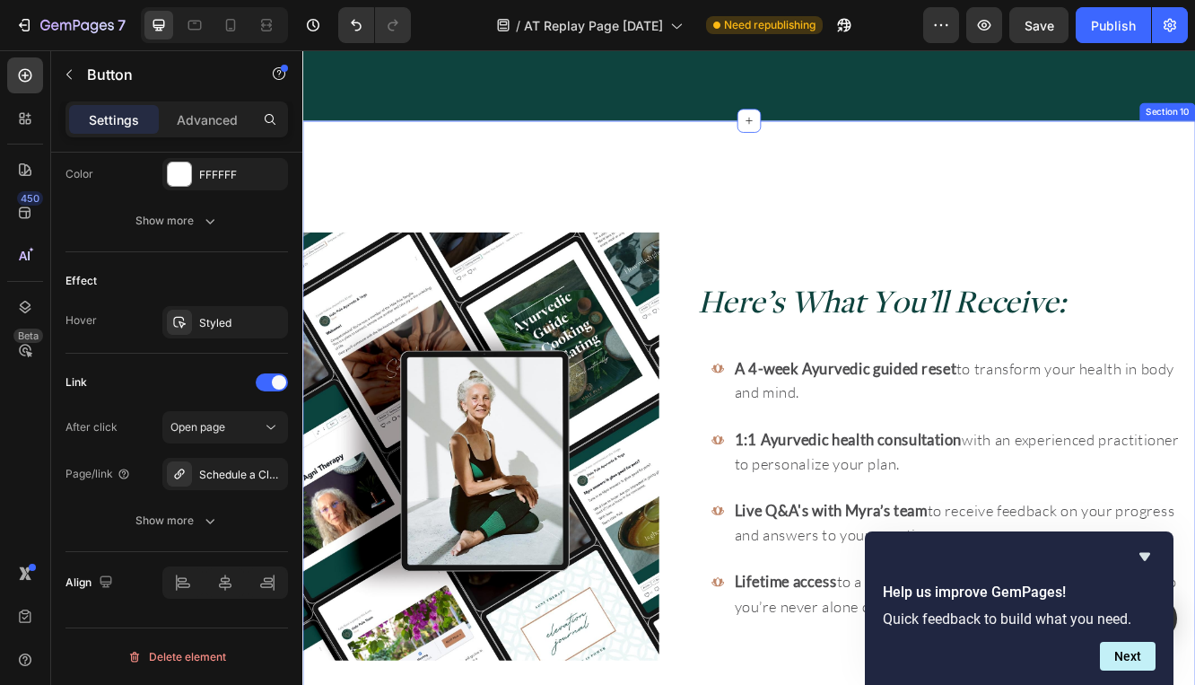
click at [914, 218] on div "Image Here’s What You’ll Receive: Heading Row A 4-week Ayurvedic guided reset t…" at bounding box center [840, 614] width 1077 height 956
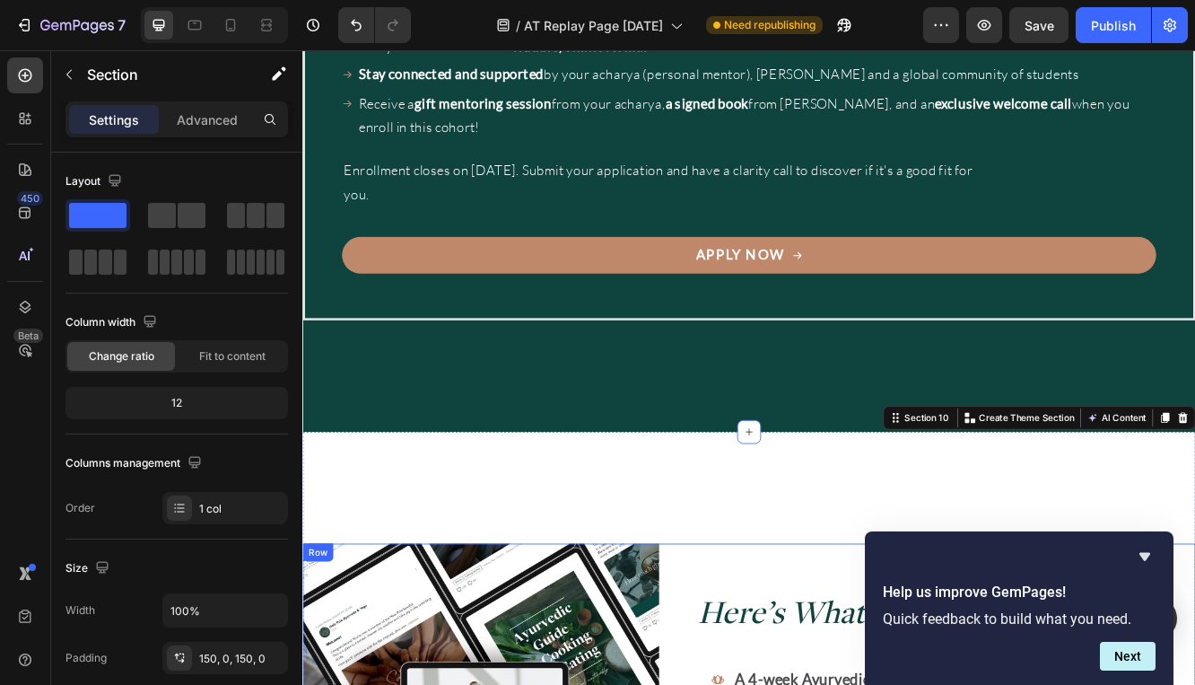
scroll to position [2275, 0]
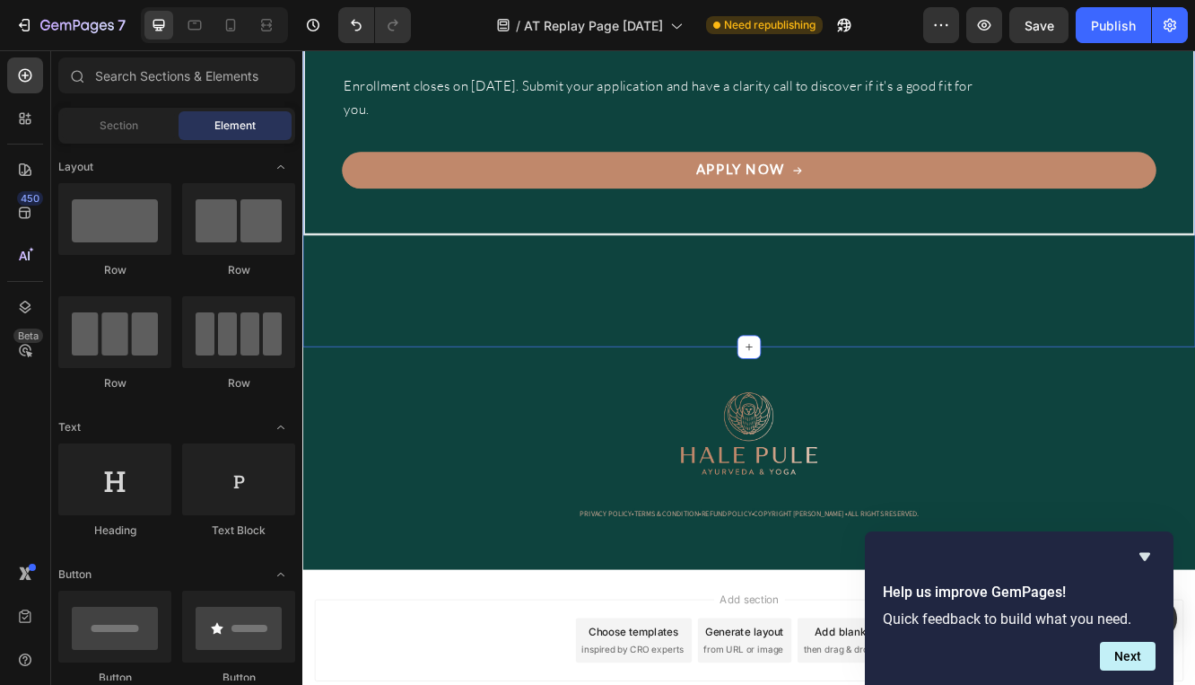
scroll to position [1899, 0]
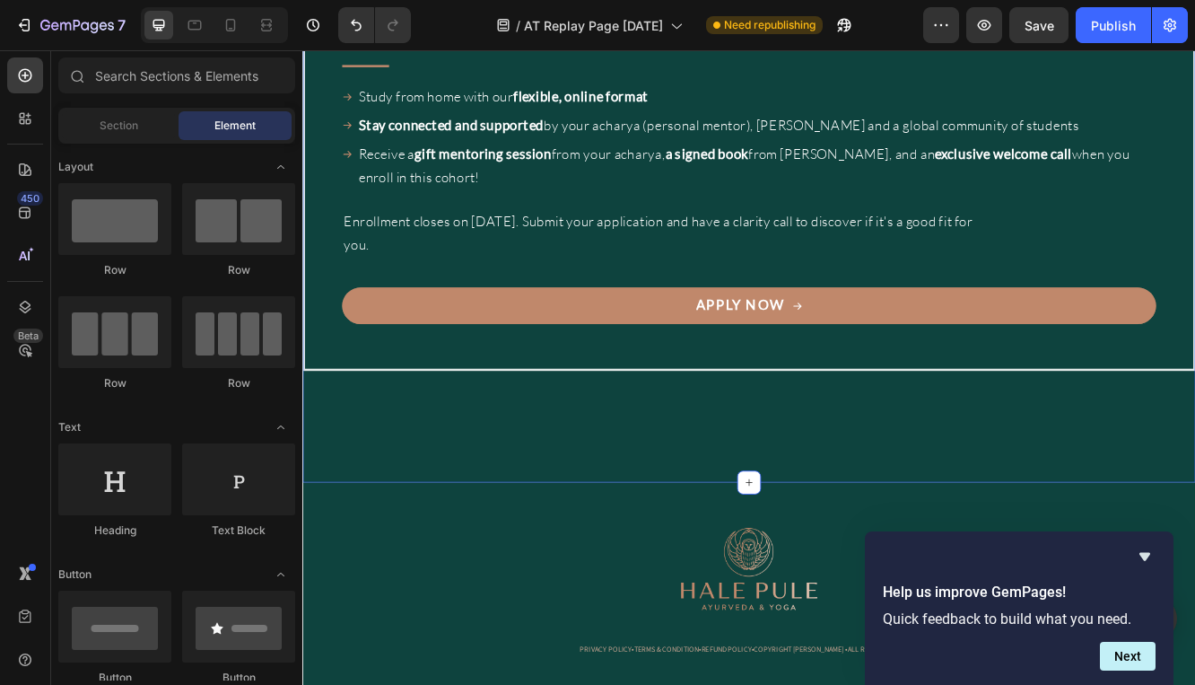
click at [972, 513] on div "October 2025 Cohort is Open! Heading Enroll in Hale Pule's Ayurvedic Health Cou…" at bounding box center [840, 91] width 1077 height 963
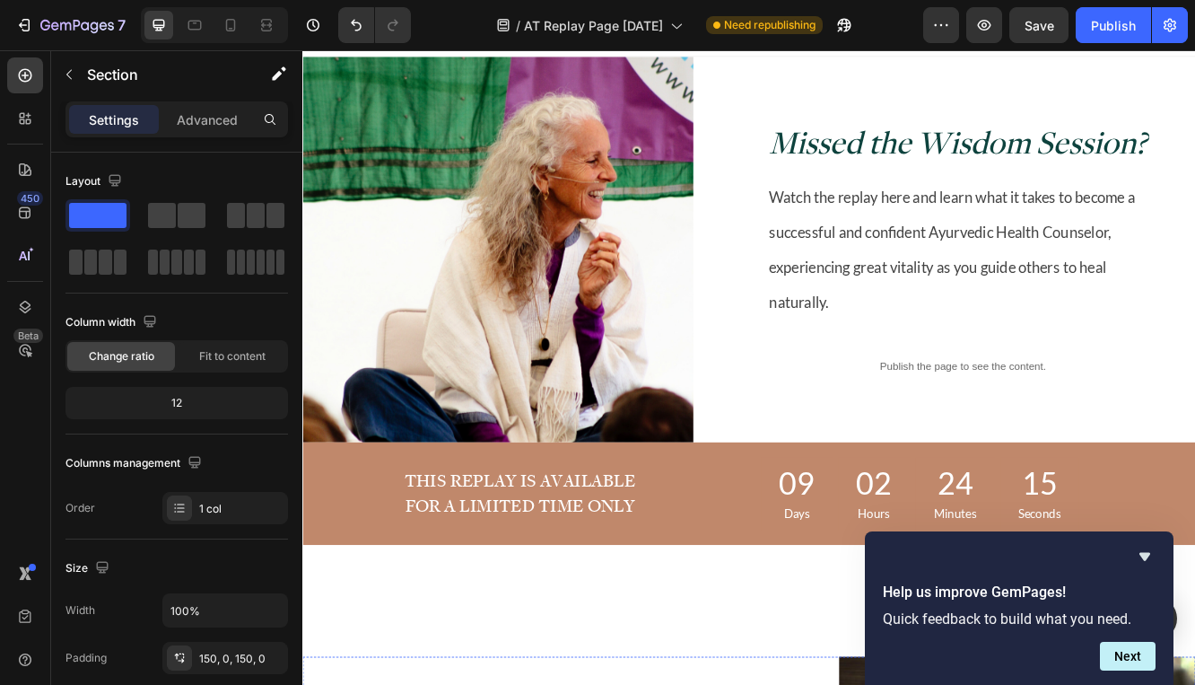
scroll to position [0, 0]
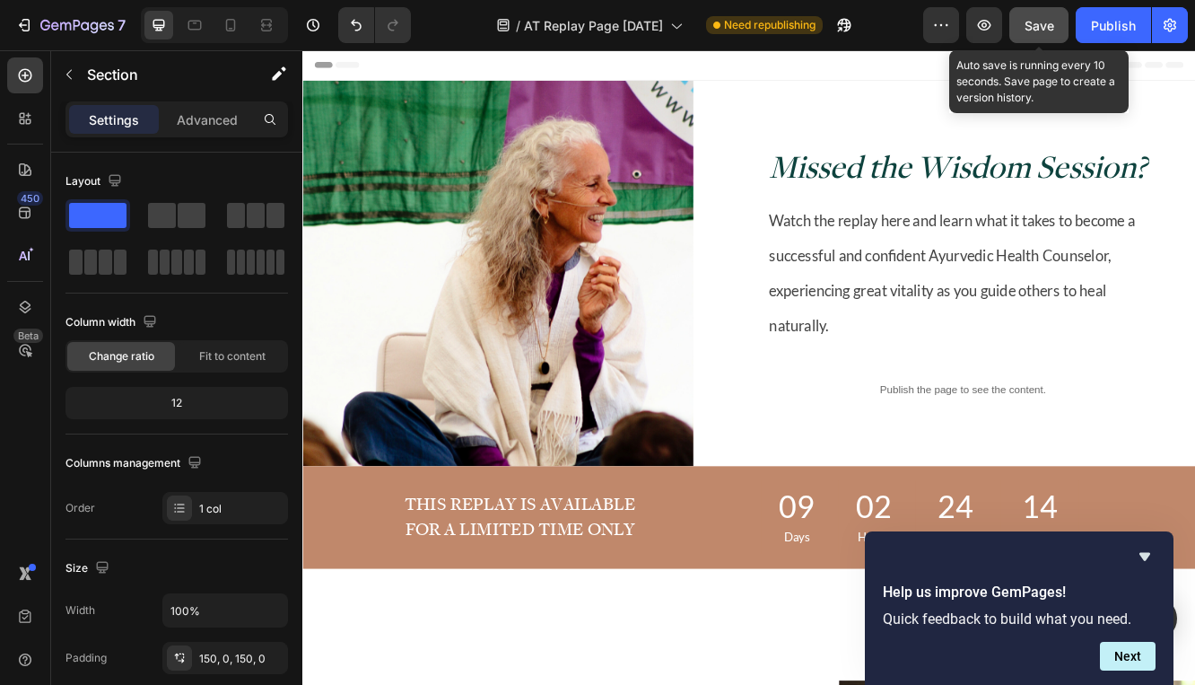
click at [1059, 29] on button "Save" at bounding box center [1039, 25] width 59 height 36
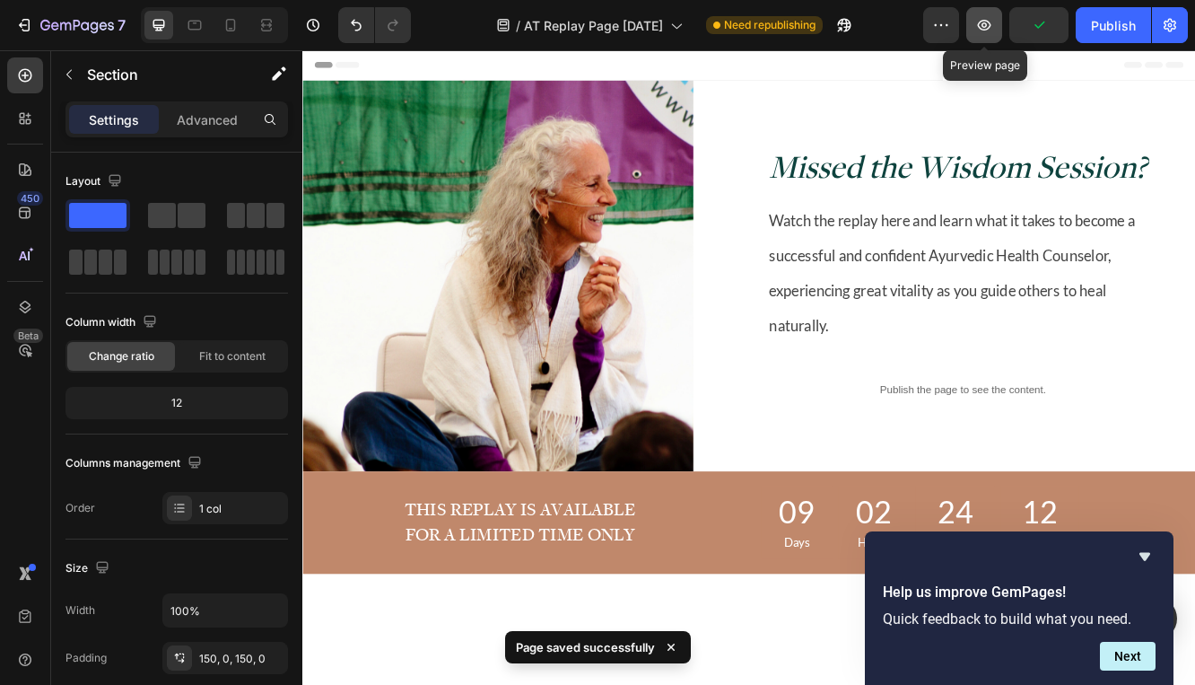
click at [985, 31] on icon "button" at bounding box center [985, 25] width 18 height 18
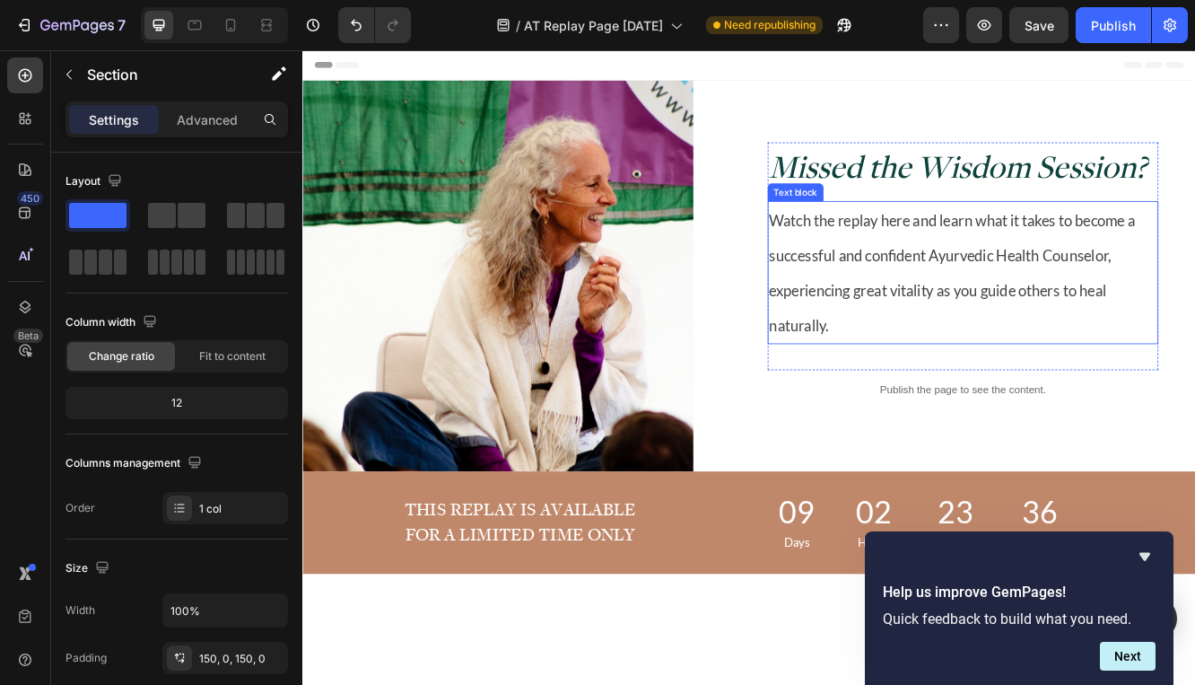
click at [957, 365] on p "Watch the replay here and learn what it takes to become a successful and confid…" at bounding box center [1099, 318] width 468 height 169
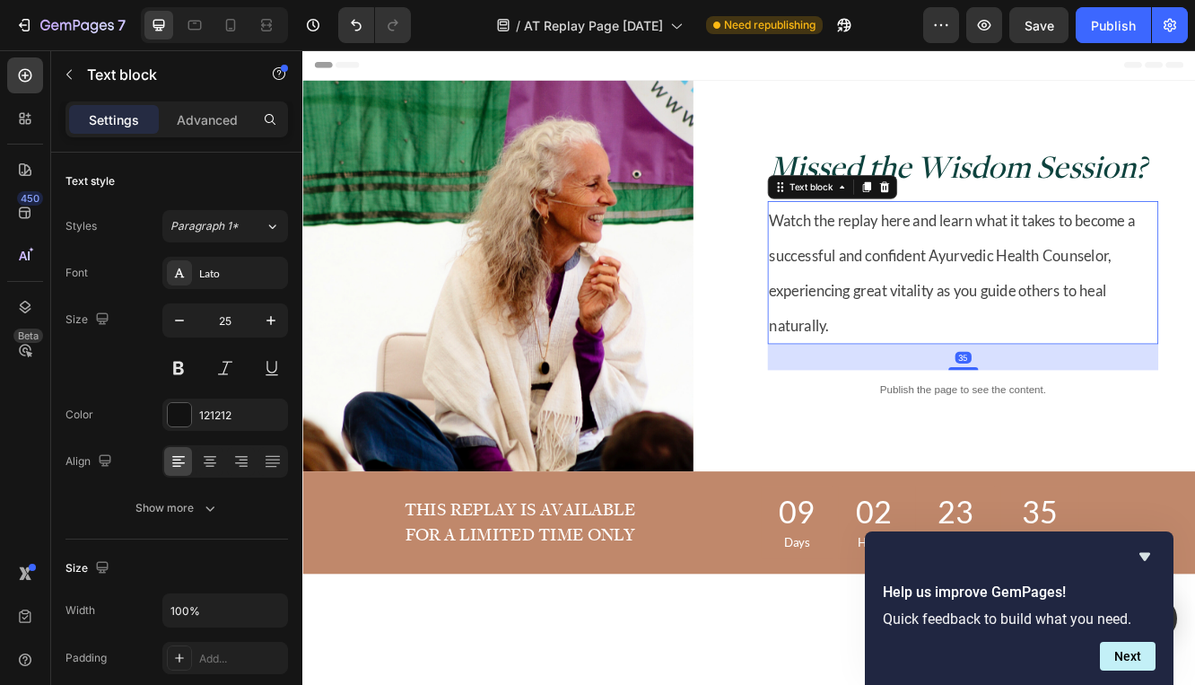
click at [949, 386] on p "Watch the replay here and learn what it takes to become a successful and confid…" at bounding box center [1099, 318] width 468 height 169
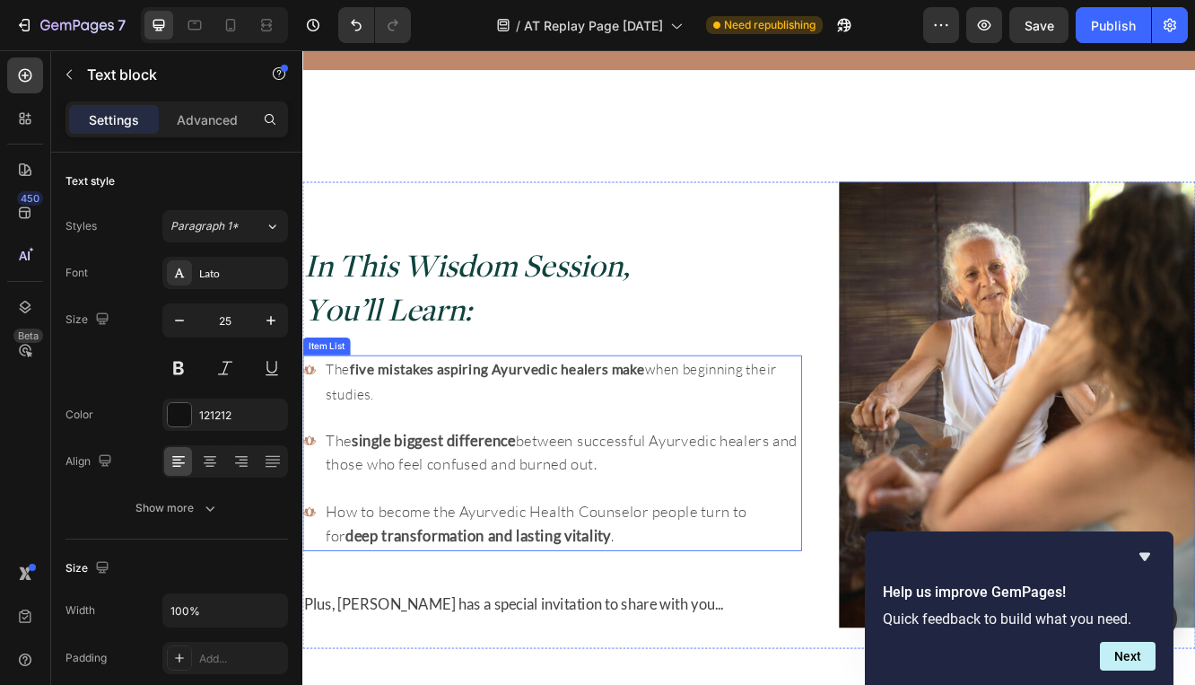
scroll to position [748, 0]
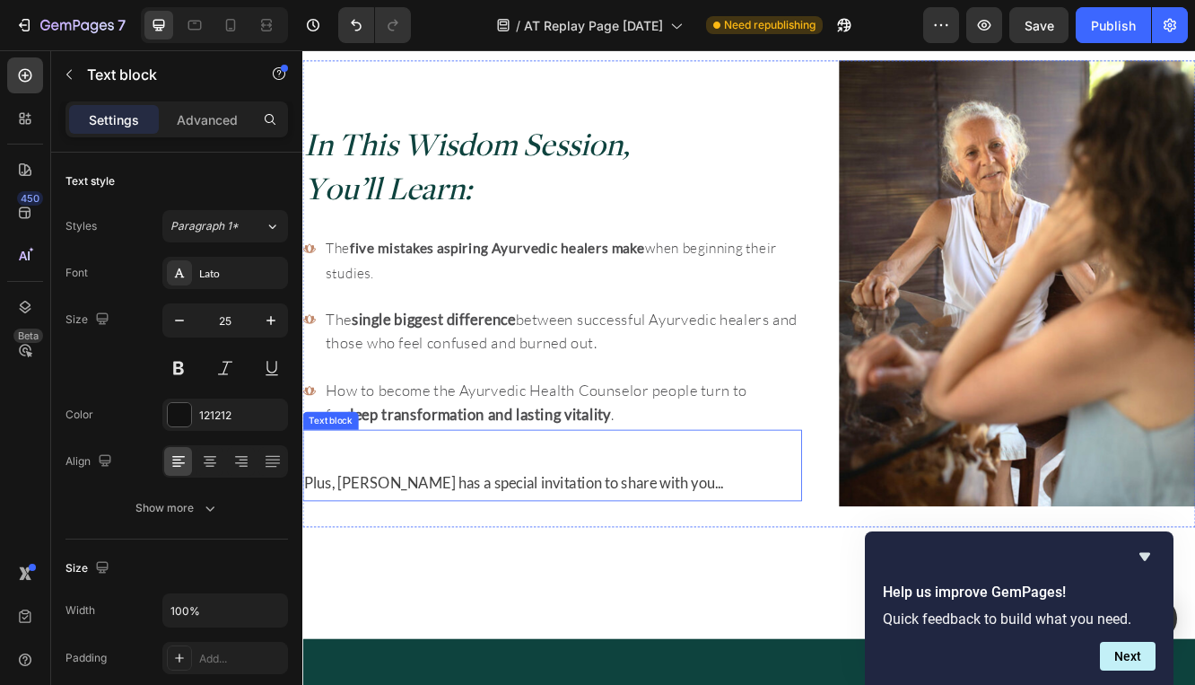
click at [569, 553] on p "Plus, Myra has a special invitation to share with you..." at bounding box center [603, 571] width 599 height 42
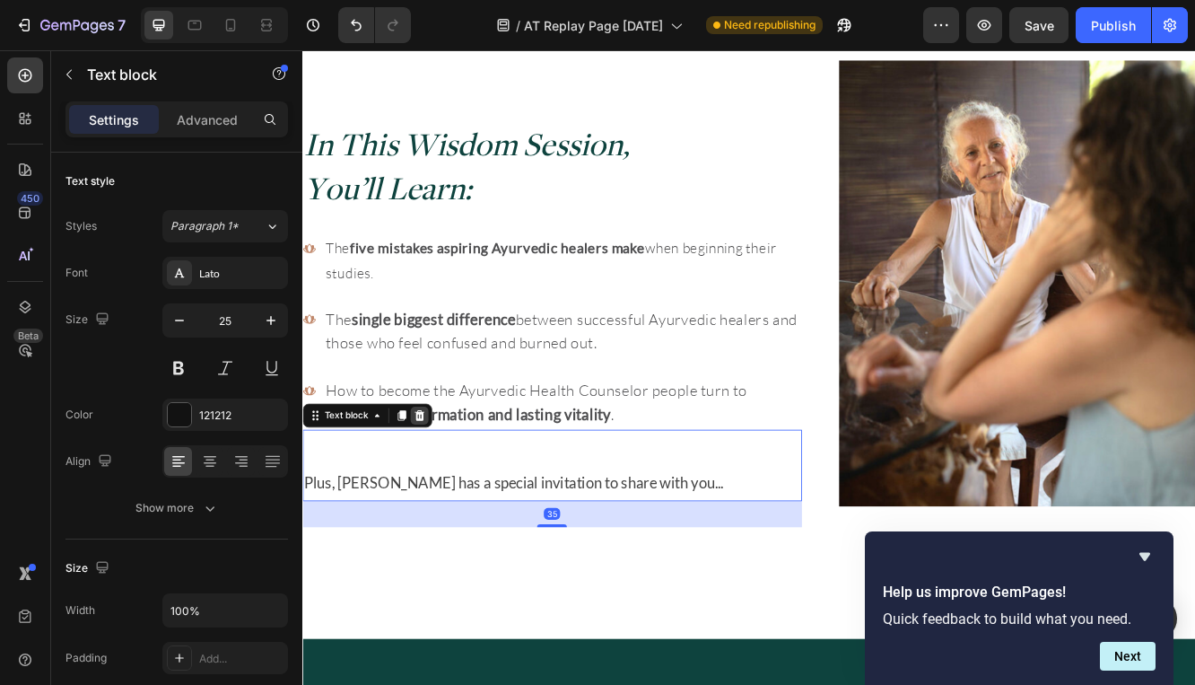
click at [438, 486] on icon at bounding box center [444, 491] width 12 height 13
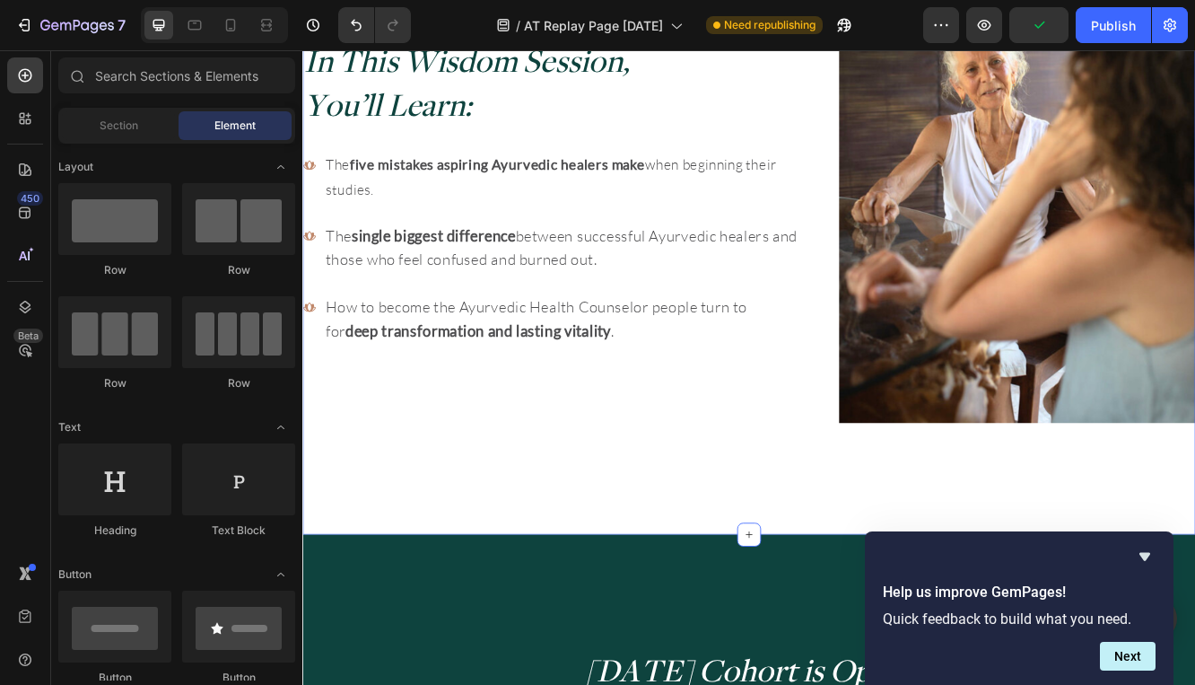
scroll to position [887, 0]
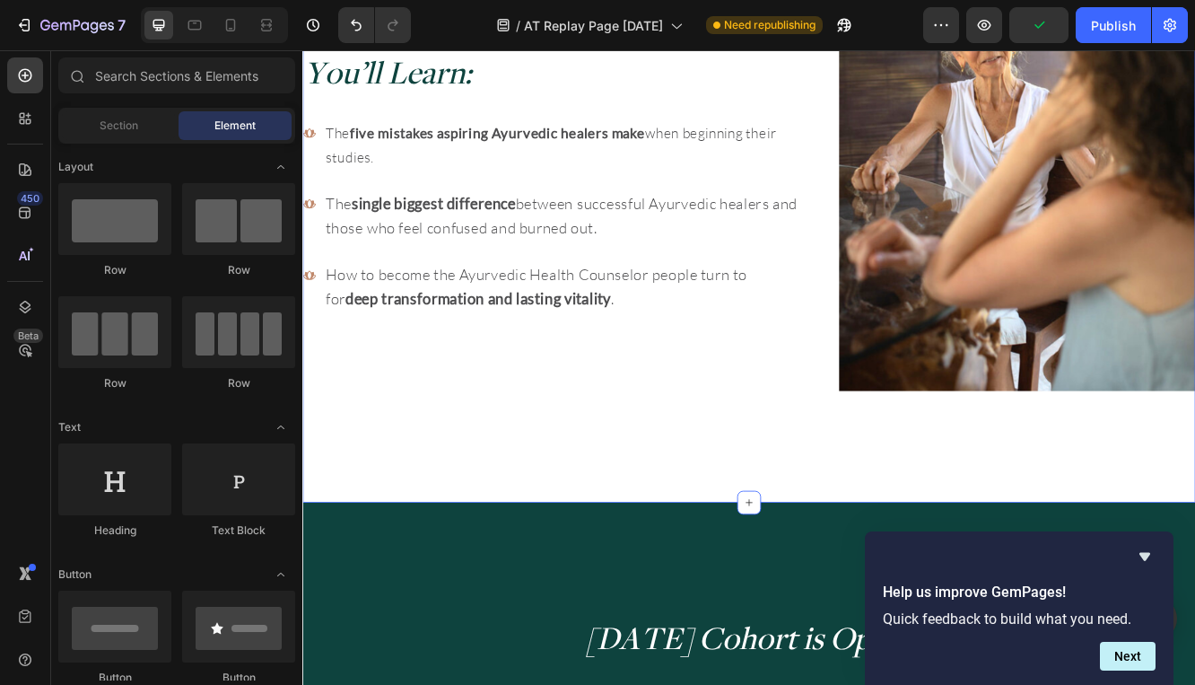
click at [624, 510] on div "In This Wisdom Session, You’ll Learn: Heading The five mistakes aspiring Ayurve…" at bounding box center [840, 192] width 1077 height 807
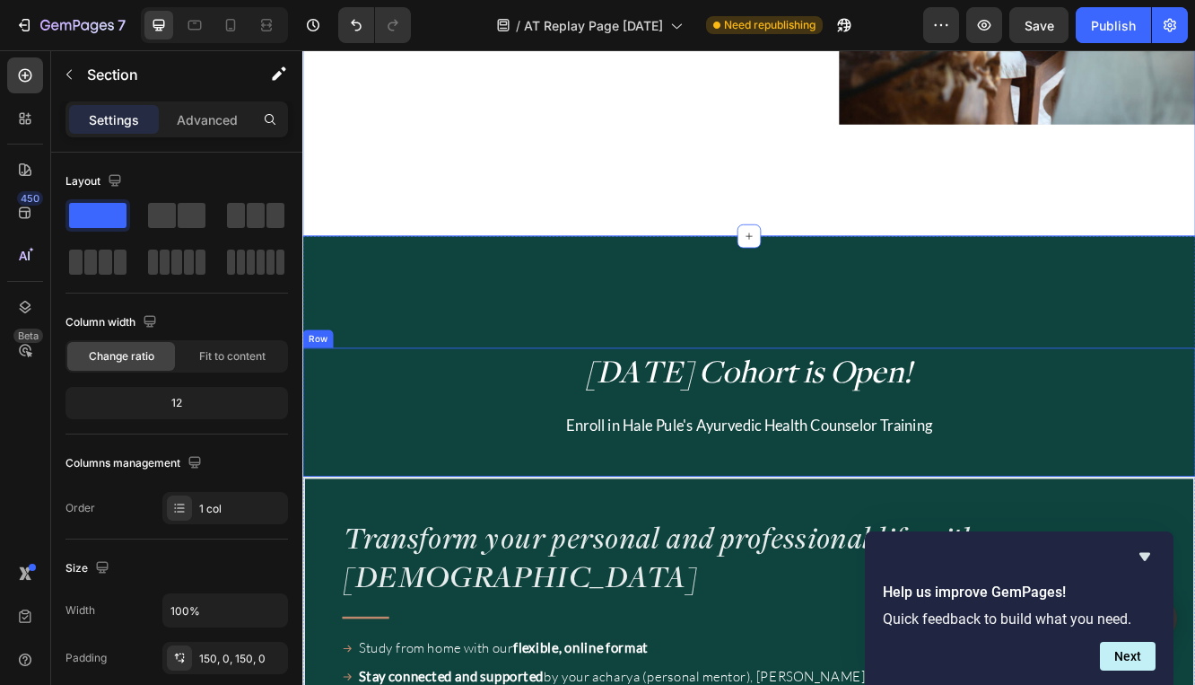
scroll to position [1209, 0]
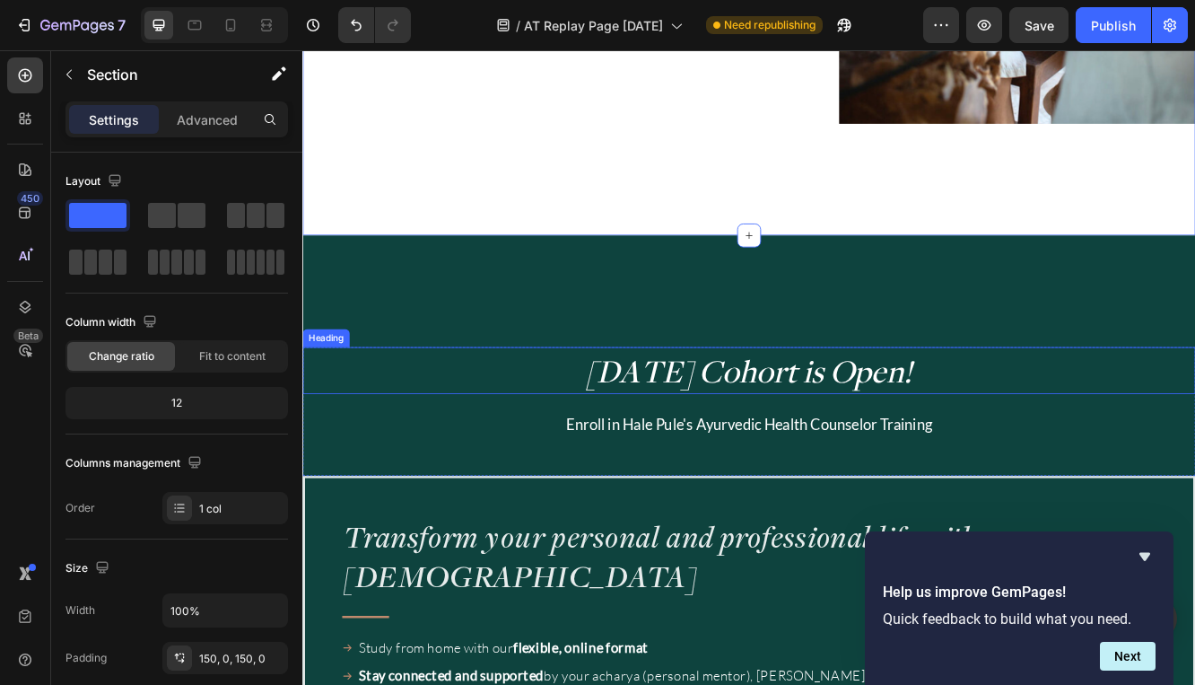
click at [644, 438] on span "October 2025 Cohort is Open!" at bounding box center [841, 436] width 394 height 50
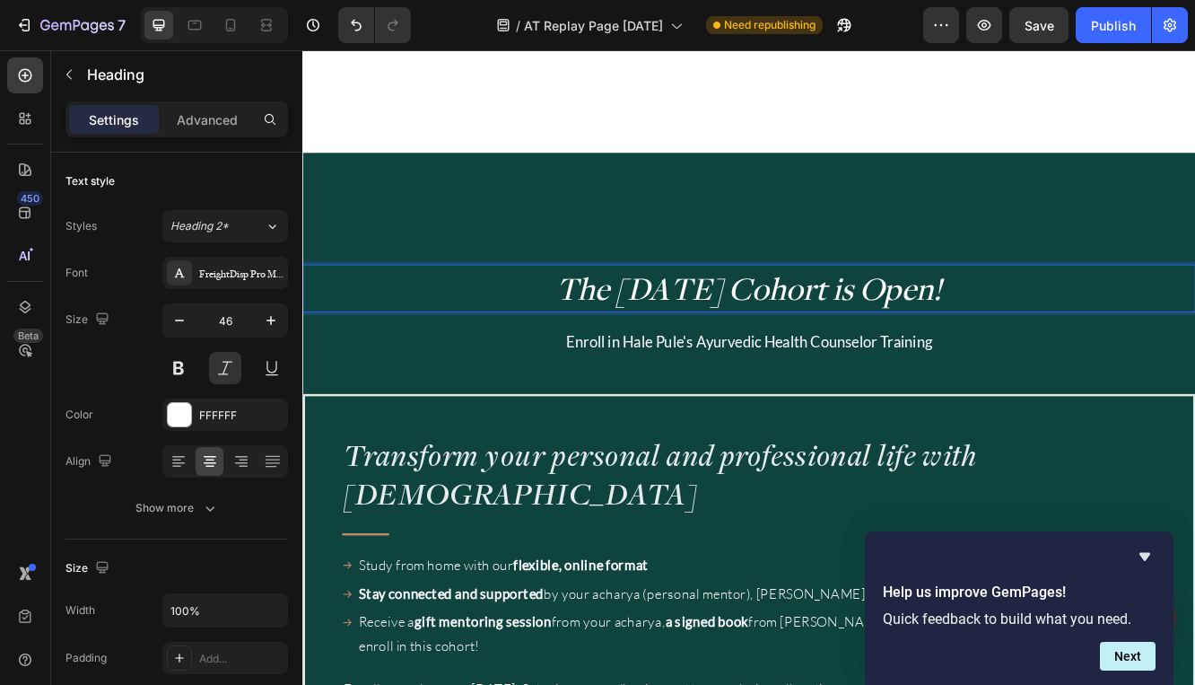
scroll to position [1298, 0]
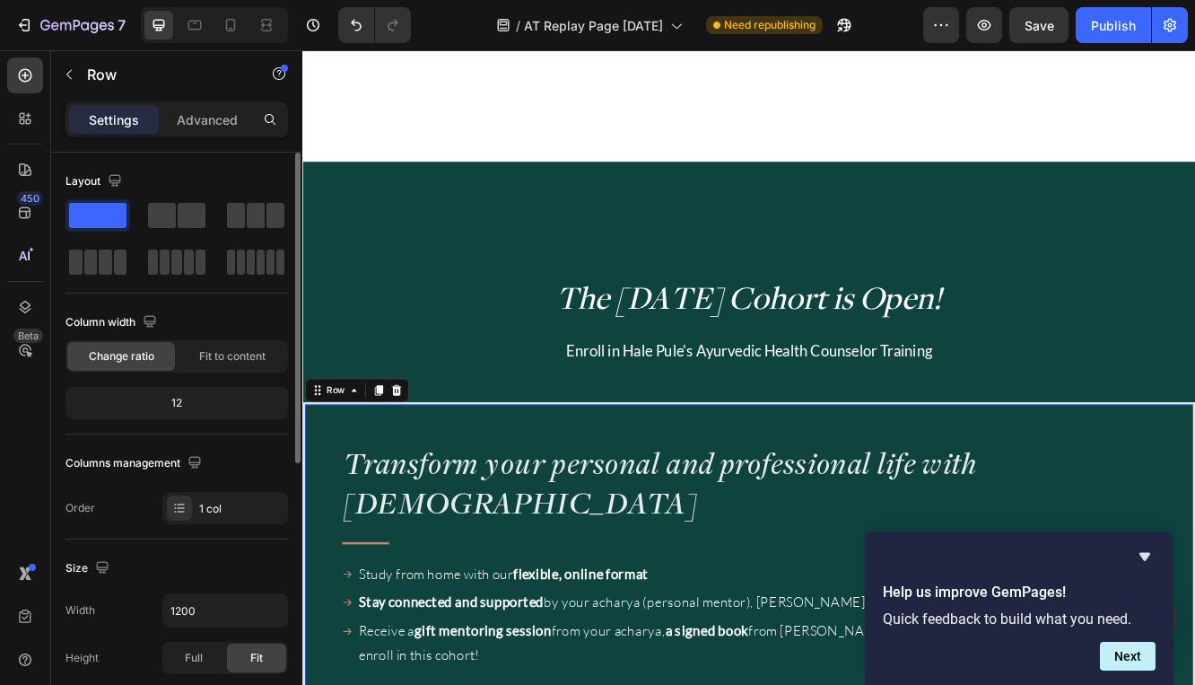
click at [180, 411] on div "12" at bounding box center [176, 402] width 215 height 25
click at [182, 407] on div "12" at bounding box center [176, 402] width 215 height 25
click at [177, 402] on div "12" at bounding box center [176, 402] width 215 height 25
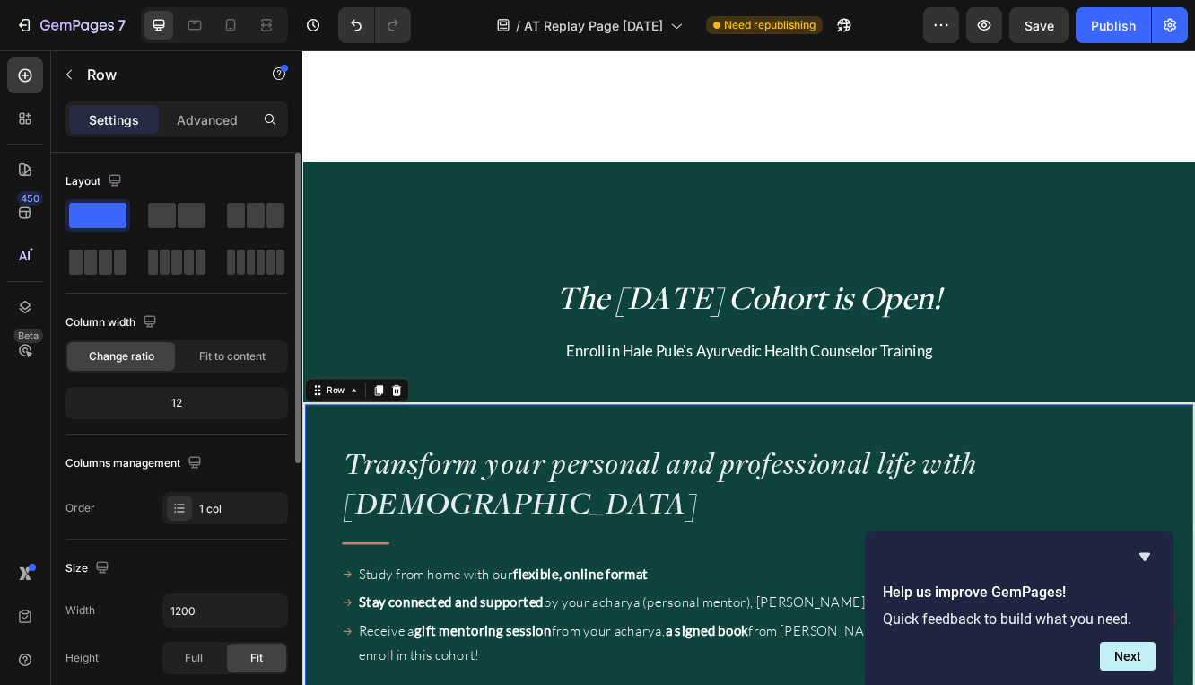
click at [184, 391] on div "12" at bounding box center [176, 402] width 215 height 25
click at [175, 395] on div "12" at bounding box center [176, 402] width 215 height 25
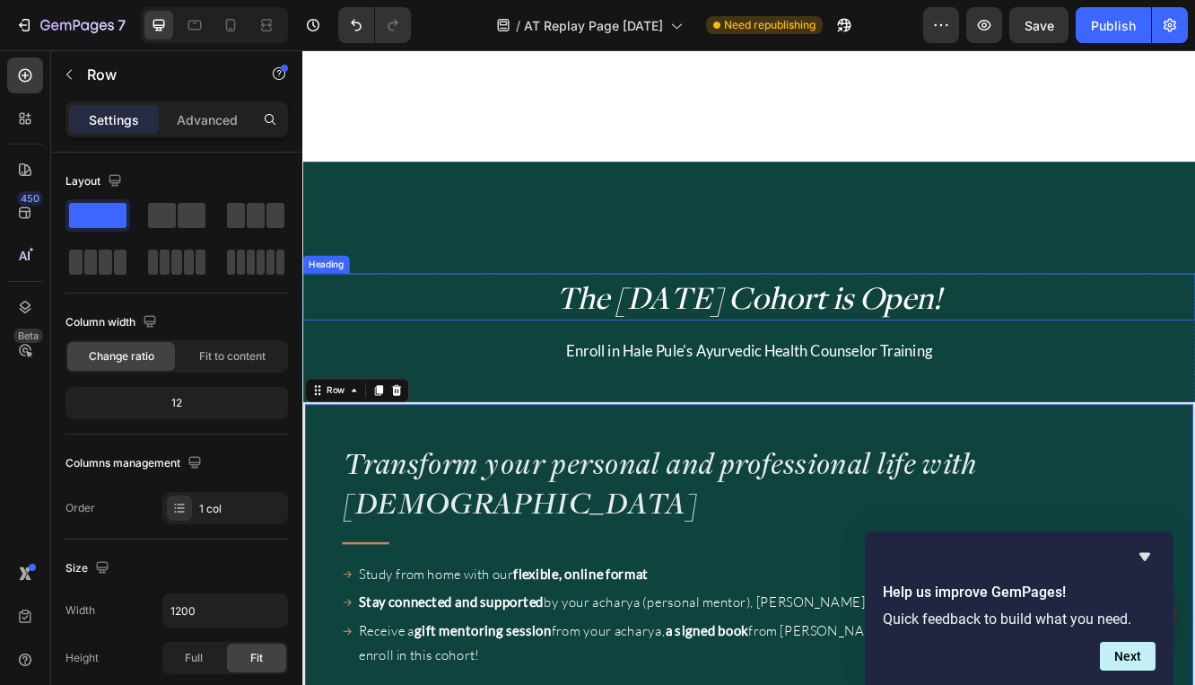
click at [716, 339] on span "The October 2025 Cohort is Open!" at bounding box center [841, 347] width 466 height 50
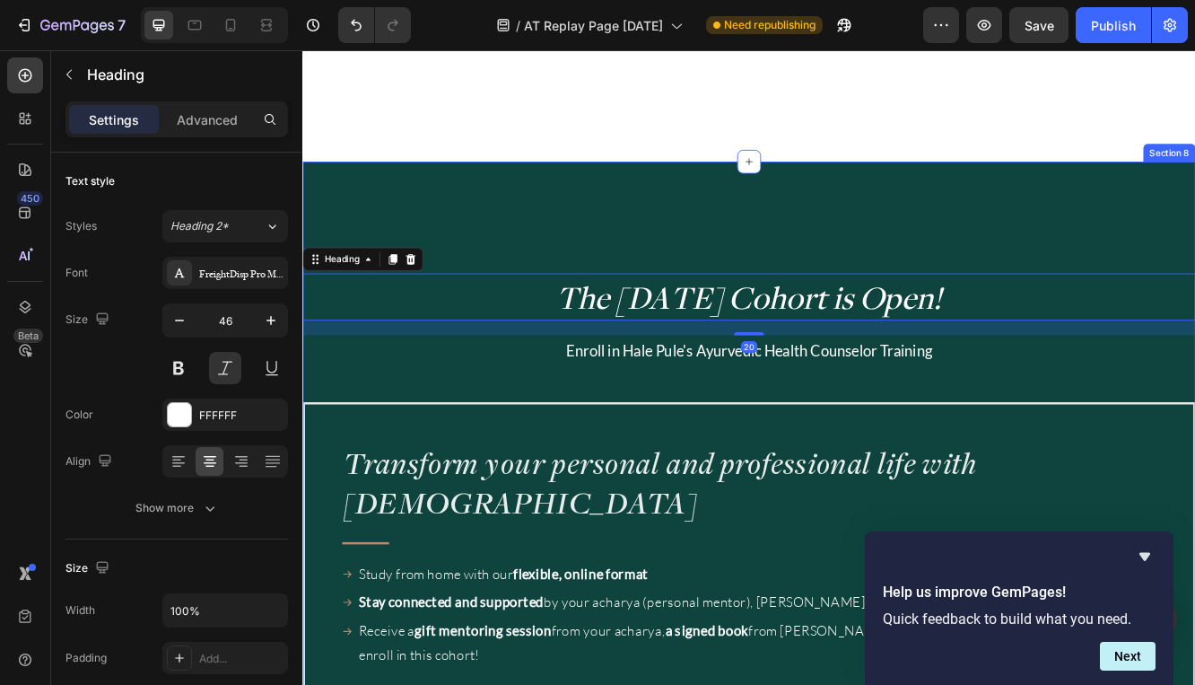
click at [725, 281] on div "⁠⁠⁠⁠⁠⁠⁠ The October 2025 Cohort is Open! Heading 20 Enroll in Hale Pule's Ayurv…" at bounding box center [840, 666] width 1077 height 963
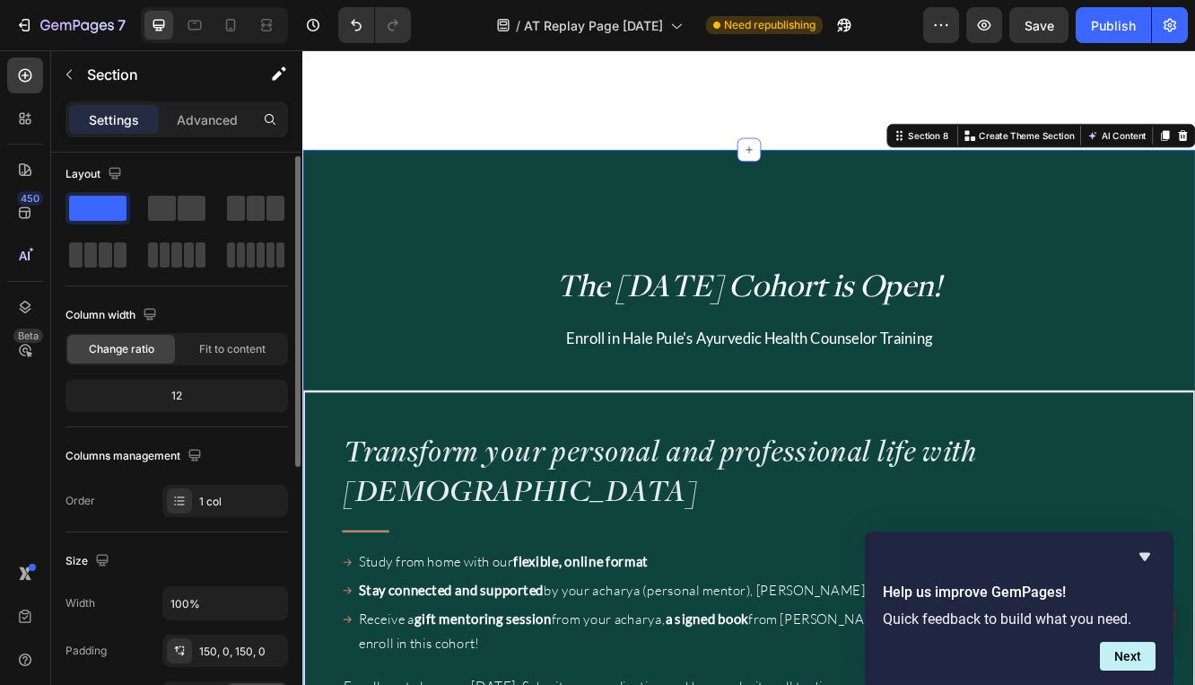
scroll to position [73, 0]
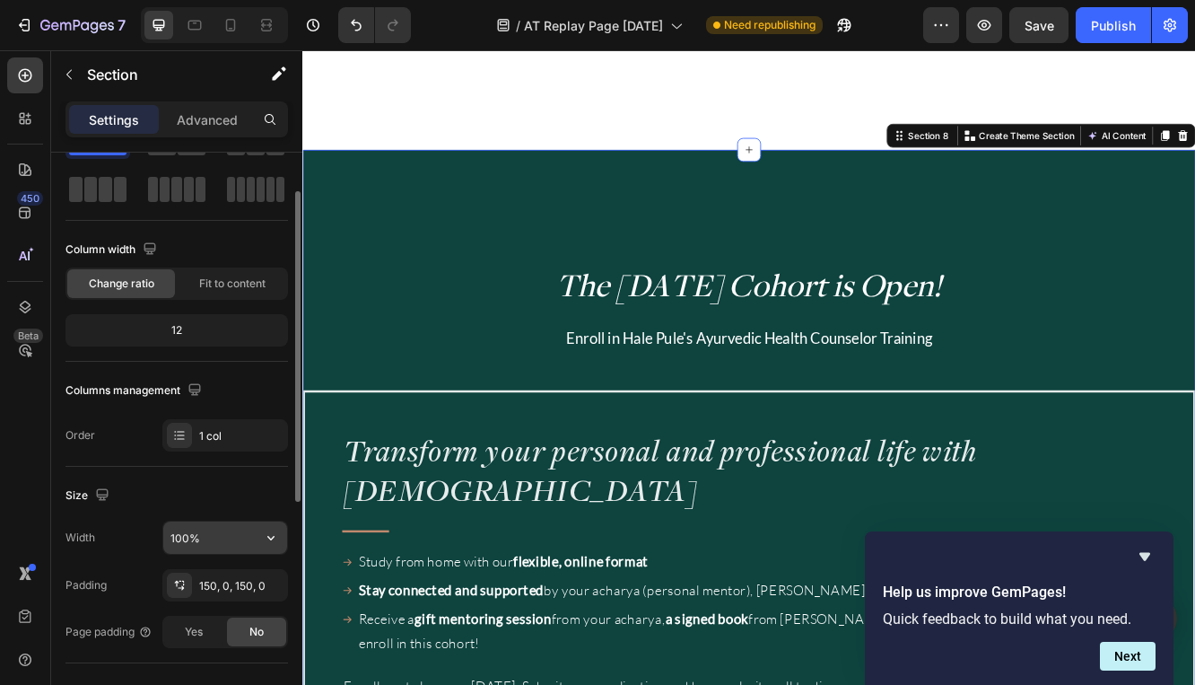
click at [183, 538] on input "100%" at bounding box center [225, 537] width 124 height 32
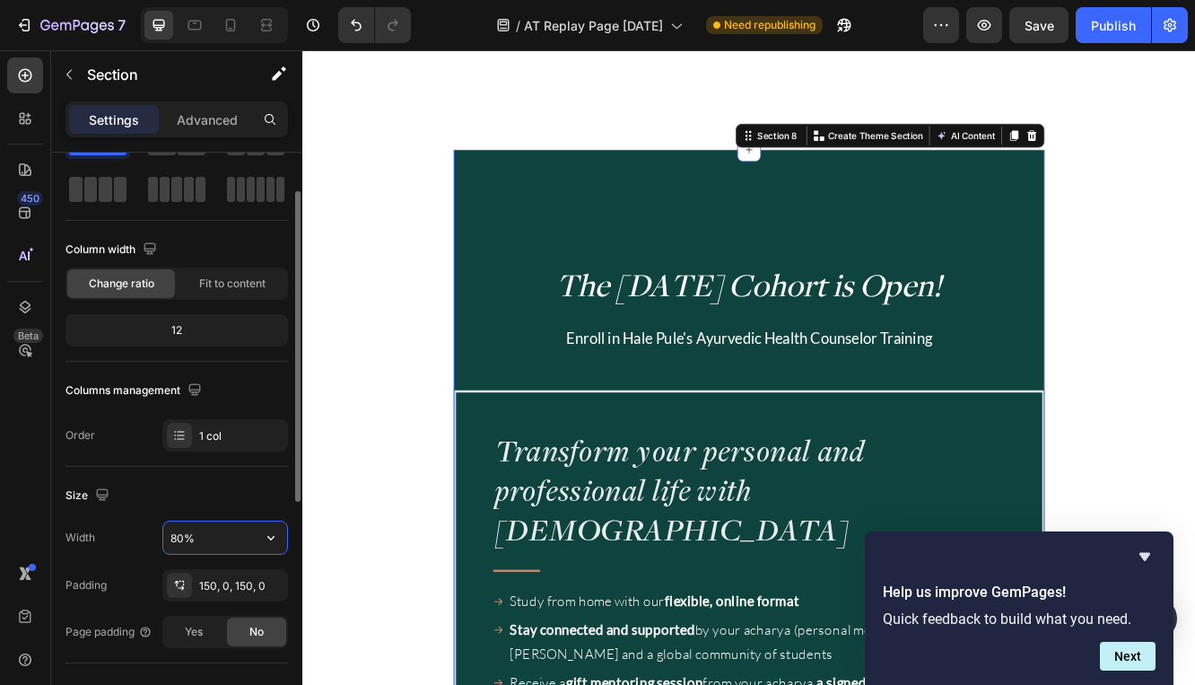
type input "100%"
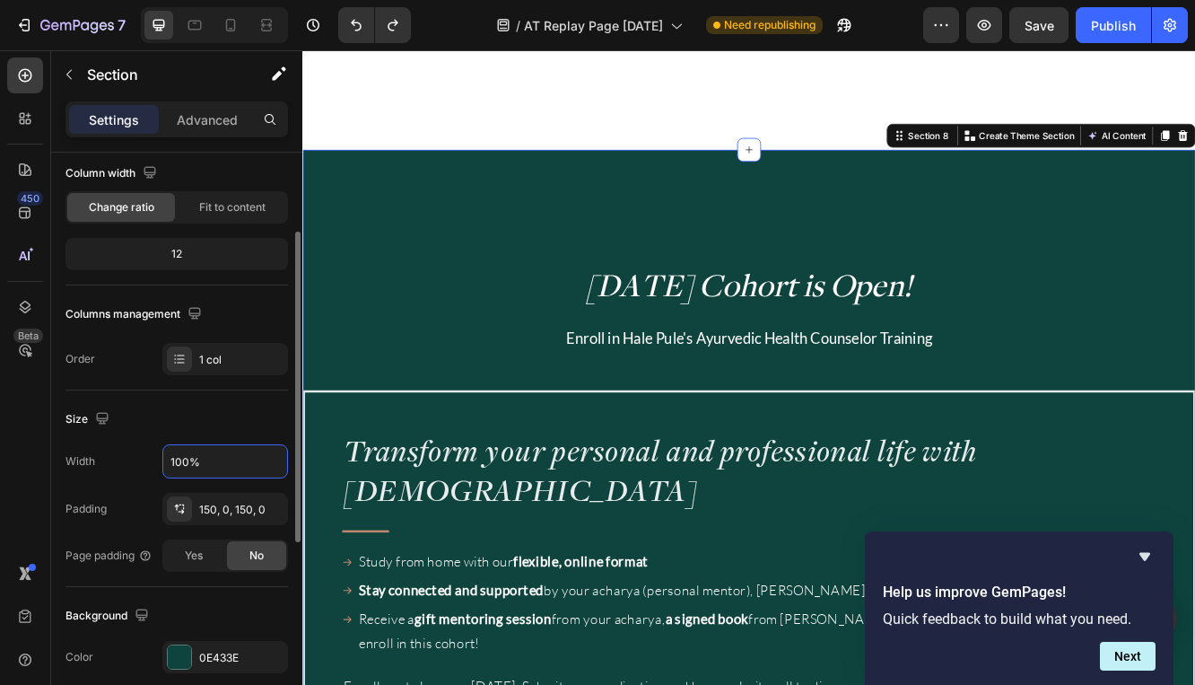
scroll to position [185, 0]
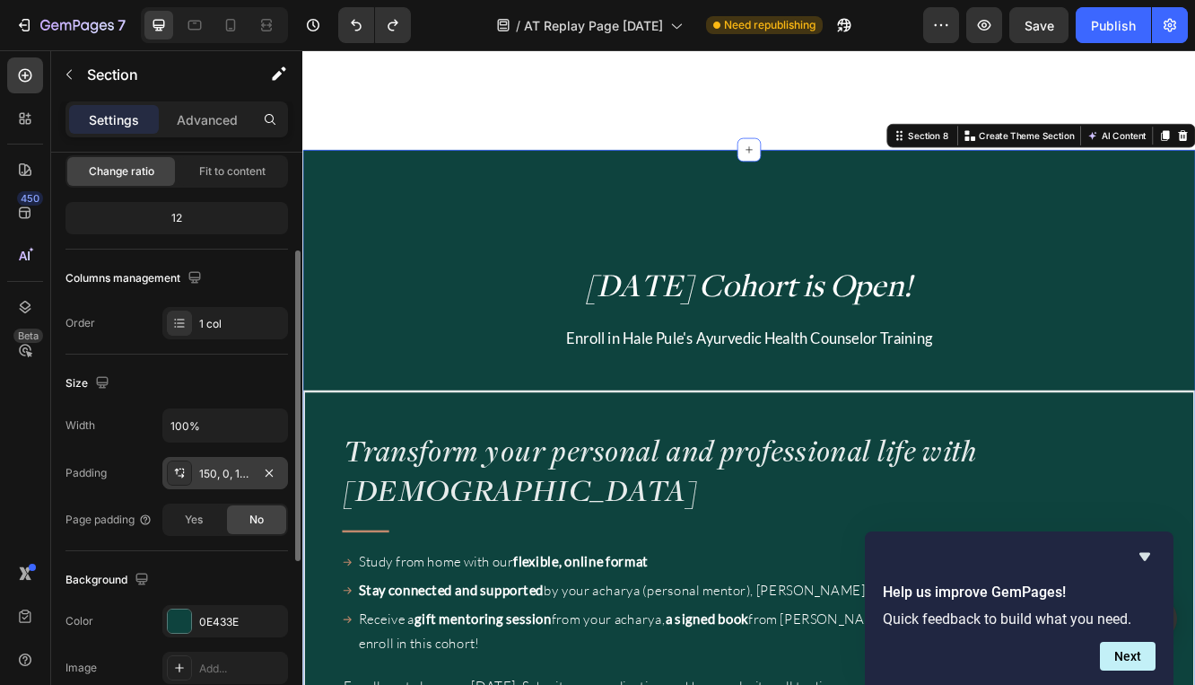
click at [224, 473] on div "150, 0, 150, 0" at bounding box center [225, 474] width 52 height 16
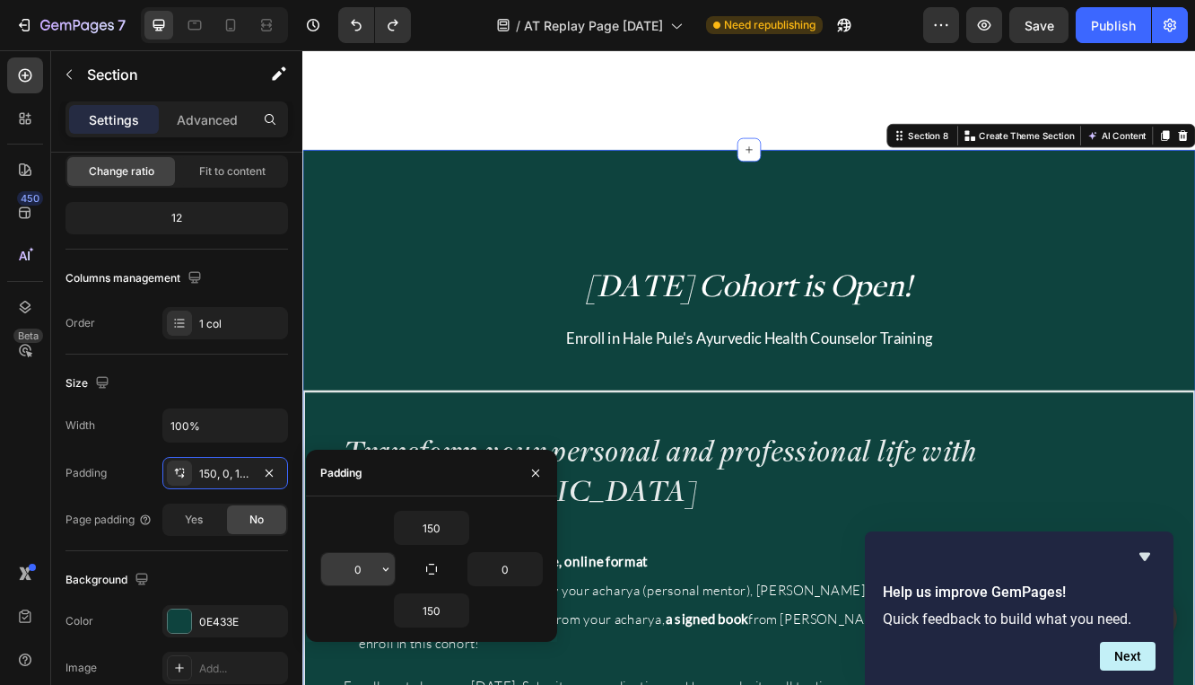
click at [347, 565] on input "0" at bounding box center [358, 569] width 74 height 32
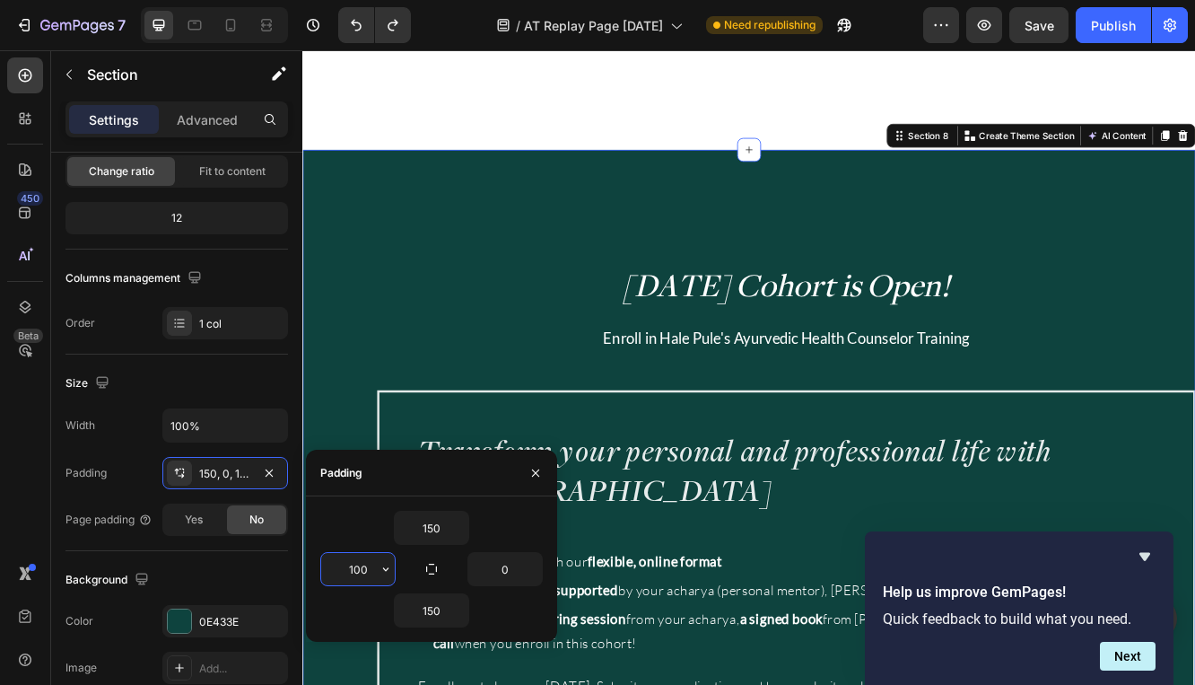
type input "100"
click at [488, 559] on input "0" at bounding box center [505, 569] width 74 height 32
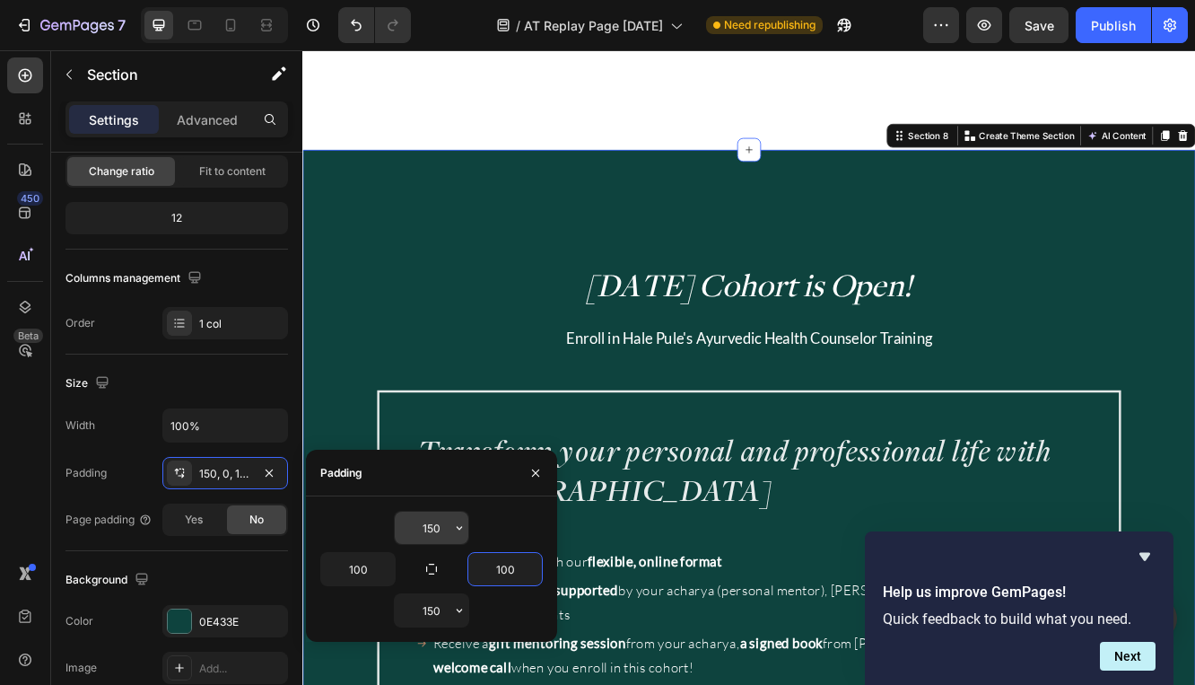
type input "100"
click at [439, 527] on input "150" at bounding box center [432, 528] width 74 height 32
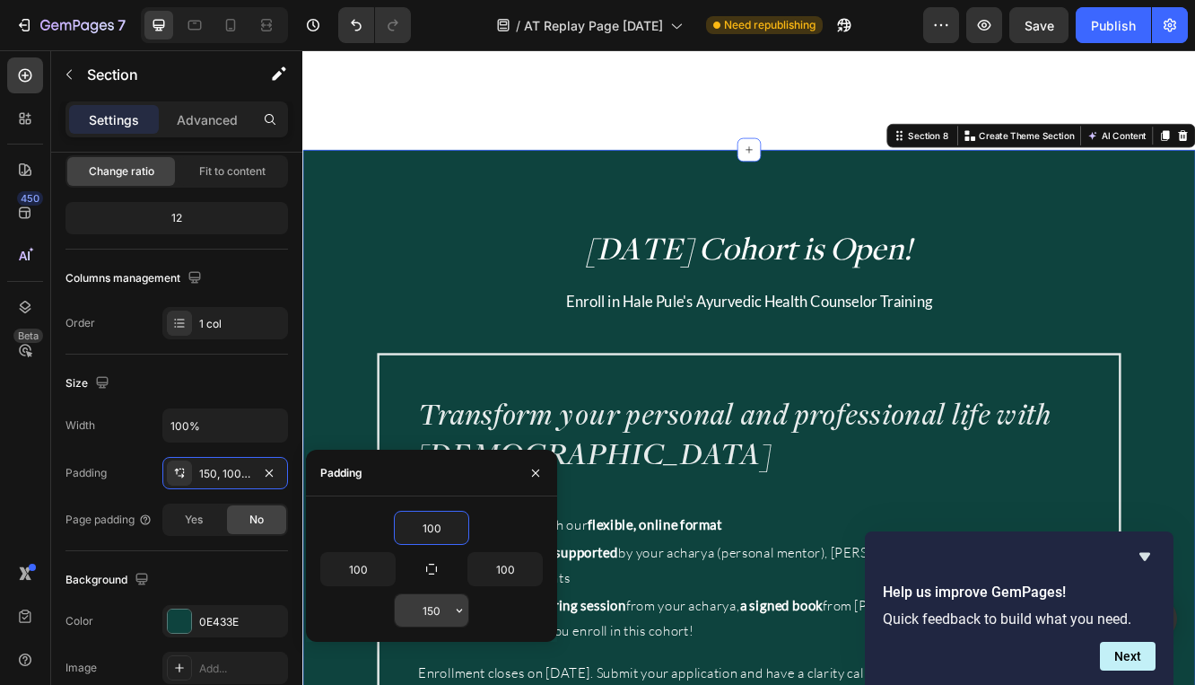
type input "100"
click at [433, 612] on input "150" at bounding box center [432, 610] width 74 height 32
type input "100"
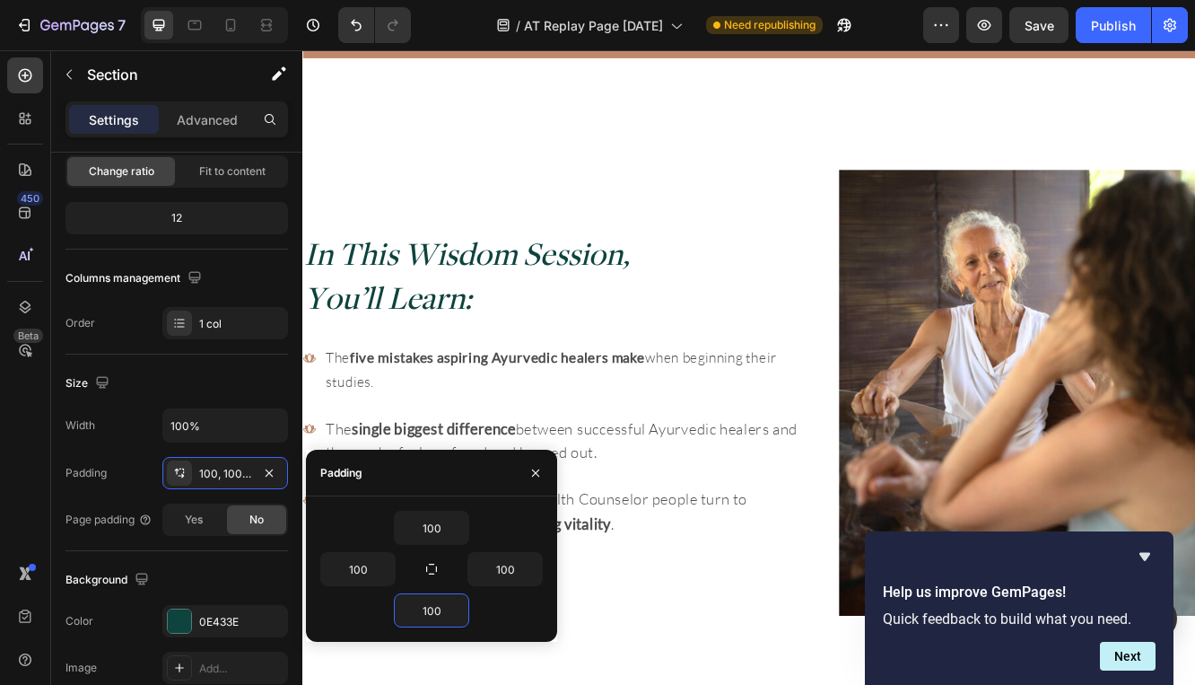
scroll to position [679, 0]
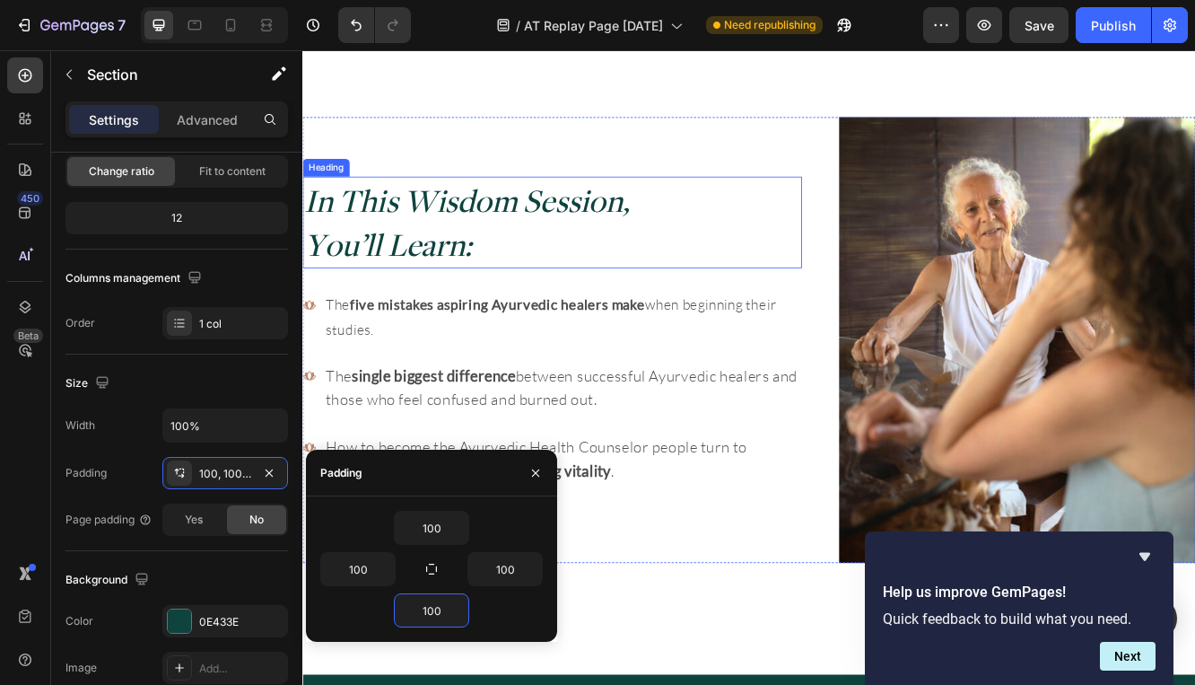
click at [727, 307] on h2 "In This Wisdom Session, You’ll Learn:" at bounding box center [603, 258] width 602 height 111
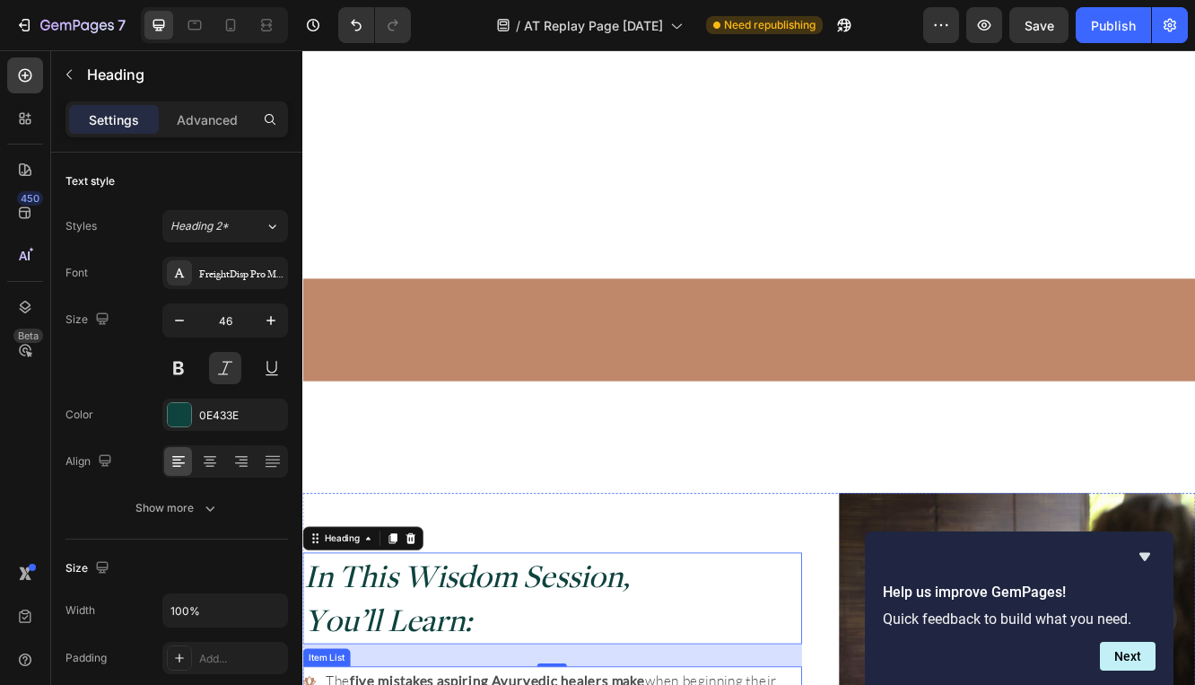
scroll to position [0, 0]
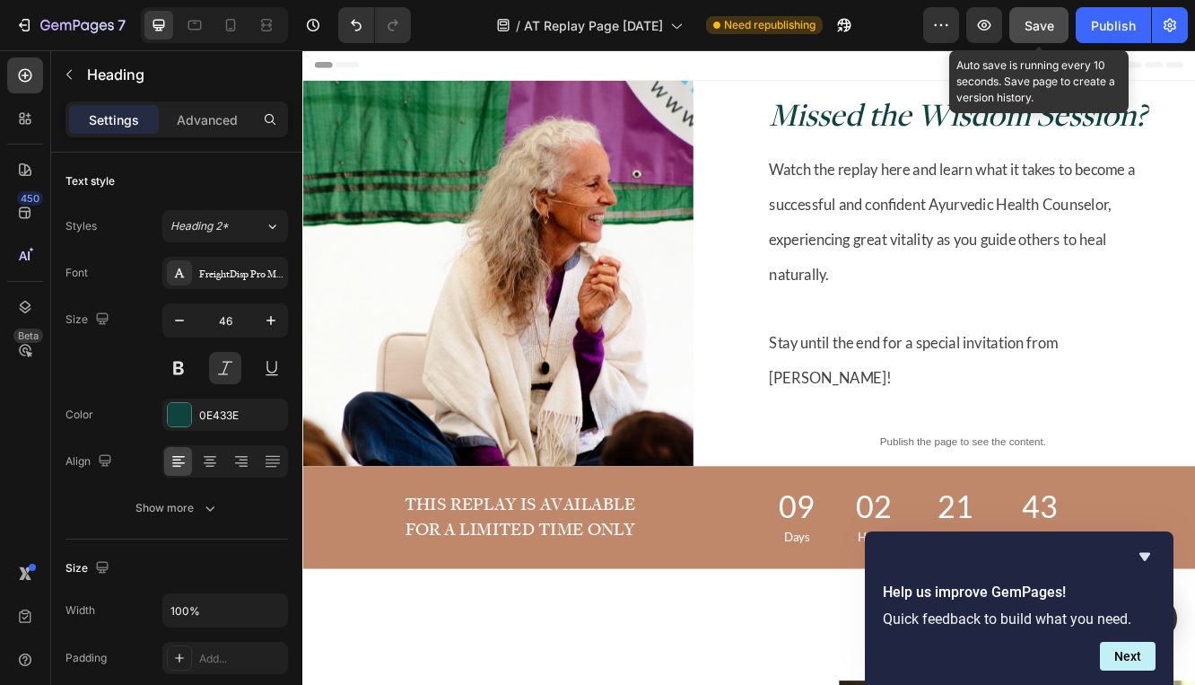
click at [1045, 27] on span "Save" at bounding box center [1040, 25] width 30 height 15
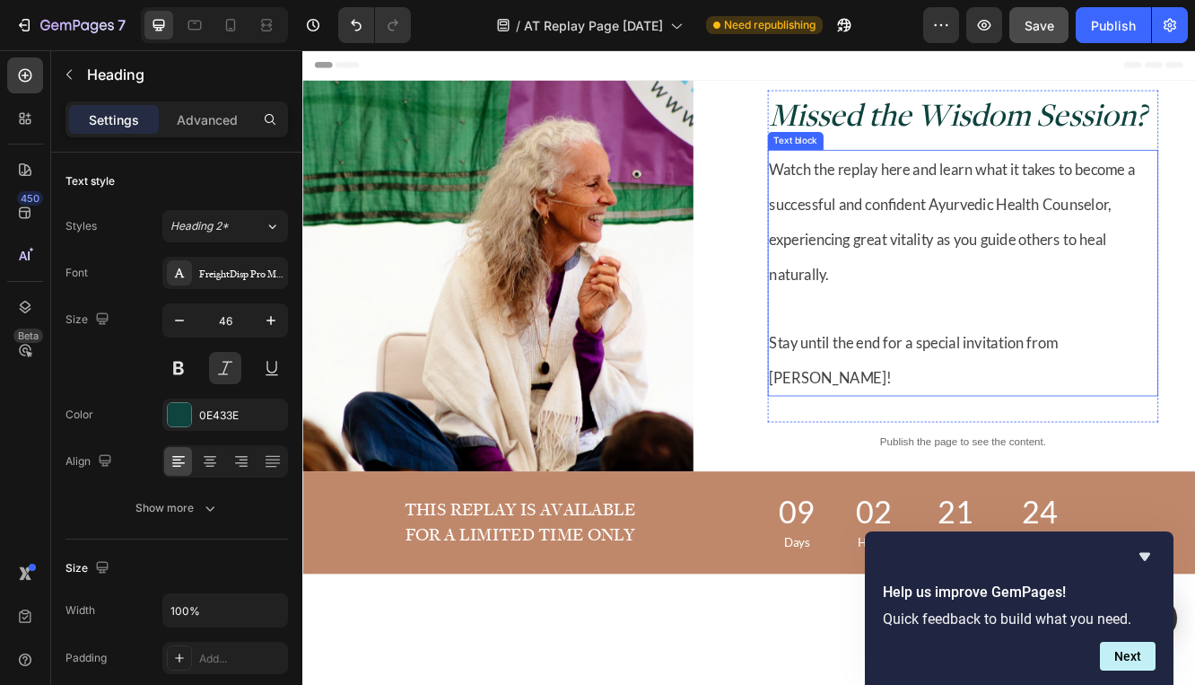
click at [1011, 235] on p "Watch the replay here and learn what it takes to become a successful and confid…" at bounding box center [1099, 256] width 468 height 169
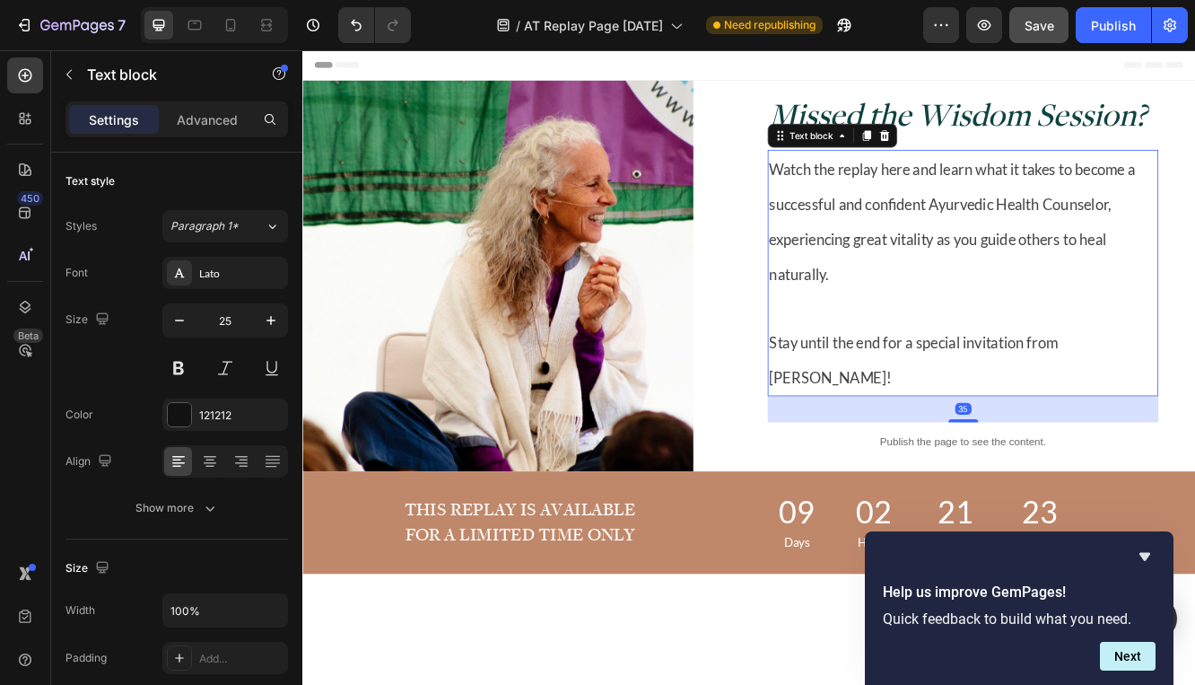
click at [1049, 214] on span "Watch the replay here and learn what it takes to become a successful and confid…" at bounding box center [1086, 257] width 442 height 148
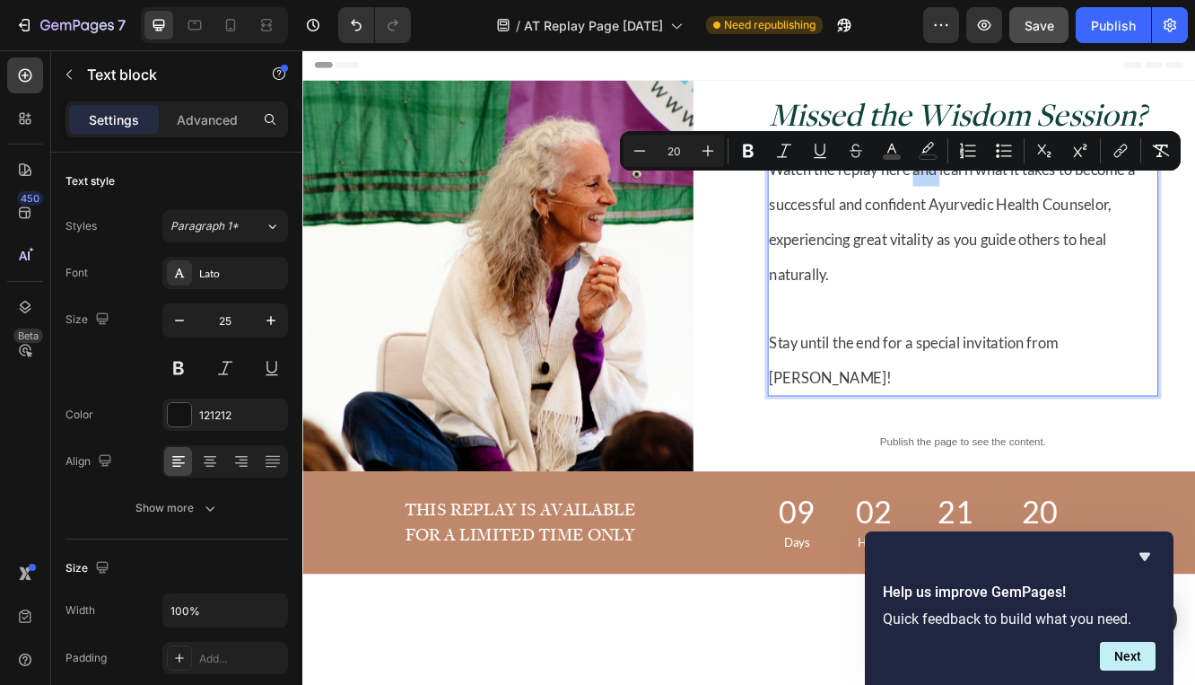
drag, startPoint x: 1039, startPoint y: 216, endPoint x: 1066, endPoint y: 211, distance: 27.5
click at [1066, 211] on span "Watch the replay here and learn what it takes to become a successful and confid…" at bounding box center [1086, 257] width 442 height 148
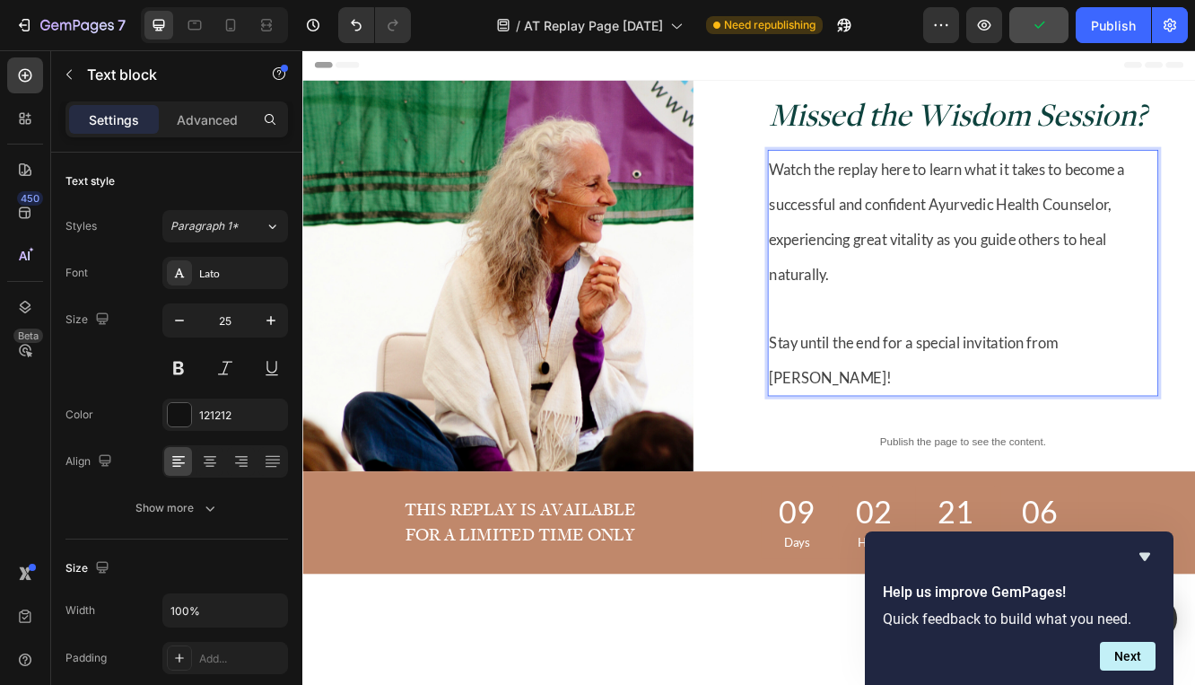
click at [883, 429] on span "Stay until the end for a special invitation from Myra!" at bounding box center [1039, 424] width 348 height 64
click at [865, 427] on span "Stay until the end for a special invitation from Myra!" at bounding box center [1039, 424] width 348 height 64
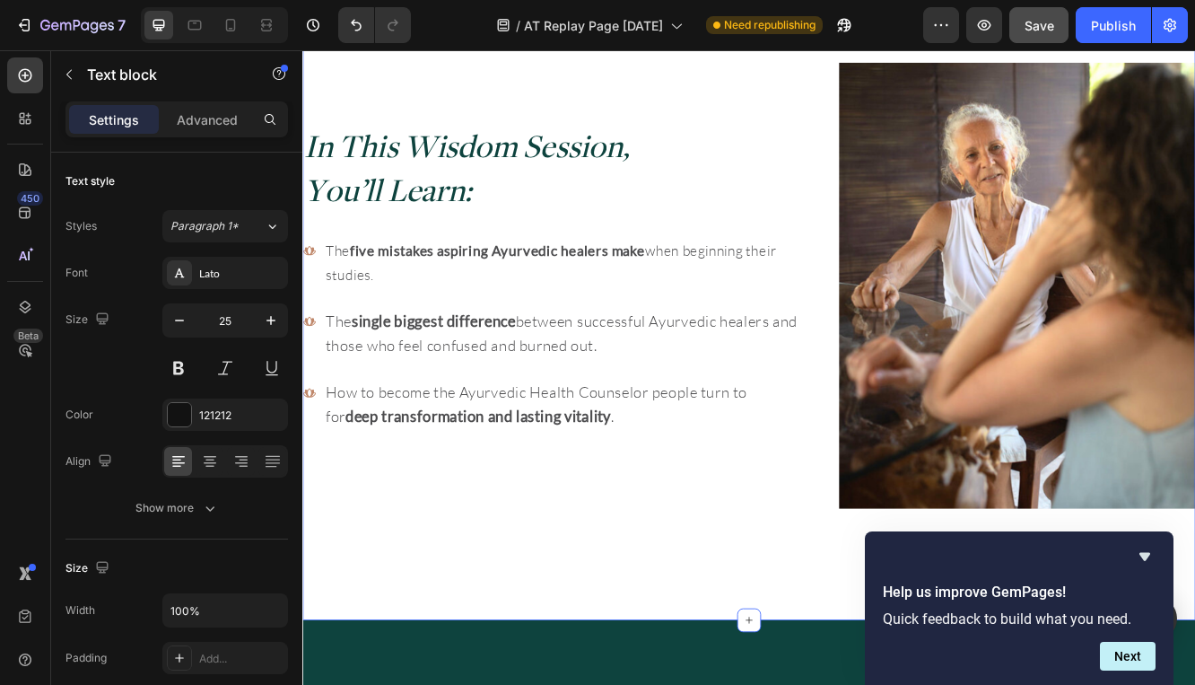
scroll to position [746, 0]
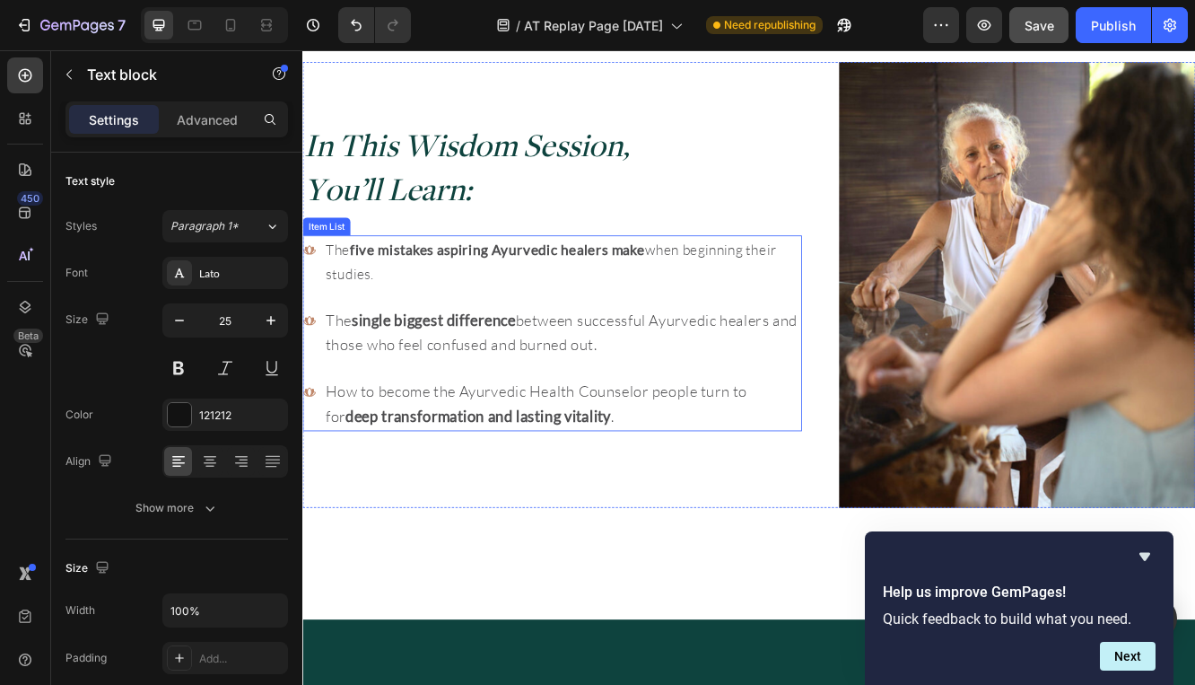
click at [640, 312] on p "The five mistakes aspiring Ayurvedic healers make when beginning their studies." at bounding box center [616, 305] width 572 height 58
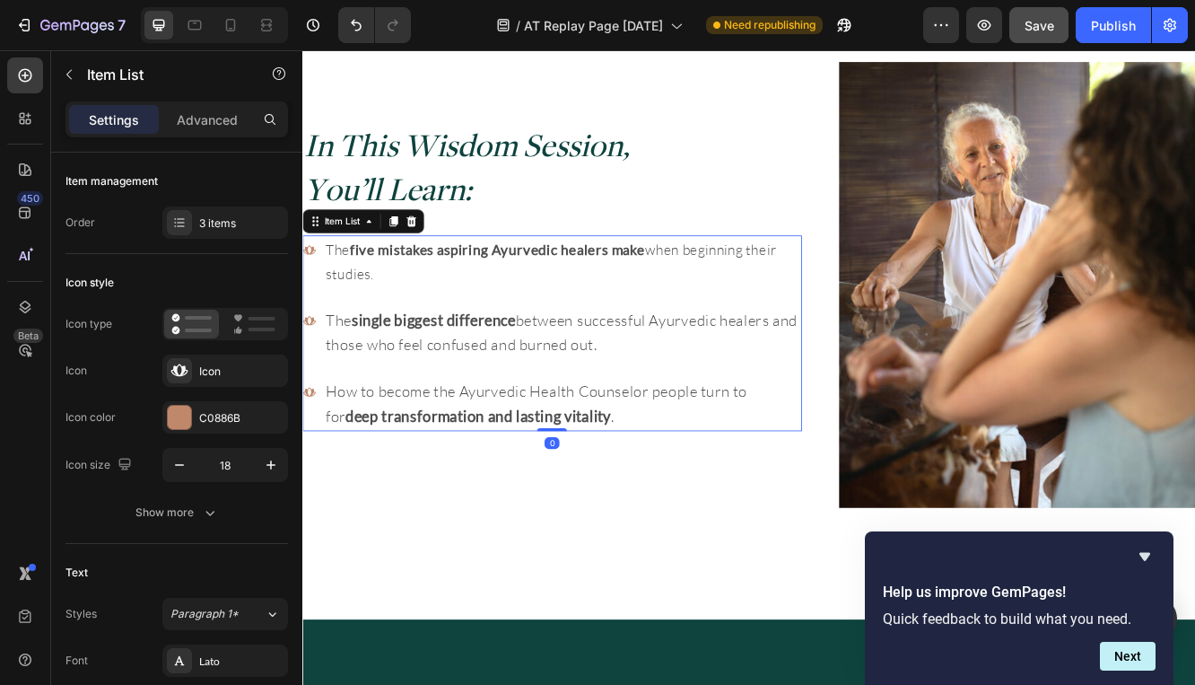
click at [607, 392] on p "The single biggest difference between successful Ayurvedic healers and those wh…" at bounding box center [616, 391] width 572 height 59
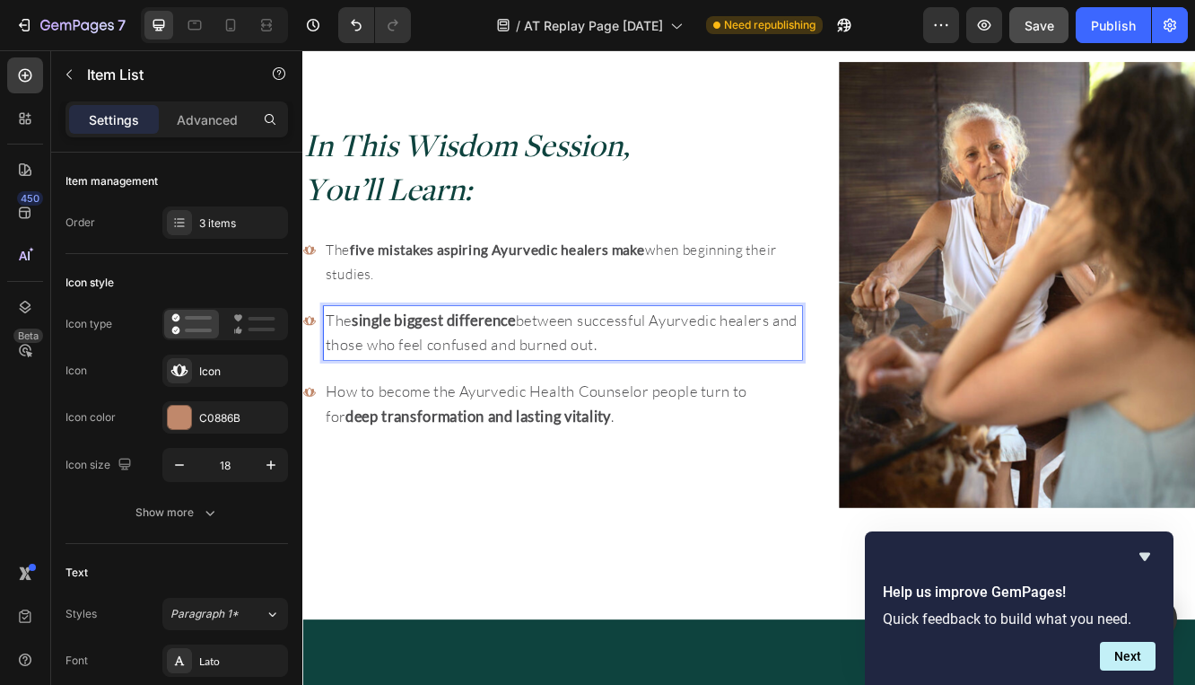
click at [608, 377] on span "The single biggest difference between successful Ayurvedic healers and those wh…" at bounding box center [614, 390] width 569 height 51
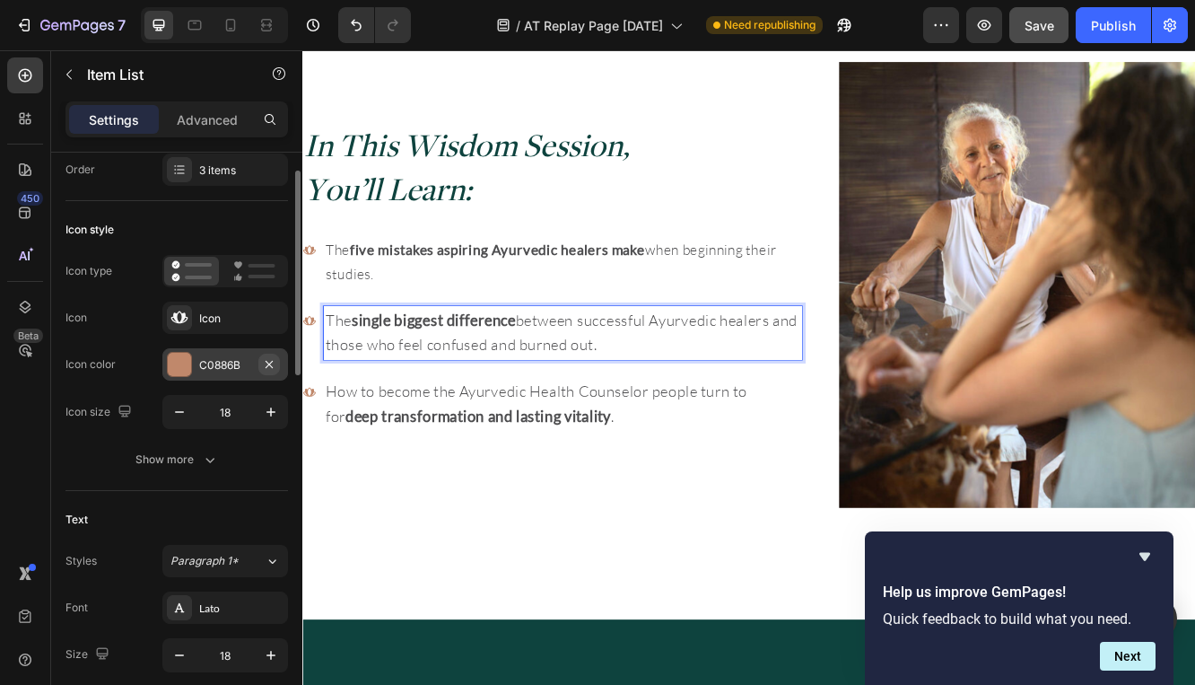
scroll to position [57, 0]
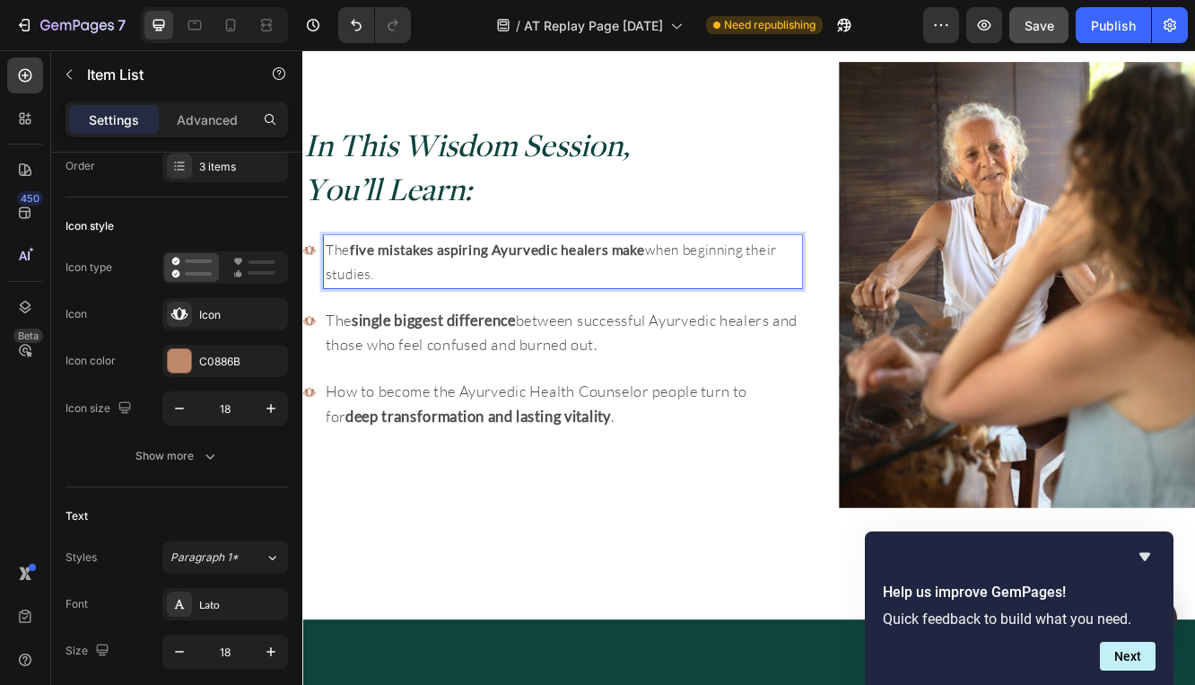
click at [739, 291] on span "The five mistakes aspiring Ayurvedic healers make when beginning their studies." at bounding box center [601, 305] width 543 height 50
click at [740, 290] on span "The five mistakes aspiring Ayurvedic healers make when beginning their studies." at bounding box center [601, 305] width 543 height 50
click at [742, 288] on span "The five mistakes aspiring Ayurvedic healers make when beginning their studies." at bounding box center [601, 305] width 543 height 50
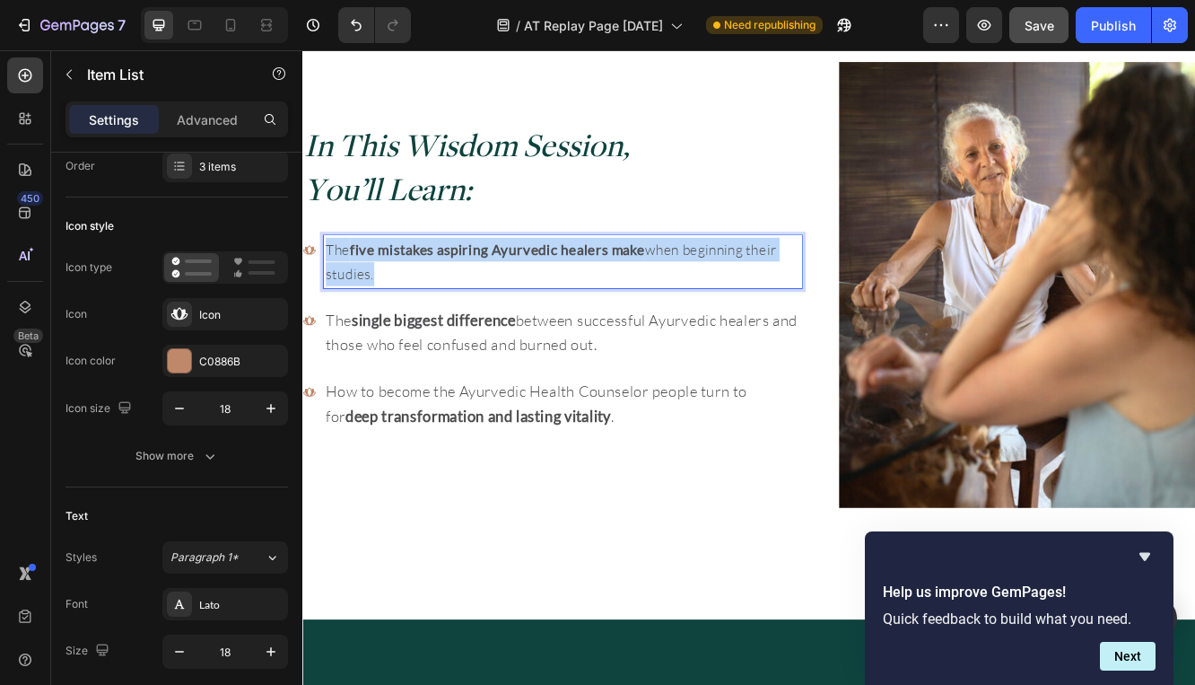
click at [742, 288] on span "The five mistakes aspiring Ayurvedic healers make when beginning their studies." at bounding box center [601, 305] width 543 height 50
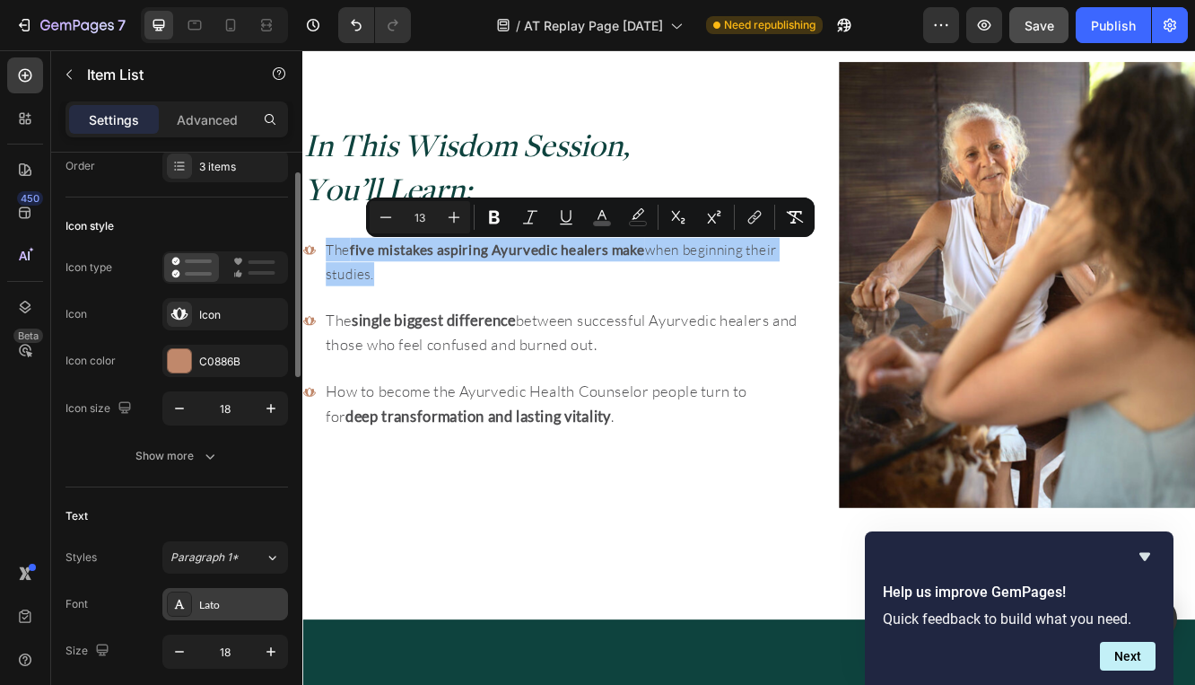
click at [225, 599] on div "Lato" at bounding box center [241, 605] width 84 height 16
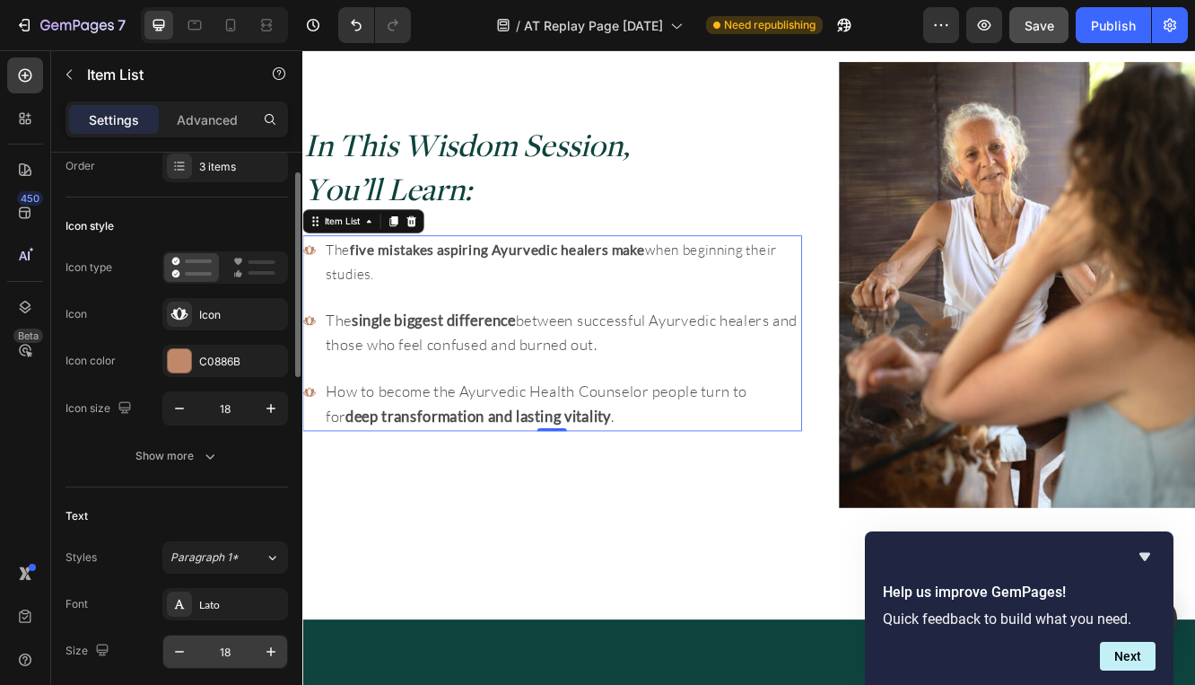
drag, startPoint x: 214, startPoint y: 631, endPoint x: 215, endPoint y: 641, distance: 9.9
click at [214, 633] on div "Font Lato Size 18 Color 4D4D4F Show more" at bounding box center [177, 698] width 223 height 221
click at [218, 644] on input "18" at bounding box center [225, 651] width 59 height 32
click at [231, 643] on input "18" at bounding box center [225, 651] width 59 height 32
drag, startPoint x: 229, startPoint y: 658, endPoint x: 258, endPoint y: 667, distance: 30.1
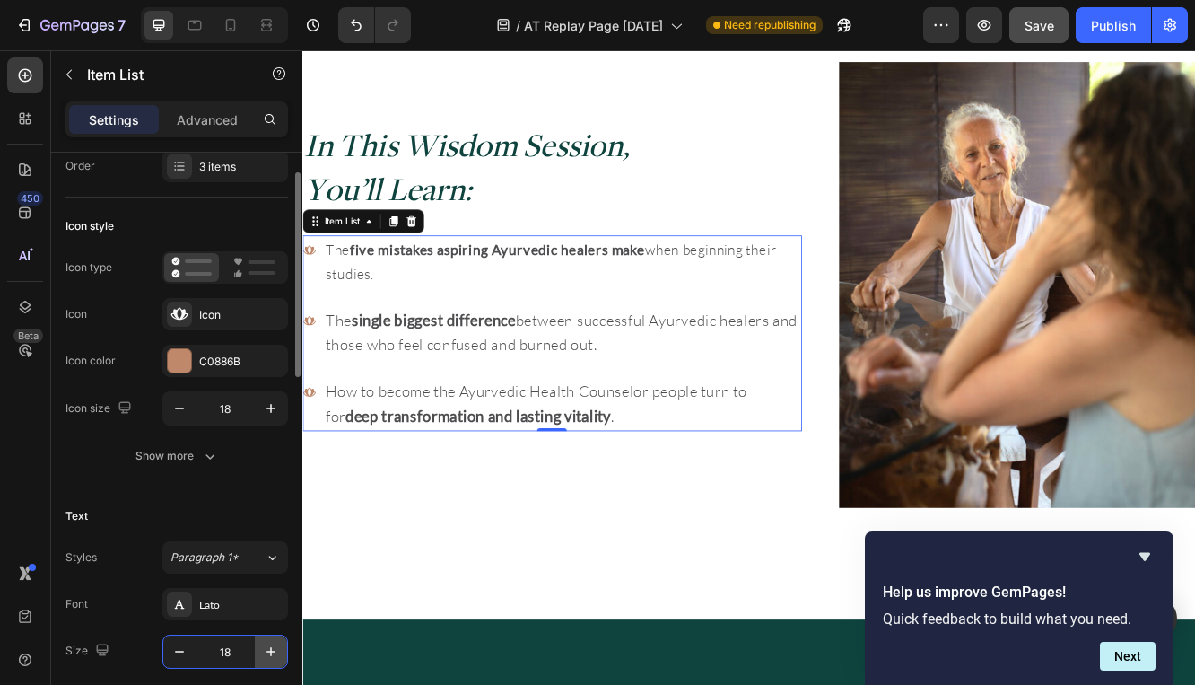
click at [230, 658] on input "18" at bounding box center [225, 651] width 59 height 32
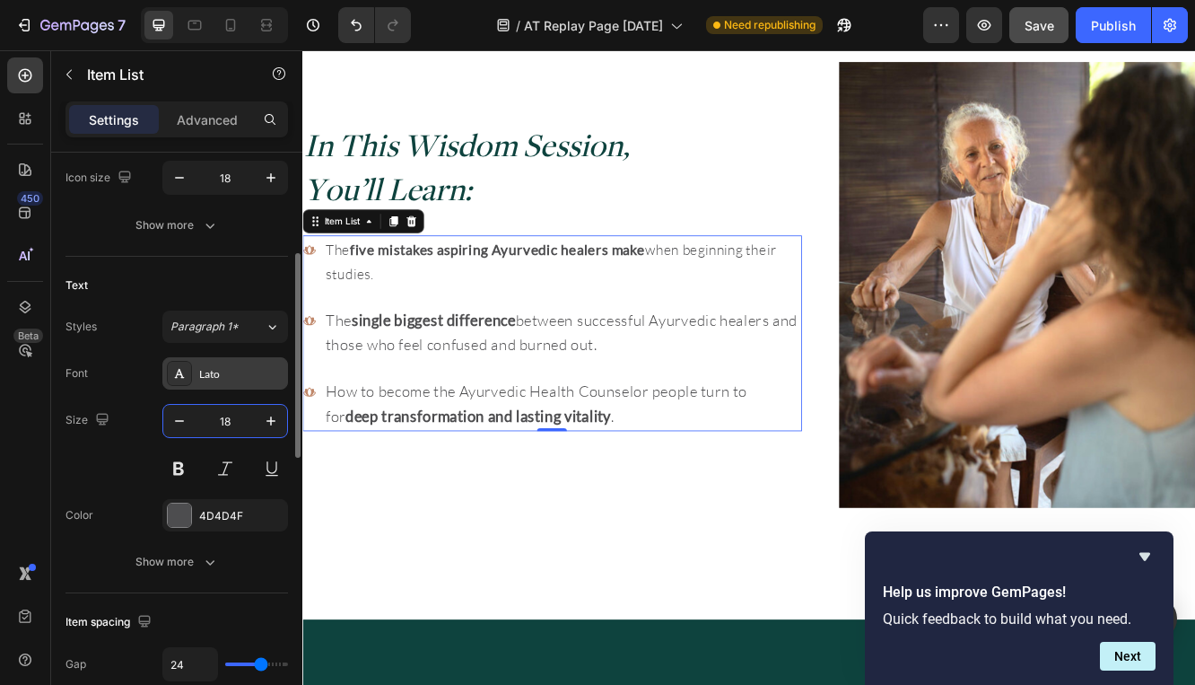
scroll to position [394, 0]
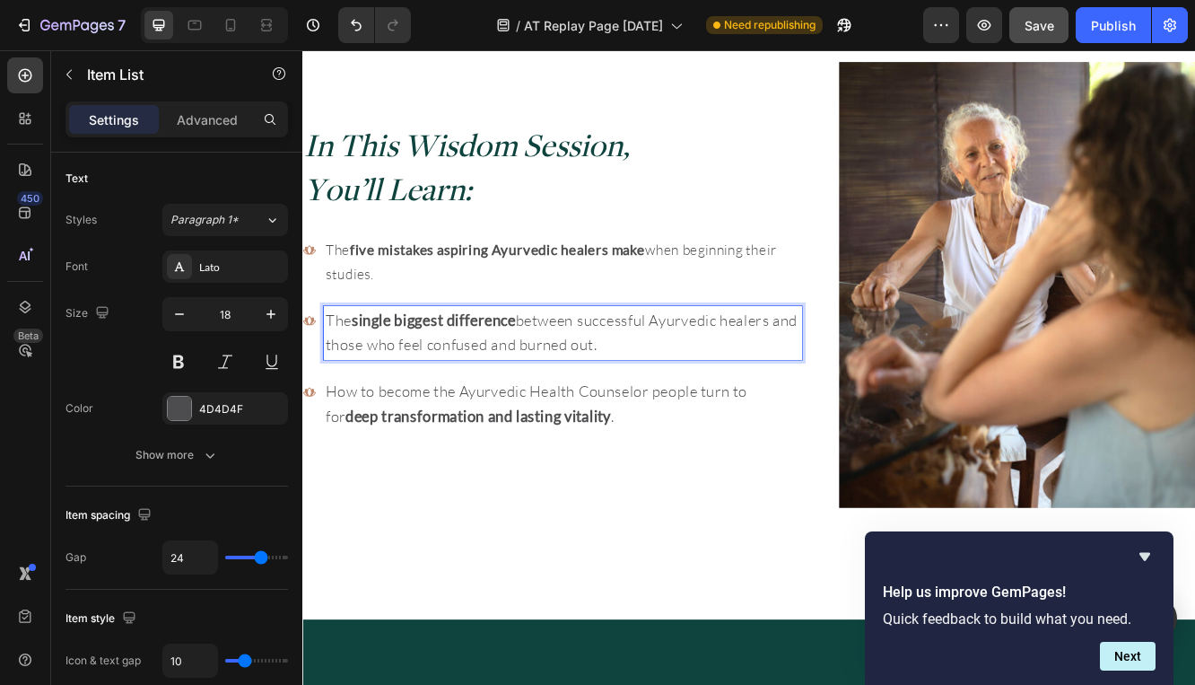
click at [587, 408] on span "The single biggest difference between successful Ayurvedic healers and those wh…" at bounding box center [614, 390] width 569 height 51
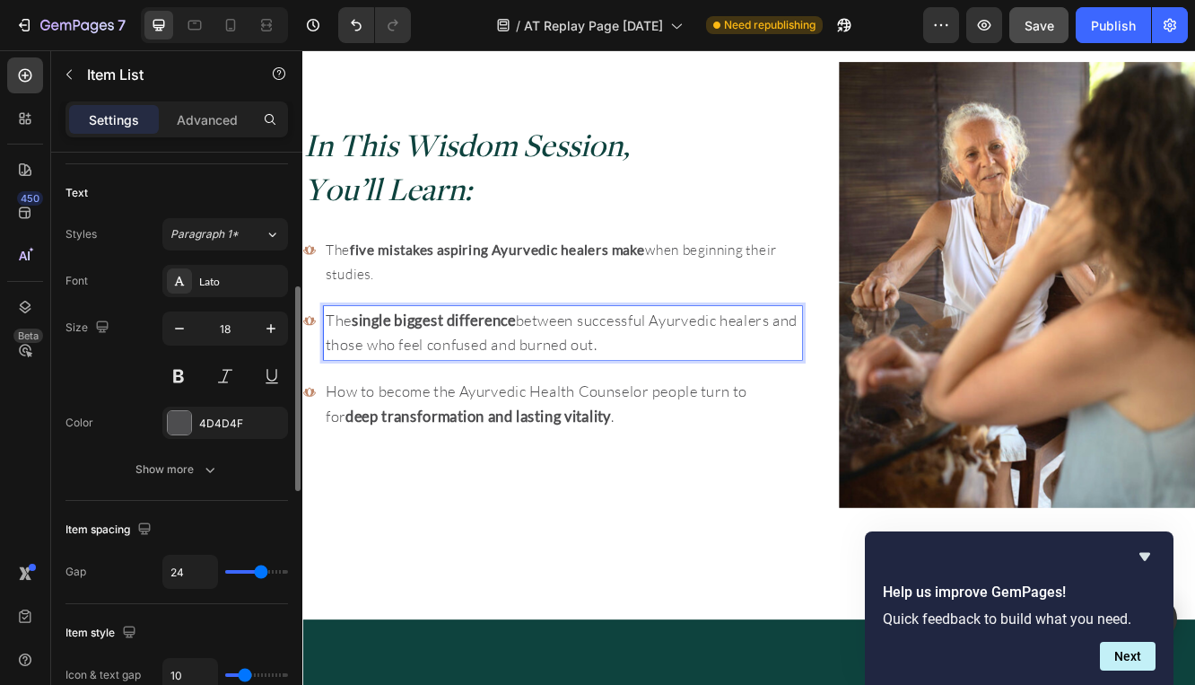
scroll to position [376, 0]
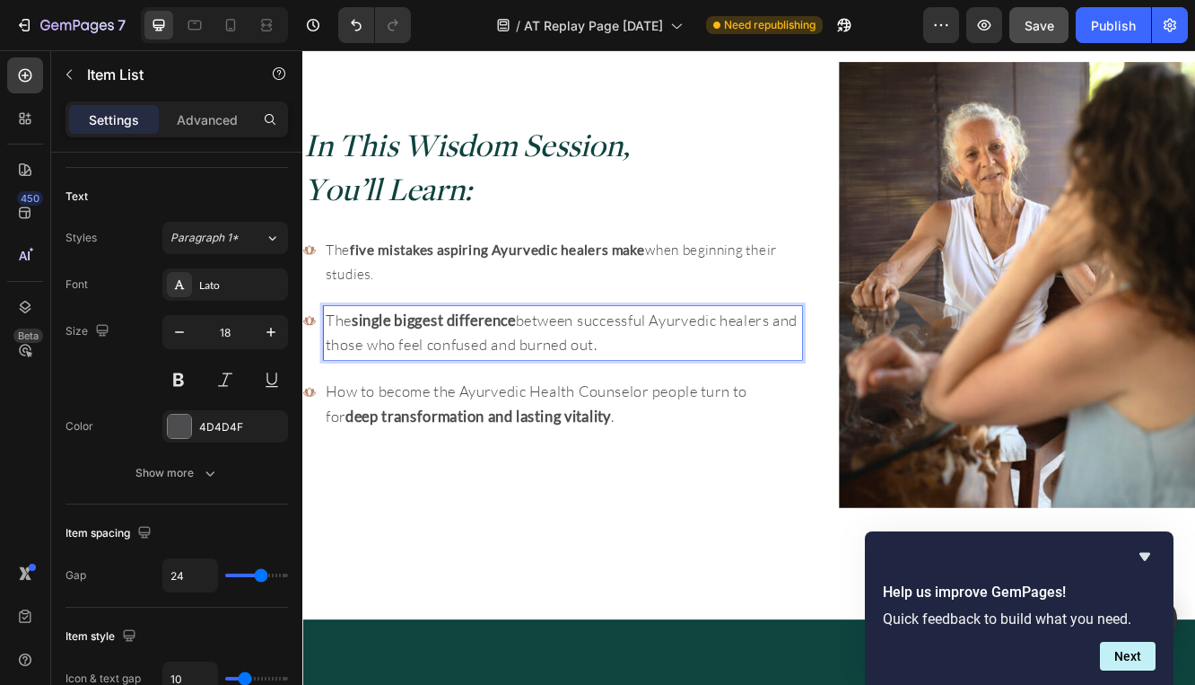
click at [642, 292] on strong "five mistakes aspiring Ayurvedic healers make" at bounding box center [538, 291] width 356 height 20
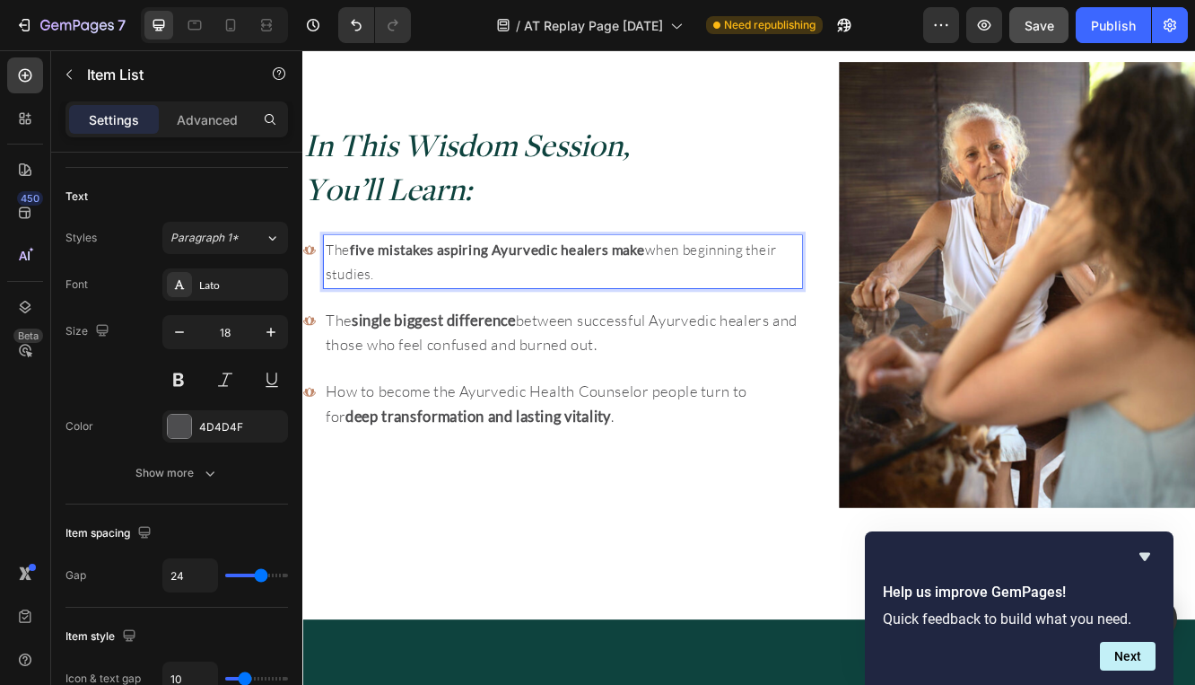
click at [629, 298] on strong "five mistakes aspiring Ayurvedic healers make" at bounding box center [538, 291] width 356 height 20
click at [762, 290] on span "The five mistakes aspiring Ayurvedic healers make when beginning their studies." at bounding box center [601, 305] width 543 height 50
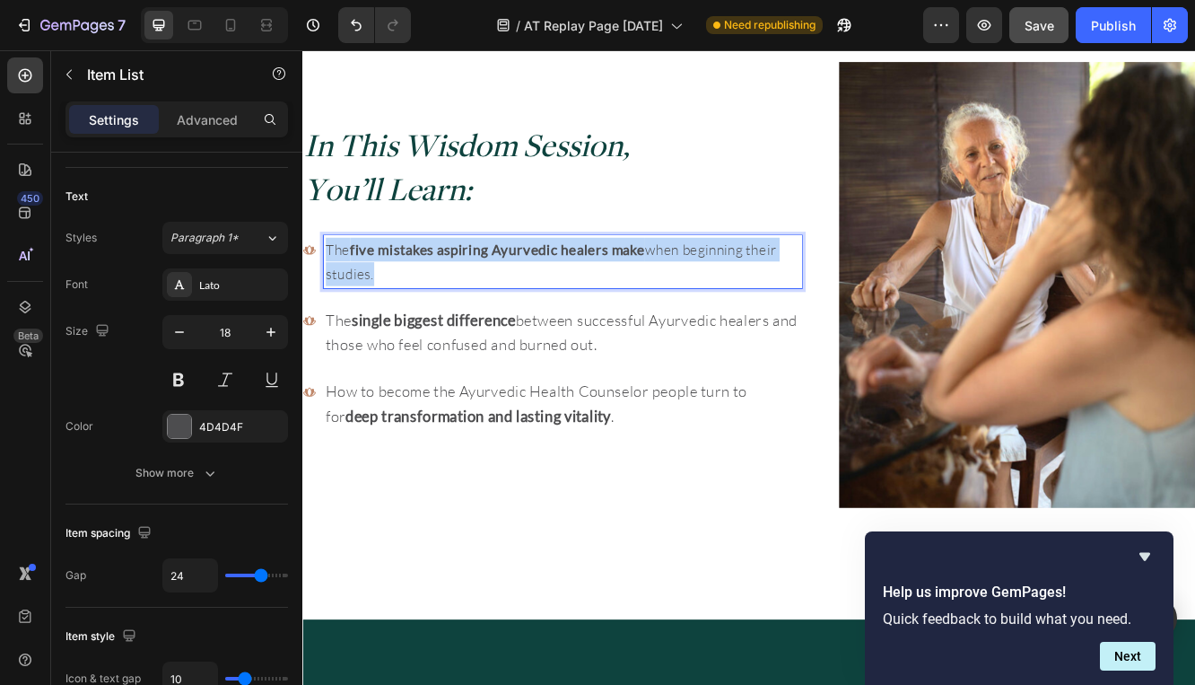
click at [762, 290] on span "The five mistakes aspiring Ayurvedic healers make when beginning their studies." at bounding box center [601, 305] width 543 height 50
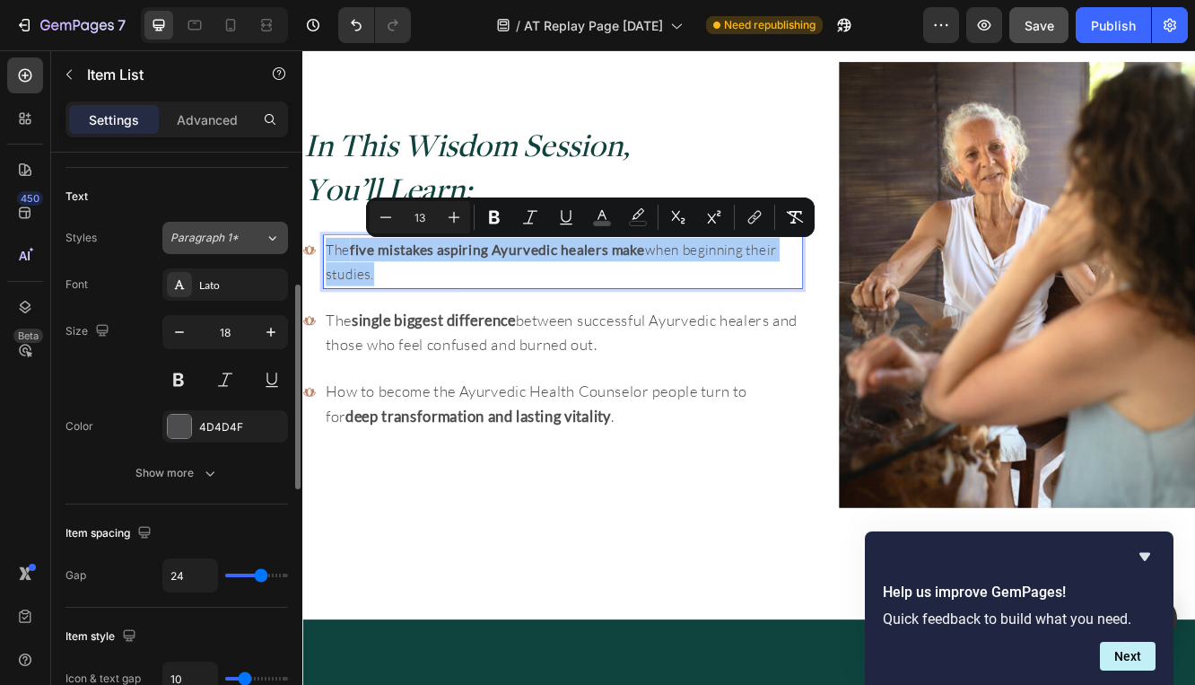
click at [262, 236] on div "Paragraph 1*" at bounding box center [218, 238] width 94 height 16
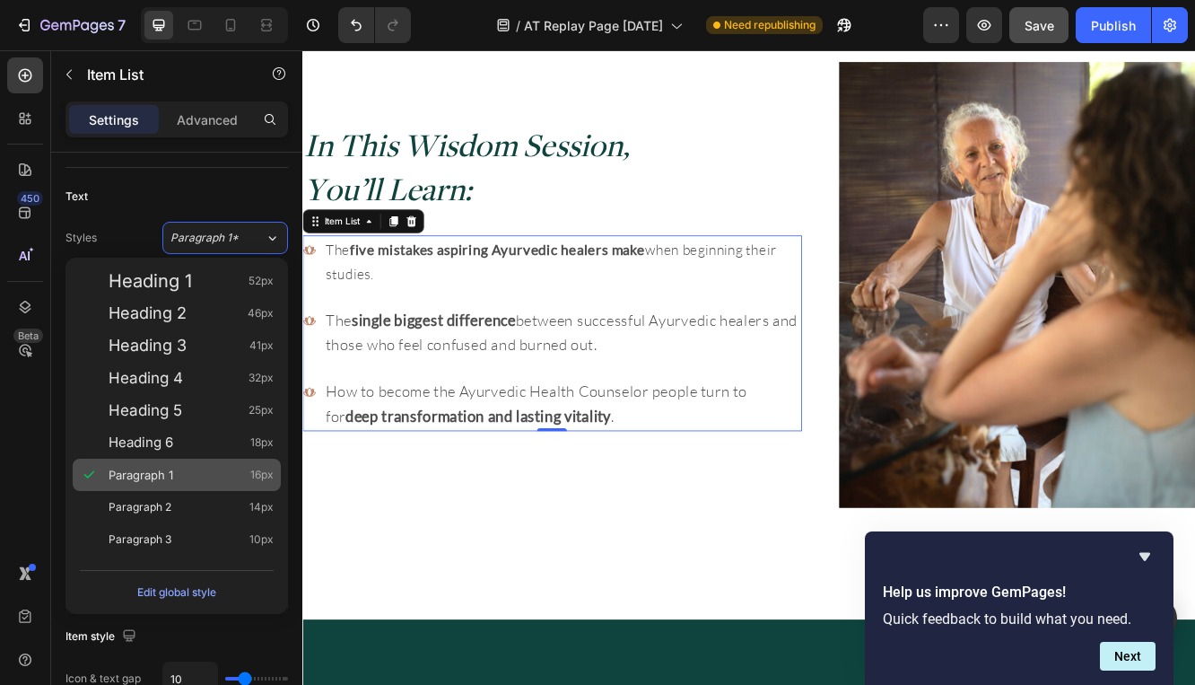
click at [152, 479] on span "Paragraph 1" at bounding box center [141, 475] width 65 height 18
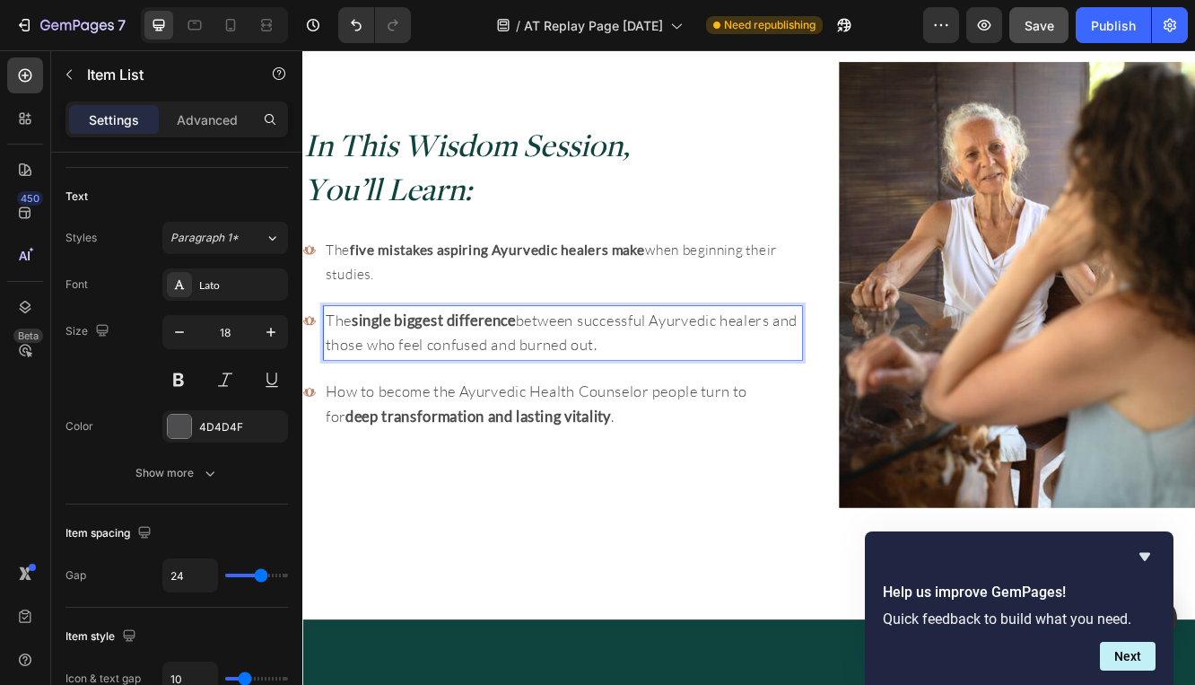
click at [342, 402] on span "The single biggest difference between successful Ayurvedic healers and those wh…" at bounding box center [614, 390] width 569 height 51
click at [353, 319] on span "The five mistakes aspiring Ayurvedic healers make when beginning their studies." at bounding box center [601, 305] width 543 height 50
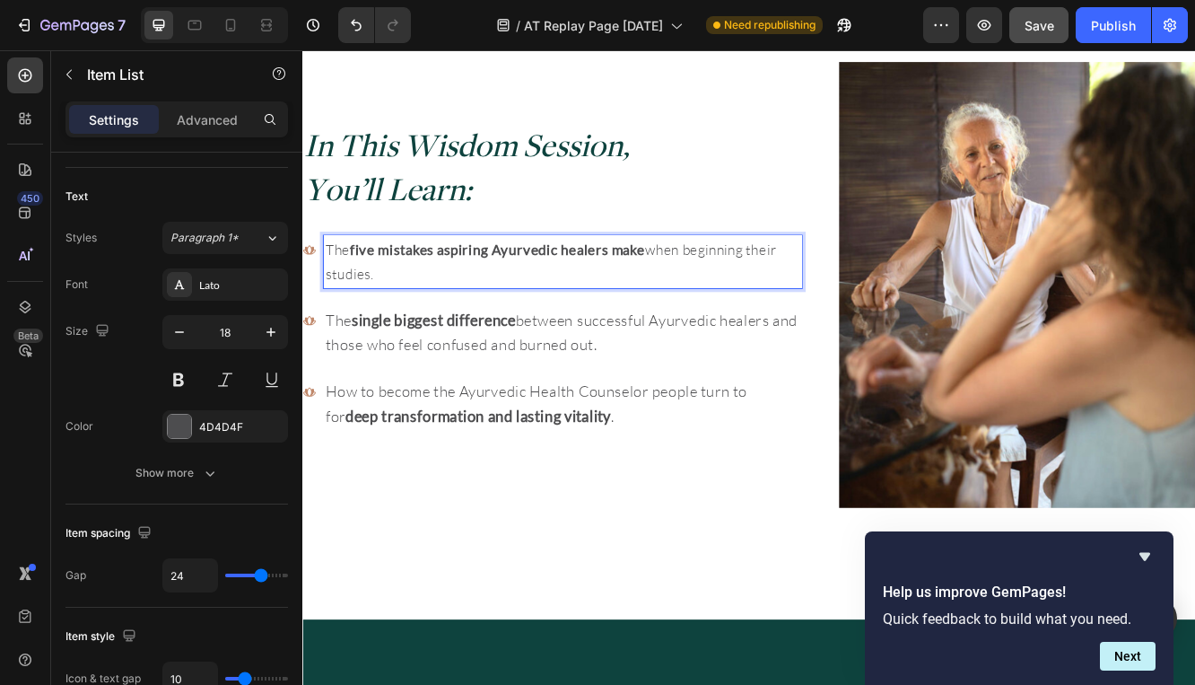
click at [397, 319] on p "The five mistakes aspiring Ayurvedic healers make when beginning their studies." at bounding box center [616, 305] width 572 height 58
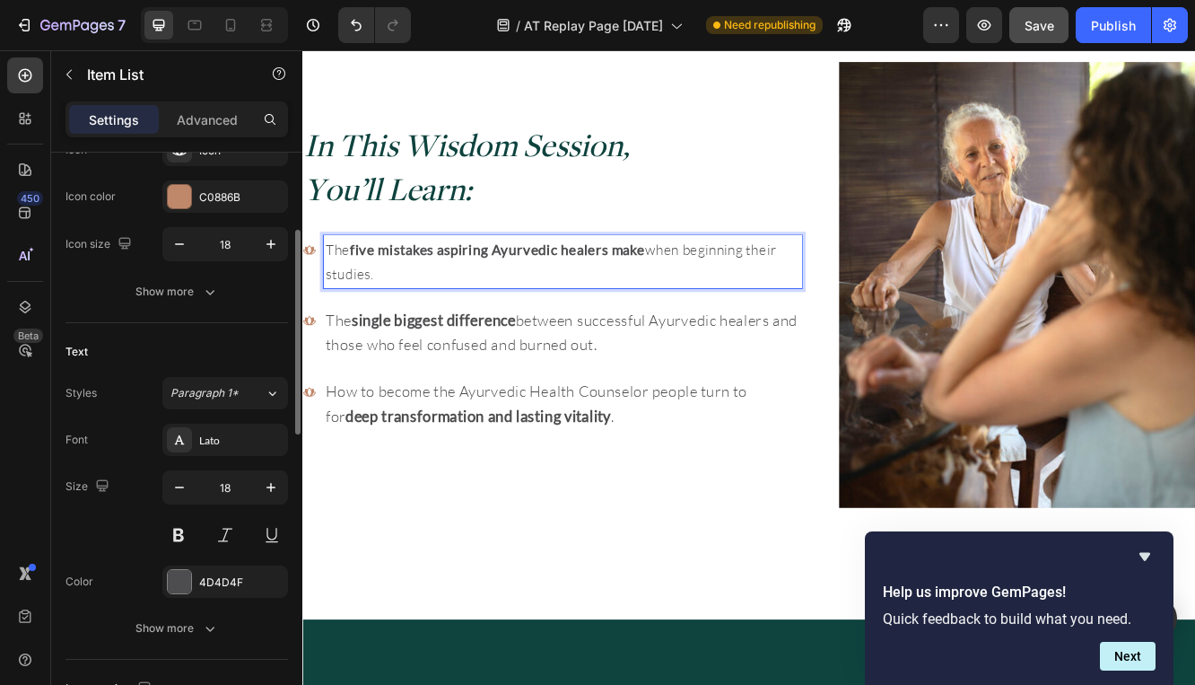
scroll to position [435, 0]
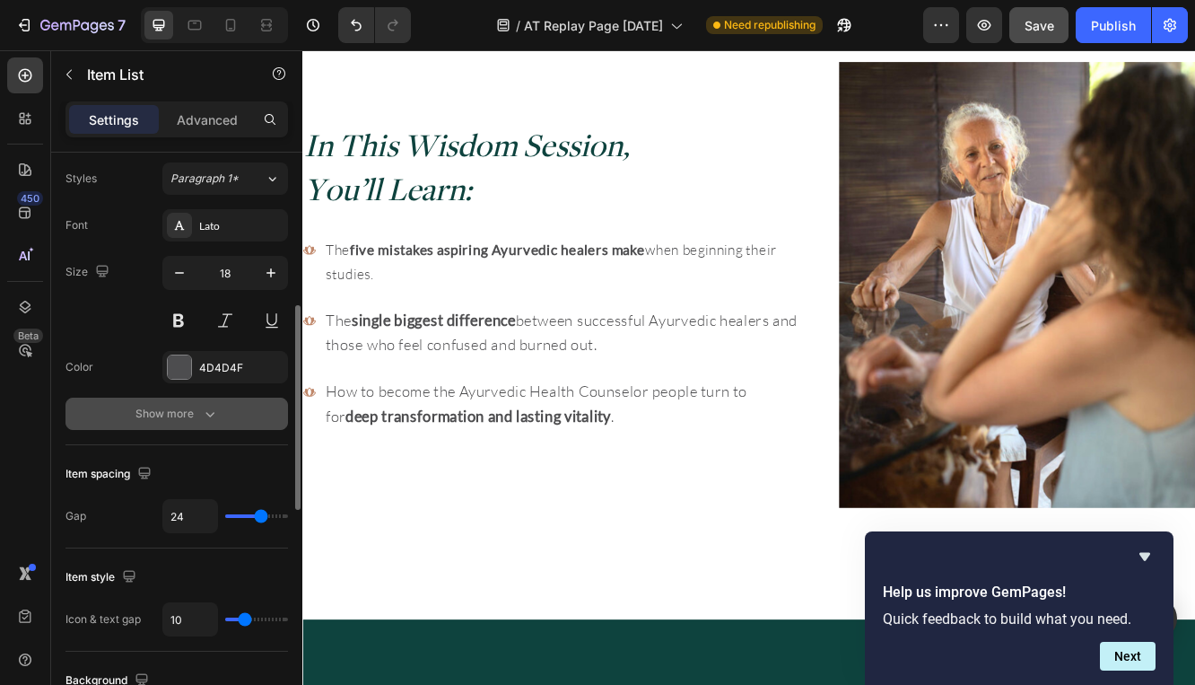
click at [206, 420] on icon "button" at bounding box center [210, 414] width 18 height 18
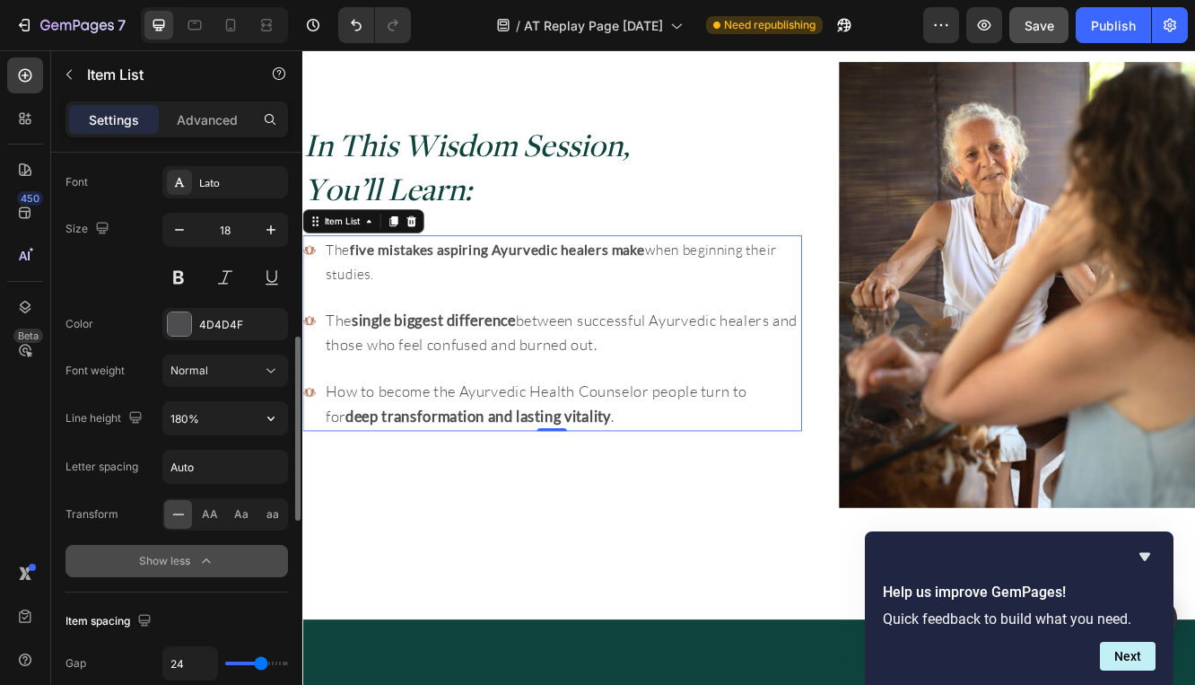
scroll to position [503, 0]
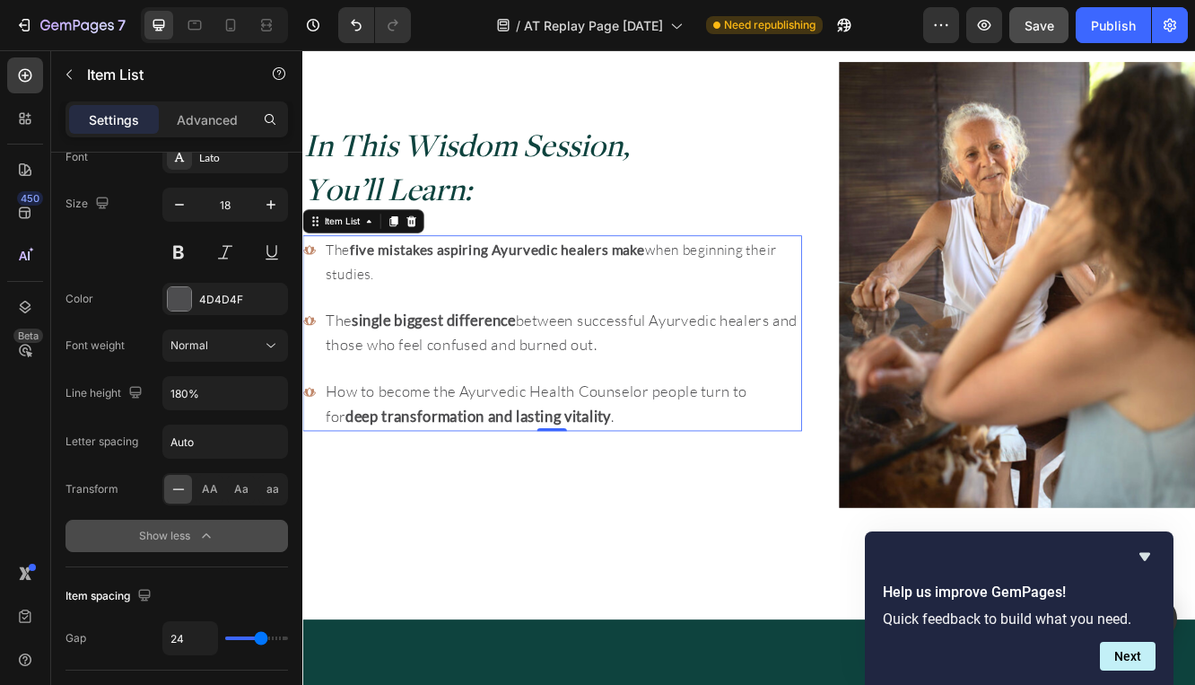
click at [363, 317] on span "The five mistakes aspiring Ayurvedic healers make when beginning their studies." at bounding box center [601, 305] width 543 height 50
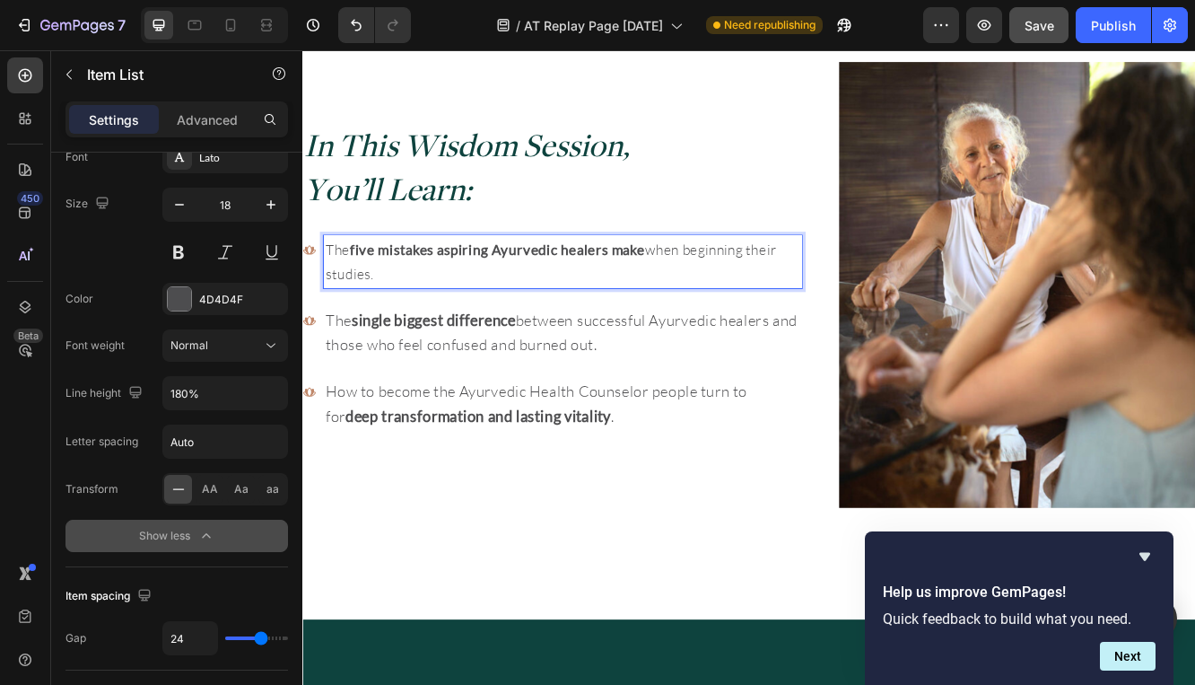
click at [812, 381] on span "The single biggest difference between successful Ayurvedic healers and those wh…" at bounding box center [614, 390] width 569 height 51
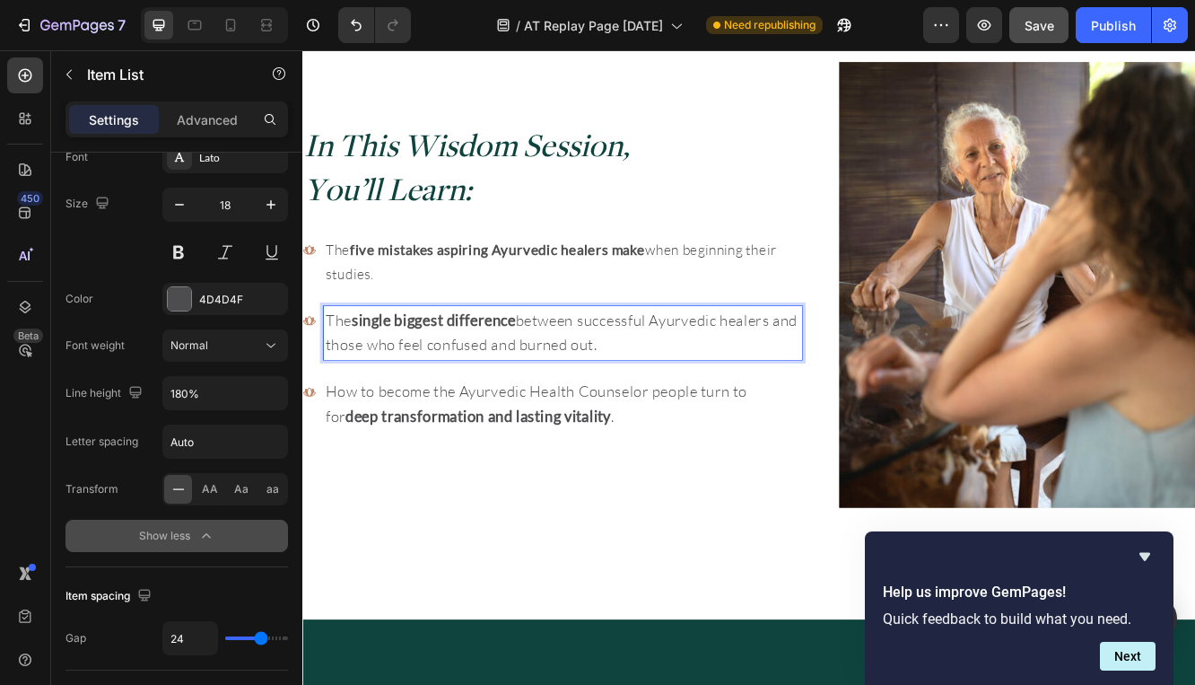
click at [793, 376] on span "The single biggest difference between successful Ayurvedic healers and those wh…" at bounding box center [614, 390] width 569 height 51
click at [757, 291] on span "The five mistakes aspiring Ayurvedic healers make when beginning their studies." at bounding box center [601, 305] width 543 height 50
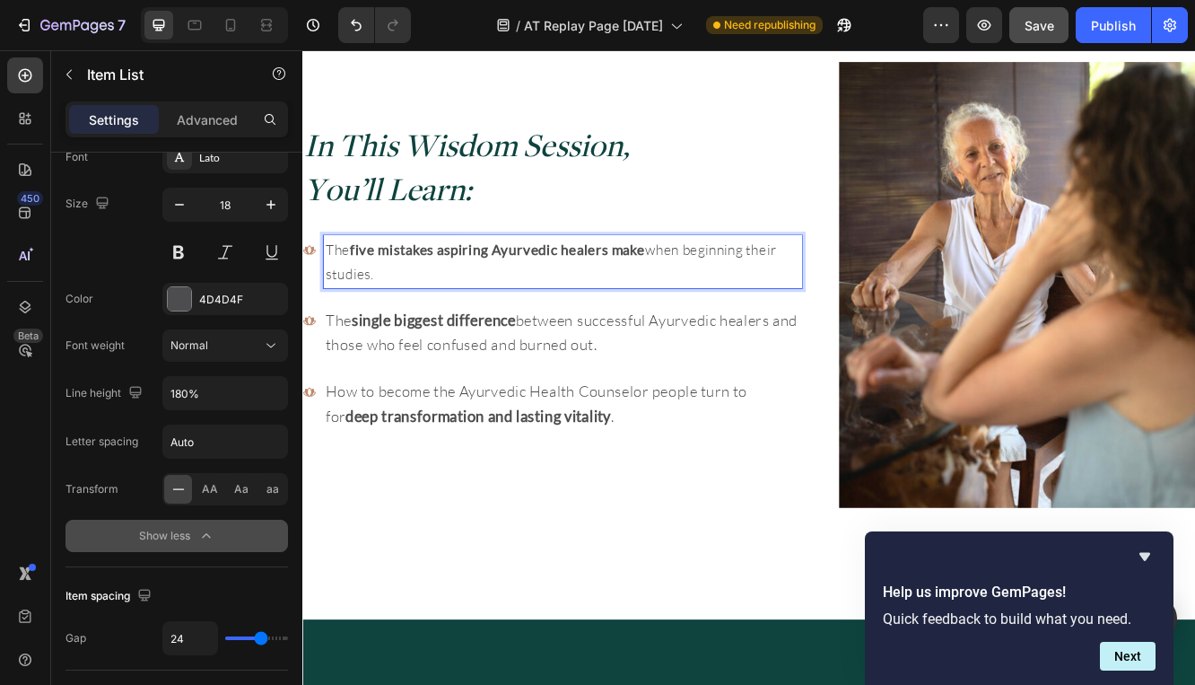
click at [537, 396] on span "The single biggest difference between successful Ayurvedic healers and those wh…" at bounding box center [614, 390] width 569 height 51
click at [785, 294] on span "The five mistakes aspiring Ayurvedic healers make when beginning their studies." at bounding box center [601, 305] width 543 height 50
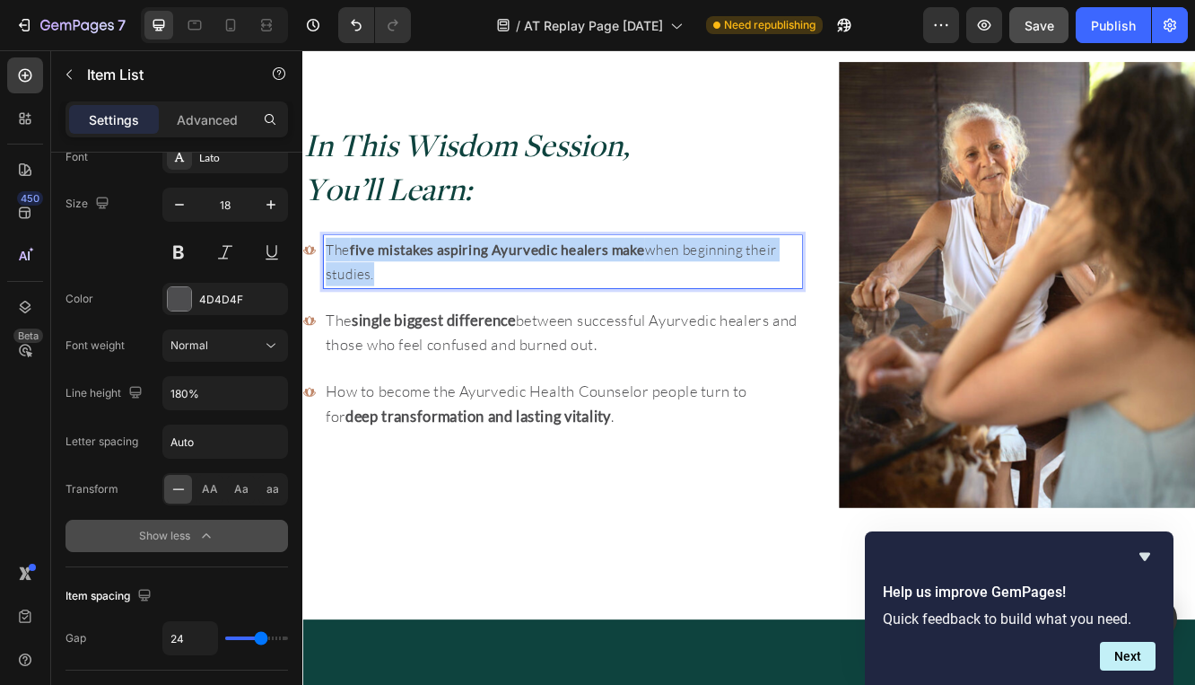
click at [785, 294] on span "The five mistakes aspiring Ayurvedic healers make when beginning their studies." at bounding box center [601, 305] width 543 height 50
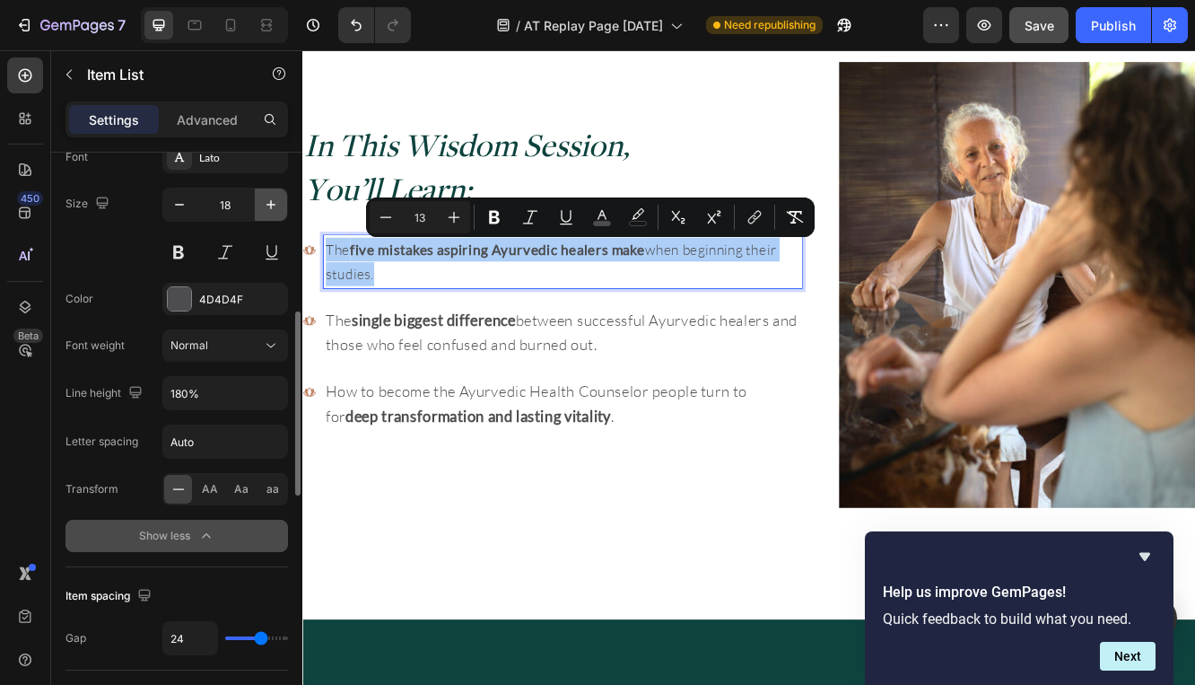
click at [271, 203] on icon "button" at bounding box center [271, 204] width 9 height 9
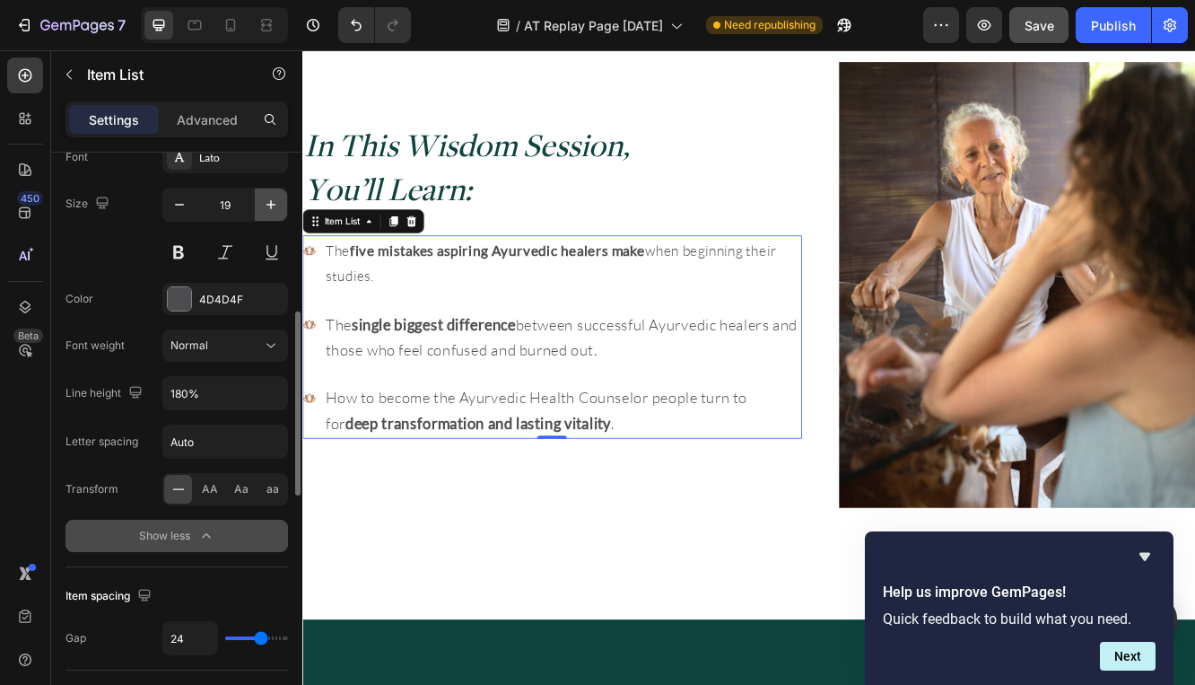
click at [270, 202] on icon "button" at bounding box center [271, 204] width 9 height 9
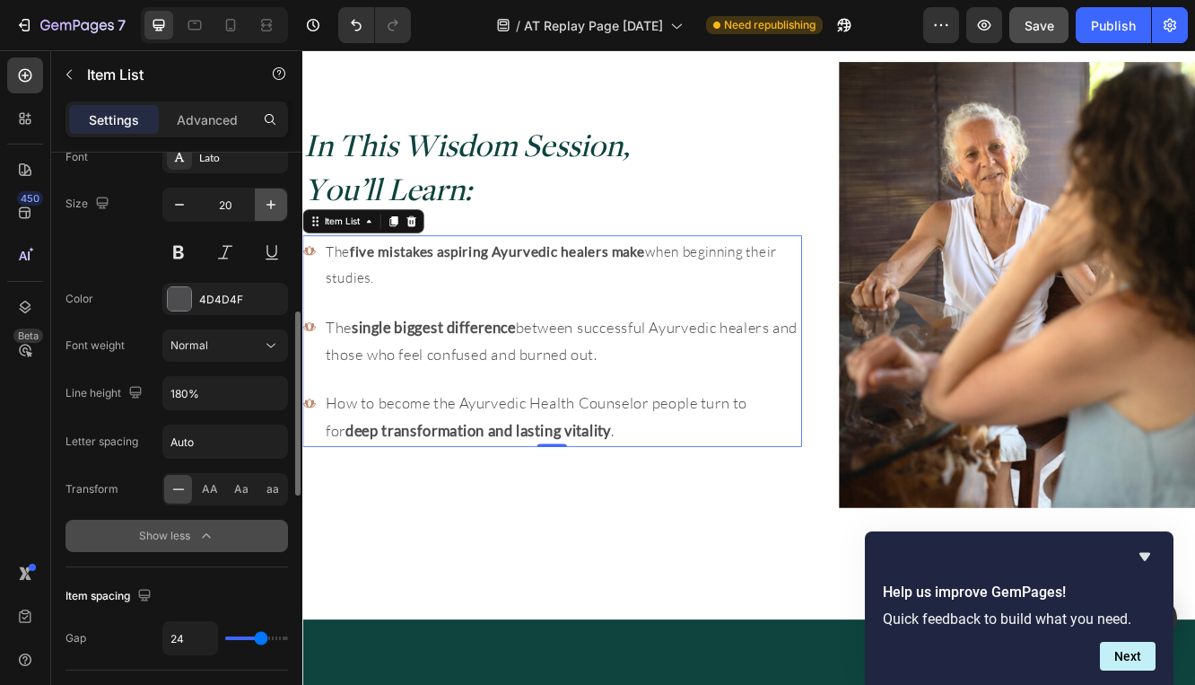
click at [270, 202] on icon "button" at bounding box center [271, 204] width 9 height 9
type input "21"
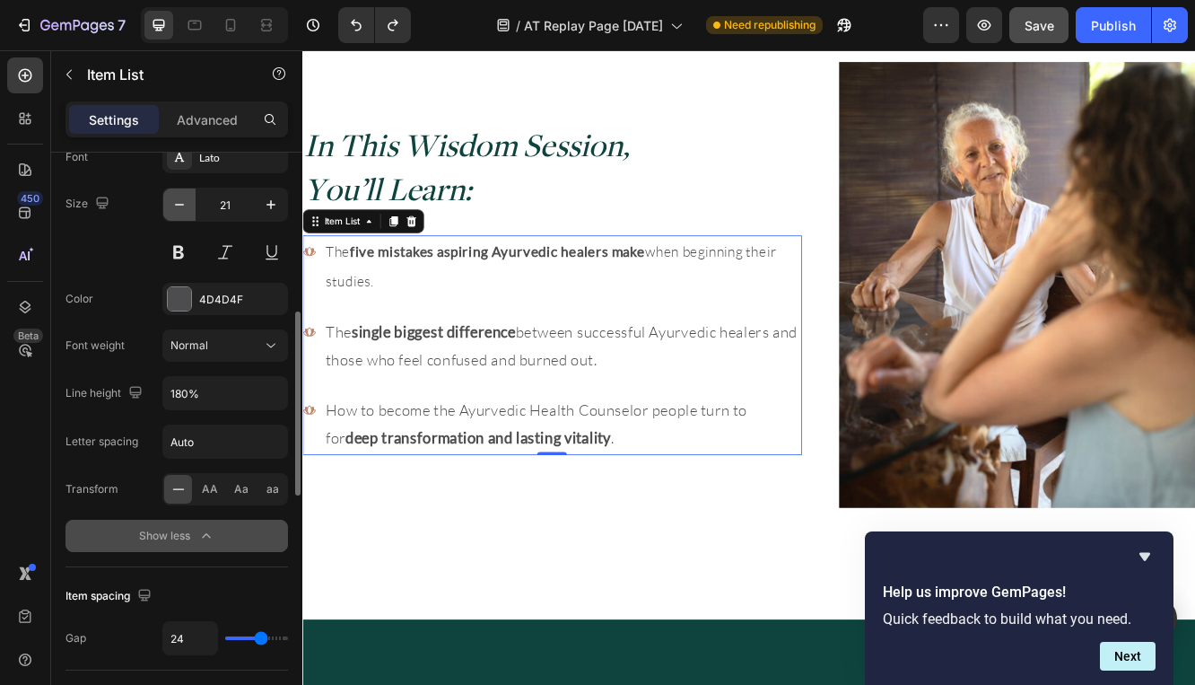
click at [178, 211] on icon "button" at bounding box center [180, 205] width 18 height 18
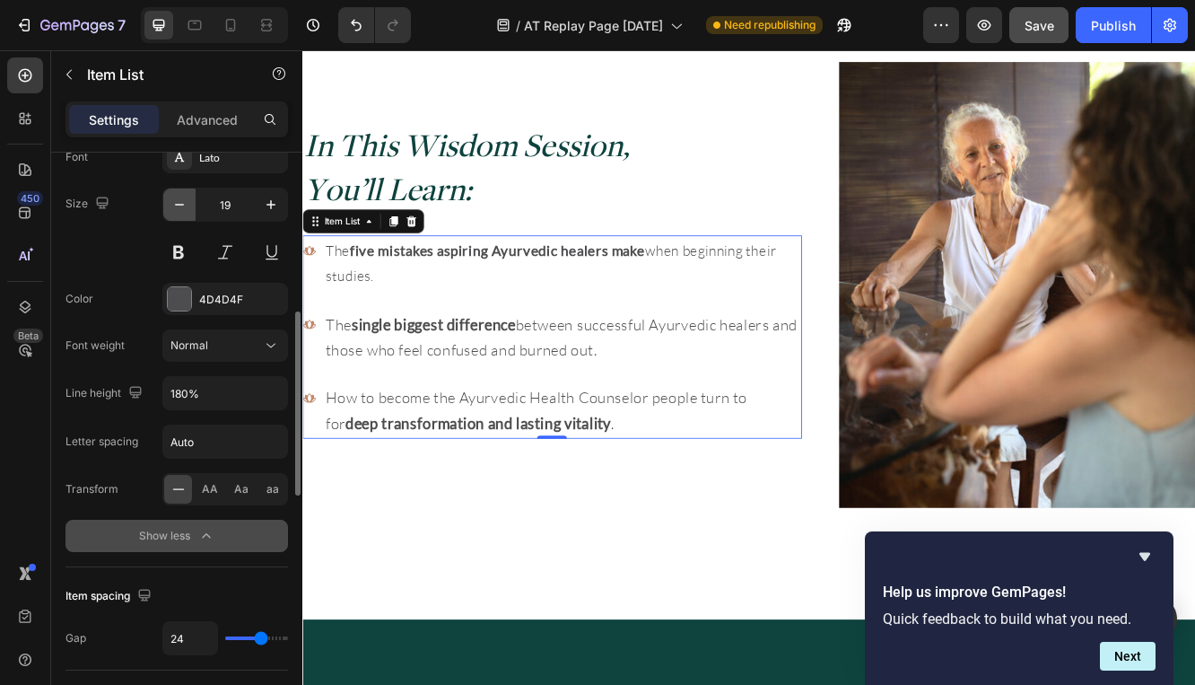
click at [176, 207] on icon "button" at bounding box center [180, 205] width 18 height 18
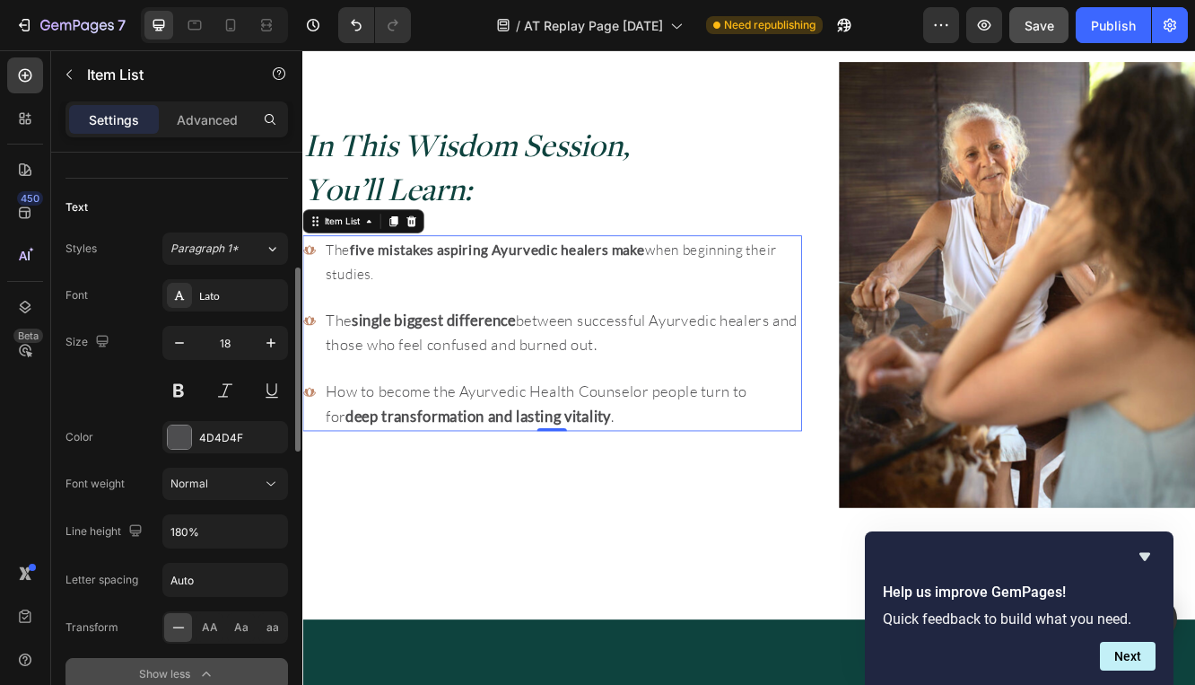
scroll to position [362, 0]
click at [276, 249] on icon at bounding box center [272, 252] width 15 height 18
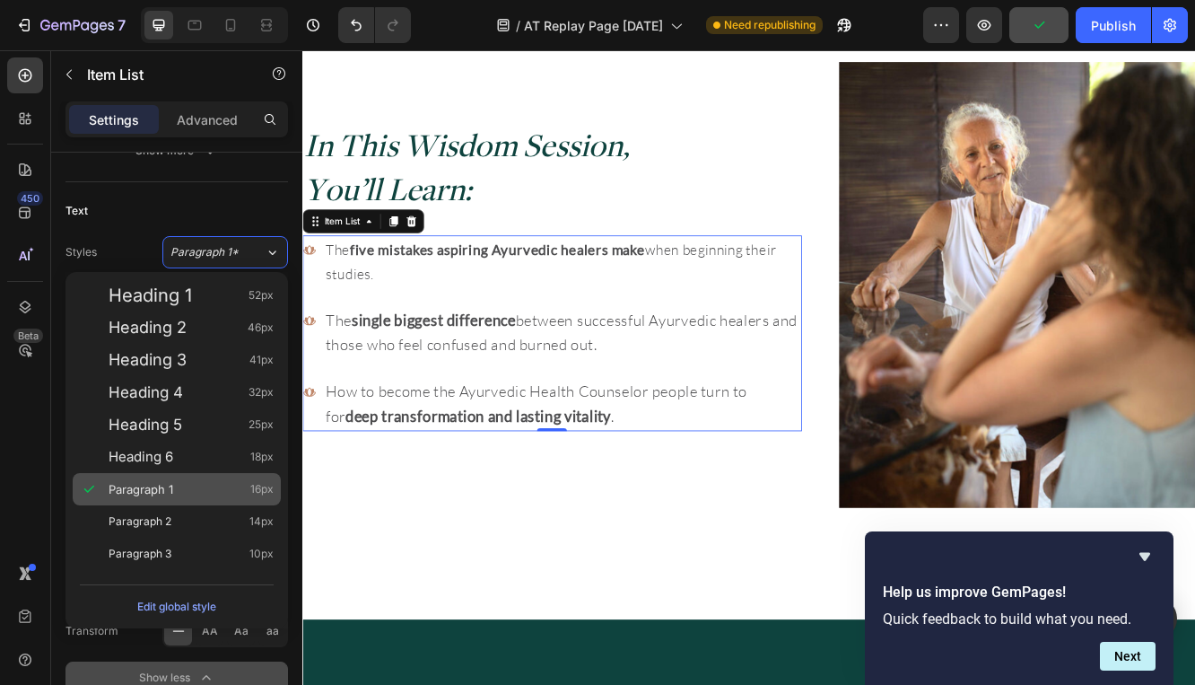
click at [162, 485] on span "Paragraph 1" at bounding box center [141, 489] width 65 height 18
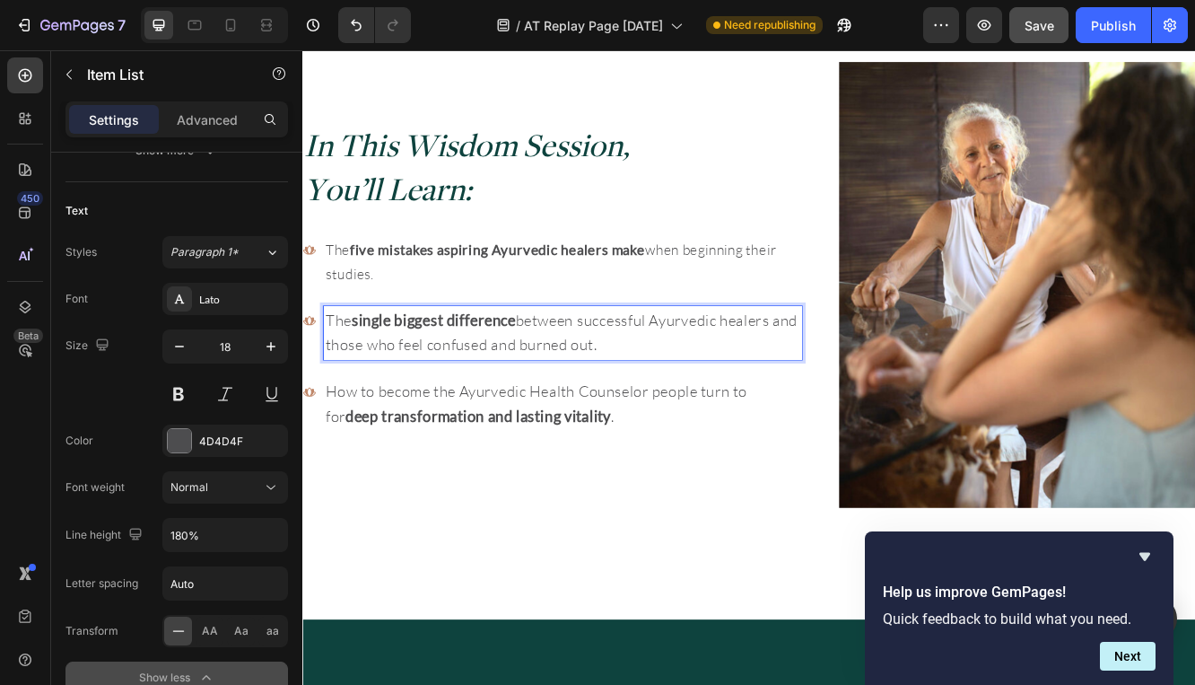
click at [613, 385] on span "The single biggest difference between successful Ayurvedic healers and those wh…" at bounding box center [614, 390] width 569 height 51
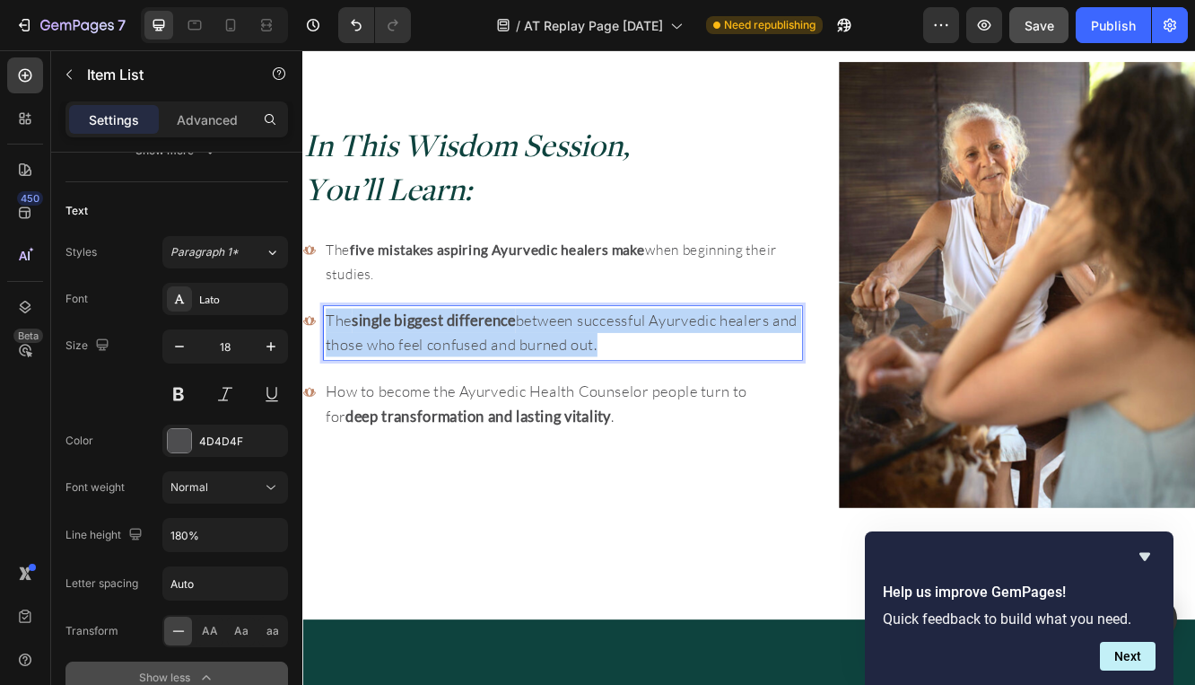
click at [613, 385] on span "The single biggest difference between successful Ayurvedic healers and those wh…" at bounding box center [614, 390] width 569 height 51
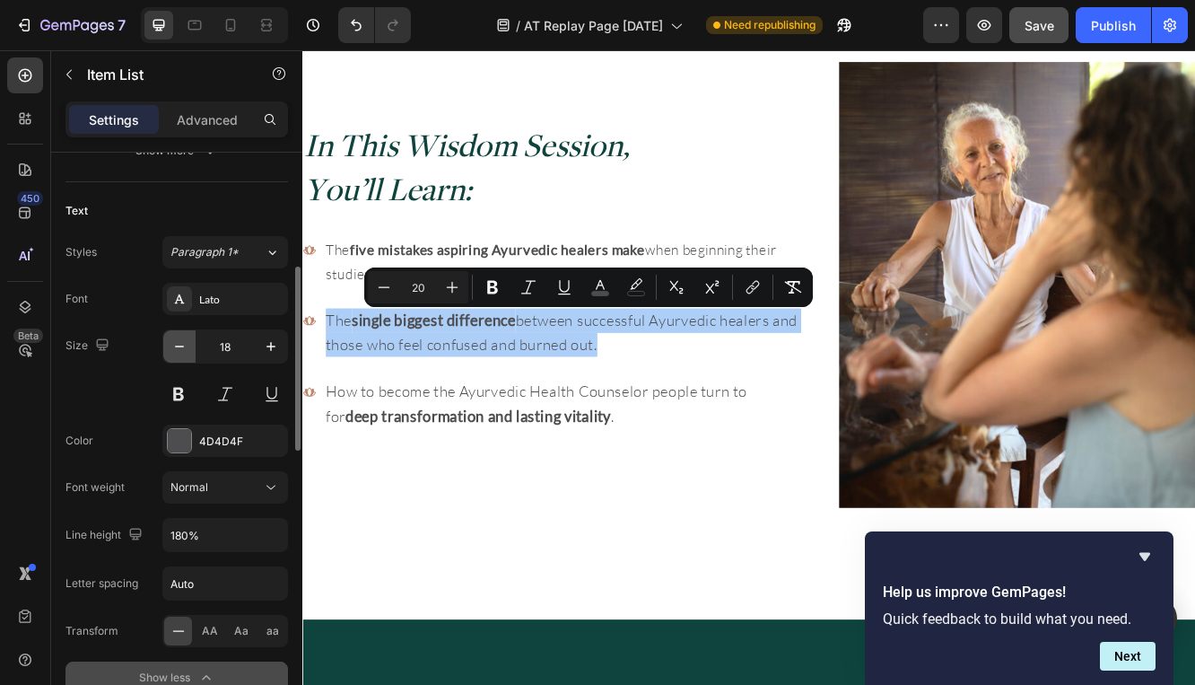
click at [179, 347] on icon "button" at bounding box center [180, 346] width 18 height 18
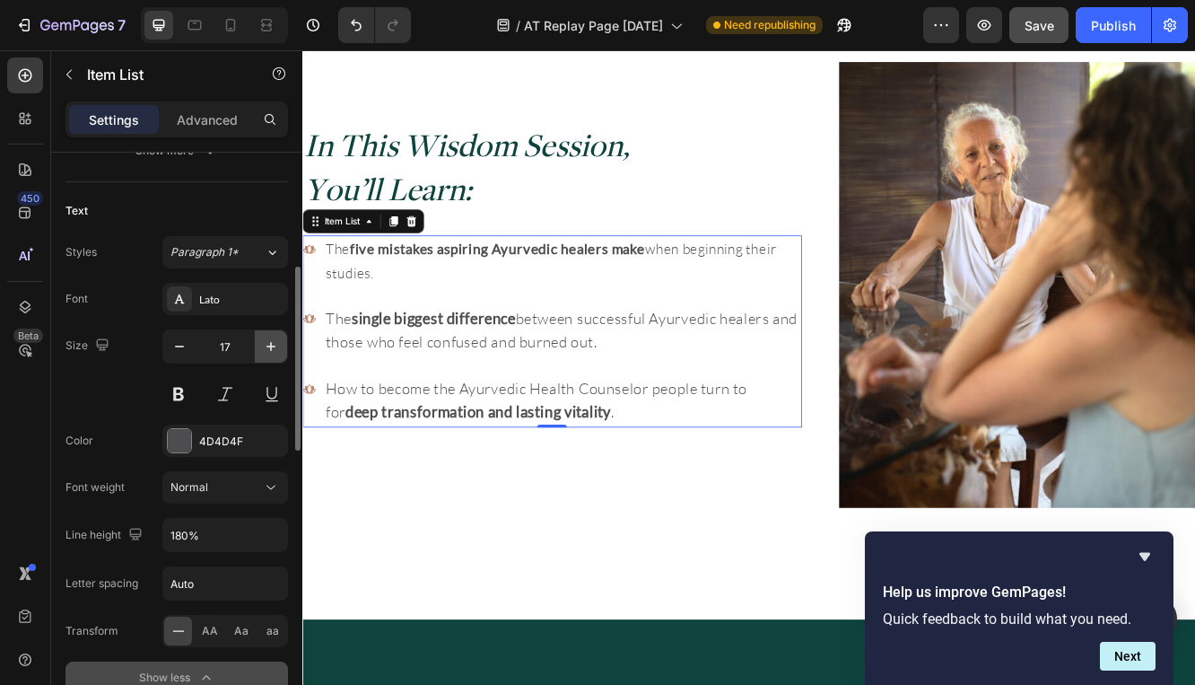
click at [276, 349] on icon "button" at bounding box center [271, 346] width 18 height 18
type input "18"
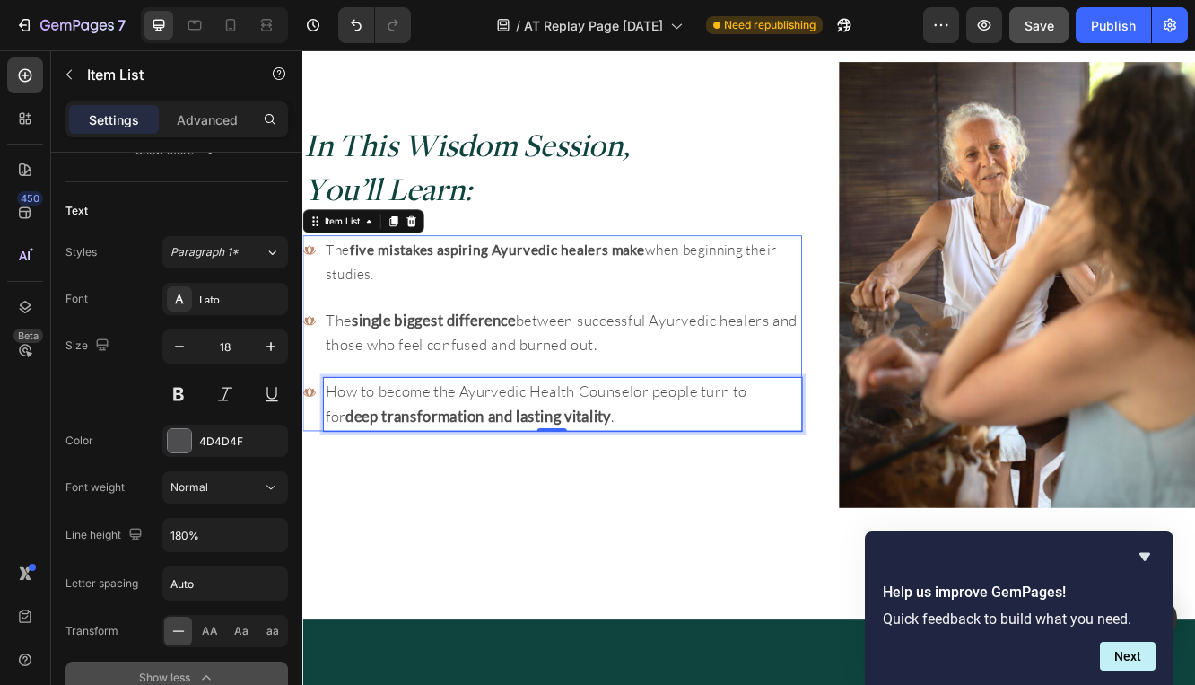
click at [502, 483] on strong "deep transformation and lasting vitality" at bounding box center [514, 491] width 320 height 22
click at [502, 463] on span "How to become the Ayurvedic Health Counselor people turn to for deep transforma…" at bounding box center [584, 477] width 509 height 52
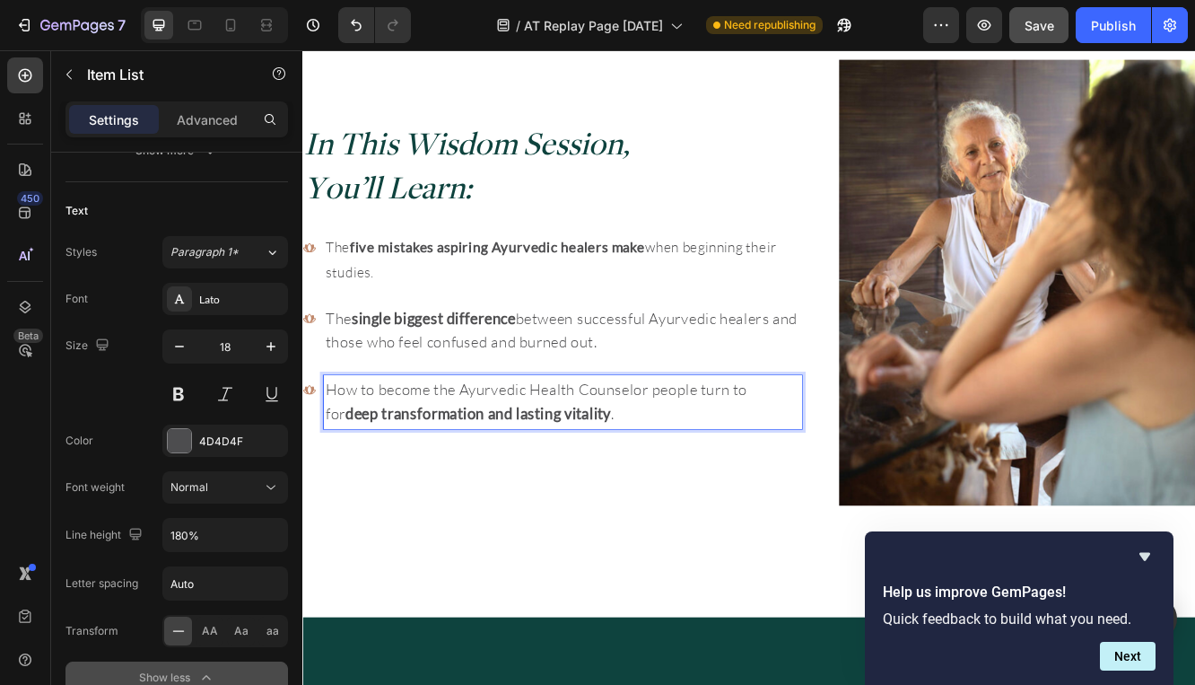
scroll to position [749, 0]
click at [336, 293] on span "The five mistakes aspiring Ayurvedic healers make when beginning their studies." at bounding box center [601, 301] width 543 height 50
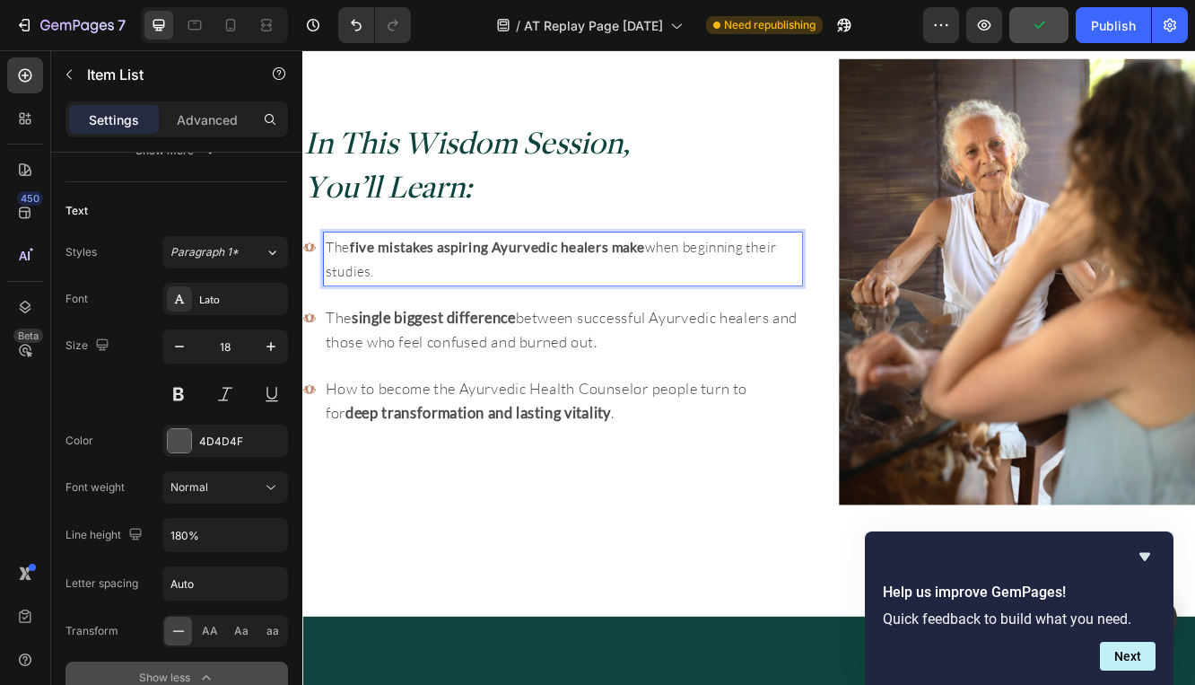
click at [337, 377] on span "The single biggest difference between successful Ayurvedic healers and those wh…" at bounding box center [614, 387] width 569 height 51
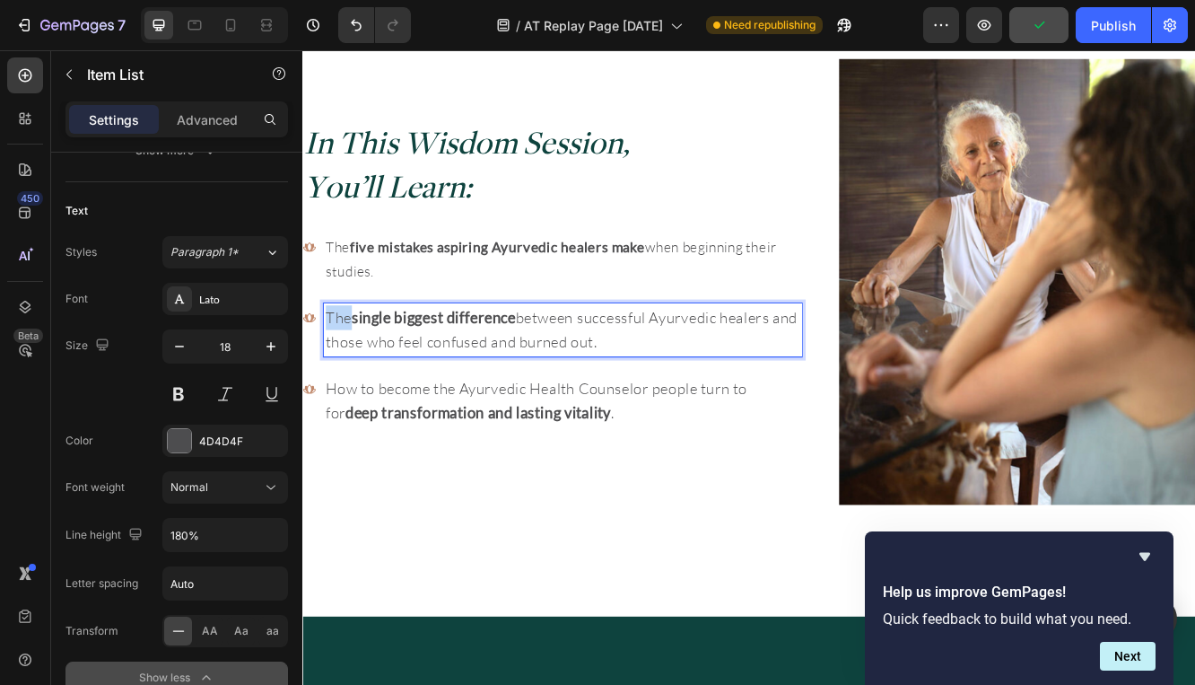
click at [337, 377] on span "The single biggest difference between successful Ayurvedic healers and those wh…" at bounding box center [614, 387] width 569 height 51
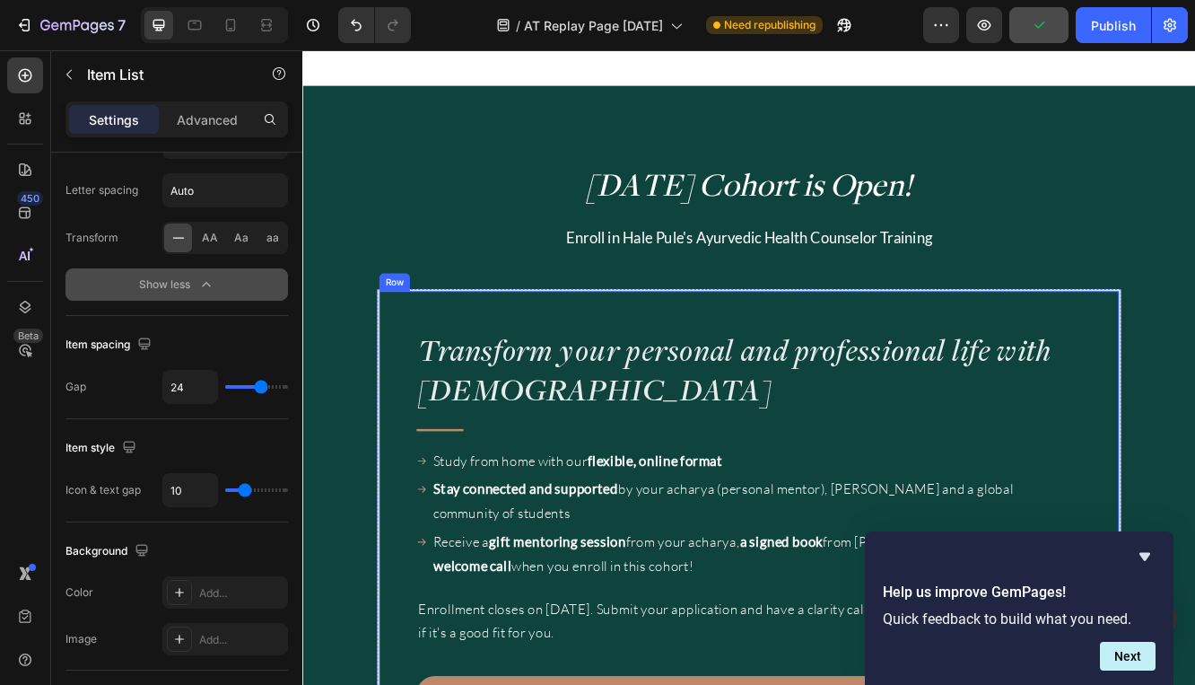
scroll to position [1391, 0]
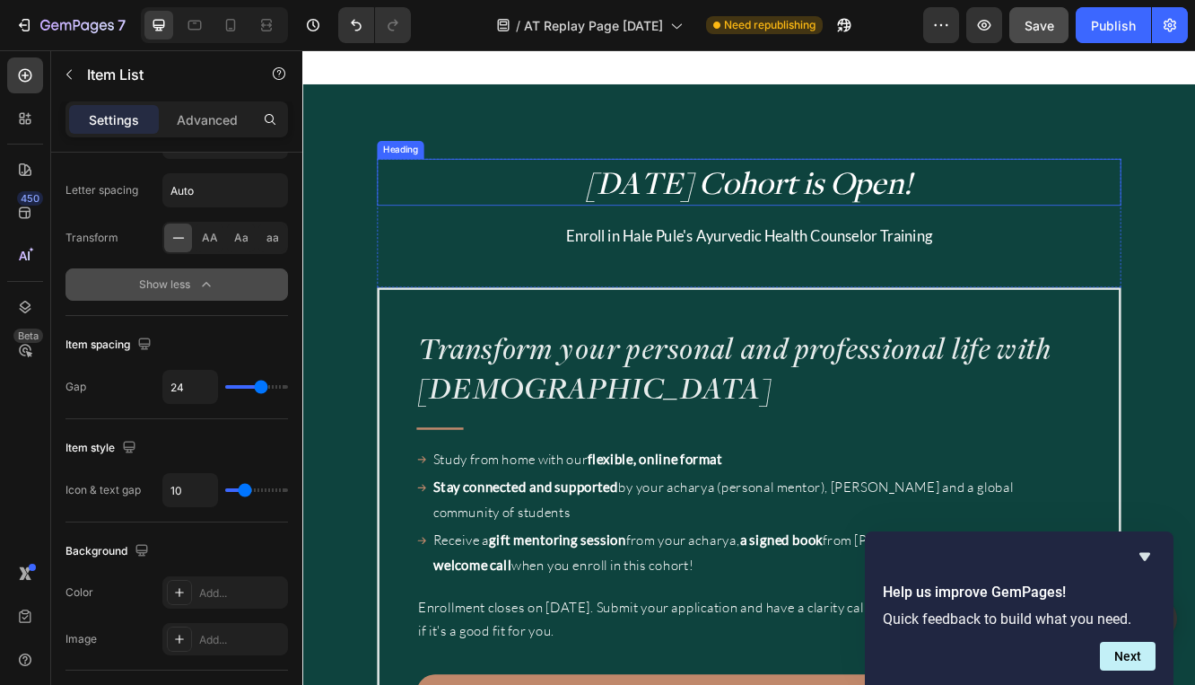
click at [644, 209] on span "October 2025 Cohort is Open!" at bounding box center [841, 209] width 394 height 50
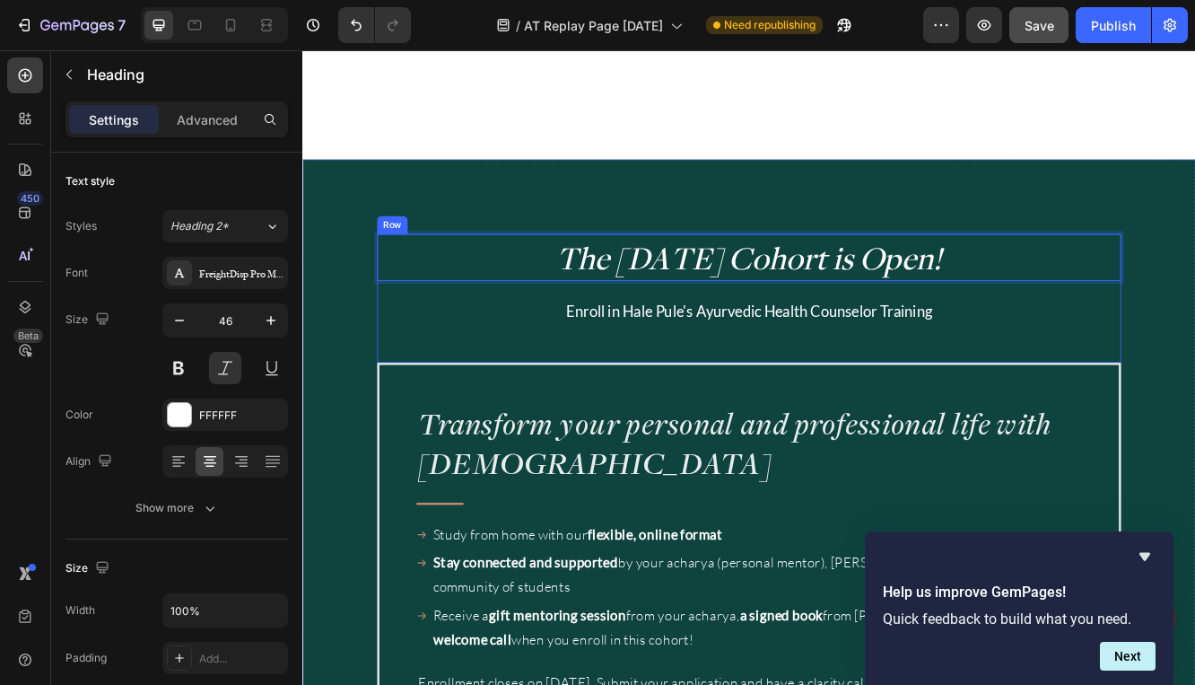
scroll to position [1306, 0]
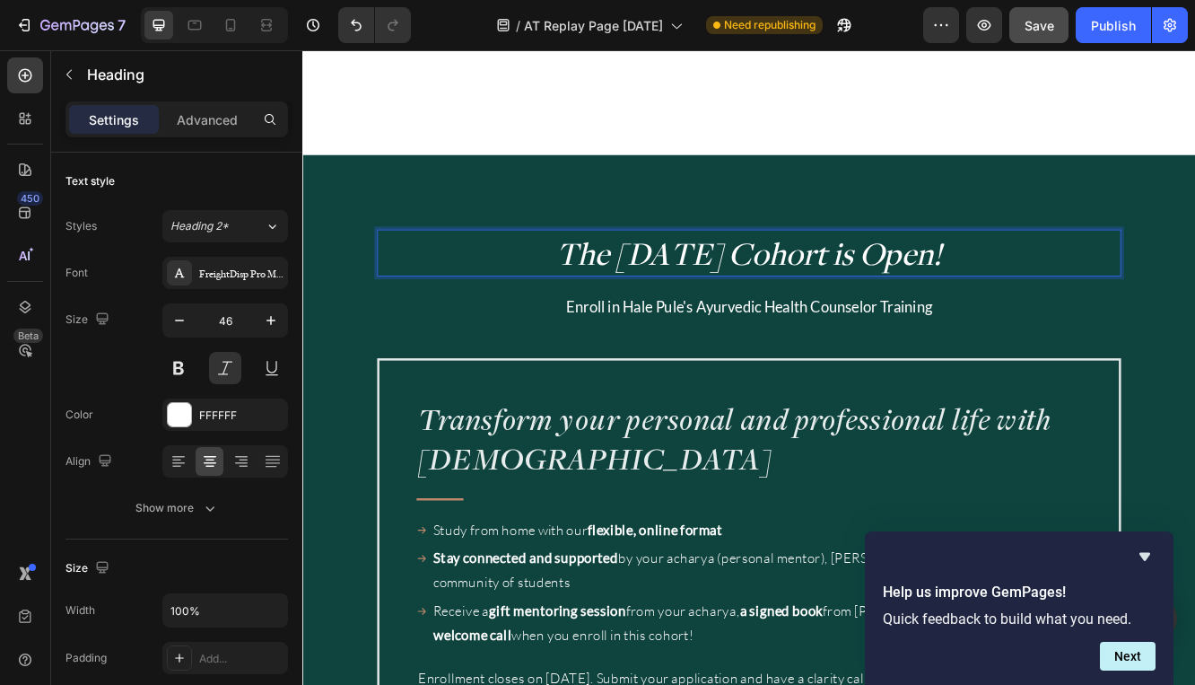
click at [1116, 296] on p "The October 2025 Cohort is Open!" at bounding box center [841, 295] width 894 height 54
click at [623, 283] on span "The October 2025 Cohort is Open" at bounding box center [841, 294] width 455 height 50
drag, startPoint x: 640, startPoint y: 284, endPoint x: 567, endPoint y: 285, distance: 72.7
click at [614, 285] on span "The October 2025 Cohort is Open" at bounding box center [841, 294] width 455 height 50
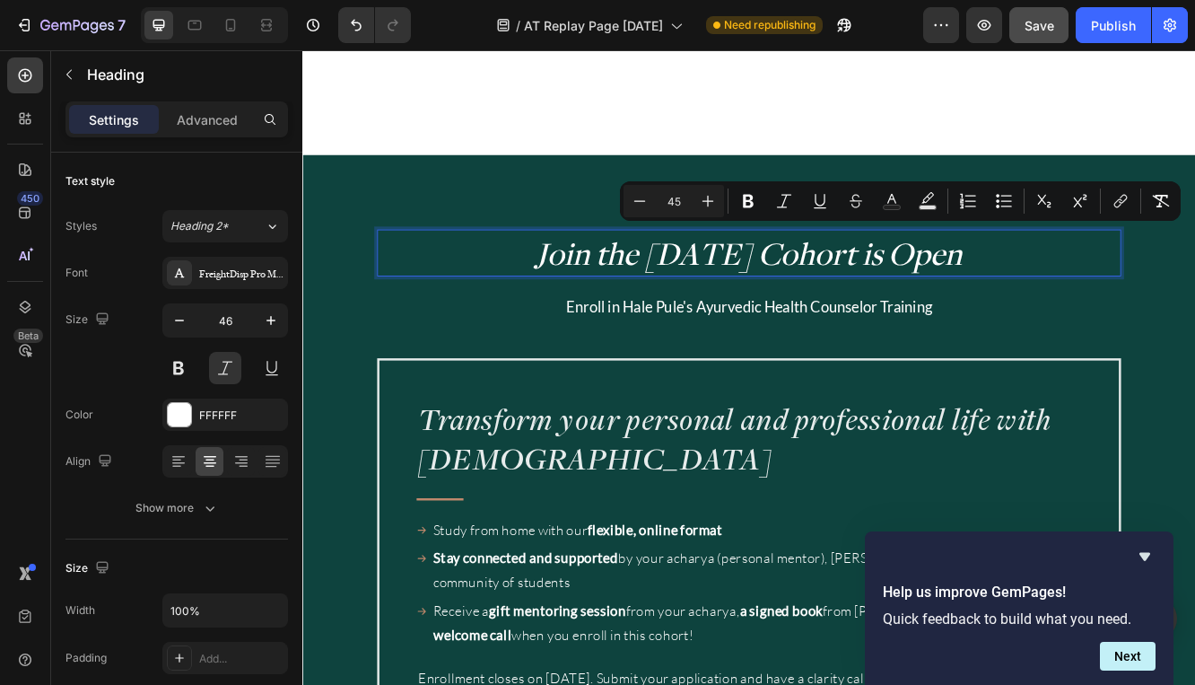
drag, startPoint x: 1008, startPoint y: 294, endPoint x: 1160, endPoint y: 311, distance: 153.4
click at [1160, 311] on p "Join the October 2025 Cohort is Open" at bounding box center [841, 295] width 894 height 54
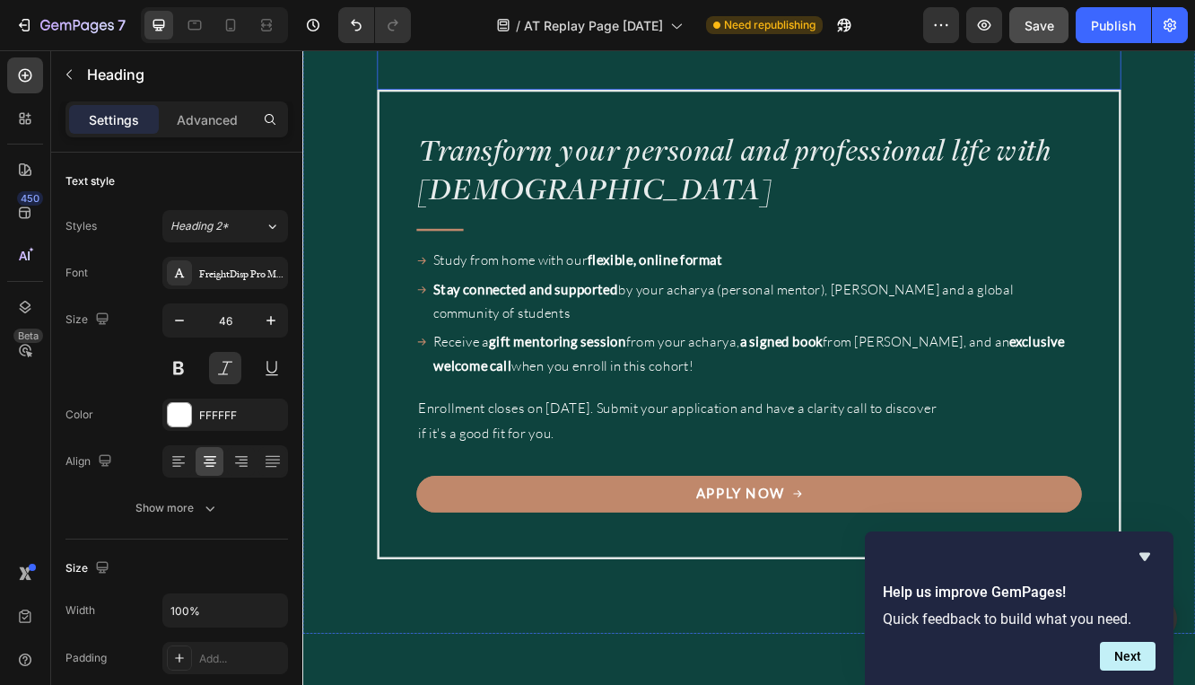
scroll to position [1626, 0]
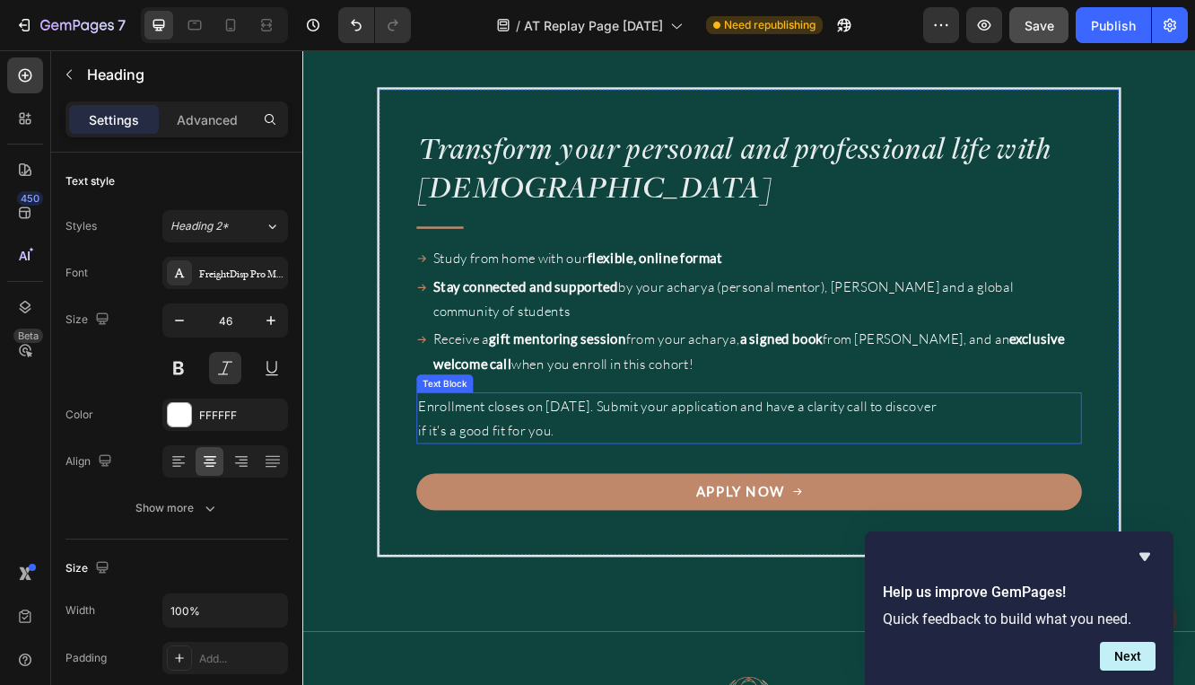
drag, startPoint x: 544, startPoint y: 501, endPoint x: 506, endPoint y: 525, distance: 44.8
click at [544, 501] on p "Enrollment closes on October 15. Submit your application and have a clarity cal…" at bounding box center [761, 494] width 638 height 58
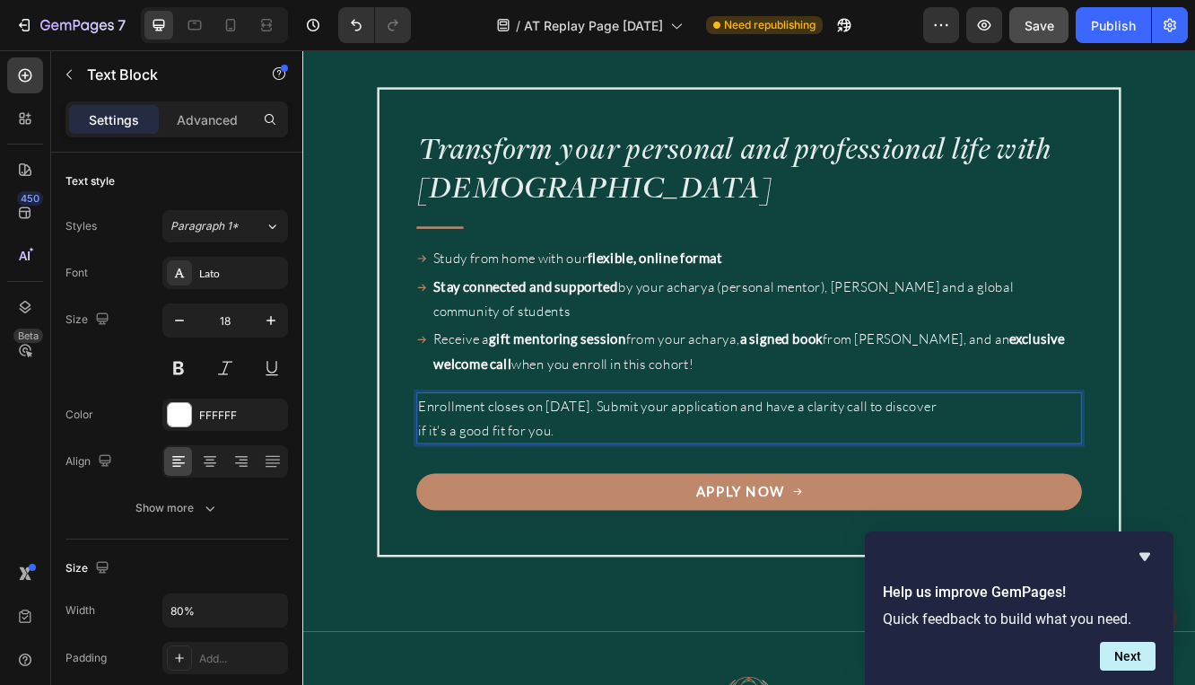
click at [497, 516] on p "Enrollment closes on October 15. Submit your application and have a clarity cal…" at bounding box center [761, 494] width 638 height 58
drag, startPoint x: 501, startPoint y: 514, endPoint x: 443, endPoint y: 514, distance: 57.4
click at [443, 514] on p "Enrollment closes on October 15. Submit your application and have a clarity cal…" at bounding box center [761, 494] width 638 height 58
click at [891, 482] on p "Enrollment closes on October 15. Submit your application and have a clarity cal…" at bounding box center [761, 494] width 638 height 58
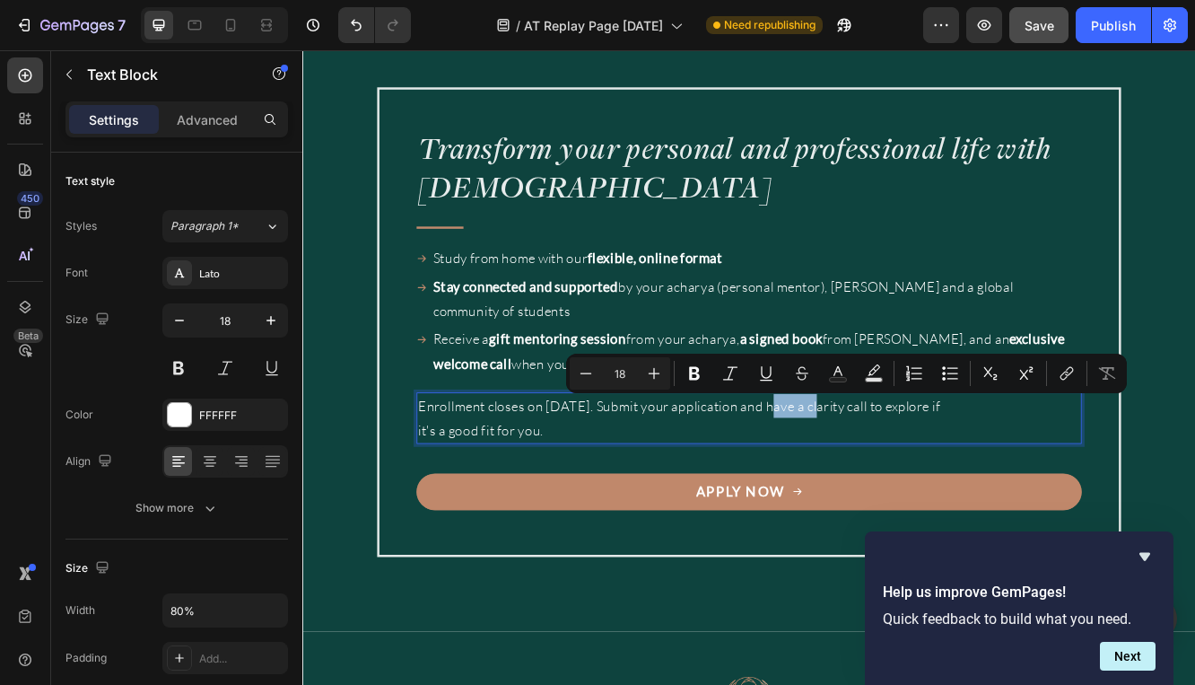
drag, startPoint x: 869, startPoint y: 482, endPoint x: 932, endPoint y: 486, distance: 63.8
click at [932, 486] on p "Enrollment closes on October 15. Submit your application and have a clarity cal…" at bounding box center [761, 494] width 638 height 58
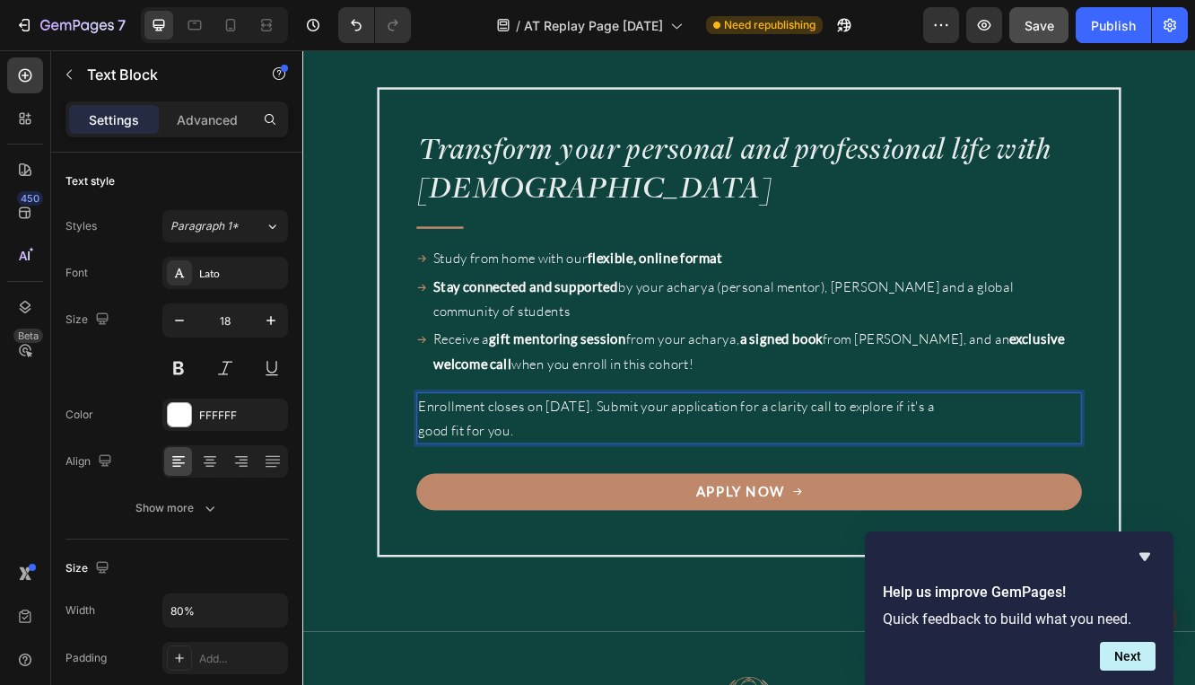
click at [462, 512] on p "Enrollment closes on October 15. Submit your application for a clarity call to …" at bounding box center [761, 494] width 638 height 58
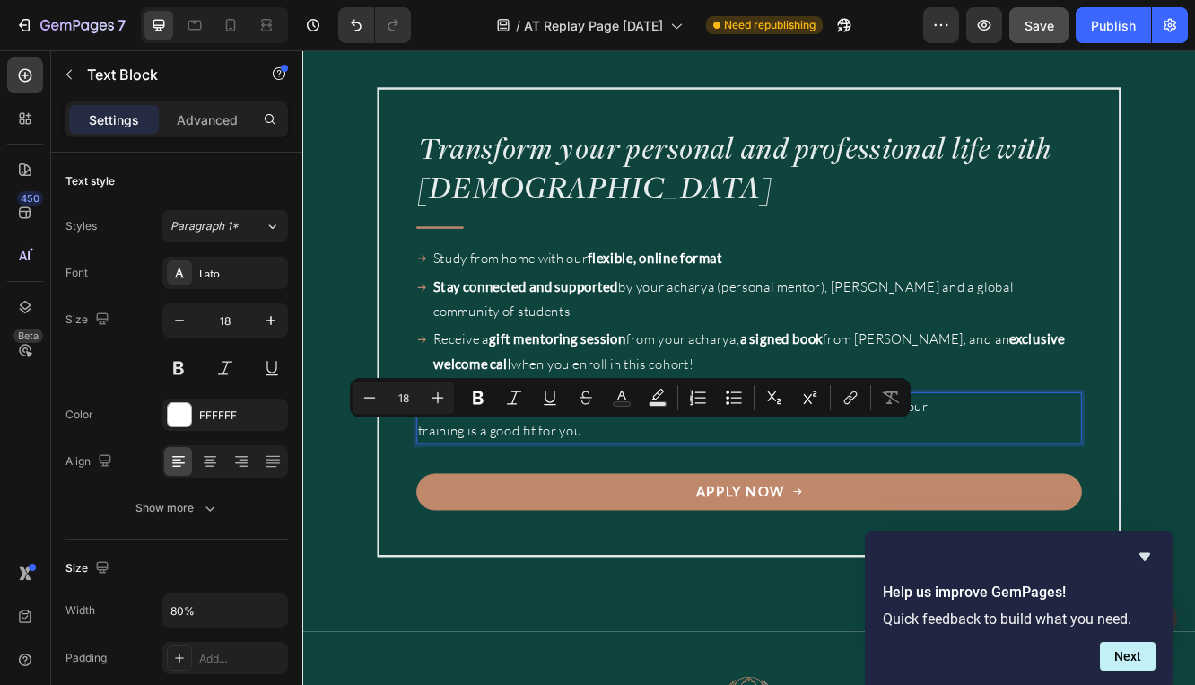
drag, startPoint x: 668, startPoint y: 515, endPoint x: 611, endPoint y: 514, distance: 56.5
click at [611, 514] on p "Enrollment closes on October 15. Submit your application for a clarity call to …" at bounding box center [761, 494] width 638 height 58
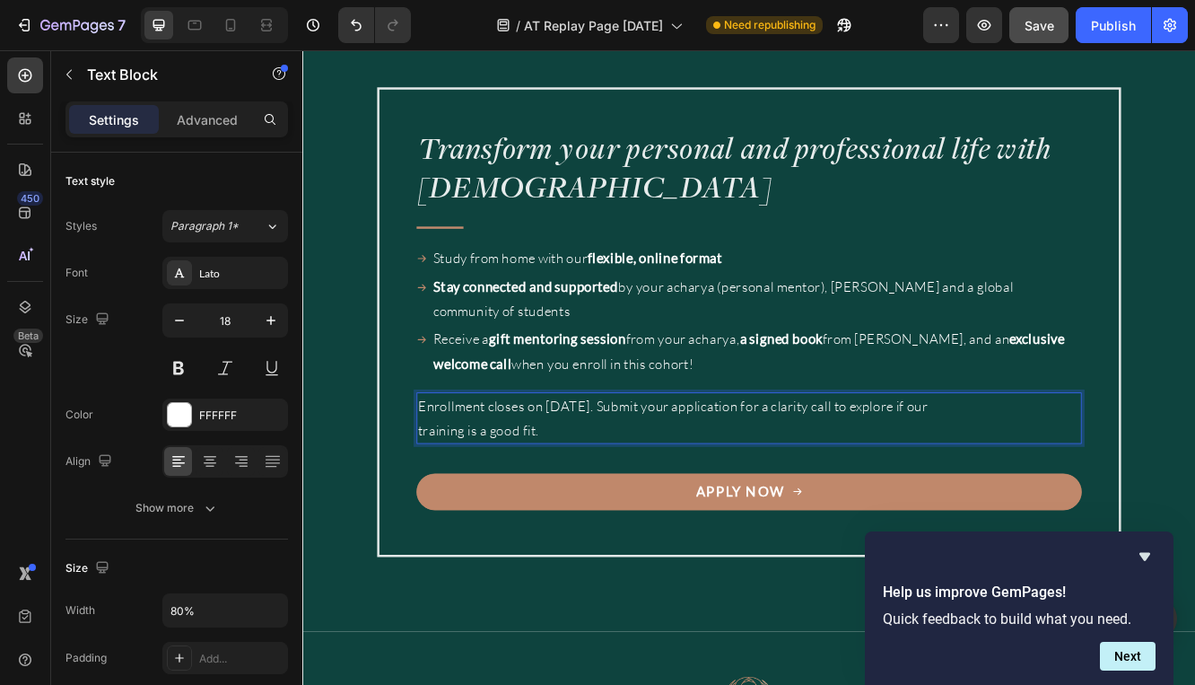
click at [1058, 487] on p "Enrollment closes on October 15. Submit your application for a clarity call to …" at bounding box center [761, 494] width 638 height 58
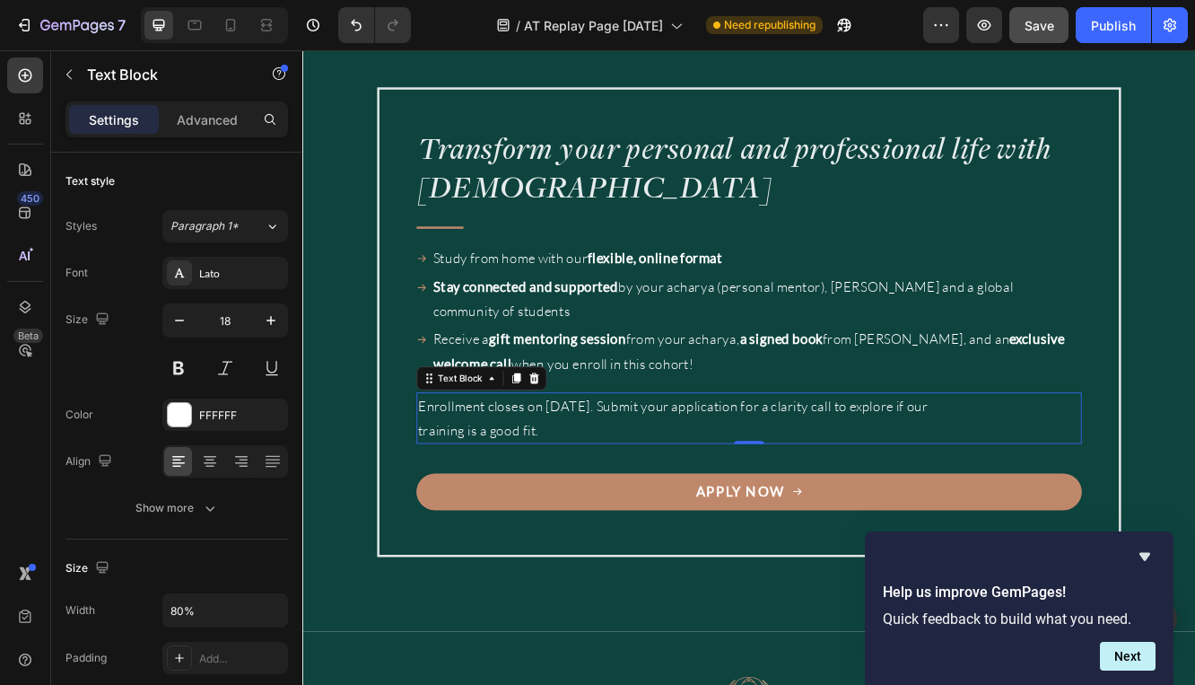
click at [1072, 485] on div "Enrollment closes on October 15. Submit your application for a clarity call to …" at bounding box center [841, 494] width 802 height 62
click at [1063, 477] on p "Enrollment closes on October 15. Submit your application for a clarity call to …" at bounding box center [761, 494] width 638 height 58
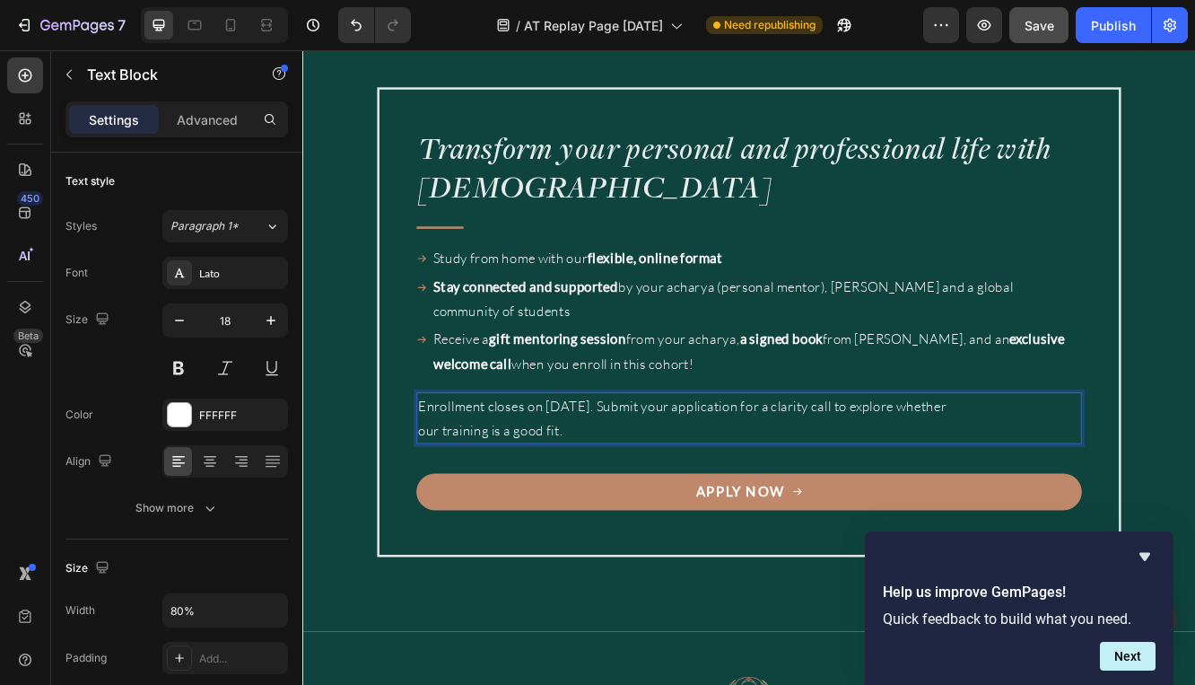
click at [670, 518] on p "Enrollment closes on October 15. Submit your application for a clarity call to …" at bounding box center [761, 494] width 638 height 58
click at [678, 515] on p "Enrollment closes on October 15. Submit your application for a clarity call to …" at bounding box center [761, 494] width 638 height 58
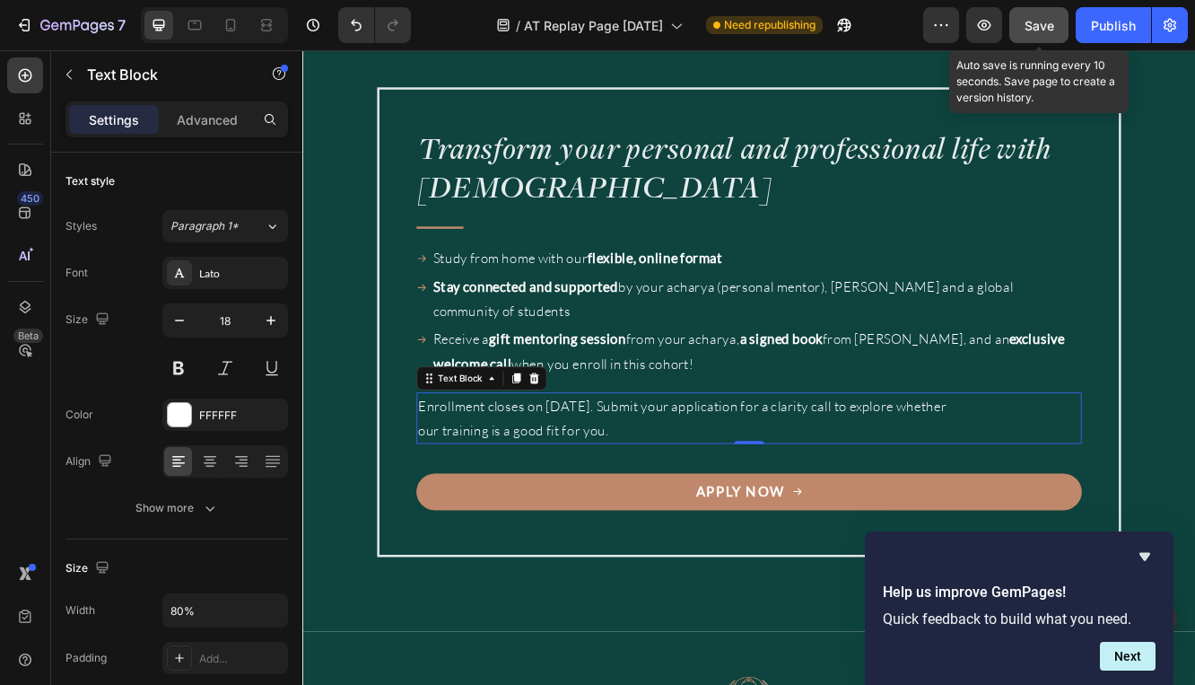
click at [1046, 22] on span "Save" at bounding box center [1040, 25] width 30 height 15
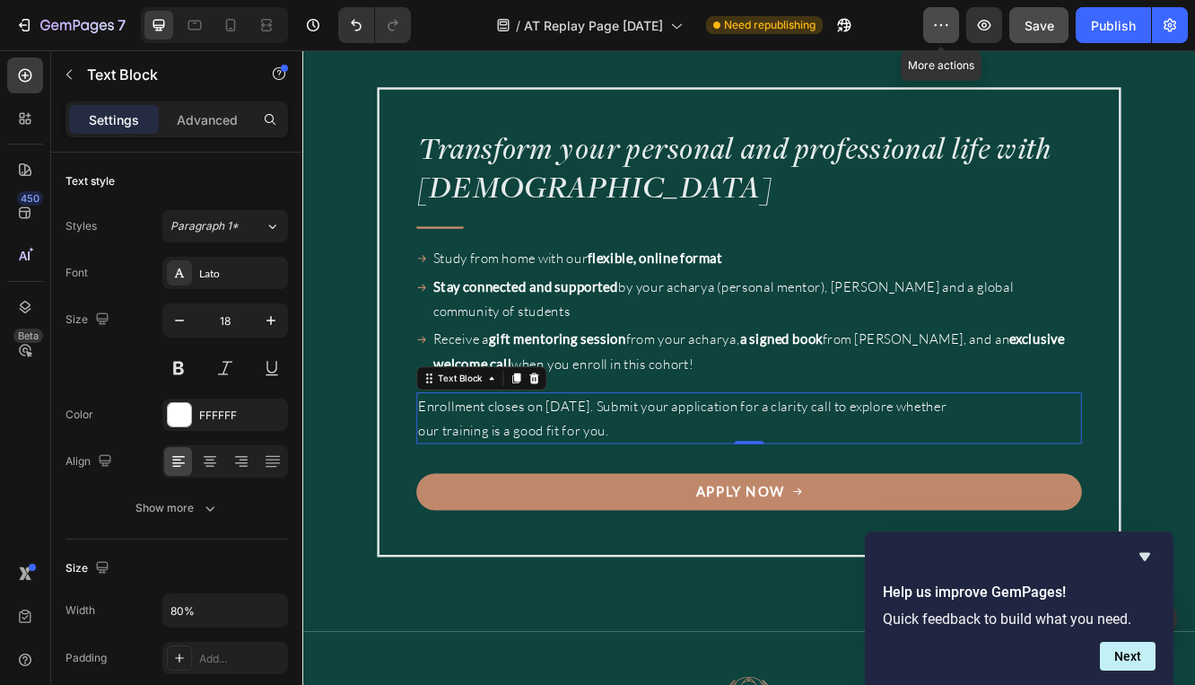
click at [944, 31] on icon "button" at bounding box center [941, 25] width 18 height 18
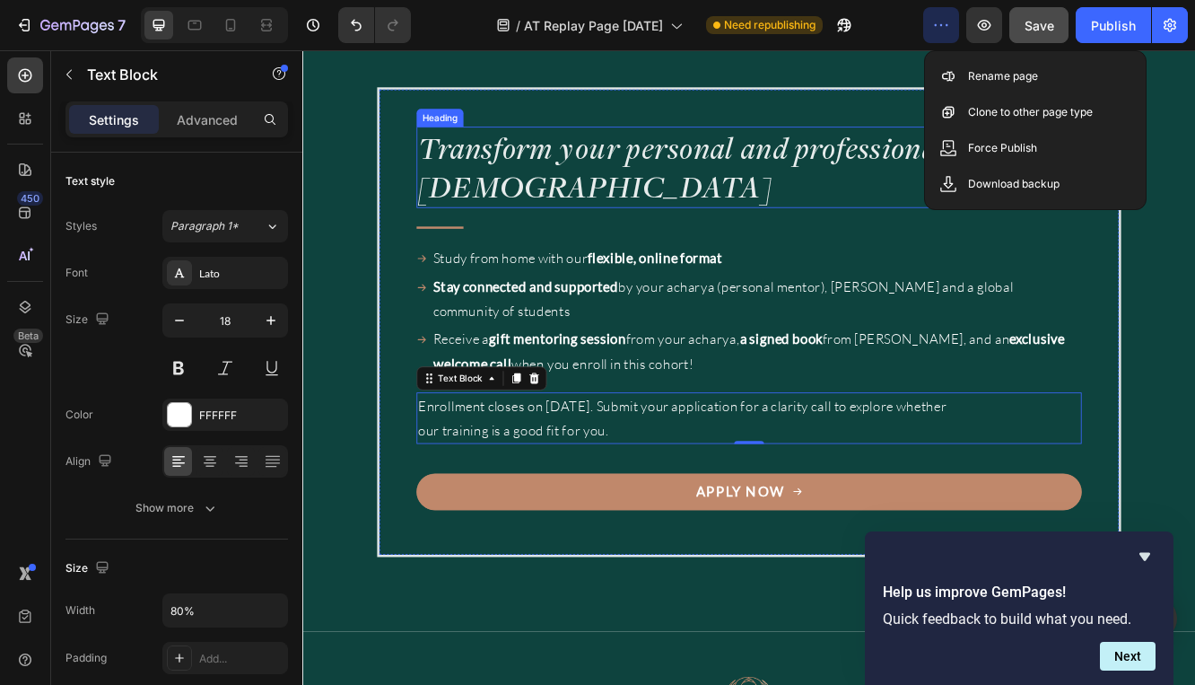
click at [880, 226] on h3 "Transform your personal and professional life with Ayurveda" at bounding box center [841, 192] width 802 height 99
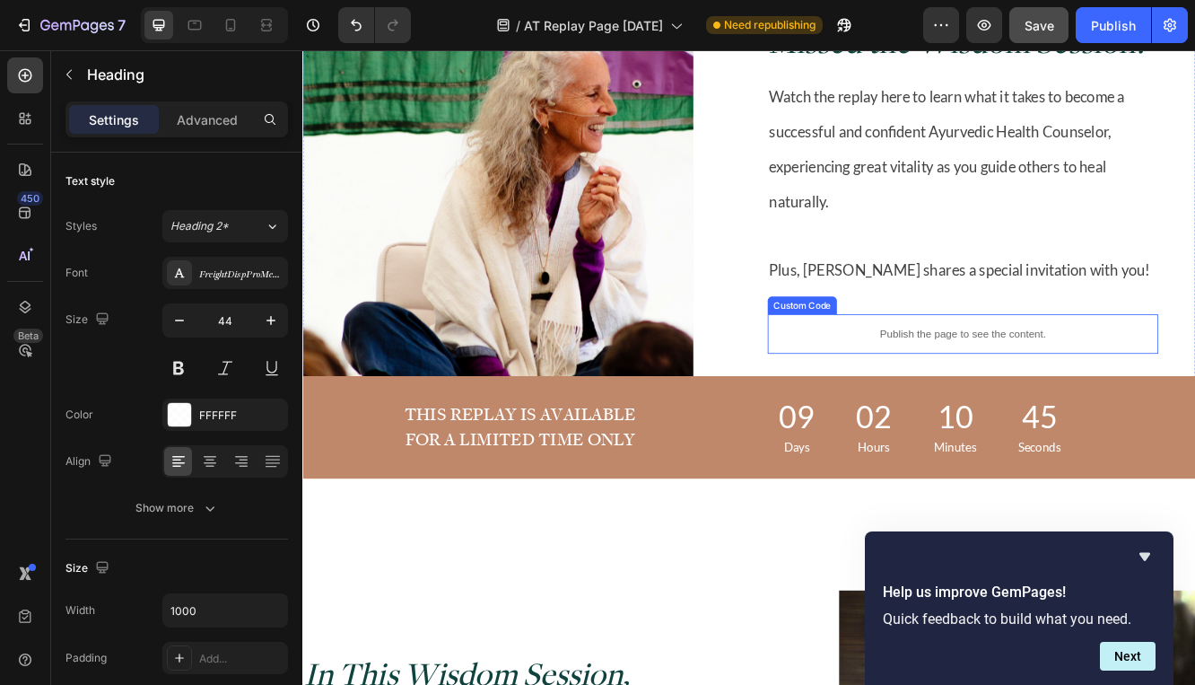
scroll to position [0, 0]
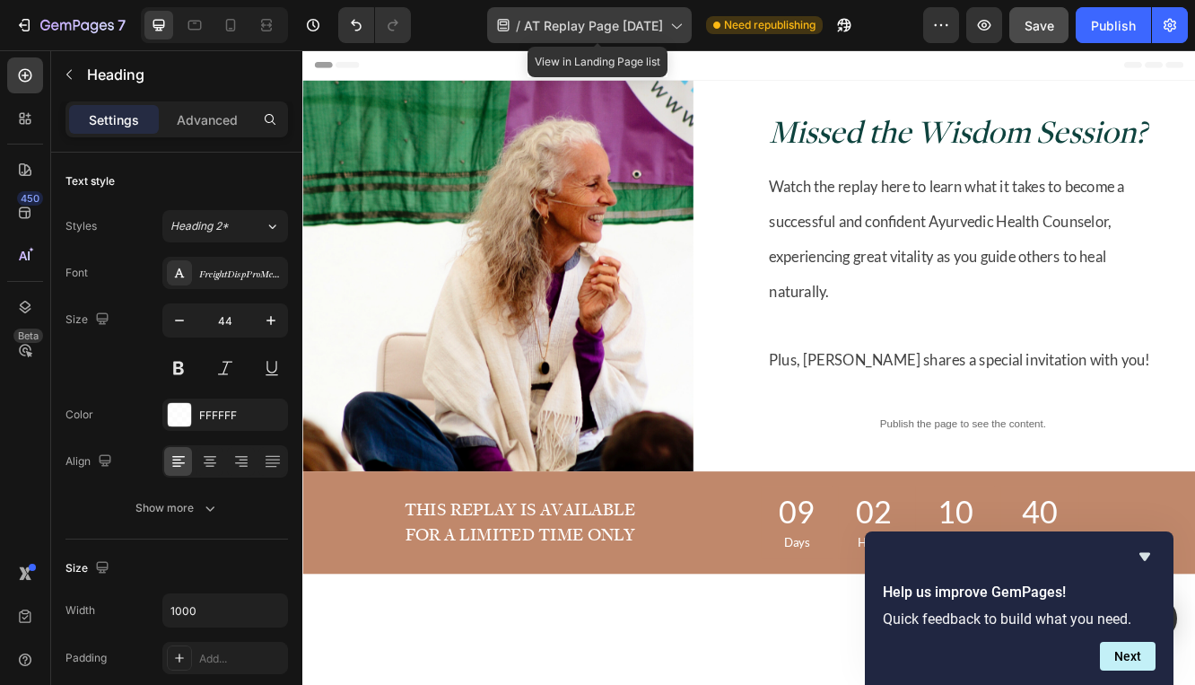
click at [681, 24] on icon at bounding box center [676, 26] width 10 height 5
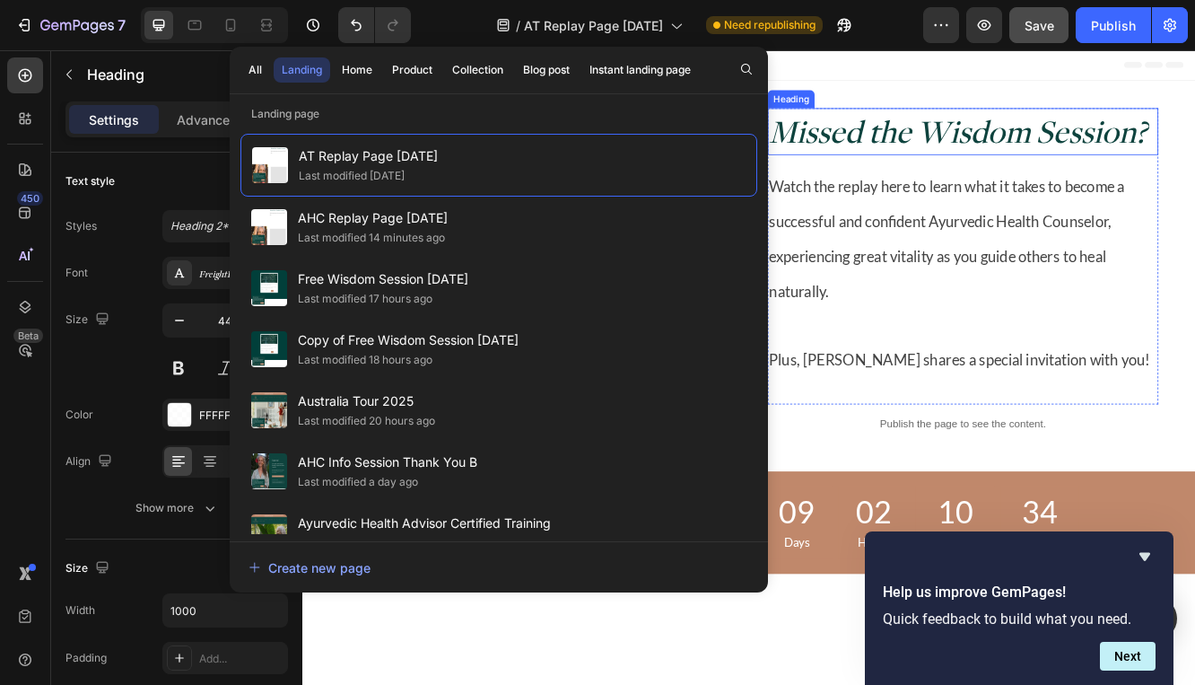
click at [1009, 171] on h2 "Missed the Wisdom Session?" at bounding box center [1098, 148] width 471 height 57
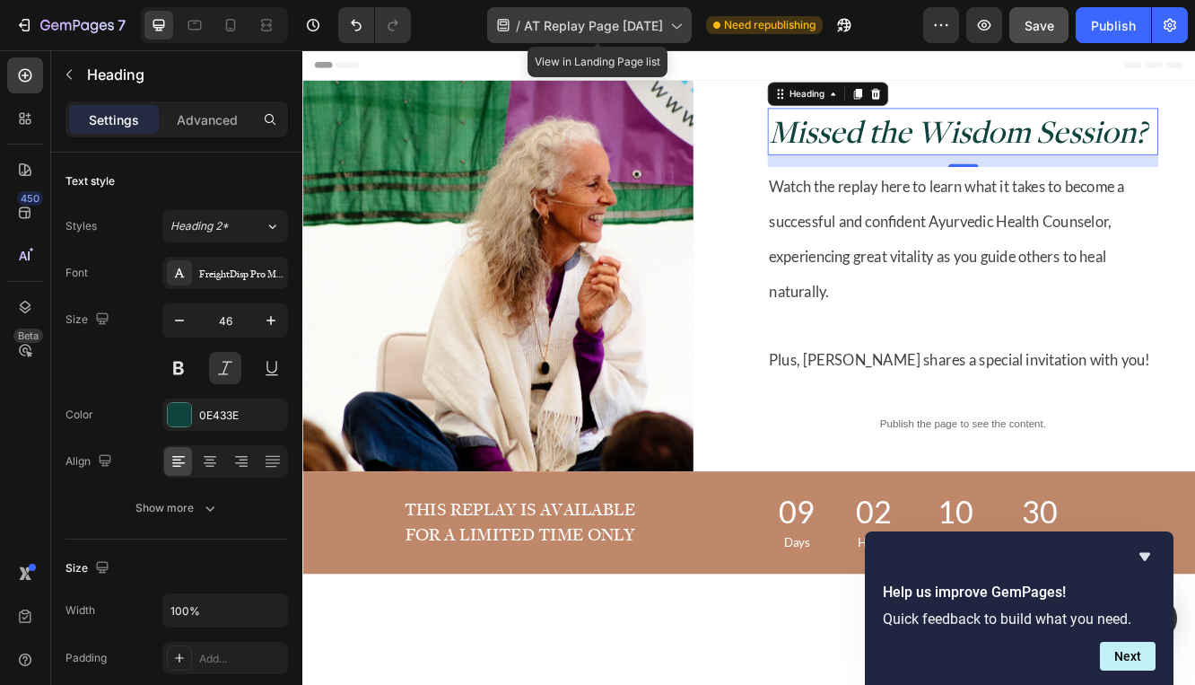
click at [685, 26] on icon at bounding box center [676, 25] width 18 height 18
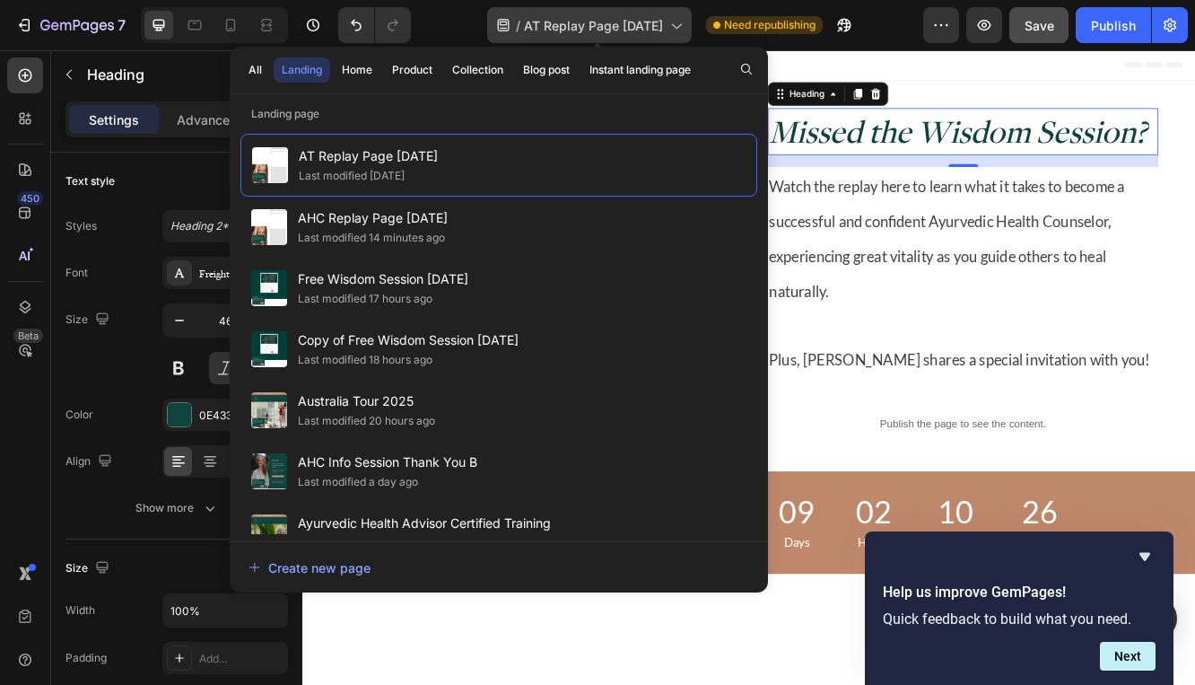
click at [626, 27] on span "AT Replay Page July 2025" at bounding box center [593, 25] width 139 height 19
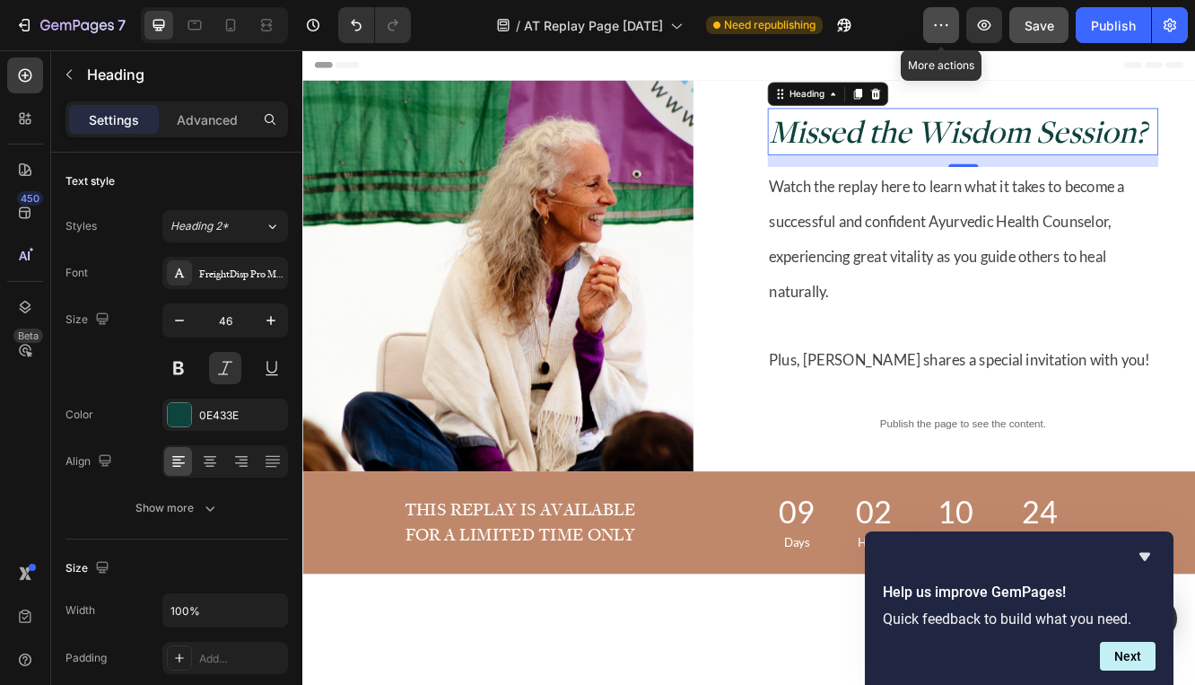
click at [945, 33] on icon "button" at bounding box center [941, 25] width 18 height 18
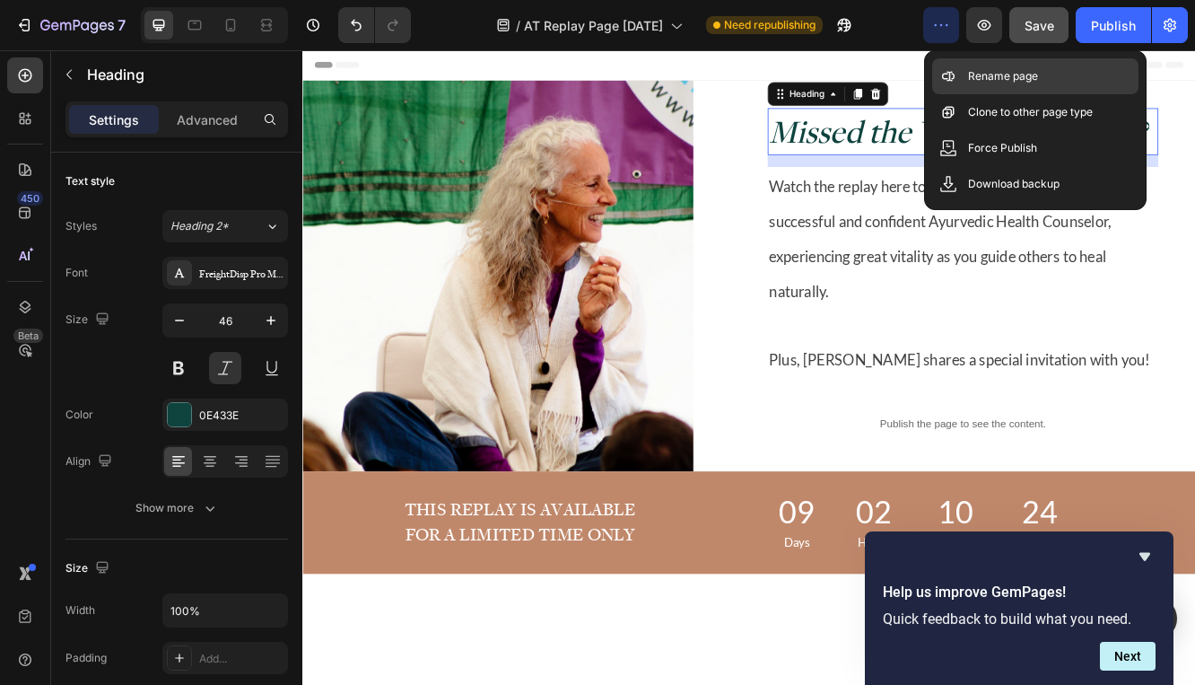
click at [943, 64] on div "Rename page" at bounding box center [1035, 76] width 206 height 36
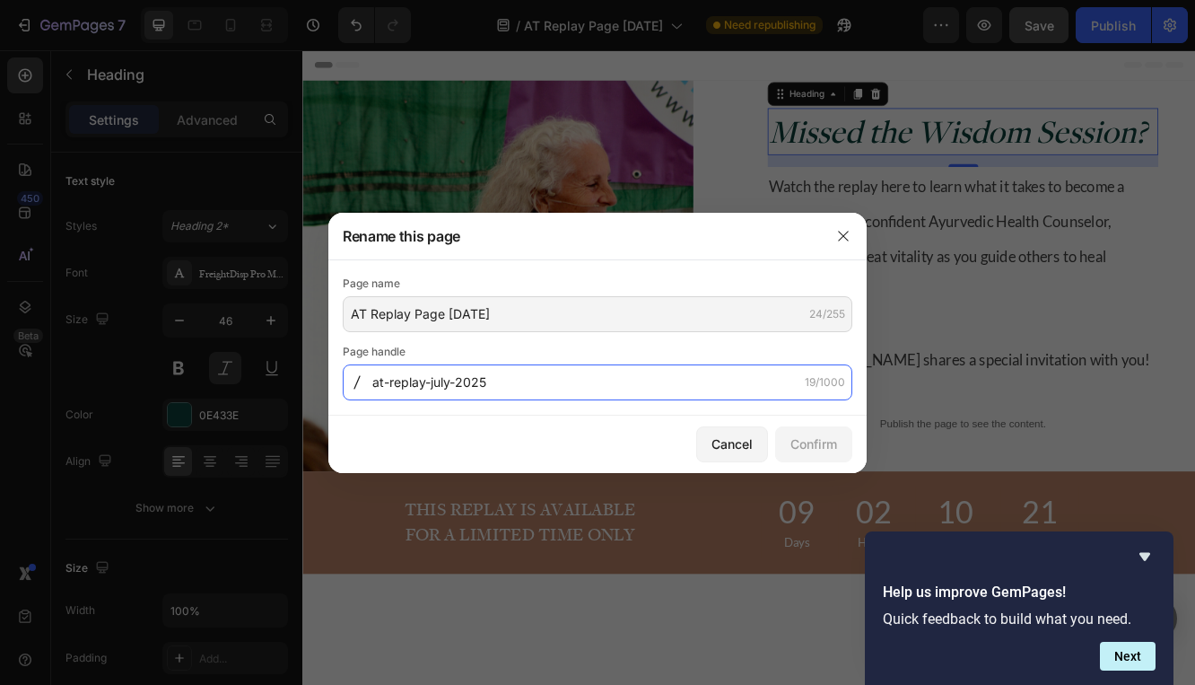
click at [381, 383] on input "at-replay-july-2025" at bounding box center [598, 382] width 510 height 36
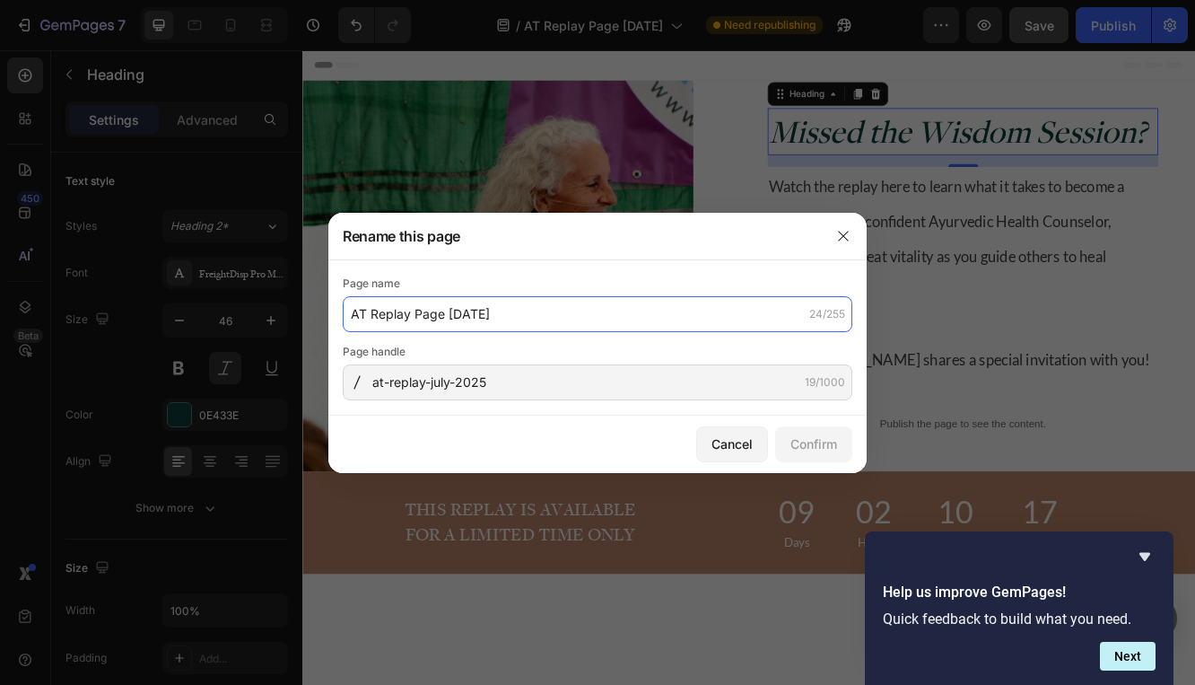
click at [363, 310] on input "AT Replay Page July 2025" at bounding box center [598, 314] width 510 height 36
click at [481, 317] on input "AHC Replay Page July 2025" at bounding box center [598, 314] width 510 height 36
type input "AHC Replay Page [DATE] - real"
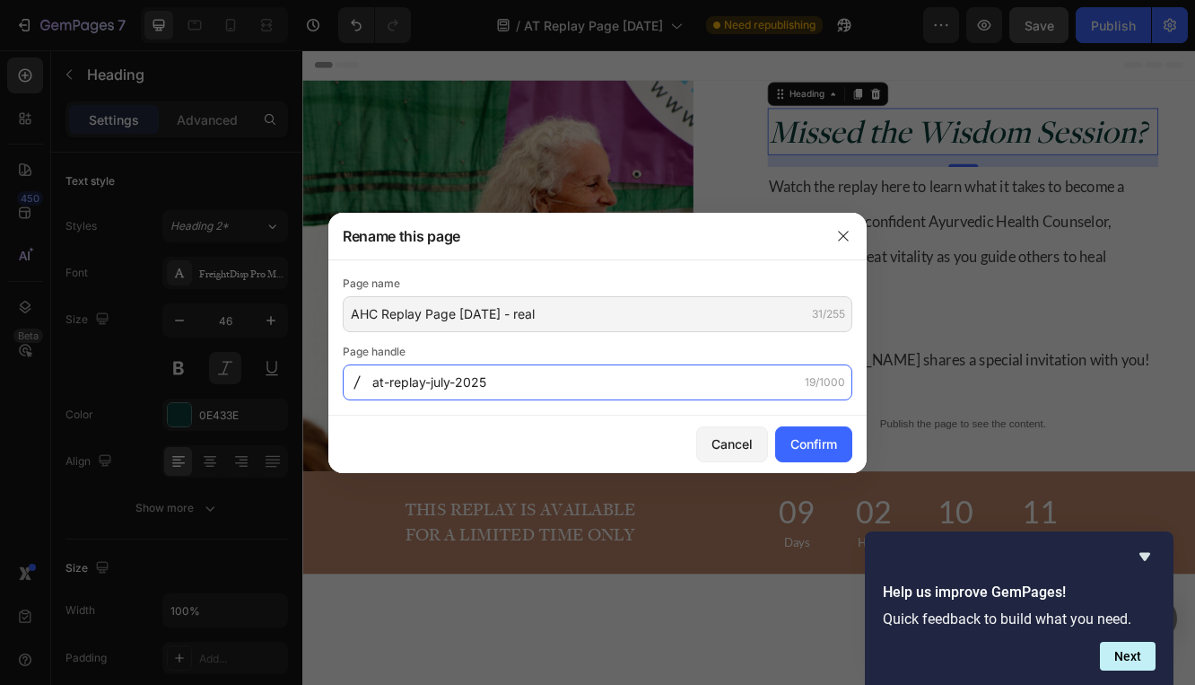
click at [385, 385] on input "at-replay-july-2025" at bounding box center [598, 382] width 510 height 36
type input "ahc-replay-oct-2025"
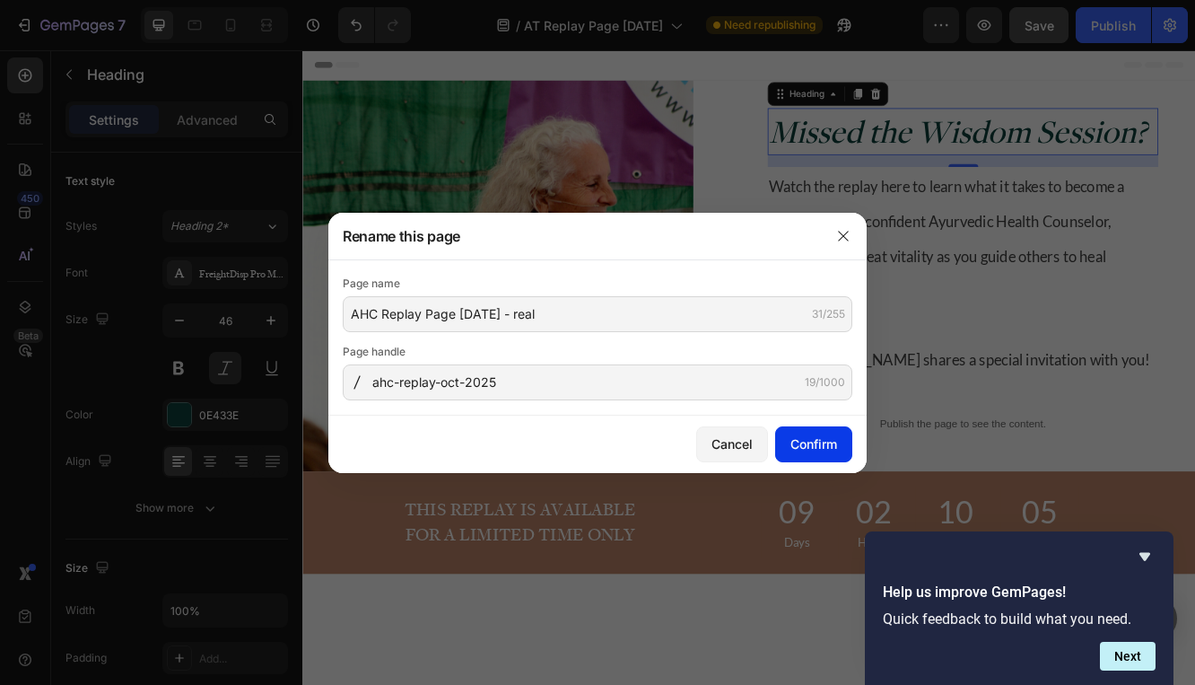
click at [825, 454] on button "Confirm" at bounding box center [813, 444] width 77 height 36
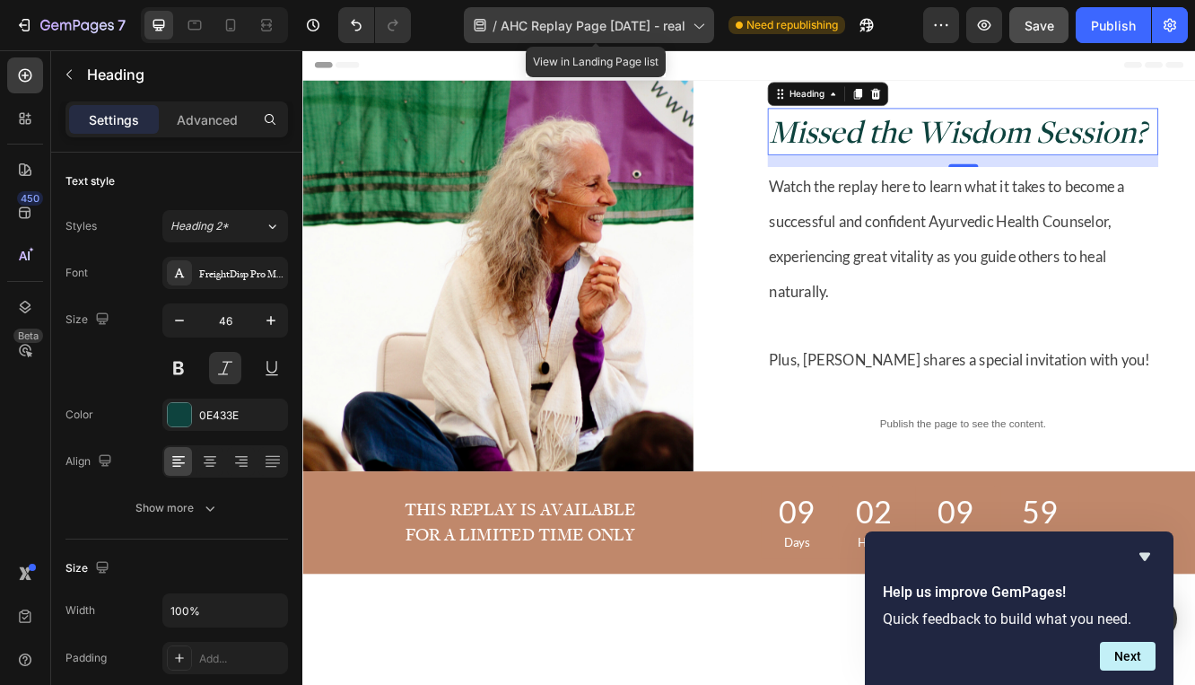
click at [713, 21] on div "/ AHC Replay Page Oct 2025 - real" at bounding box center [589, 25] width 250 height 36
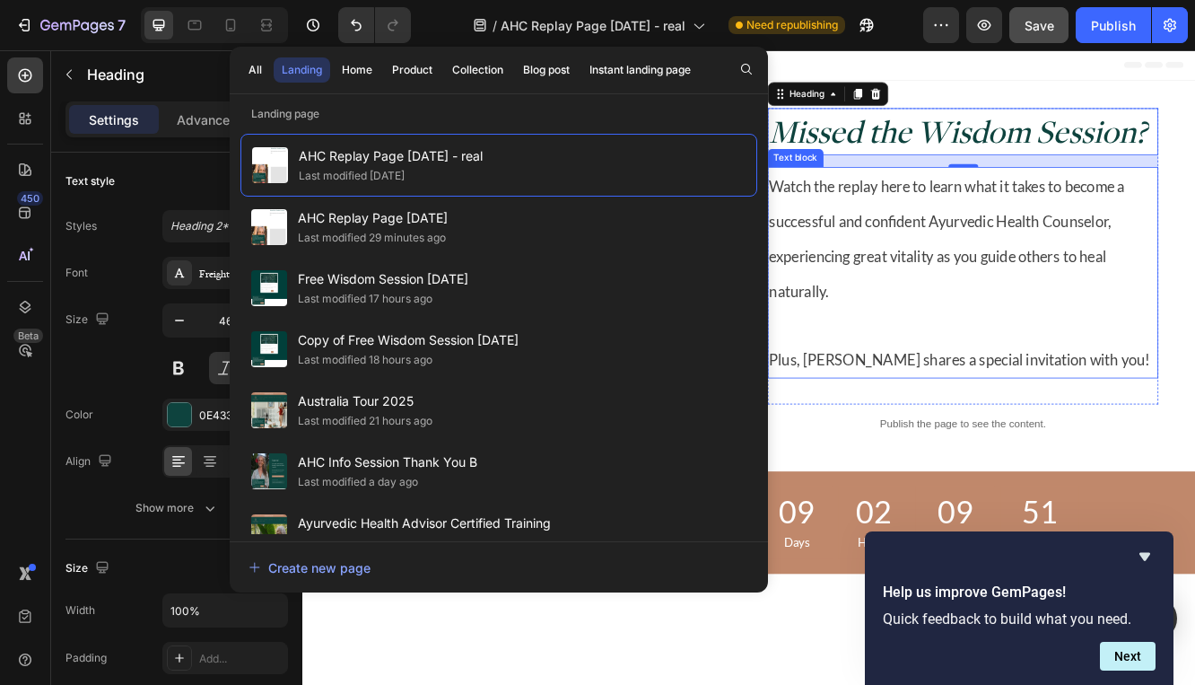
click at [886, 206] on span "Watch the replay here to learn what it takes to become a successful and confide…" at bounding box center [1079, 278] width 429 height 148
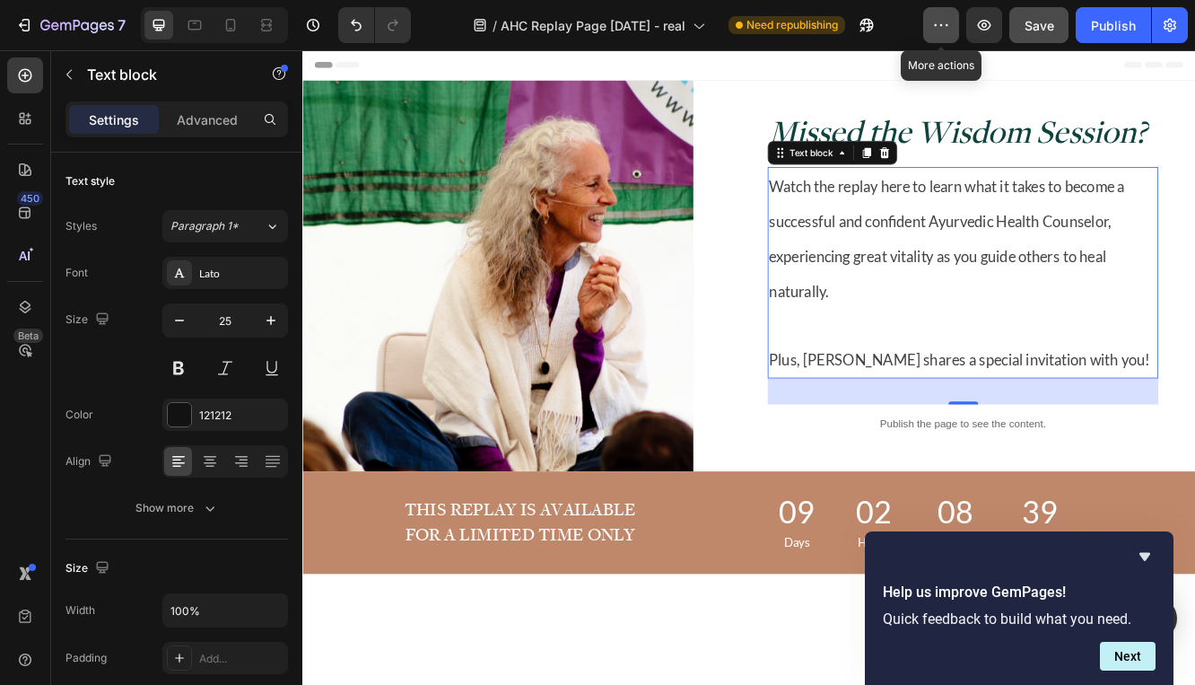
click at [939, 28] on icon "button" at bounding box center [941, 25] width 18 height 18
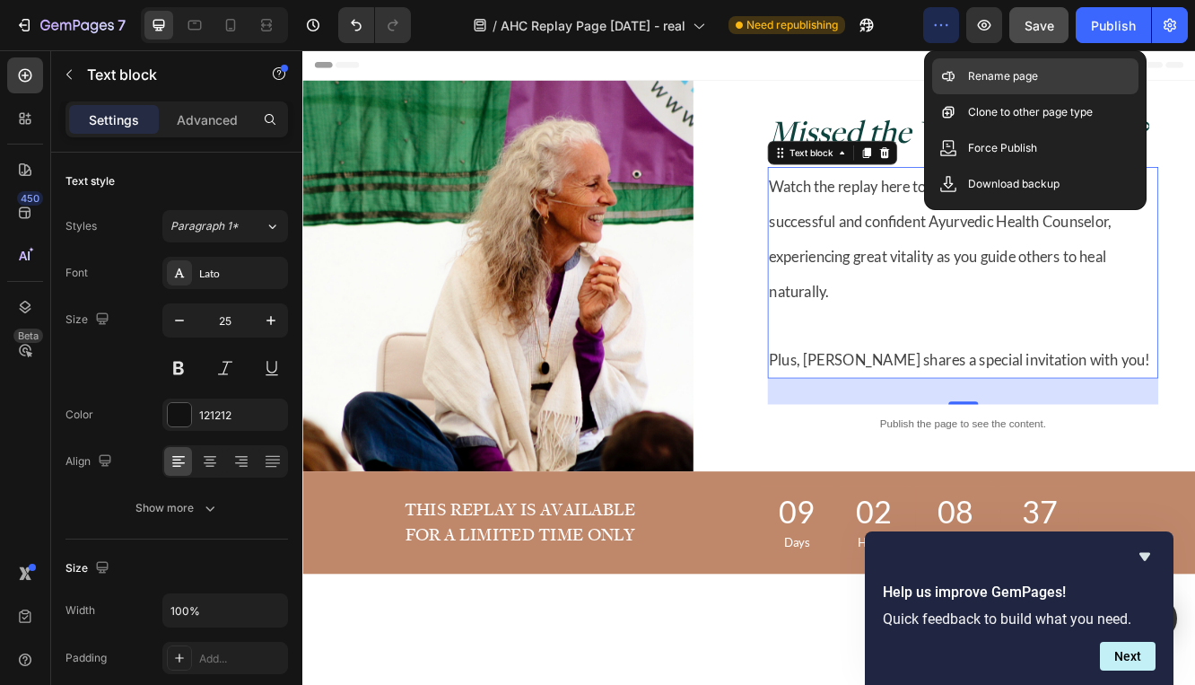
click at [1004, 74] on p "Rename page" at bounding box center [1003, 76] width 70 height 18
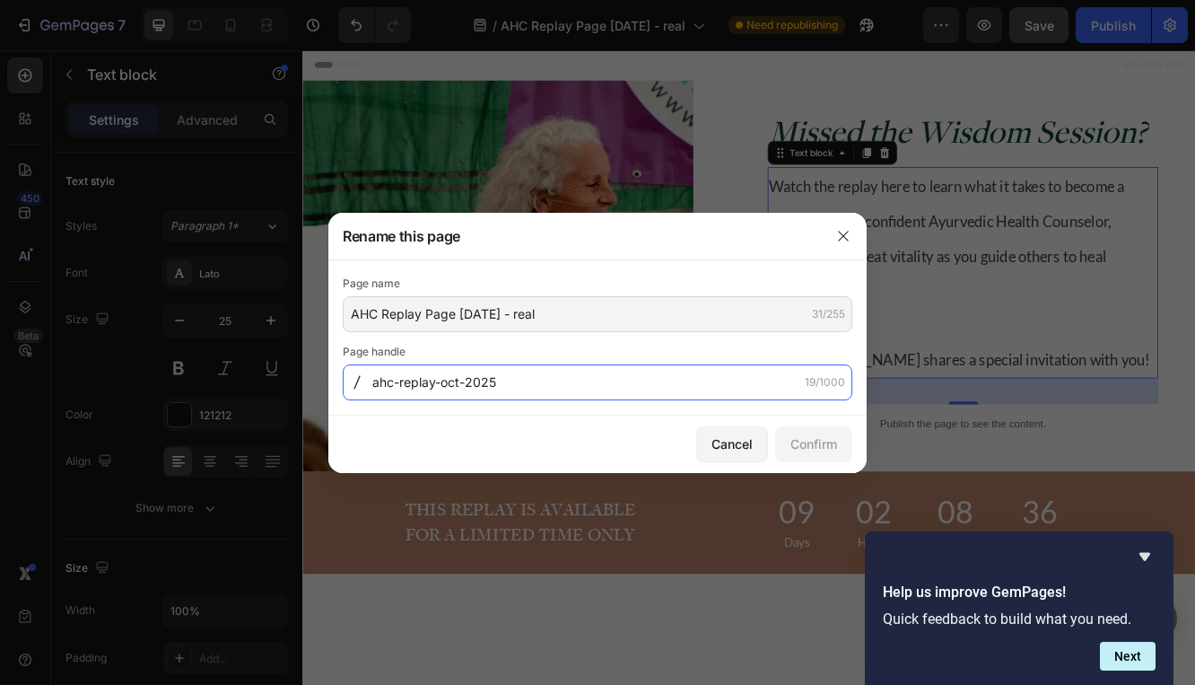
click at [438, 382] on input "ahc-replay-oct-2025" at bounding box center [598, 382] width 510 height 36
type input "ahc-replay-page-oct-2025"
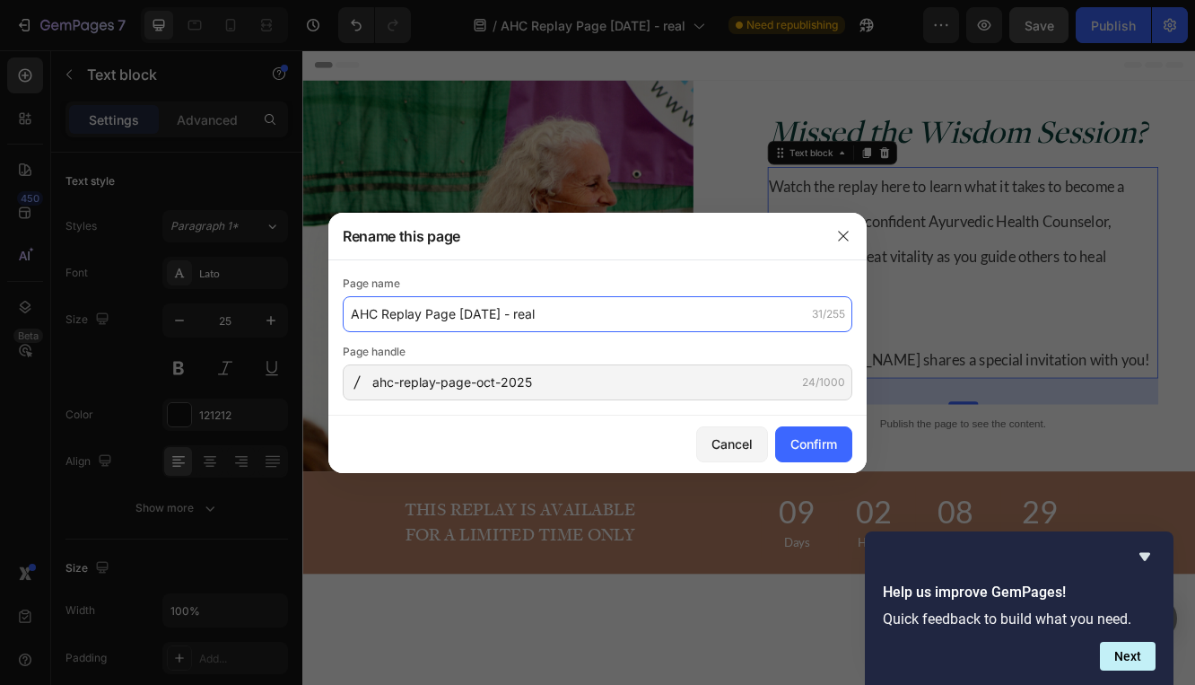
drag, startPoint x: 559, startPoint y: 313, endPoint x: 512, endPoint y: 312, distance: 46.7
click at [512, 312] on input "AHC Replay Page [DATE] - real" at bounding box center [598, 314] width 510 height 36
click at [522, 314] on input "AHC Replay Page [DATE] - real" at bounding box center [598, 314] width 510 height 36
type input "AHC Replay Page [DATE]"
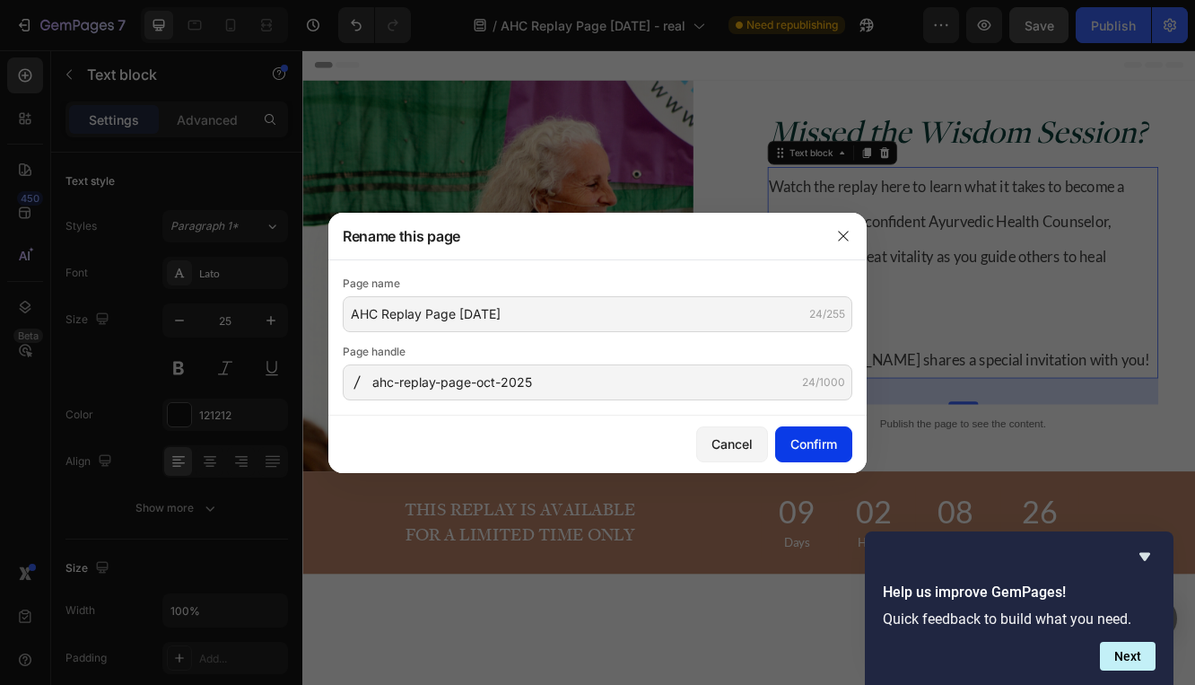
click at [822, 444] on div "Confirm" at bounding box center [814, 443] width 47 height 19
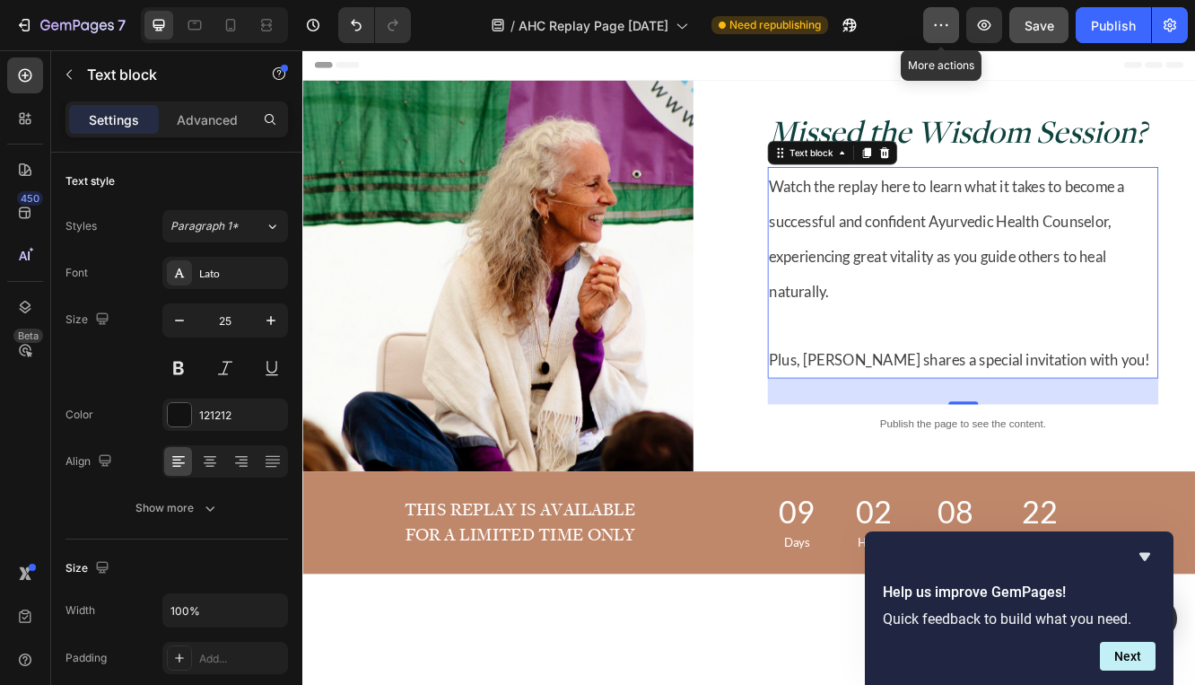
click at [940, 28] on icon "button" at bounding box center [941, 25] width 18 height 18
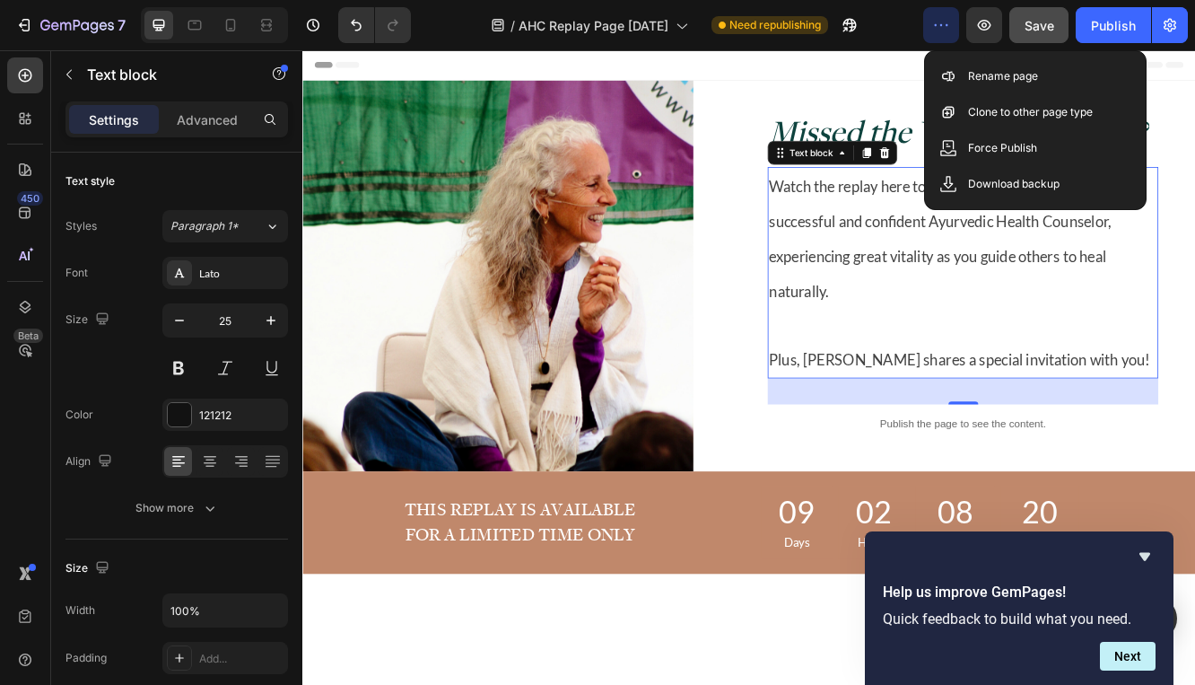
click at [957, 74] on div "Header" at bounding box center [841, 68] width 1048 height 36
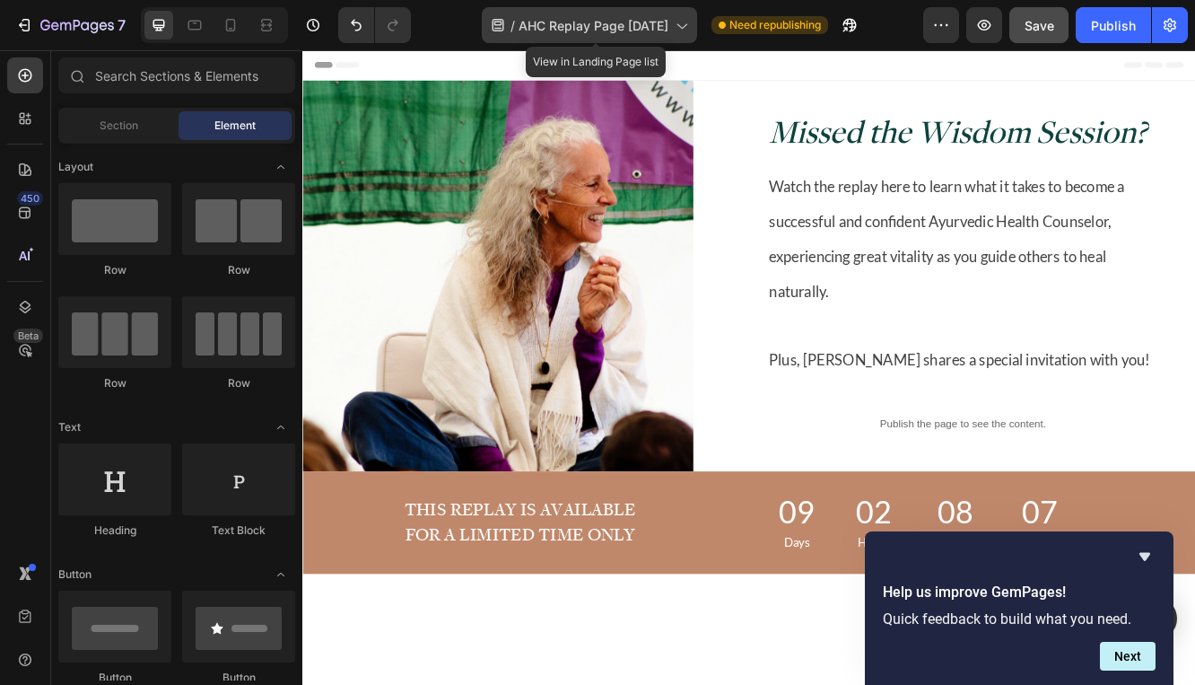
click at [687, 29] on icon at bounding box center [681, 25] width 18 height 18
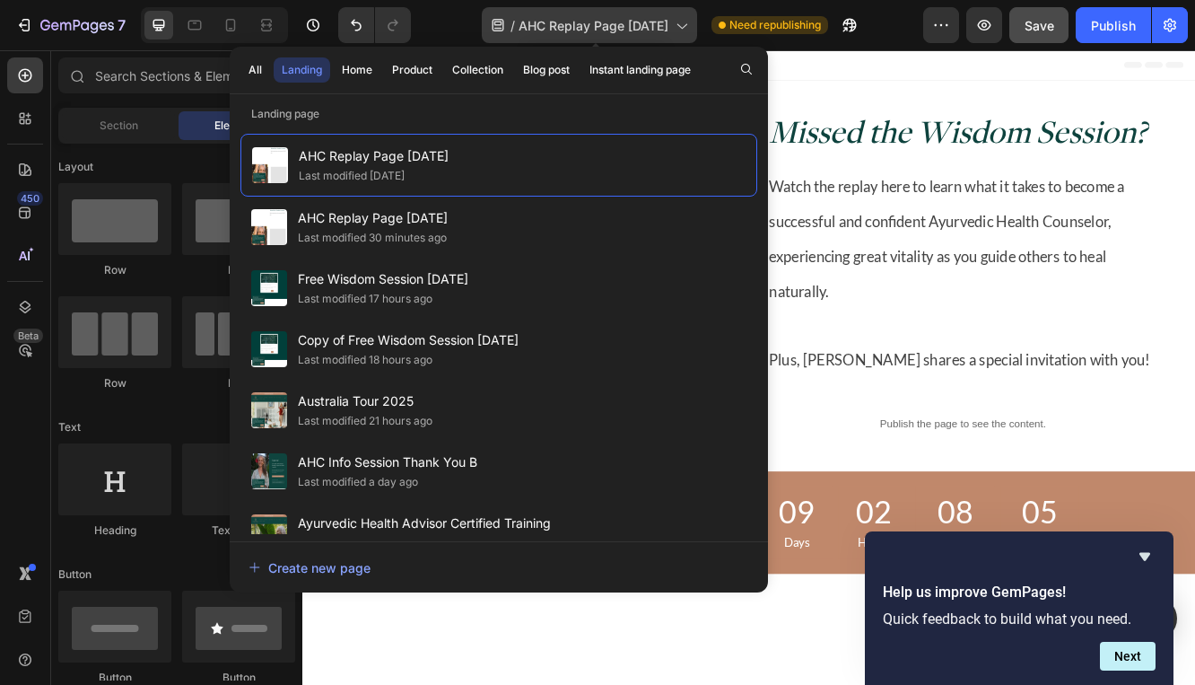
click at [687, 29] on icon at bounding box center [681, 25] width 18 height 18
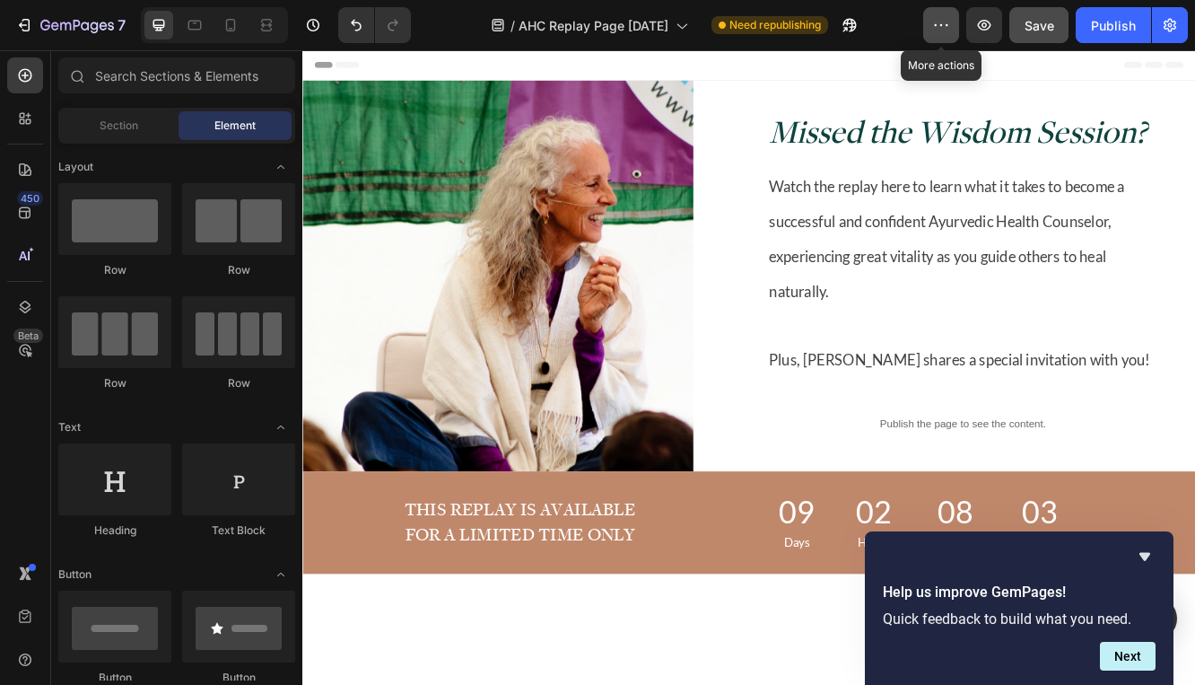
click at [947, 23] on icon "button" at bounding box center [941, 25] width 18 height 18
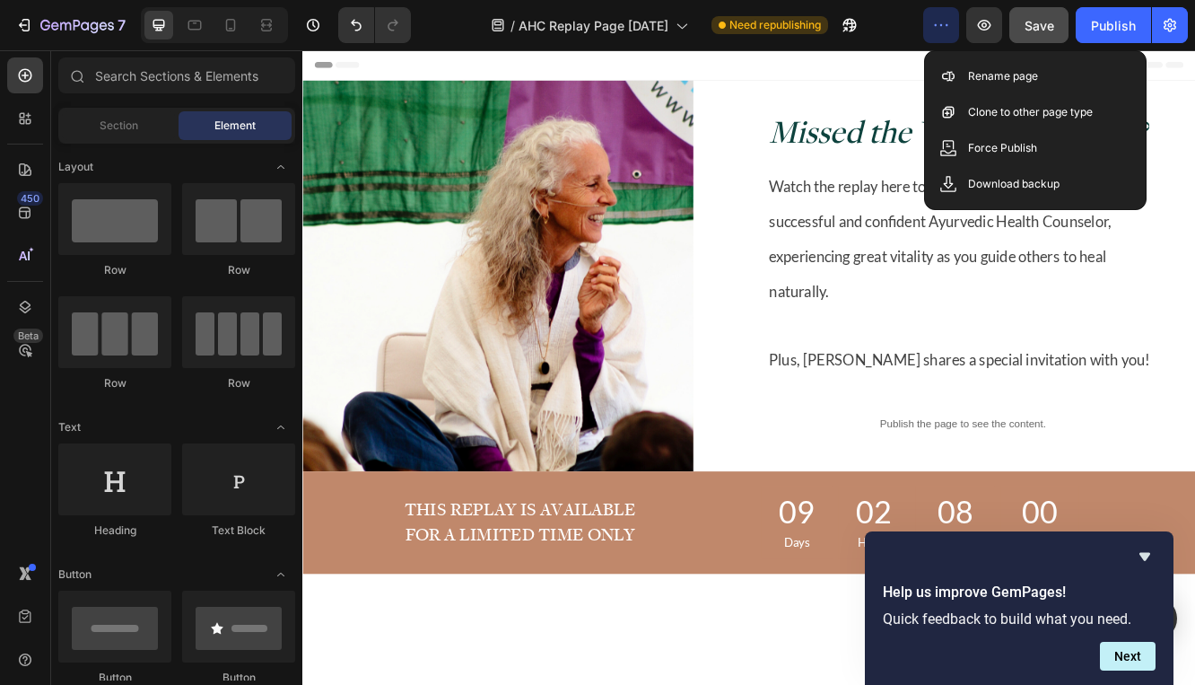
click at [947, 23] on icon "button" at bounding box center [941, 25] width 18 height 18
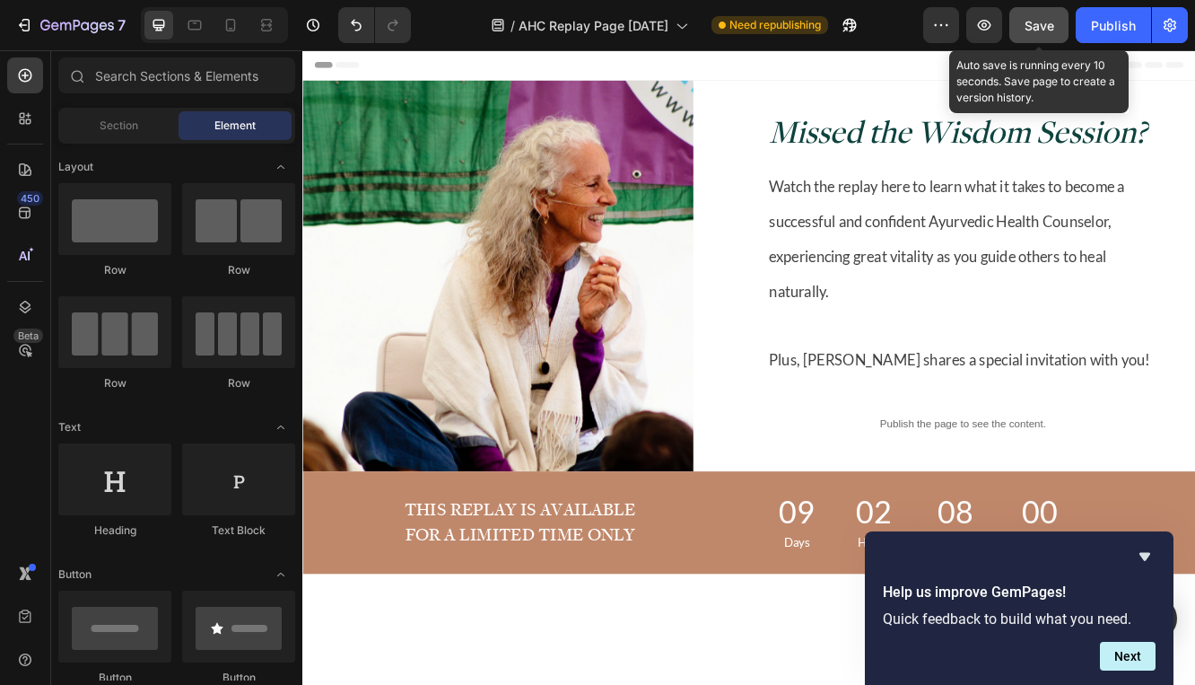
click at [1034, 16] on div "Save" at bounding box center [1040, 25] width 30 height 19
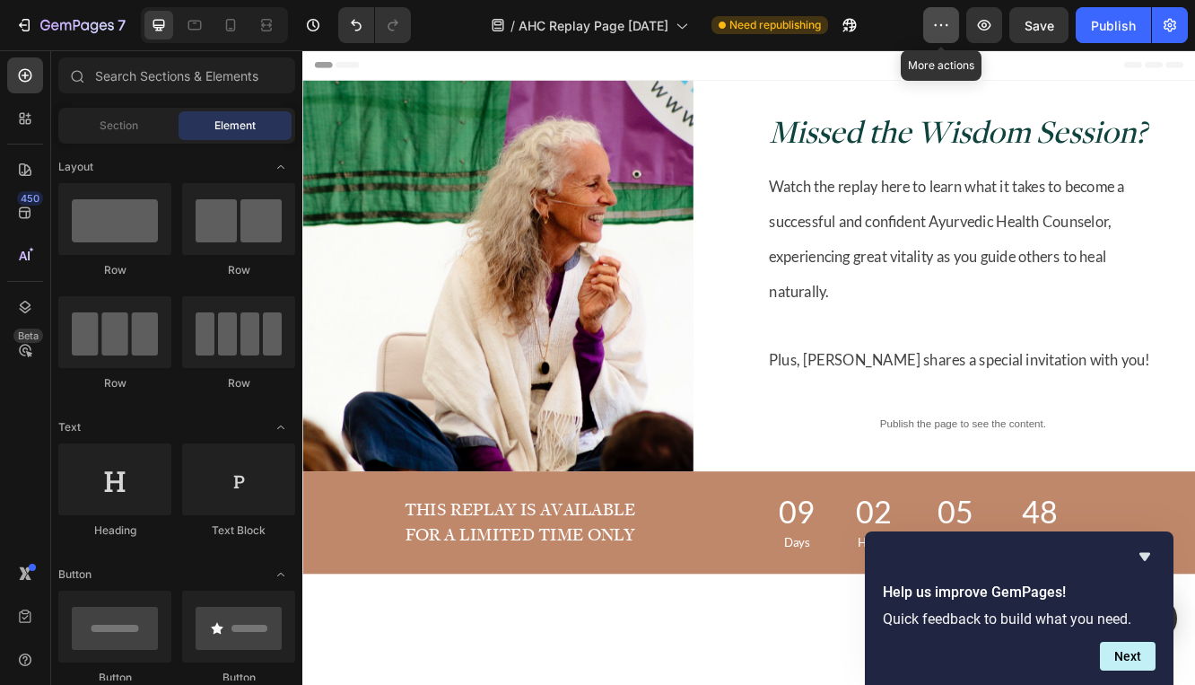
click at [943, 28] on icon "button" at bounding box center [941, 25] width 18 height 18
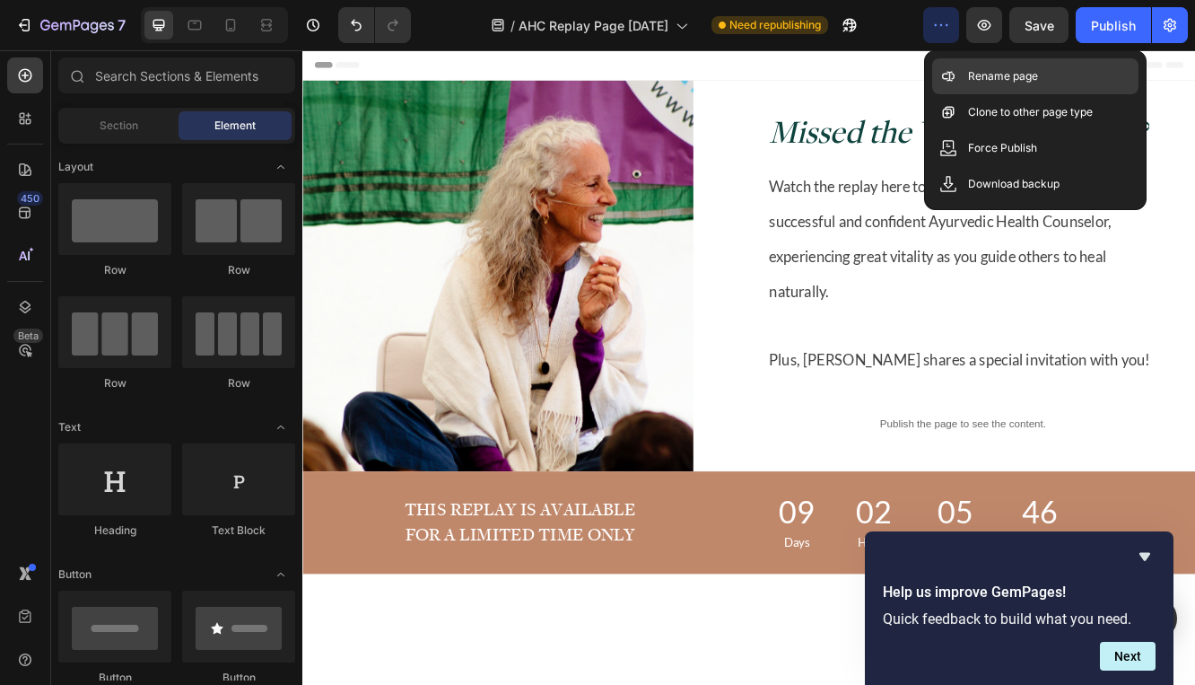
click at [991, 83] on p "Rename page" at bounding box center [1003, 76] width 70 height 18
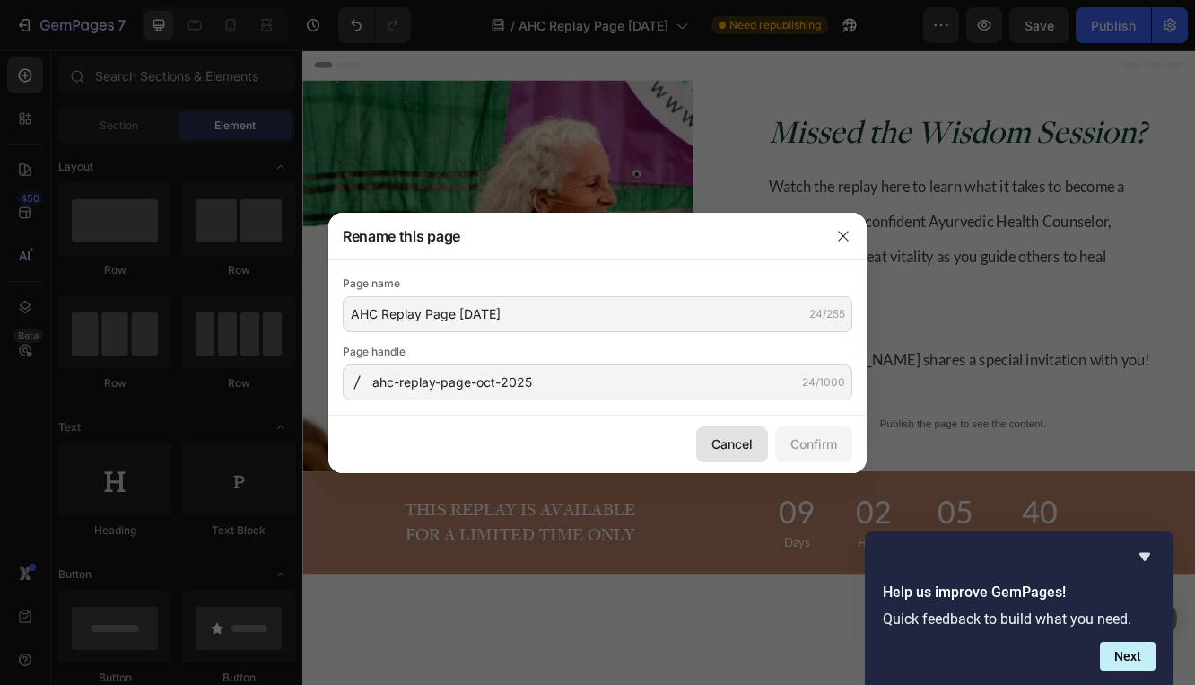
click at [742, 445] on div "Cancel" at bounding box center [732, 443] width 41 height 19
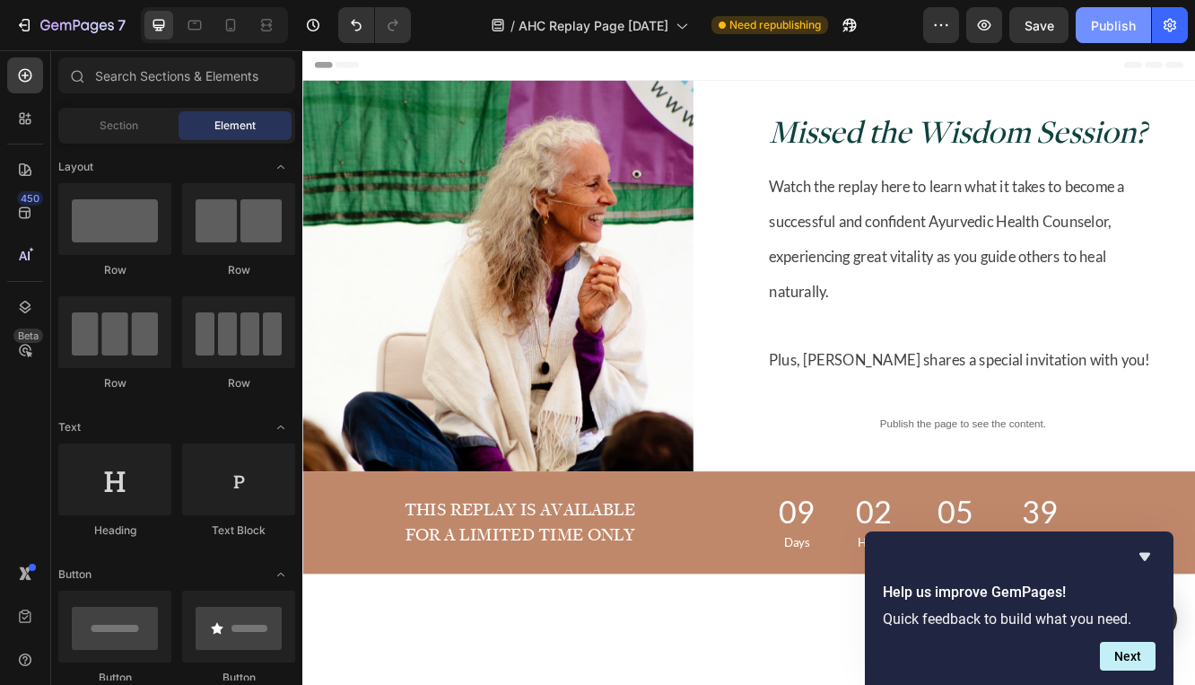
click at [1104, 27] on div "Publish" at bounding box center [1113, 25] width 45 height 19
click at [1168, 31] on icon "button" at bounding box center [1170, 25] width 18 height 18
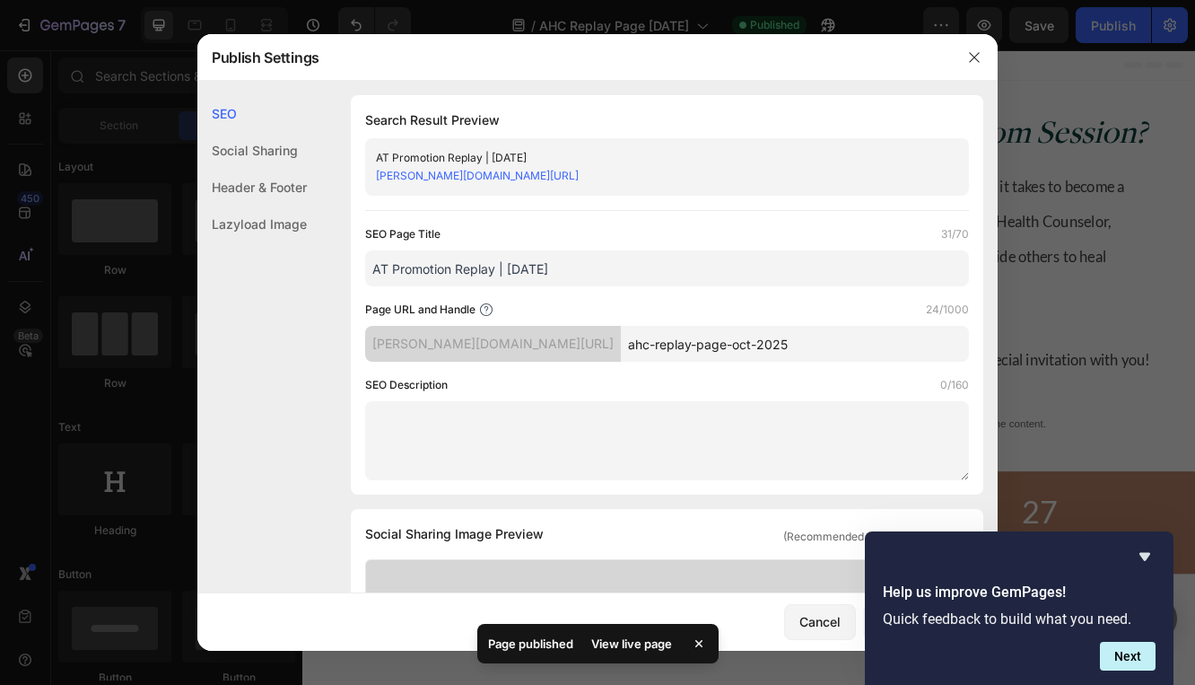
click at [382, 267] on input "AT Promotion Replay | July 2025" at bounding box center [667, 268] width 604 height 36
click at [389, 267] on input "AT Promotion Replay | July 2025" at bounding box center [667, 268] width 604 height 36
drag, startPoint x: 521, startPoint y: 270, endPoint x: 542, endPoint y: 272, distance: 20.7
click at [542, 272] on input "AHC Promotion Replay | July 2025" at bounding box center [667, 268] width 604 height 36
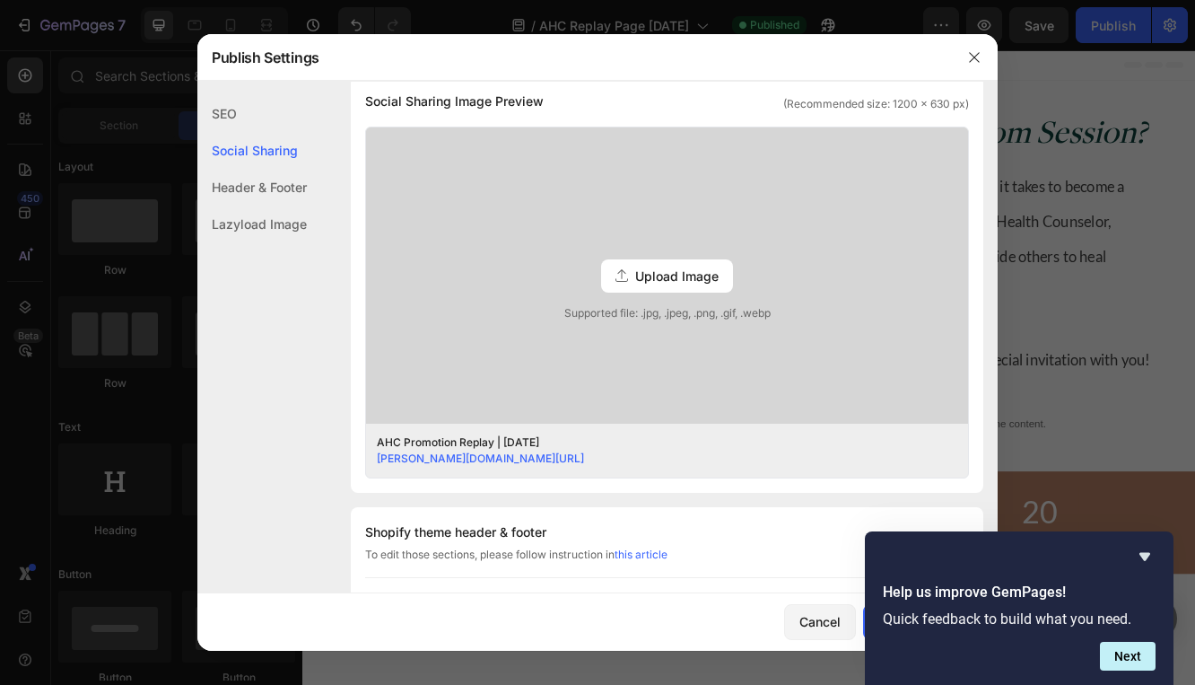
scroll to position [797, 0]
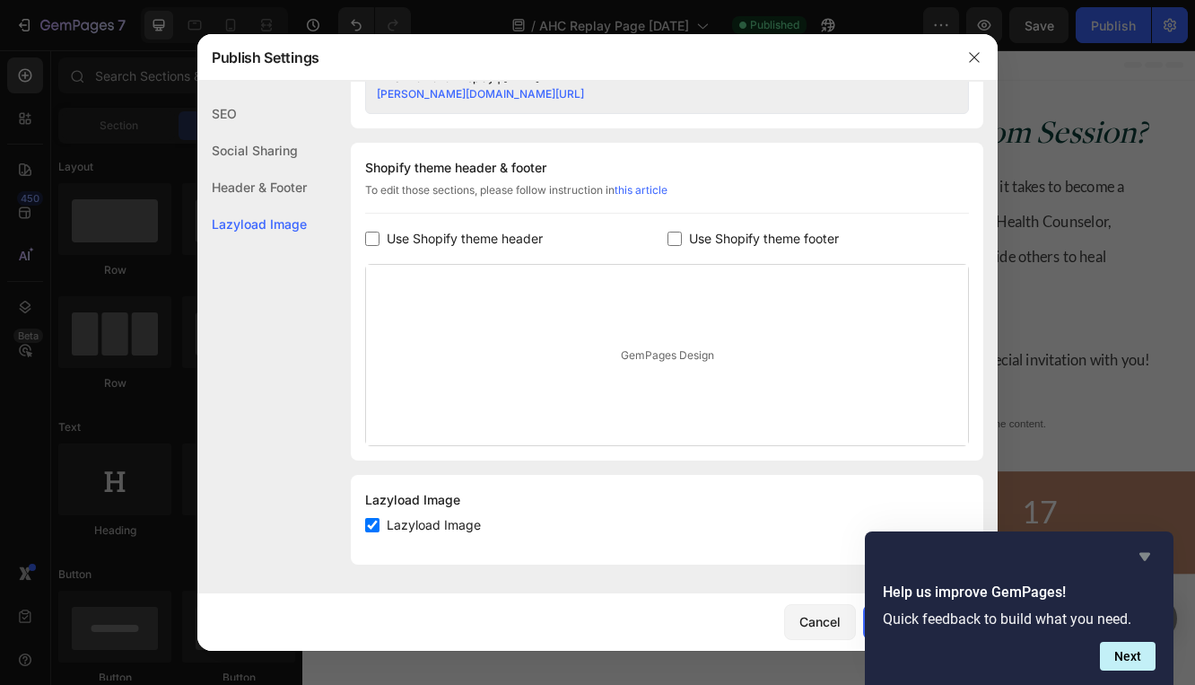
type input "AHC Promotion Replay | Oct 2025"
drag, startPoint x: 1142, startPoint y: 554, endPoint x: 1110, endPoint y: 564, distance: 34.1
click at [1142, 554] on icon "Hide survey" at bounding box center [1145, 557] width 11 height 8
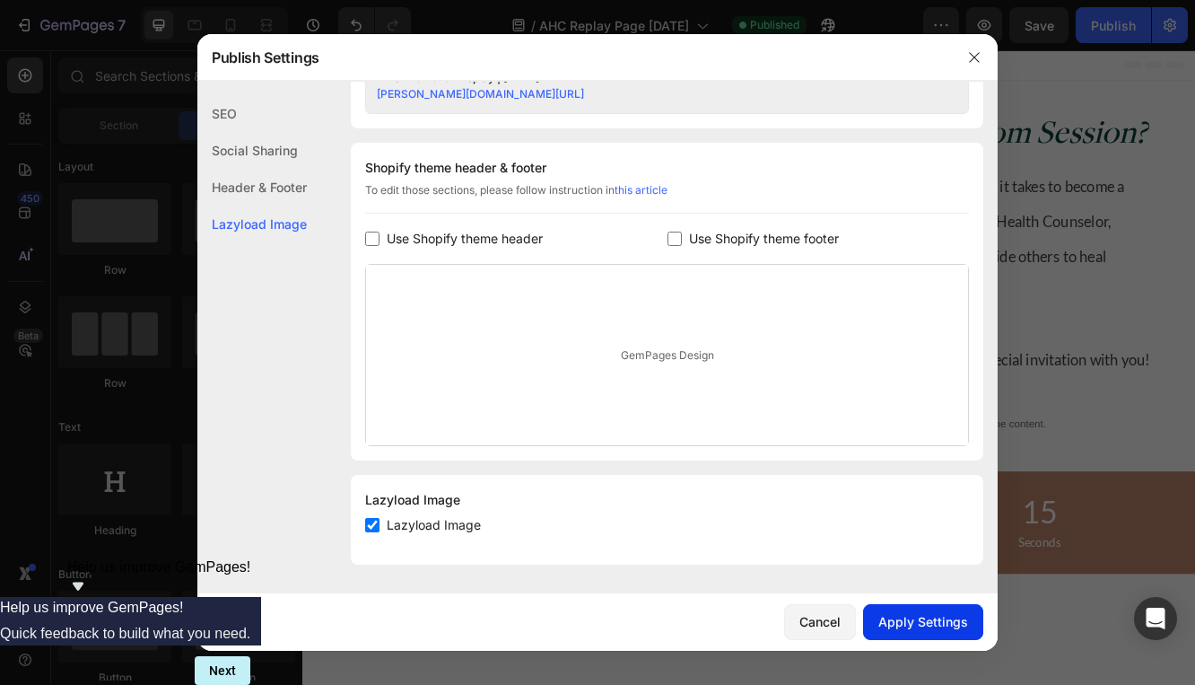
click at [913, 620] on div "Apply Settings" at bounding box center [924, 621] width 90 height 19
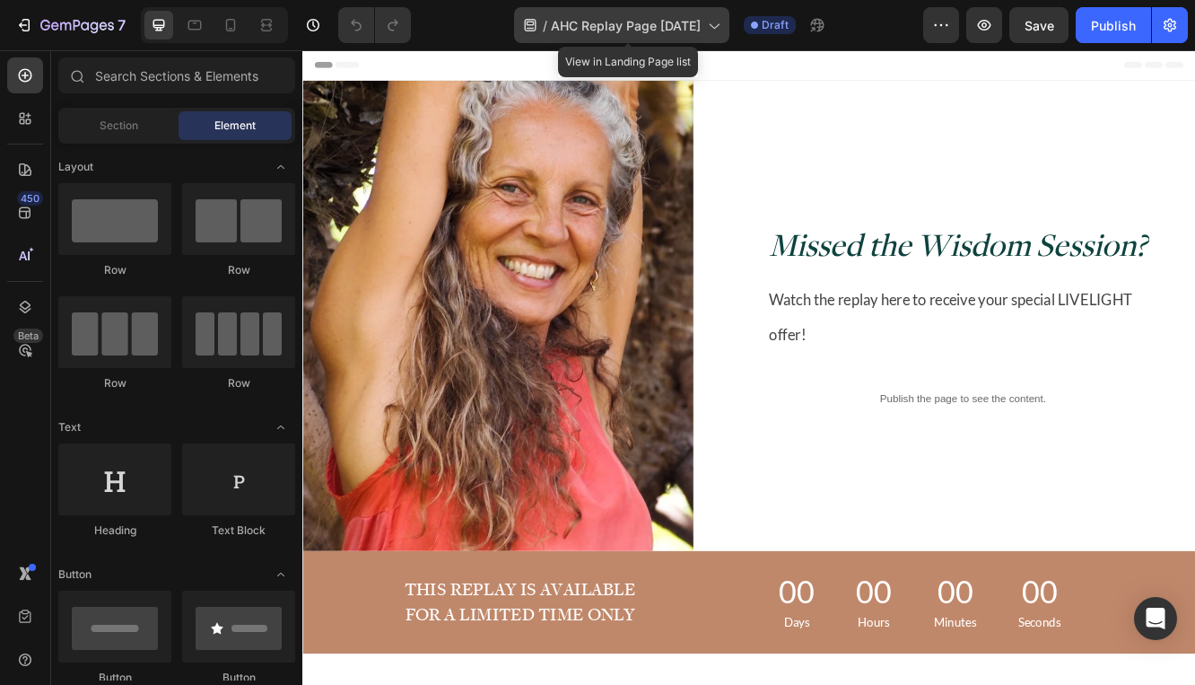
click at [722, 30] on icon at bounding box center [714, 25] width 18 height 18
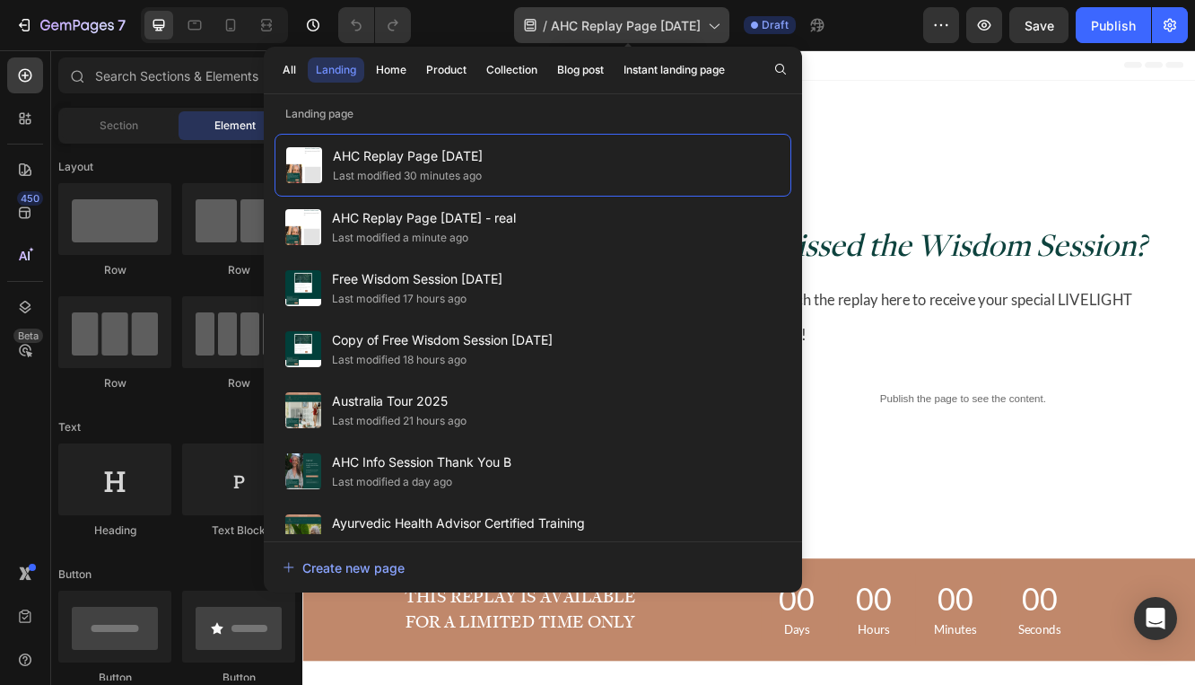
click at [722, 30] on icon at bounding box center [714, 25] width 18 height 18
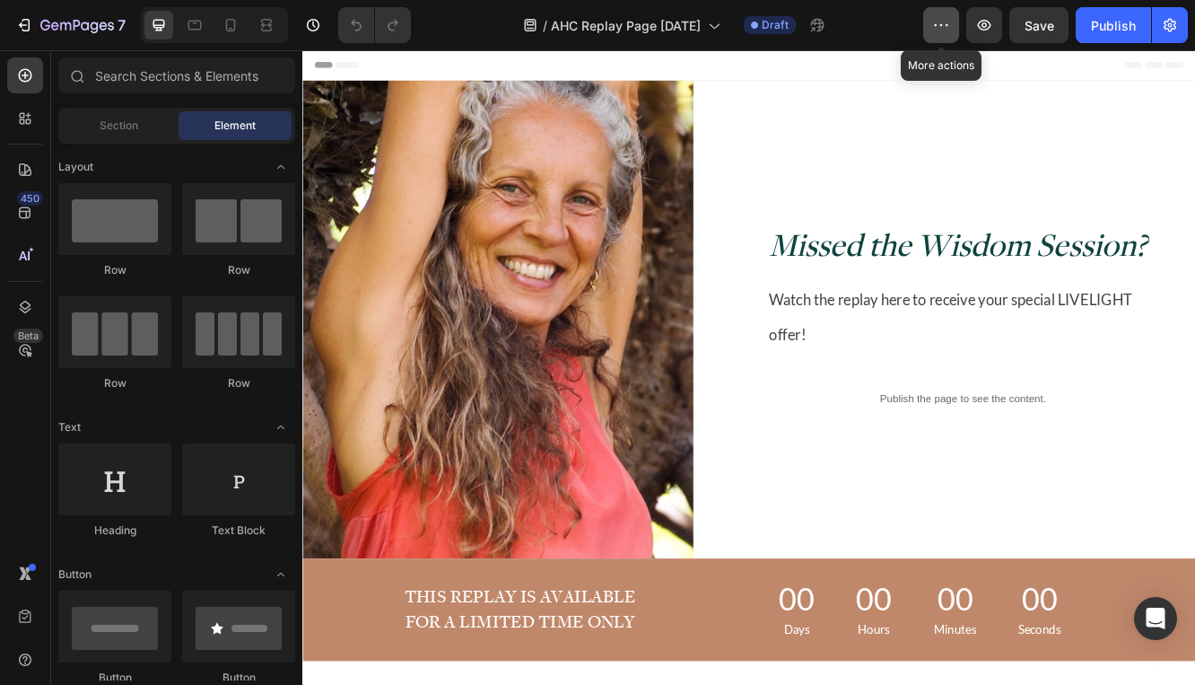
click at [945, 31] on icon "button" at bounding box center [941, 25] width 18 height 18
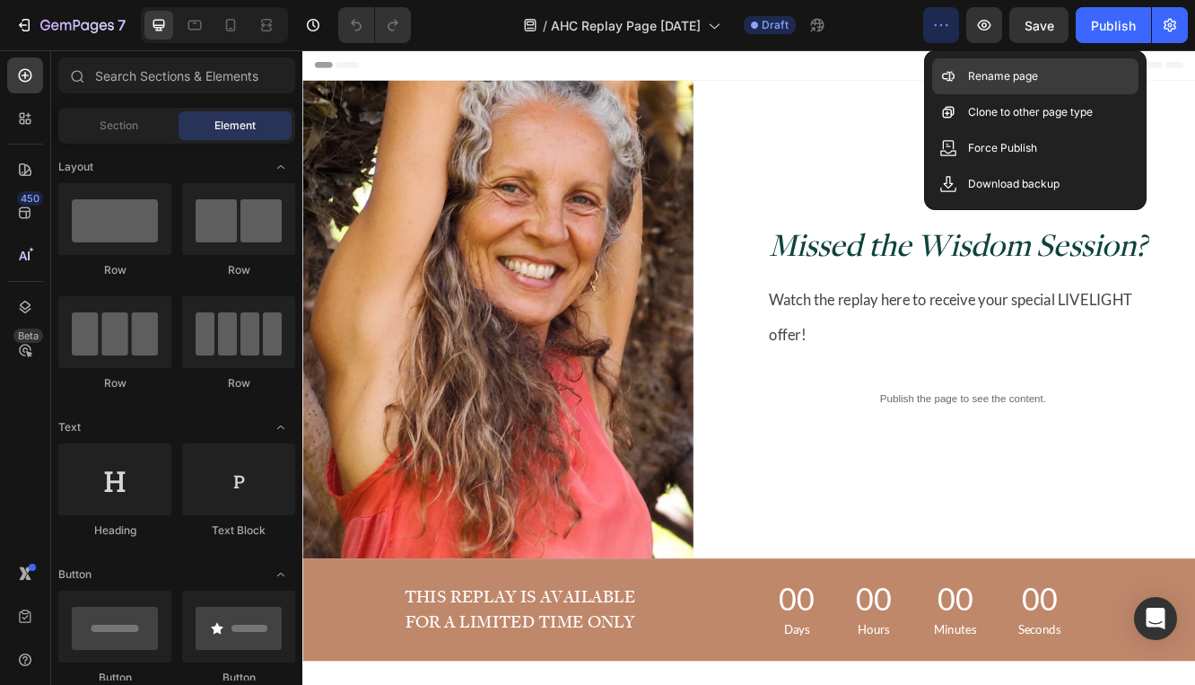
click at [953, 69] on icon at bounding box center [949, 76] width 18 height 18
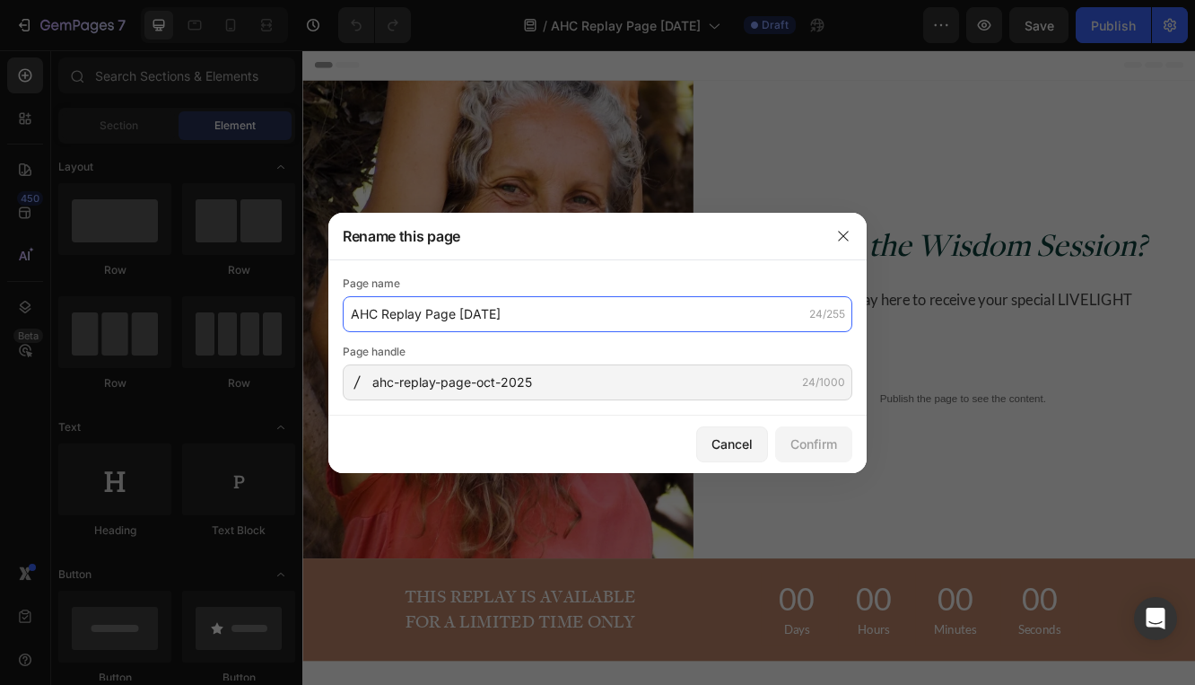
click at [378, 313] on input "AHC Replay Page [DATE]" at bounding box center [598, 314] width 510 height 36
type input "AT Replay Page [DATE]"
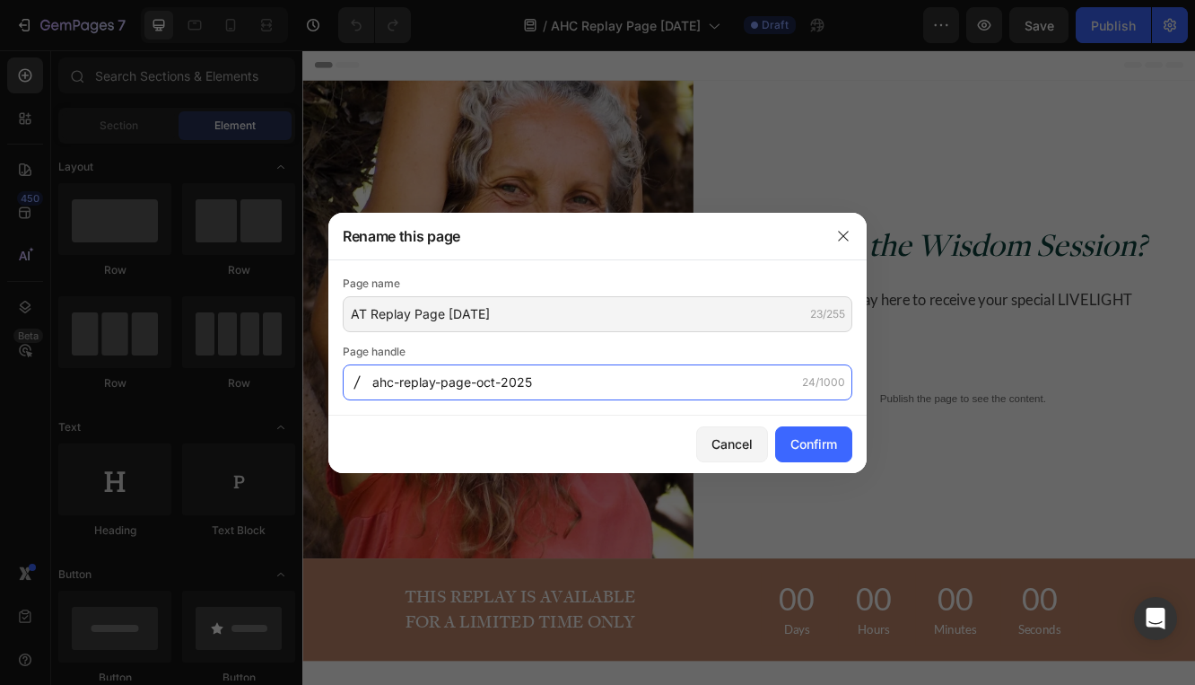
click at [394, 383] on input "ahc-replay-page-oct-2025" at bounding box center [598, 382] width 510 height 36
click at [394, 382] on input "ahc-replay-page-oct-2025" at bounding box center [598, 382] width 510 height 36
click at [481, 381] on input "at-replay-page-oct-2025" at bounding box center [598, 382] width 510 height 36
type input "at-replay-page-[DATE]-2025"
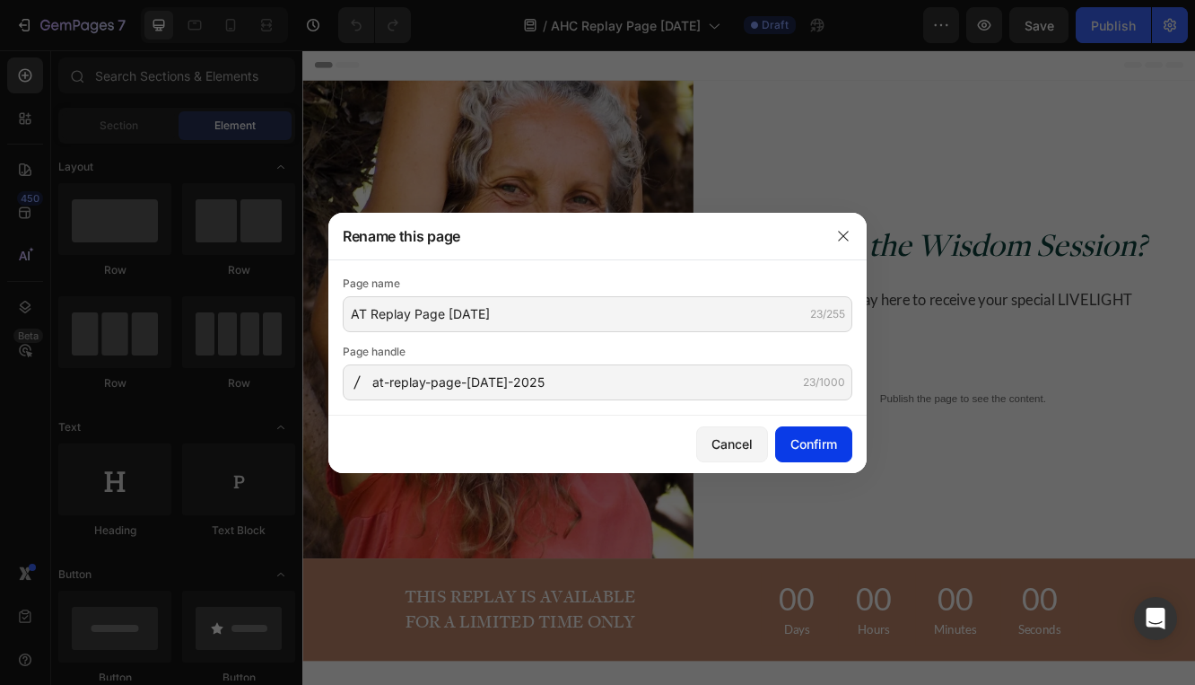
click at [819, 459] on button "Confirm" at bounding box center [813, 444] width 77 height 36
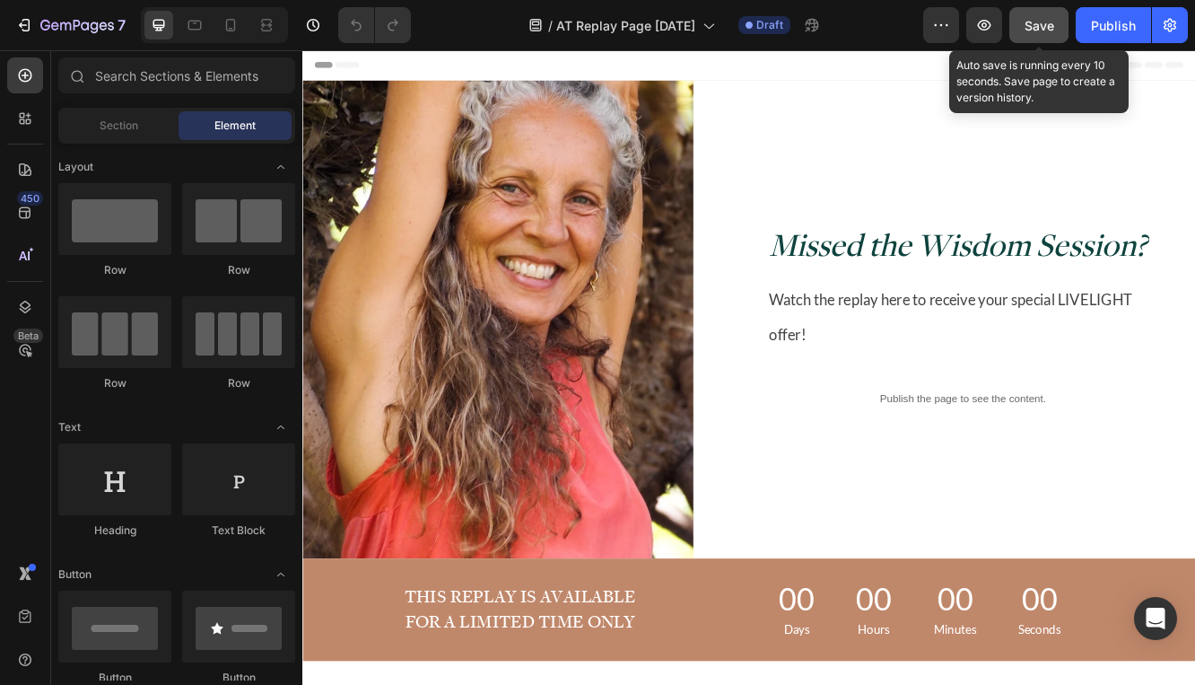
click at [1046, 24] on span "Save" at bounding box center [1040, 25] width 30 height 15
